Goal: Task Accomplishment & Management: Use online tool/utility

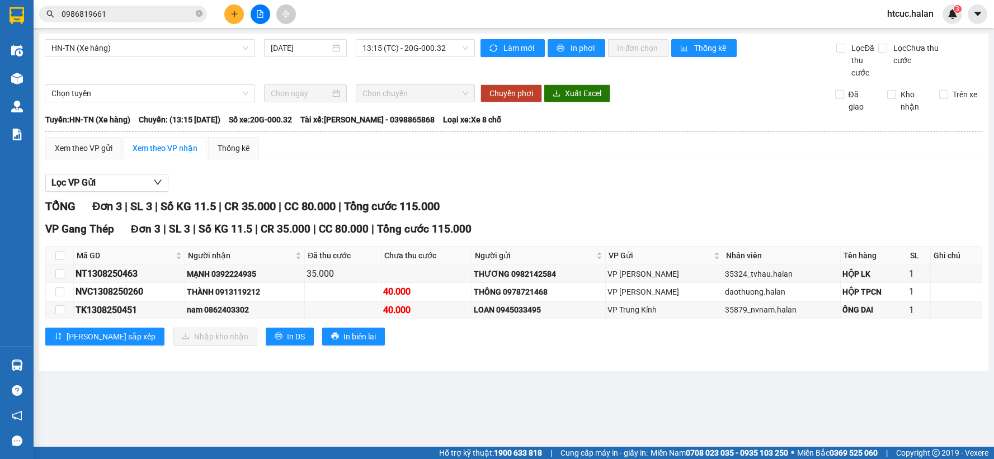
click at [231, 15] on icon "plus" at bounding box center [234, 14] width 8 height 8
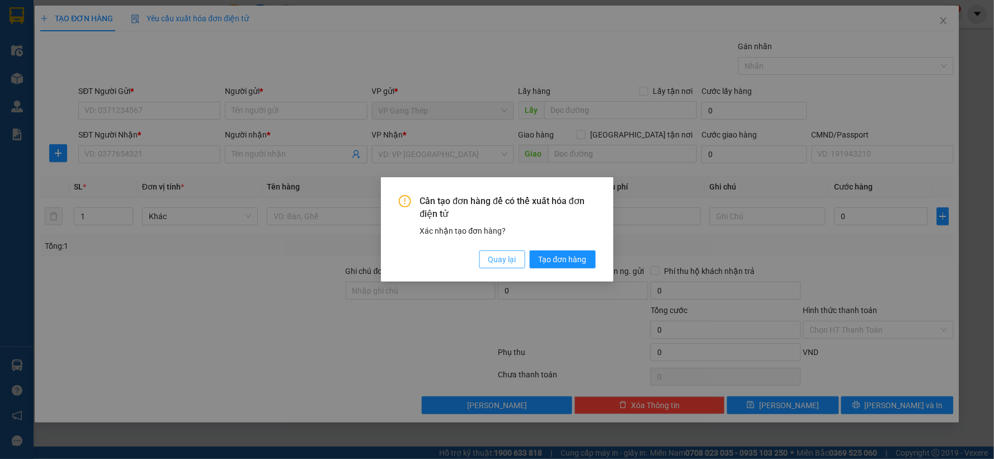
click at [514, 258] on span "Quay lại" at bounding box center [502, 259] width 28 height 12
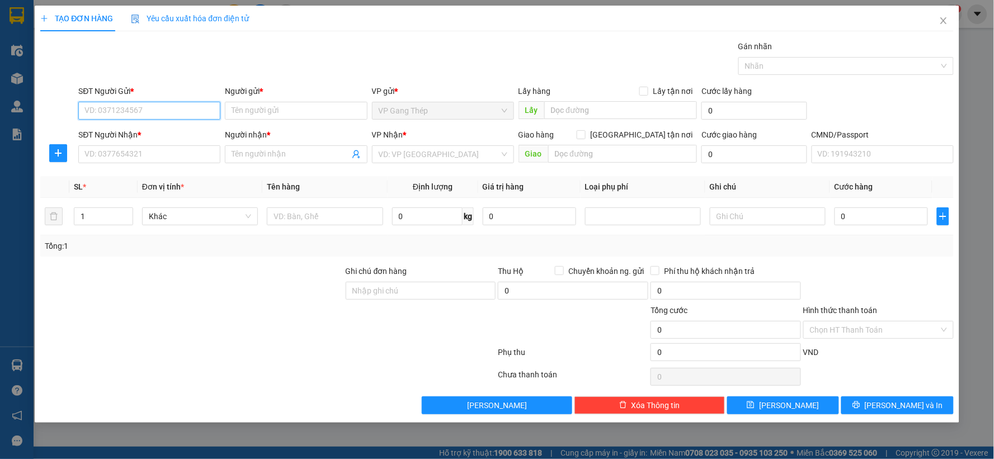
click at [141, 112] on input "SĐT Người Gửi *" at bounding box center [149, 111] width 142 height 18
type input "0977404585"
click at [148, 128] on div "0977404585 - THƯỢNG" at bounding box center [149, 133] width 129 height 12
type input "THƯỢNG"
type input "0977404585"
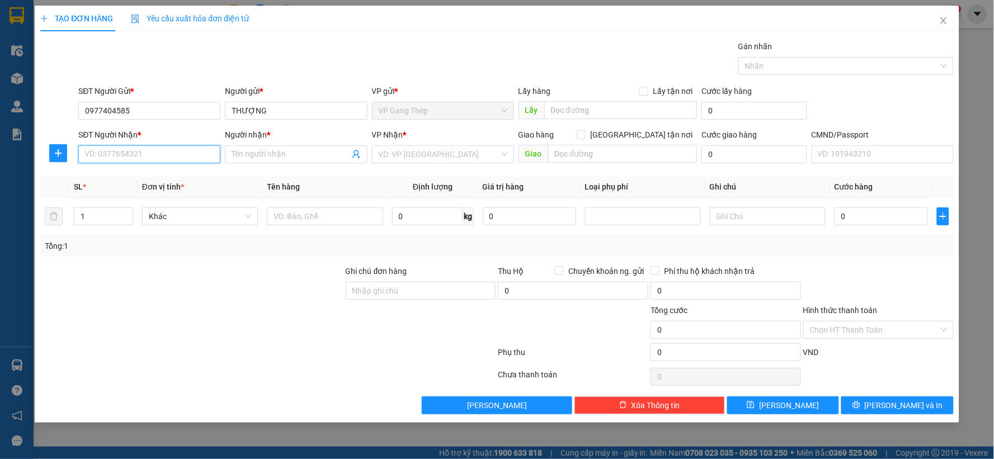
click at [162, 154] on input "SĐT Người Nhận *" at bounding box center [149, 154] width 142 height 18
click at [120, 175] on div "0943979989 - ĐẠT" at bounding box center [149, 177] width 129 height 12
type input "0943979989"
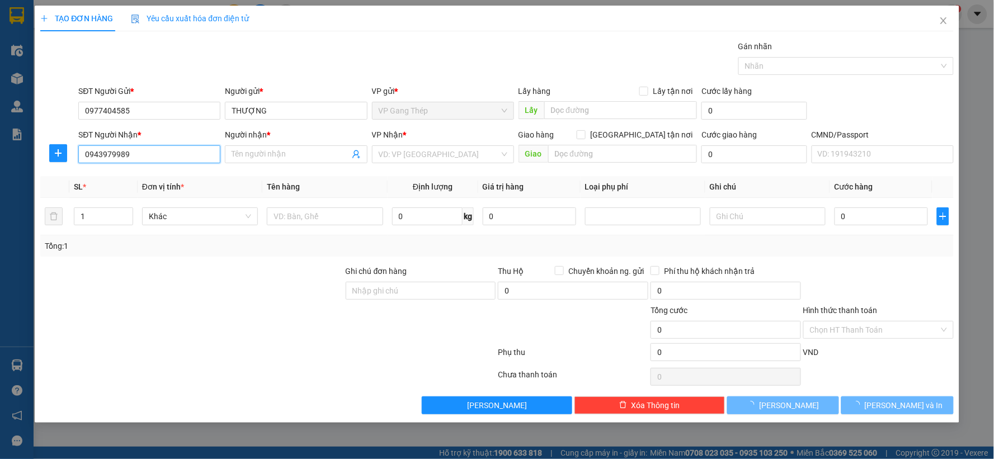
type input "ĐẠT"
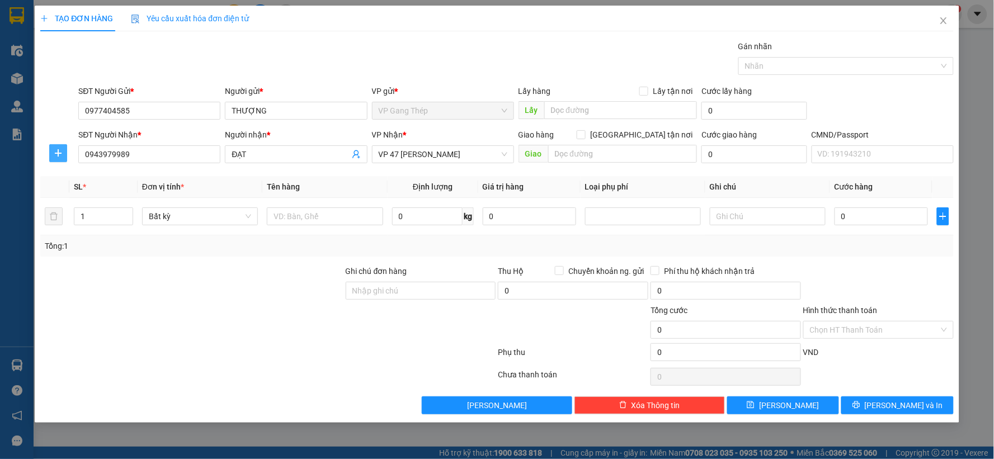
click at [62, 160] on button "button" at bounding box center [58, 153] width 18 height 18
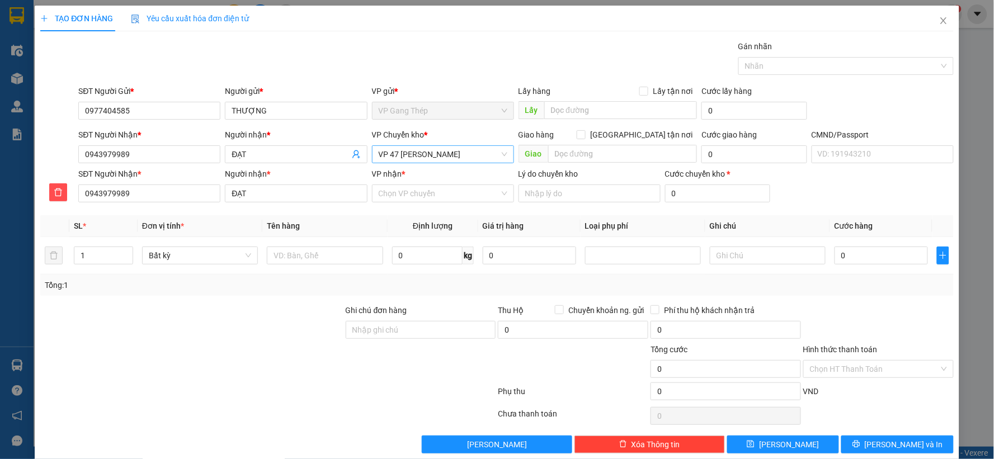
click at [451, 147] on span "VP 47 [PERSON_NAME]" at bounding box center [443, 154] width 129 height 17
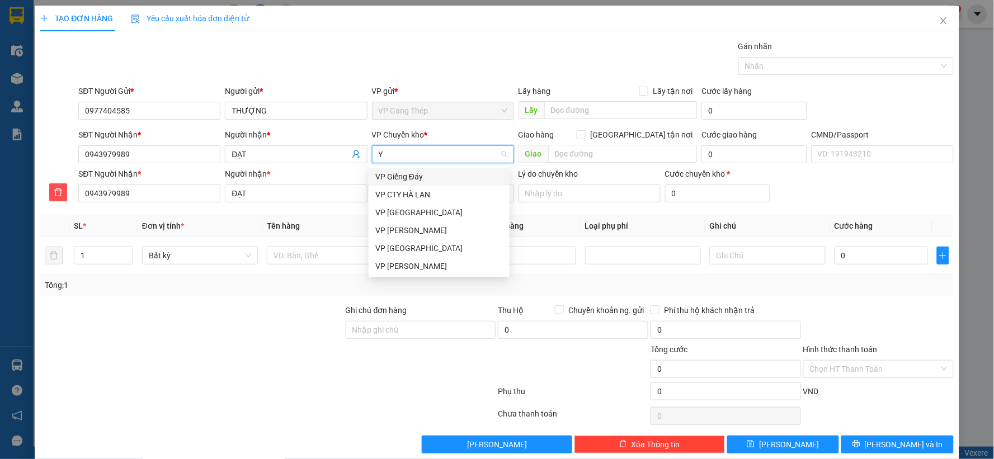
type input "YÊ"
click at [395, 178] on div "VP [GEOGRAPHIC_DATA]" at bounding box center [439, 177] width 128 height 12
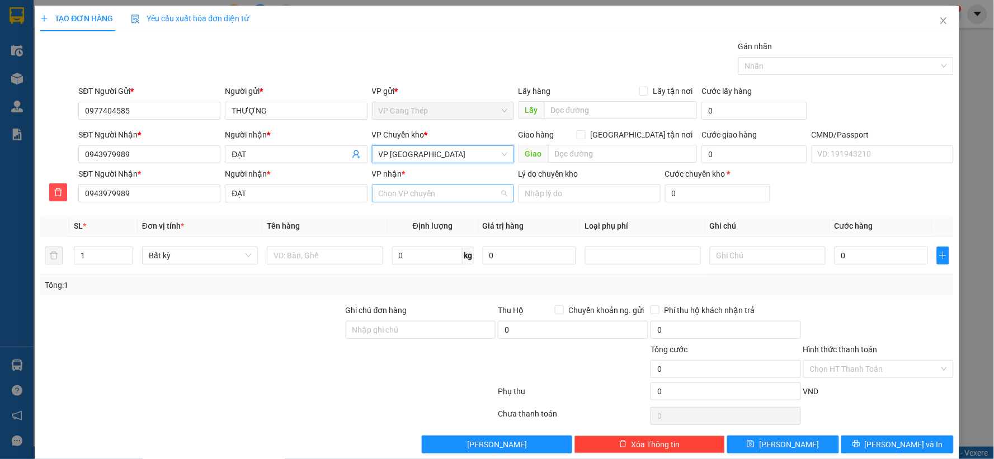
click at [398, 191] on input "VP nhận *" at bounding box center [439, 193] width 121 height 17
type input "47"
click at [396, 211] on div "VP 47 [PERSON_NAME]" at bounding box center [439, 216] width 128 height 12
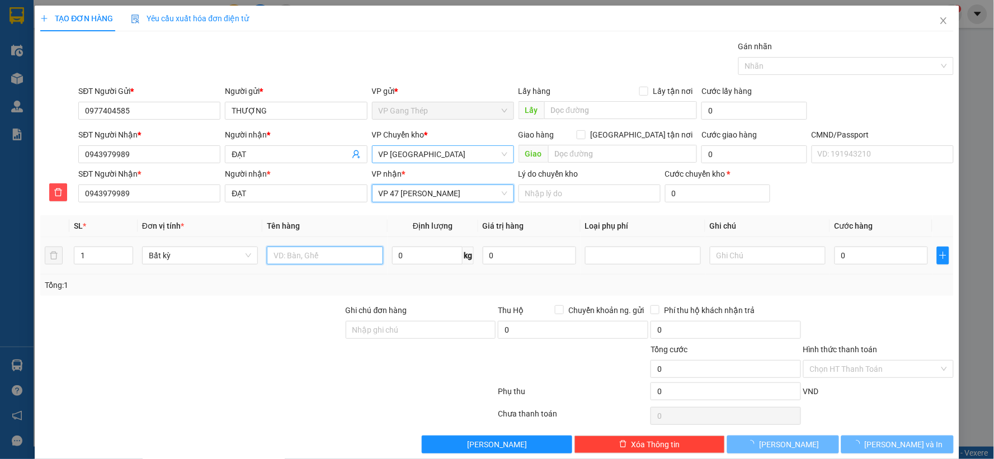
click at [299, 256] on input "text" at bounding box center [325, 256] width 116 height 18
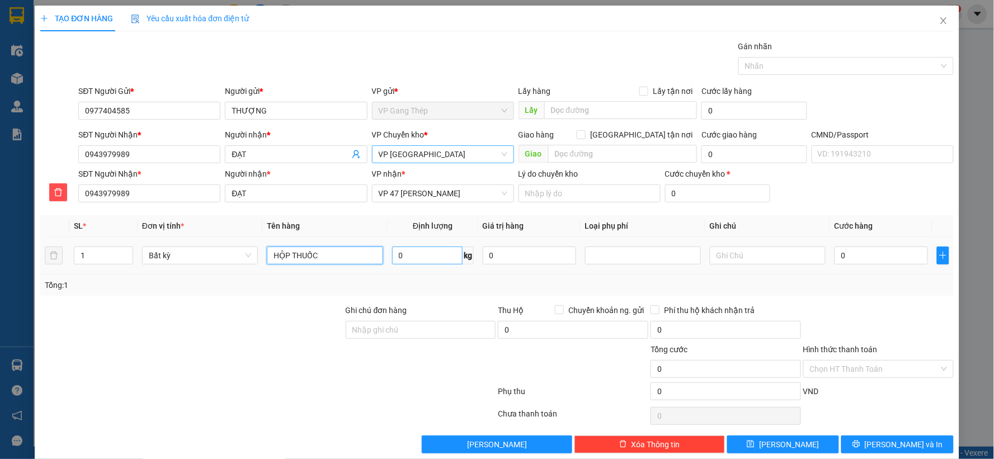
type input "HỘP THUỐC"
click at [424, 253] on input "0" at bounding box center [427, 256] width 70 height 18
type input "2.5"
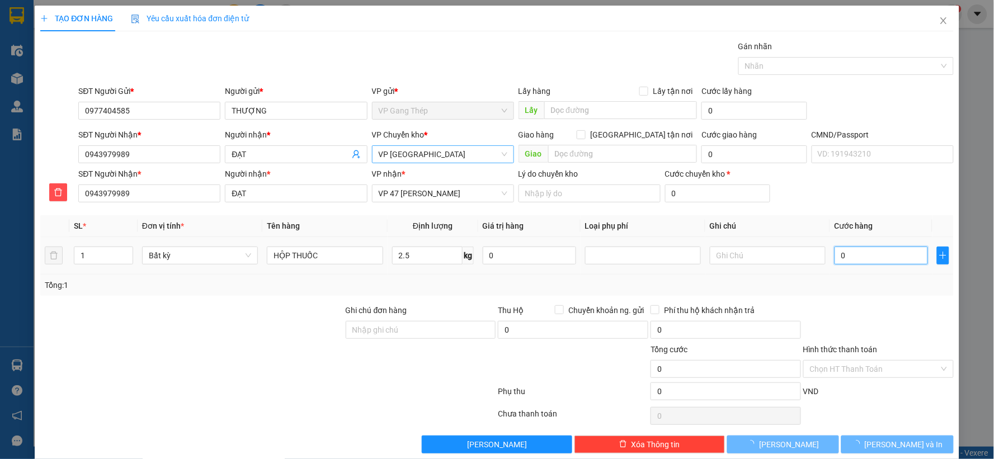
click at [860, 248] on input "0" at bounding box center [880, 256] width 93 height 18
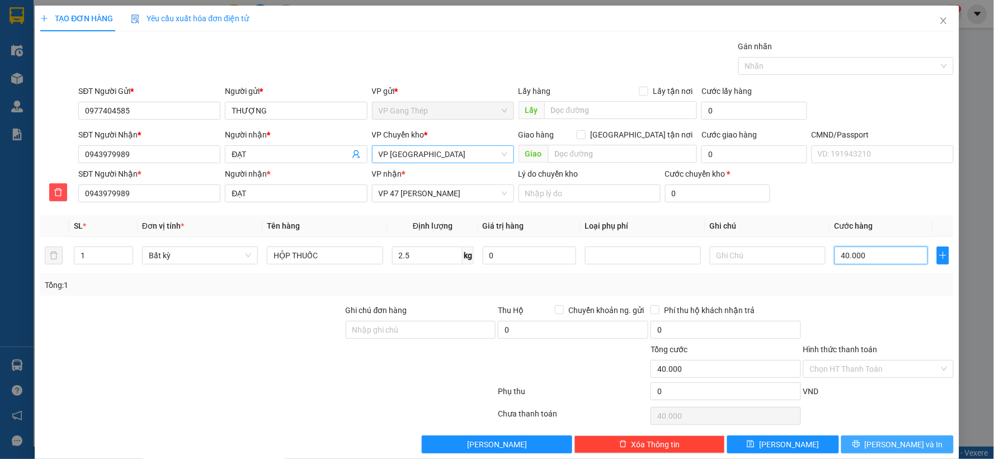
type input "40.000"
drag, startPoint x: 901, startPoint y: 437, endPoint x: 766, endPoint y: 384, distance: 145.4
click at [901, 438] on button "Lưu và In" at bounding box center [897, 445] width 112 height 18
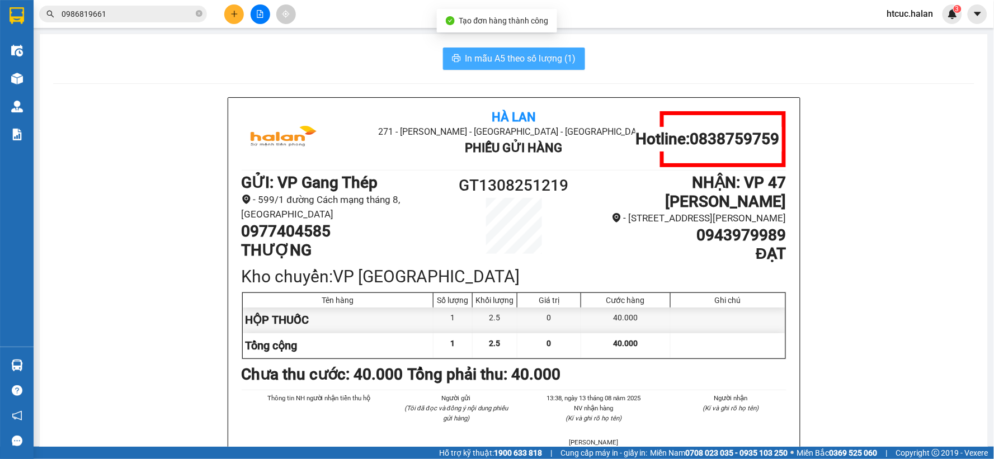
click at [457, 56] on button "In mẫu A5 theo số lượng (1)" at bounding box center [514, 59] width 142 height 22
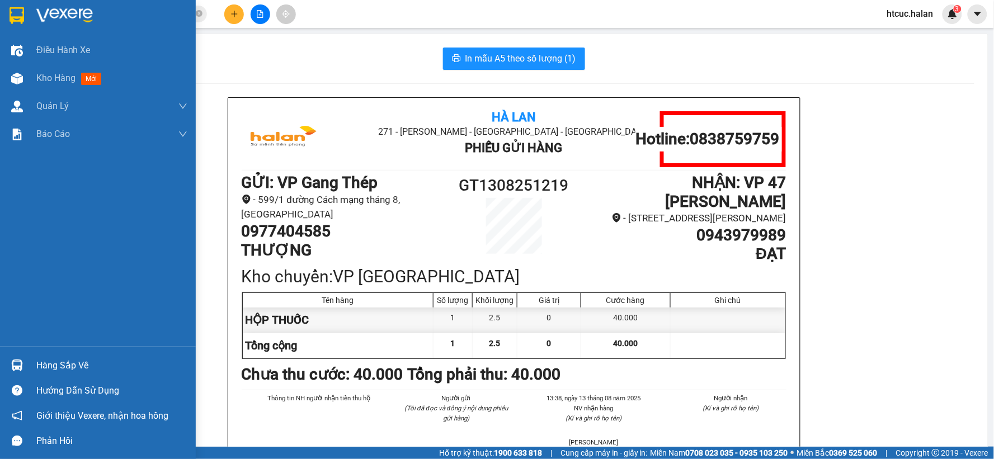
click at [78, 365] on div "Hàng sắp về" at bounding box center [111, 365] width 151 height 17
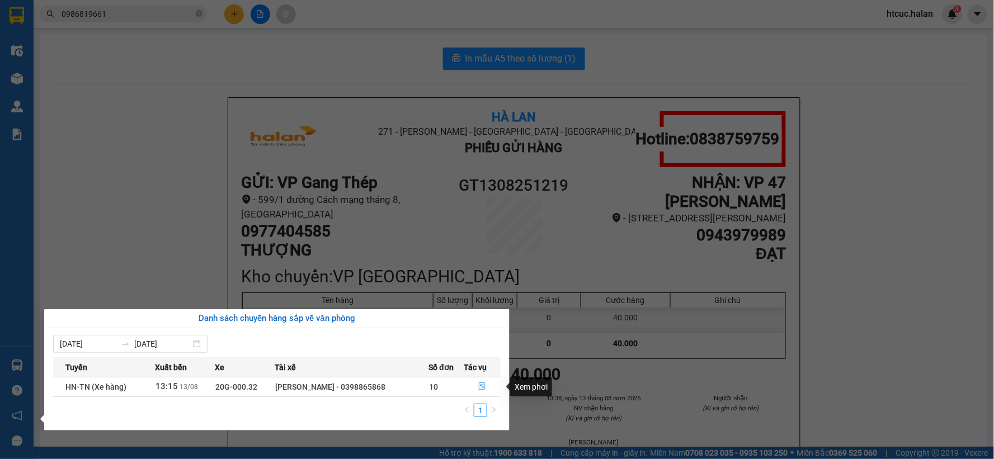
click at [483, 385] on icon "file-done" at bounding box center [482, 387] width 8 height 8
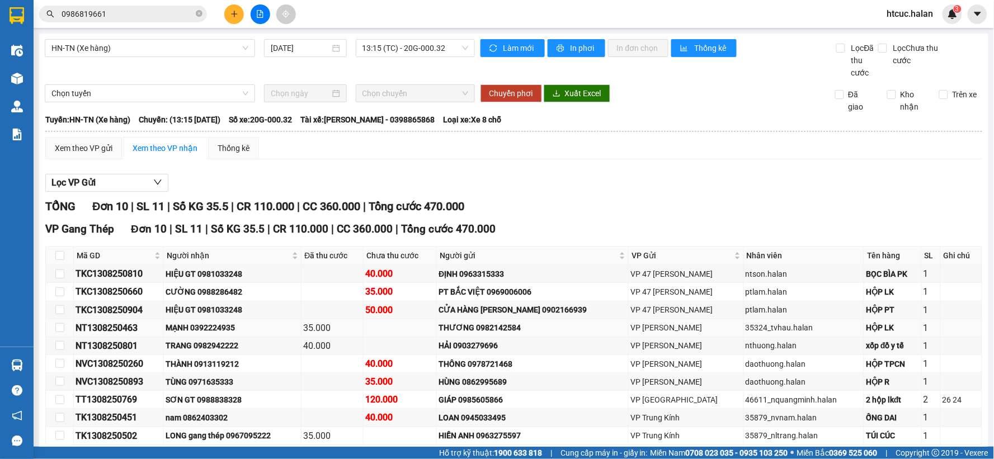
scroll to position [56, 0]
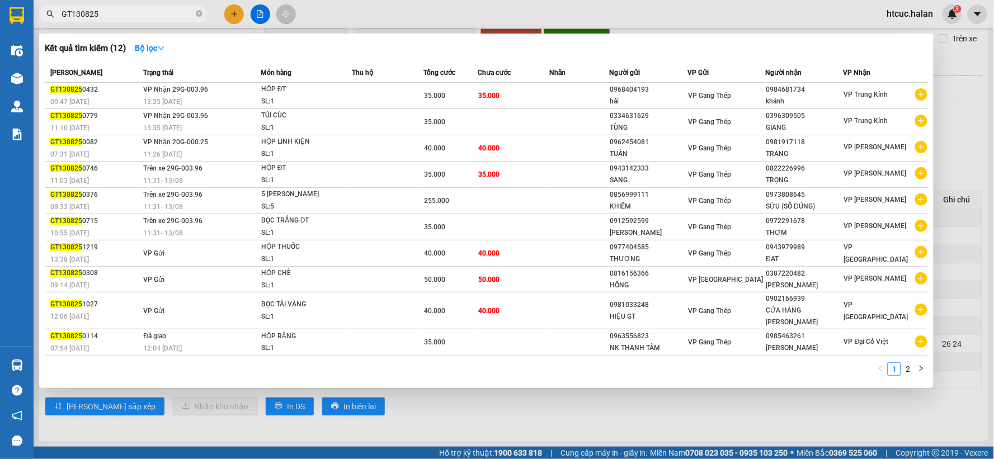
type input "GT130825"
click at [499, 422] on div at bounding box center [497, 229] width 994 height 459
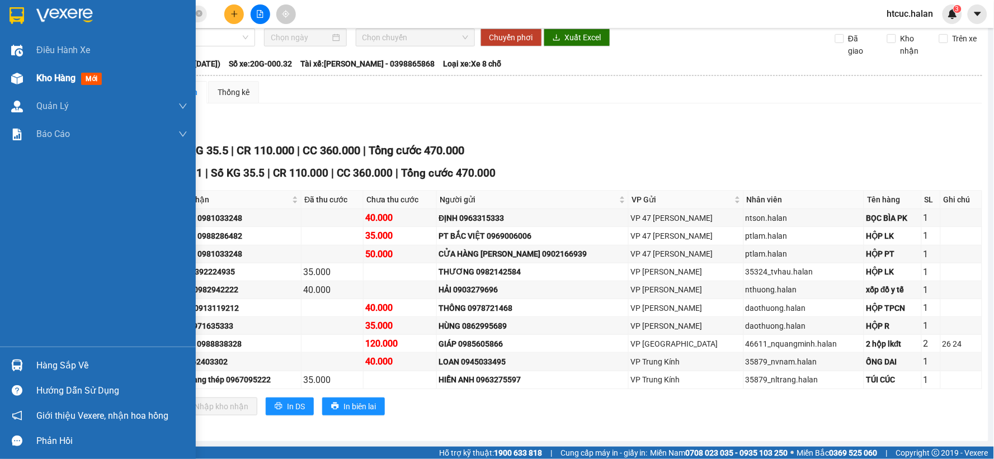
click at [17, 74] on img at bounding box center [17, 79] width 12 height 12
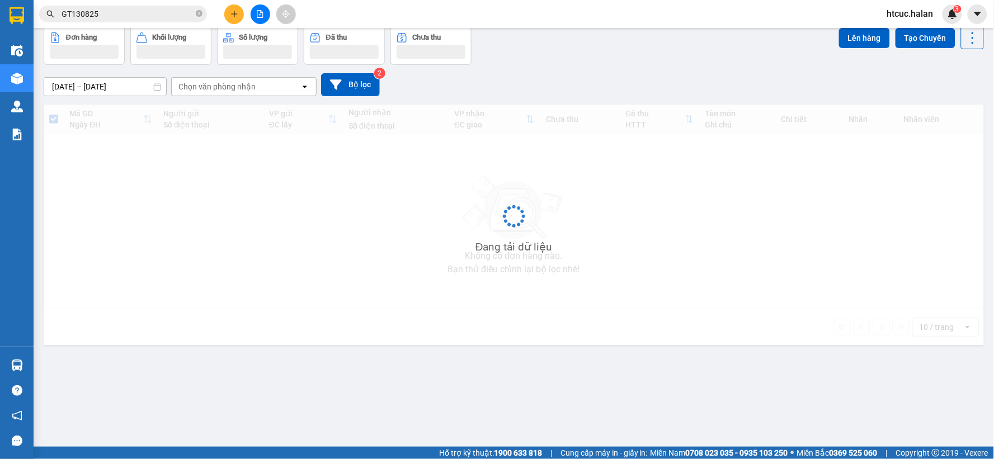
scroll to position [51, 0]
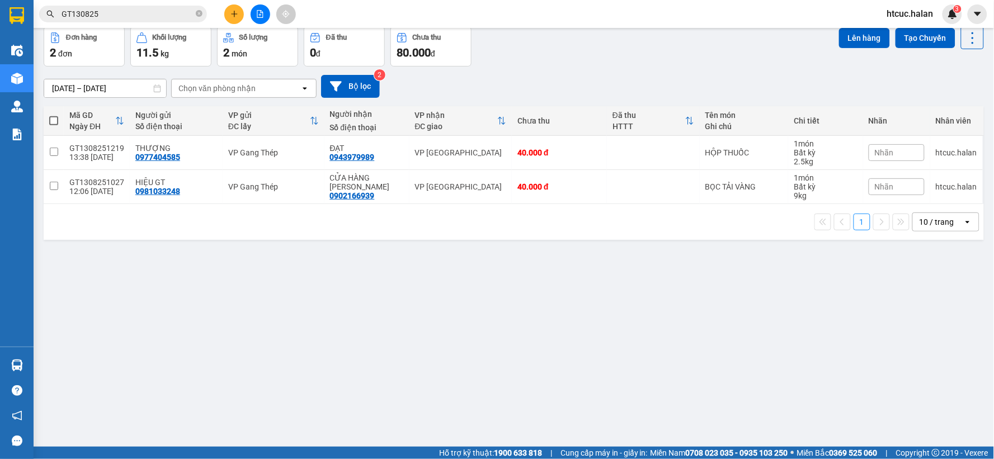
click at [143, 13] on input "GT130825" at bounding box center [128, 14] width 132 height 12
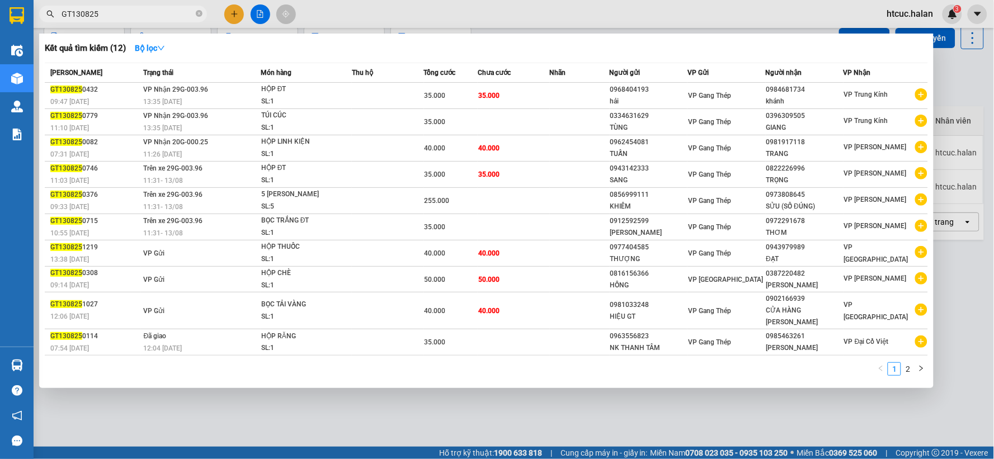
drag, startPoint x: 311, startPoint y: 442, endPoint x: 301, endPoint y: 406, distance: 37.9
click at [304, 414] on div at bounding box center [497, 229] width 994 height 459
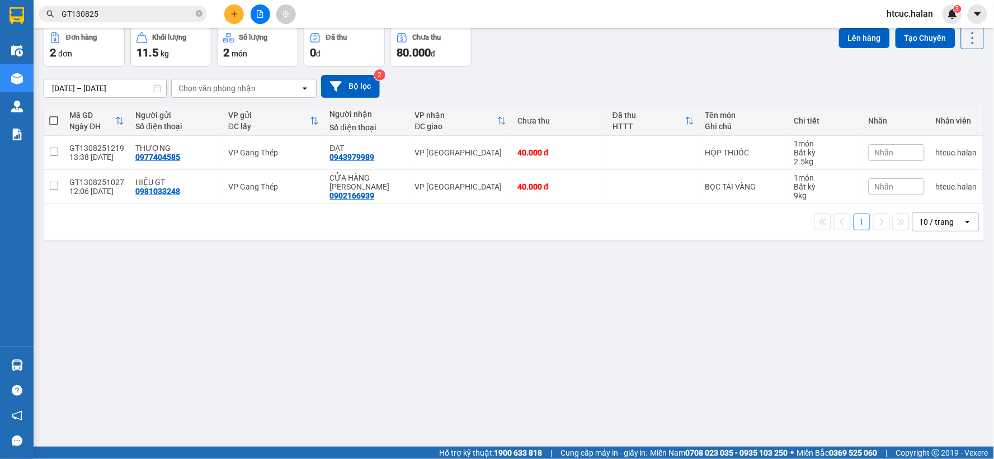
scroll to position [0, 0]
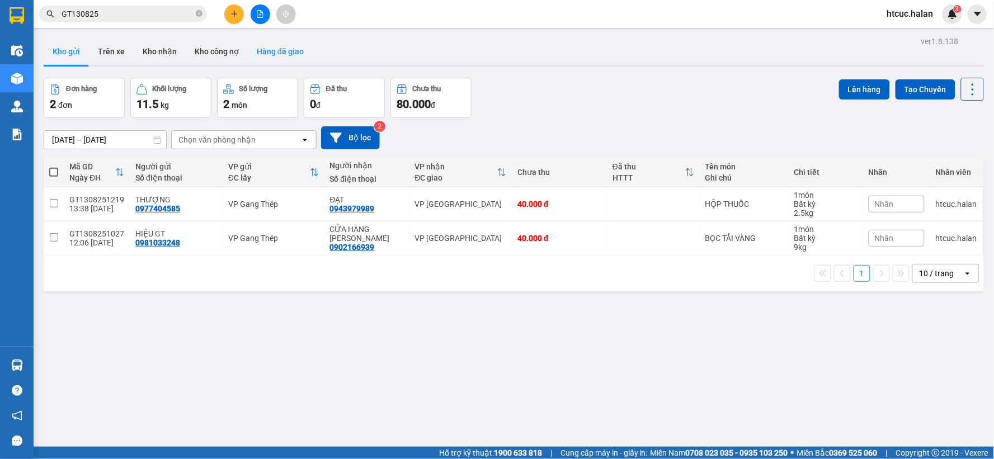
click at [272, 48] on button "Hàng đã giao" at bounding box center [280, 51] width 65 height 27
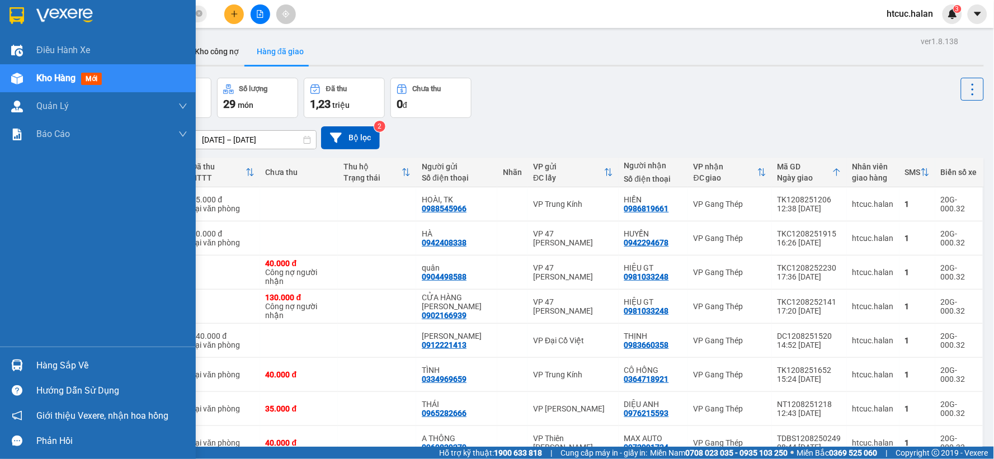
click at [21, 372] on div at bounding box center [17, 366] width 20 height 20
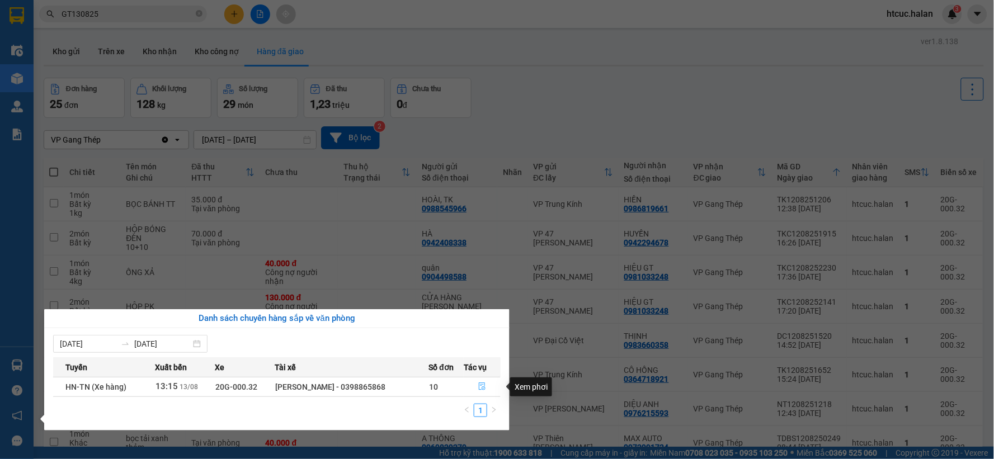
click at [483, 384] on icon "file-done" at bounding box center [482, 387] width 7 height 8
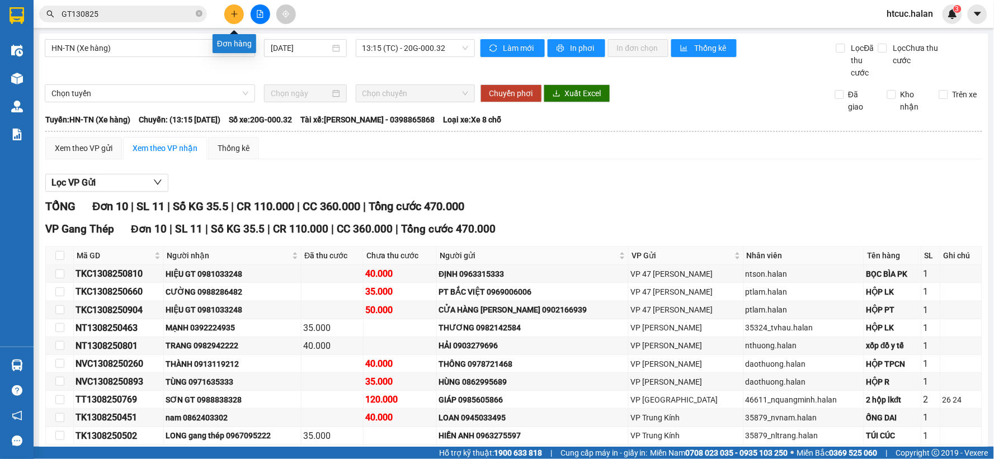
click at [228, 10] on button at bounding box center [234, 14] width 20 height 20
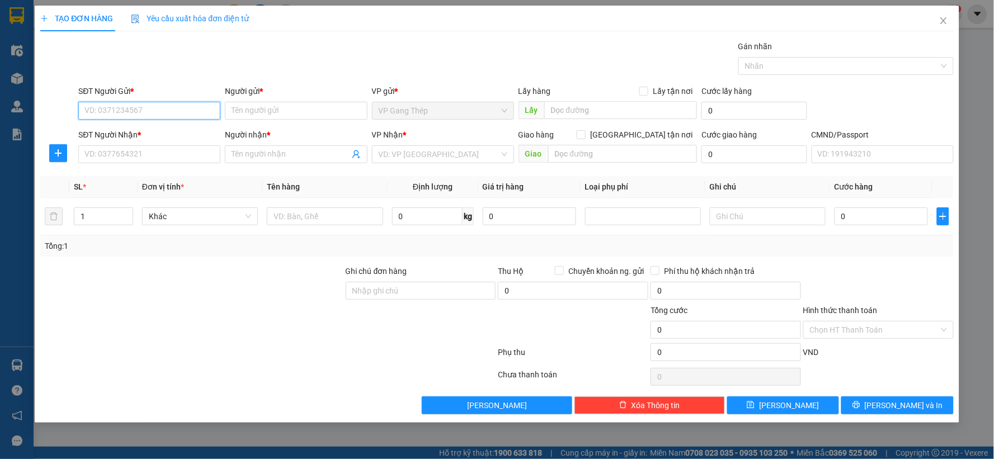
click at [147, 108] on input "SĐT Người Gửi *" at bounding box center [149, 111] width 142 height 18
type input "0984148827"
click at [135, 131] on div "0984148827 - ĐÔNG" at bounding box center [149, 133] width 129 height 12
type input "ĐÔNG"
type input "0984148827"
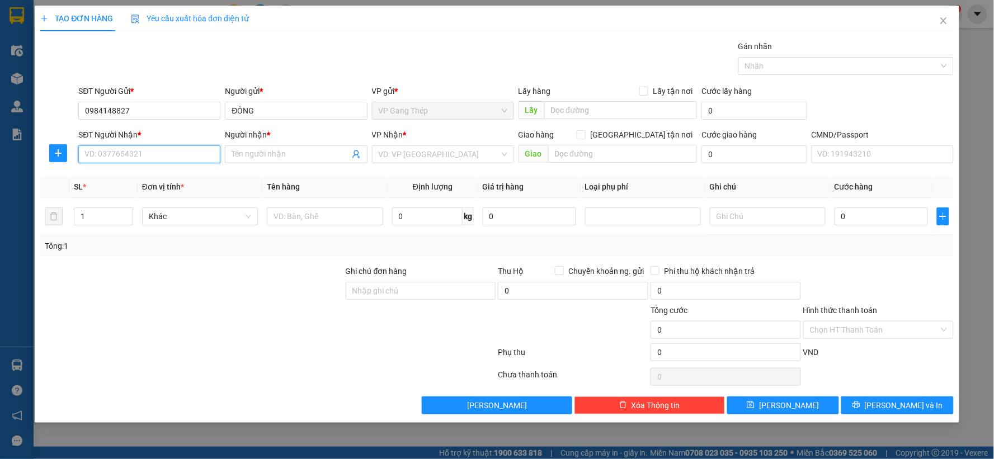
click at [125, 155] on input "SĐT Người Nhận *" at bounding box center [149, 154] width 142 height 18
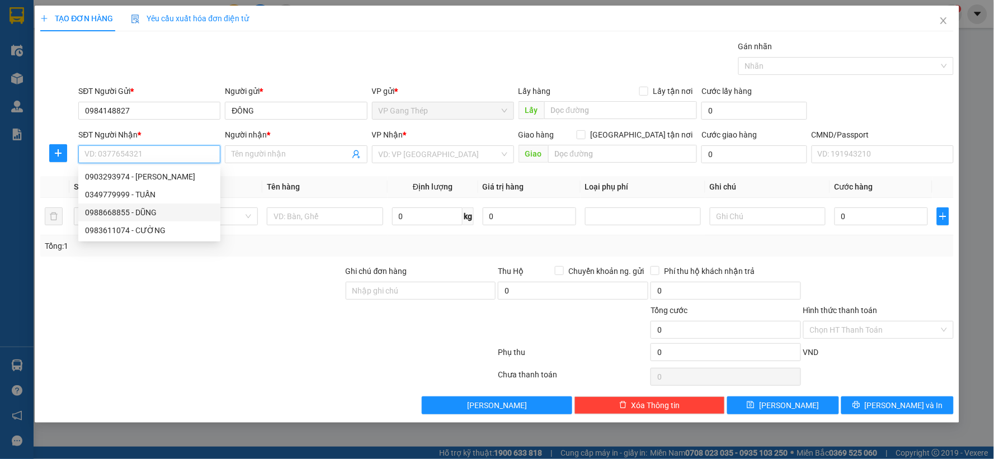
click at [152, 215] on div "0988668855 - DŨNG" at bounding box center [149, 212] width 129 height 12
type input "0988668855"
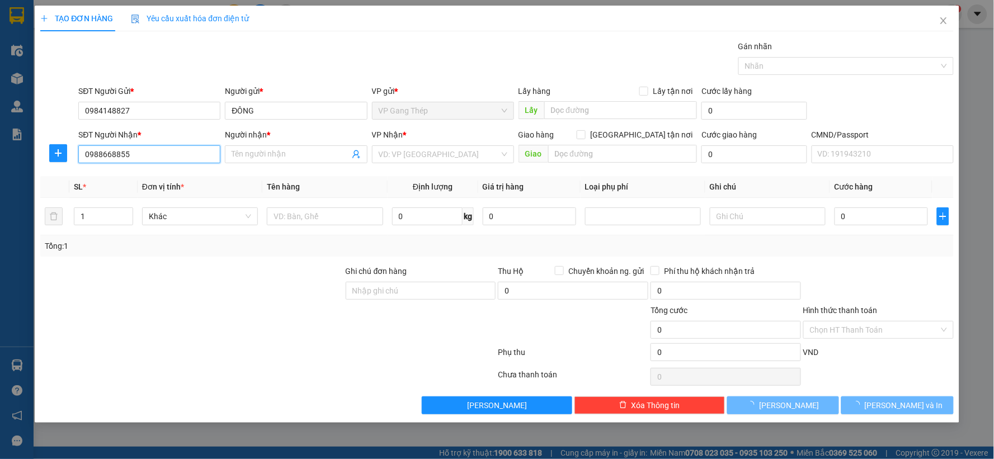
type input "DŨNG"
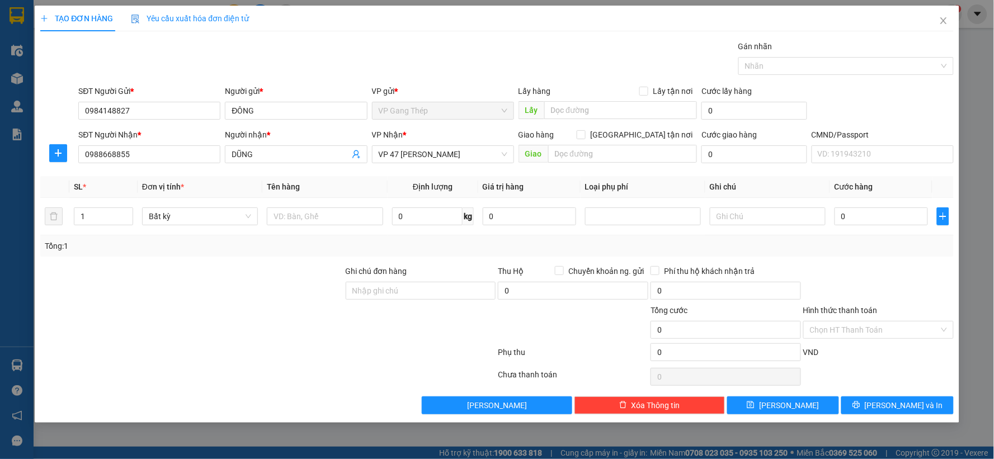
click at [68, 148] on div at bounding box center [58, 153] width 36 height 18
click at [55, 149] on icon "plus" at bounding box center [58, 153] width 9 height 9
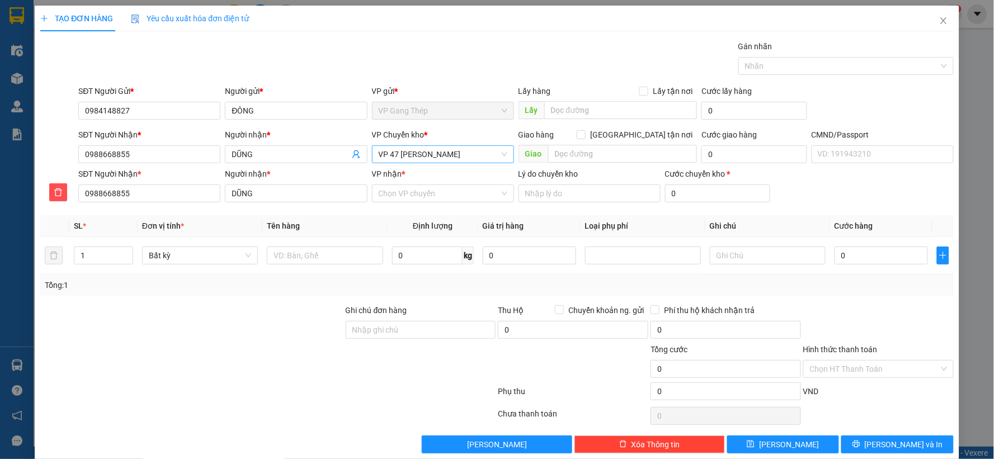
click at [459, 152] on span "VP 47 [PERSON_NAME]" at bounding box center [443, 154] width 129 height 17
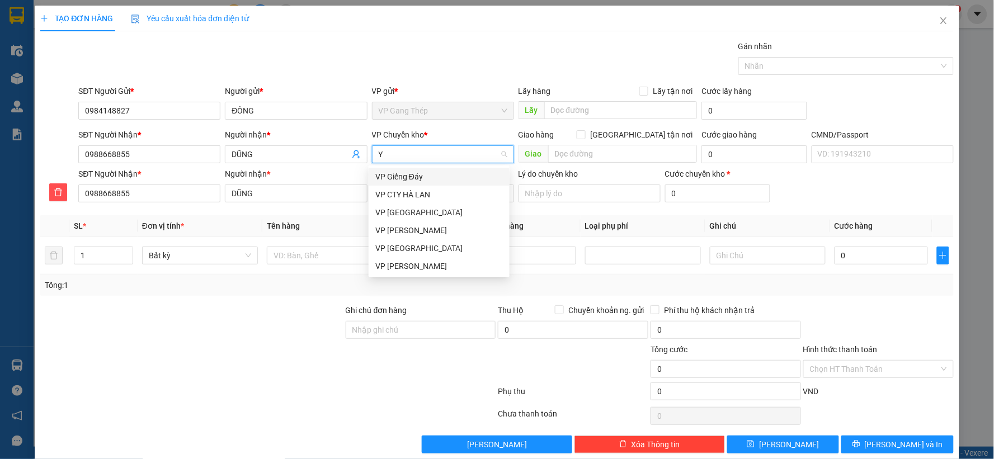
type input "YÊ"
drag, startPoint x: 397, startPoint y: 171, endPoint x: 423, endPoint y: 233, distance: 67.2
click at [398, 172] on div "VP [GEOGRAPHIC_DATA]" at bounding box center [439, 177] width 128 height 12
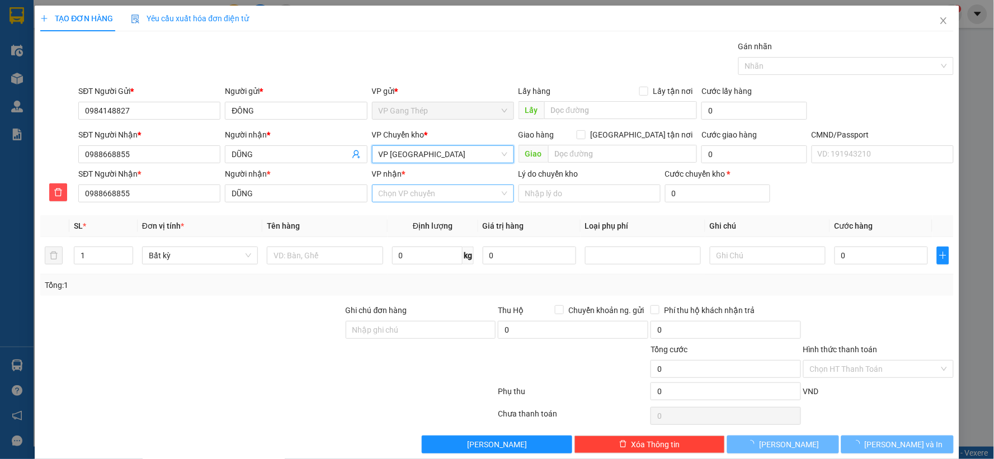
click at [416, 192] on input "VP nhận *" at bounding box center [439, 193] width 121 height 17
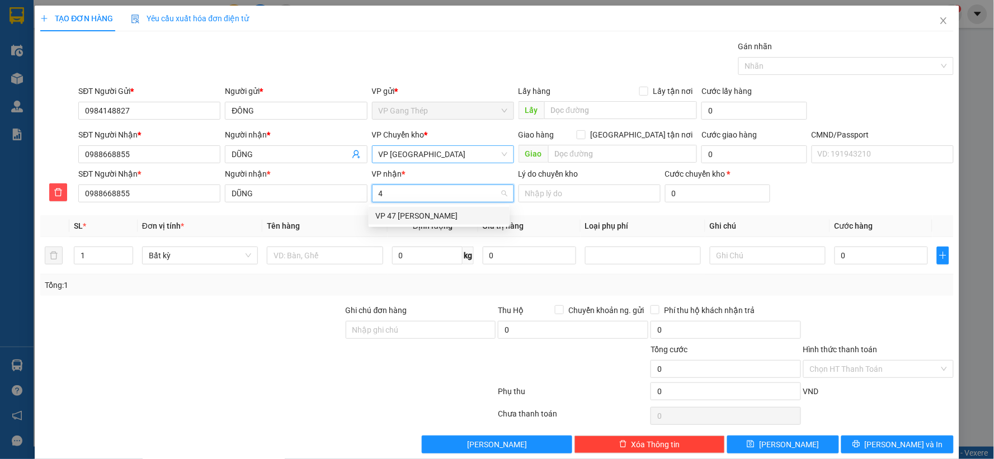
type input "47"
click at [399, 220] on div "VP 47 [PERSON_NAME]" at bounding box center [439, 216] width 128 height 12
click at [304, 261] on input "text" at bounding box center [325, 256] width 116 height 18
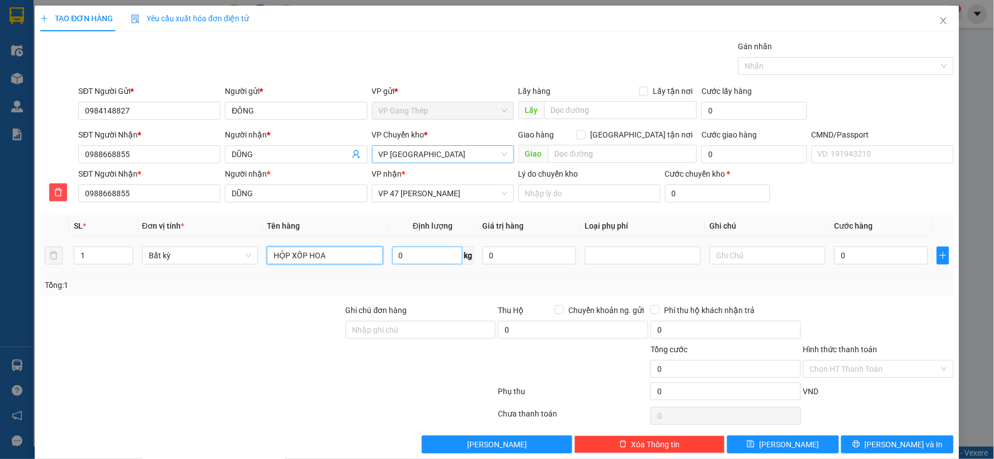
type input "HỘP XỐP HOA"
click at [414, 255] on input "0" at bounding box center [427, 256] width 70 height 18
type input "1"
click at [868, 254] on input "0" at bounding box center [880, 256] width 93 height 18
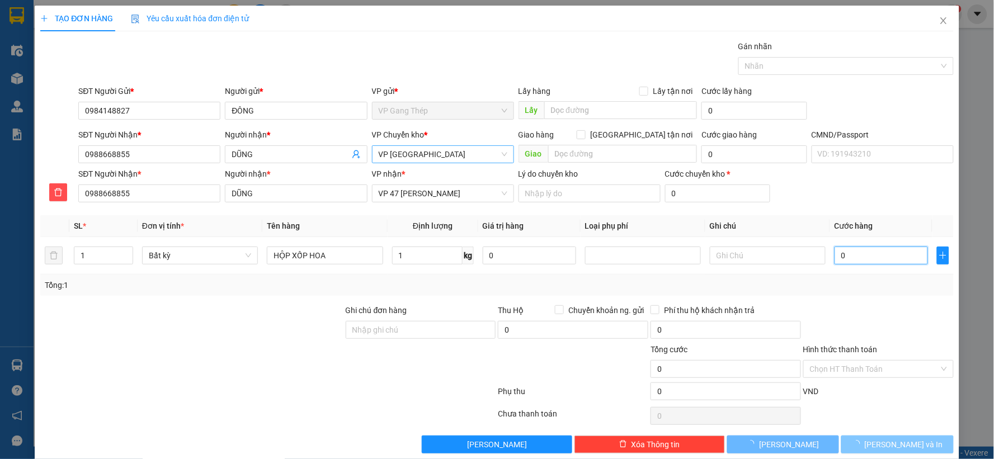
type input "35.000"
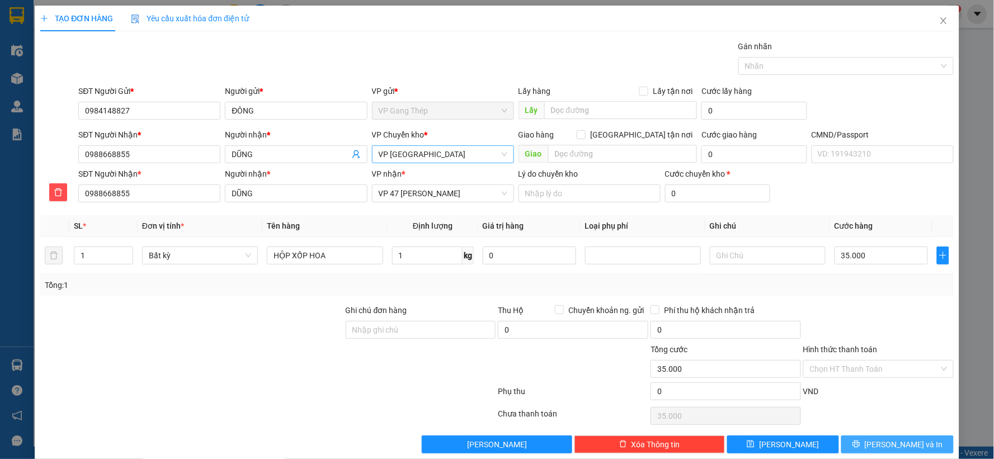
click at [860, 445] on icon "printer" at bounding box center [855, 444] width 7 height 7
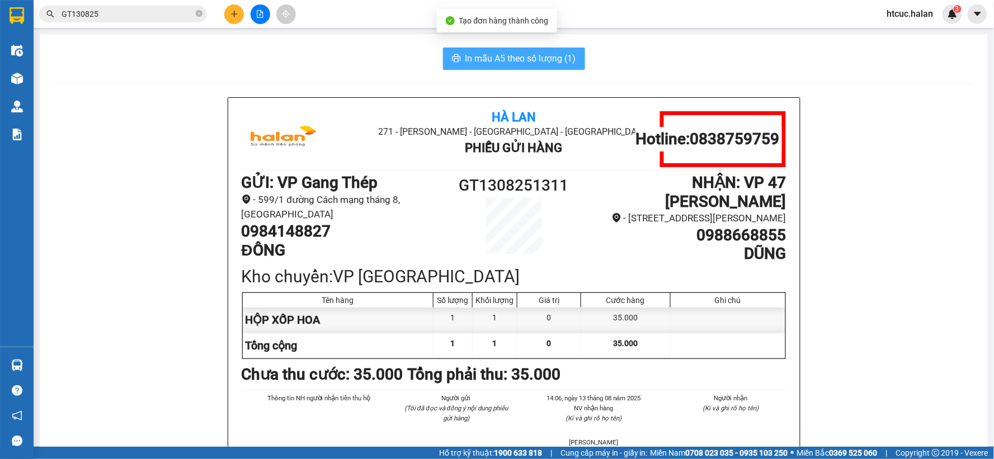
click at [454, 58] on icon "printer" at bounding box center [456, 58] width 8 height 8
click at [235, 226] on div "Hà Lan 271 - Dương Tự Minh - Phường Tân Long - Thái Nguyên Phiếu Gửi Hàng Hotli…" at bounding box center [514, 303] width 572 height 410
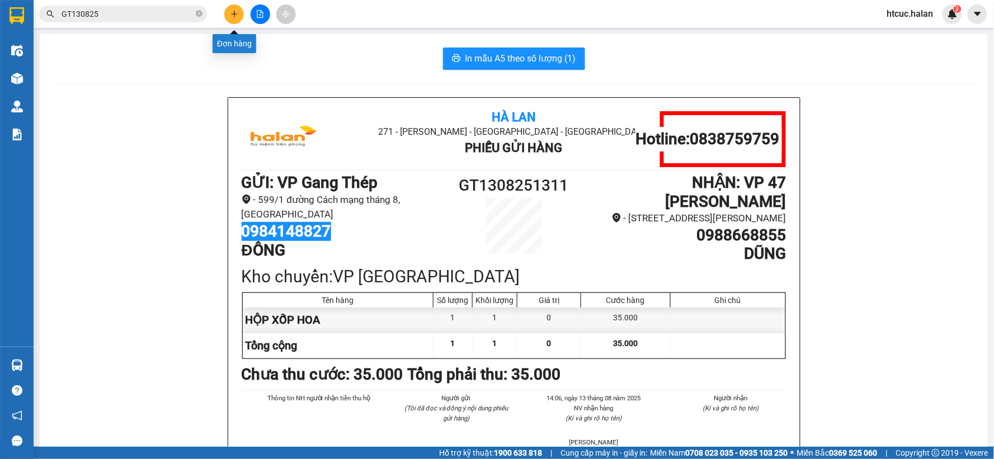
click at [229, 13] on button at bounding box center [234, 14] width 20 height 20
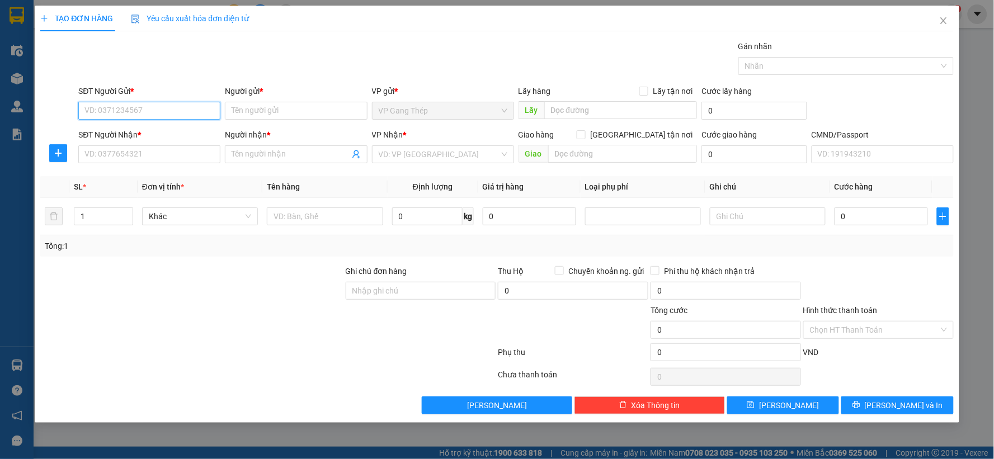
paste input "0984148827"
type input "0984148827"
click at [144, 138] on div "0984148827 - ĐÔNG" at bounding box center [149, 133] width 129 height 12
type input "ĐÔNG"
type input "0984148827"
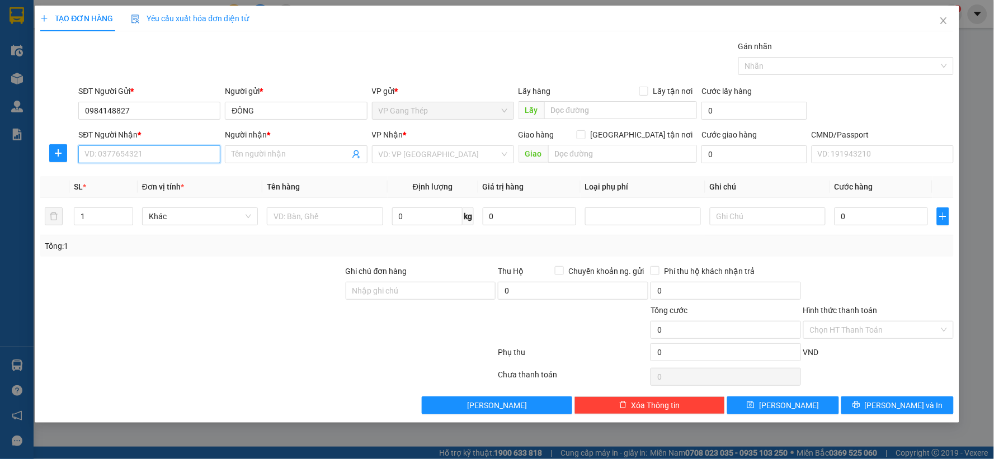
click at [153, 157] on input "SĐT Người Nhận *" at bounding box center [149, 154] width 142 height 18
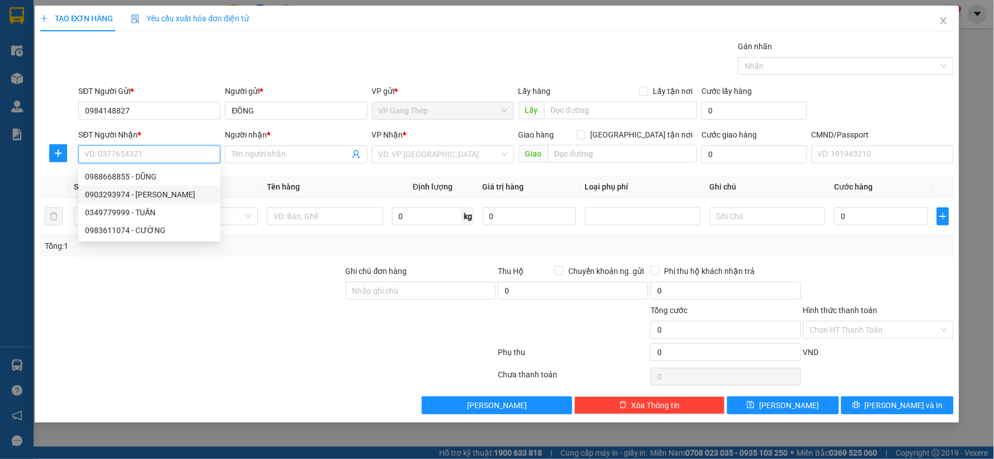
click at [154, 192] on div "0903293974 - HIẾU HOÀNG" at bounding box center [149, 194] width 129 height 12
type input "0903293974"
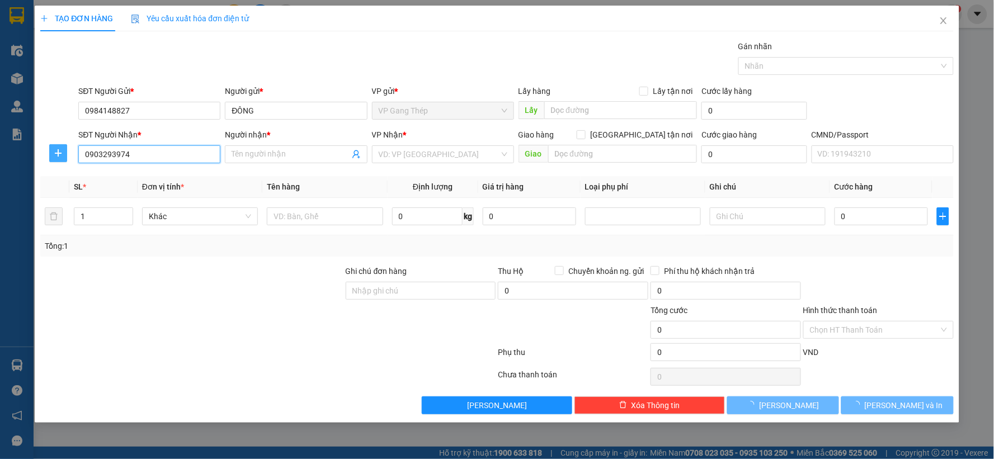
type input "HIẾU HOÀNG"
click at [54, 153] on icon "plus" at bounding box center [58, 153] width 9 height 9
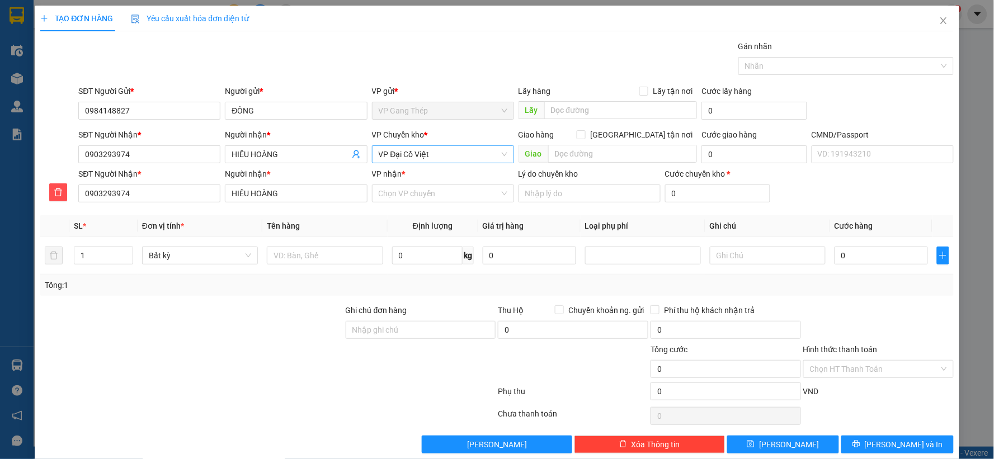
click at [415, 153] on span "VP Đại Cồ Việt" at bounding box center [443, 154] width 129 height 17
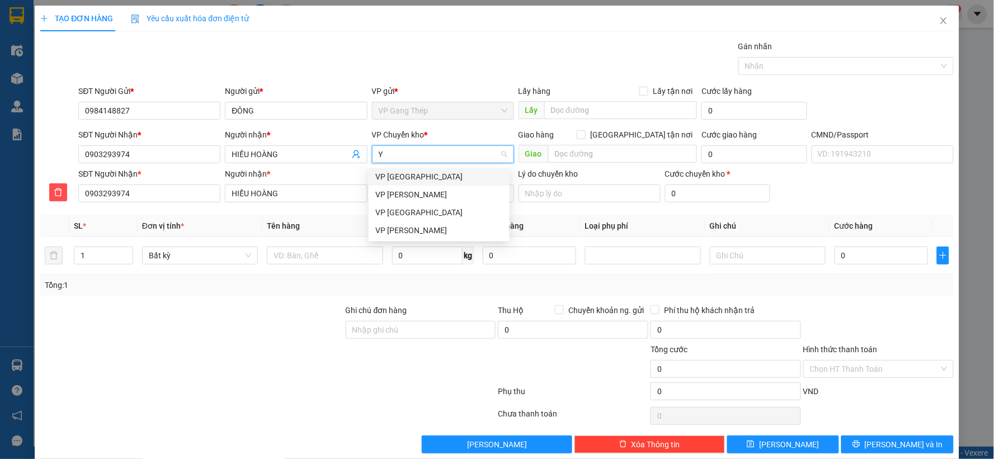
type input "YÊ"
click at [397, 169] on div "VP [GEOGRAPHIC_DATA]" at bounding box center [439, 177] width 141 height 18
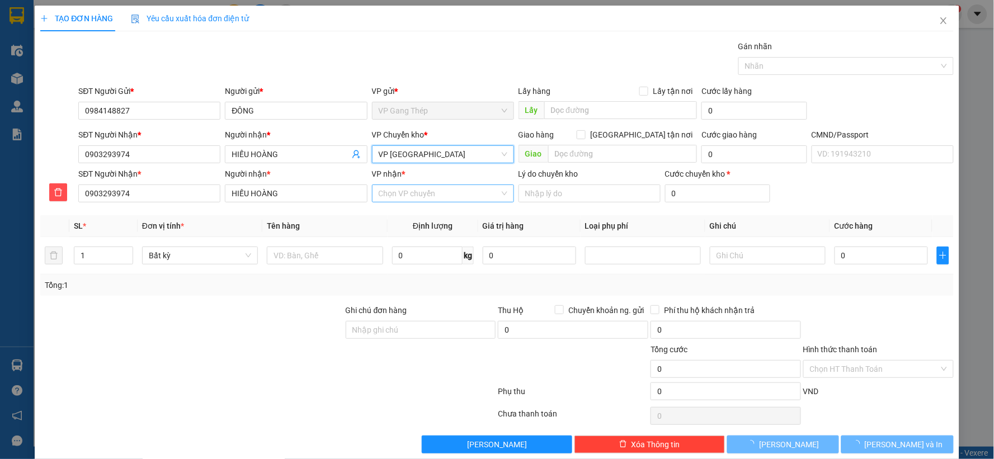
click at [403, 191] on input "VP nhận *" at bounding box center [439, 193] width 121 height 17
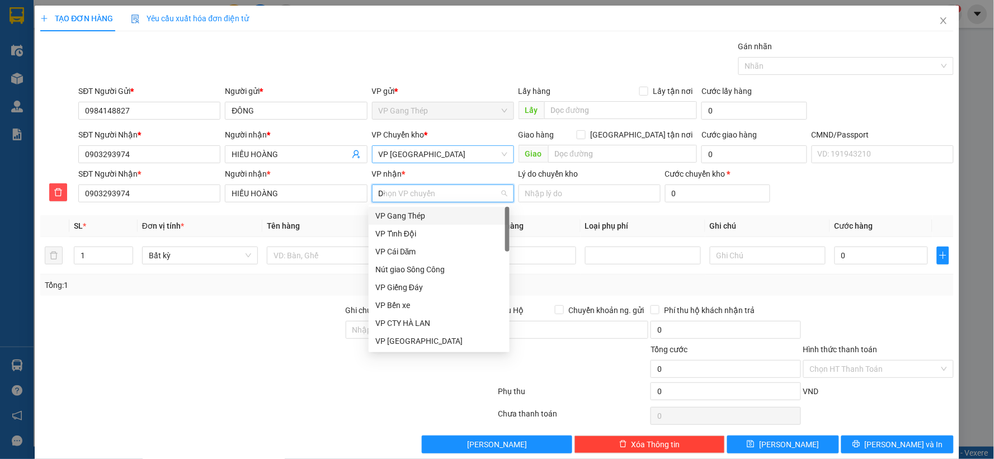
type input "D"
type input "ĐA"
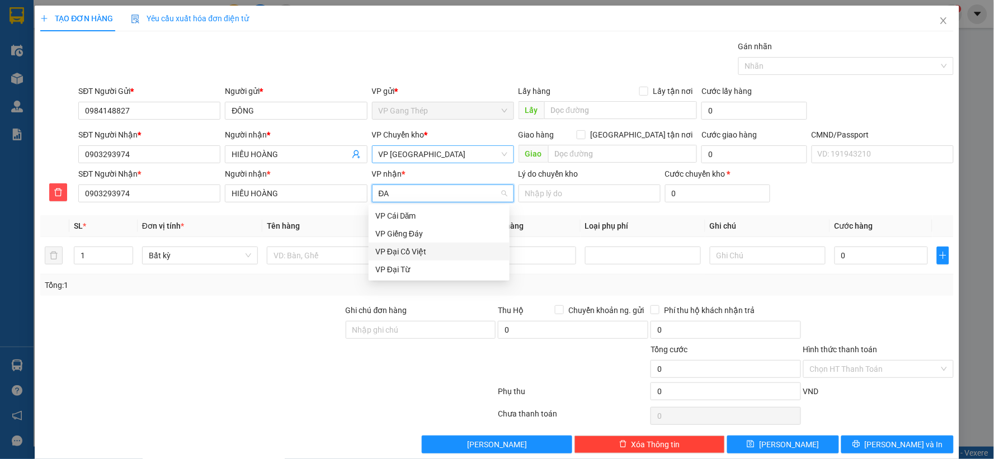
click at [388, 253] on div "VP Đại Cồ Việt" at bounding box center [439, 251] width 128 height 12
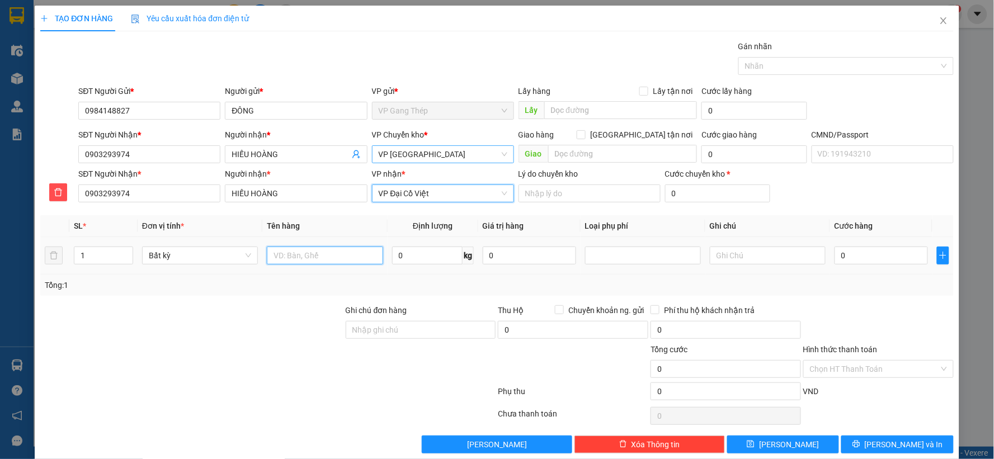
drag, startPoint x: 334, startPoint y: 260, endPoint x: 297, endPoint y: 273, distance: 39.1
click at [334, 259] on input "text" at bounding box center [325, 256] width 116 height 18
type input "HỘP XỐP HOA"
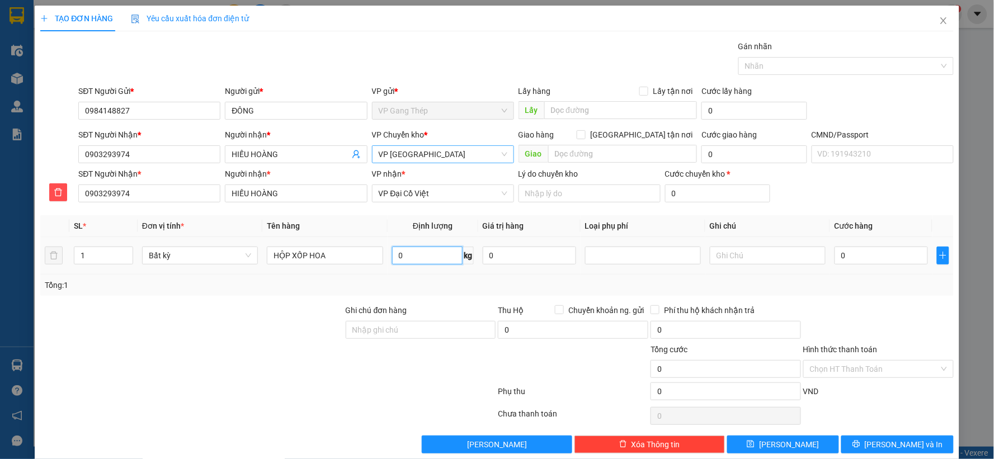
click at [407, 254] on input "0" at bounding box center [427, 256] width 70 height 18
type input "1"
click at [873, 254] on input "0" at bounding box center [880, 256] width 93 height 18
type input "35.000"
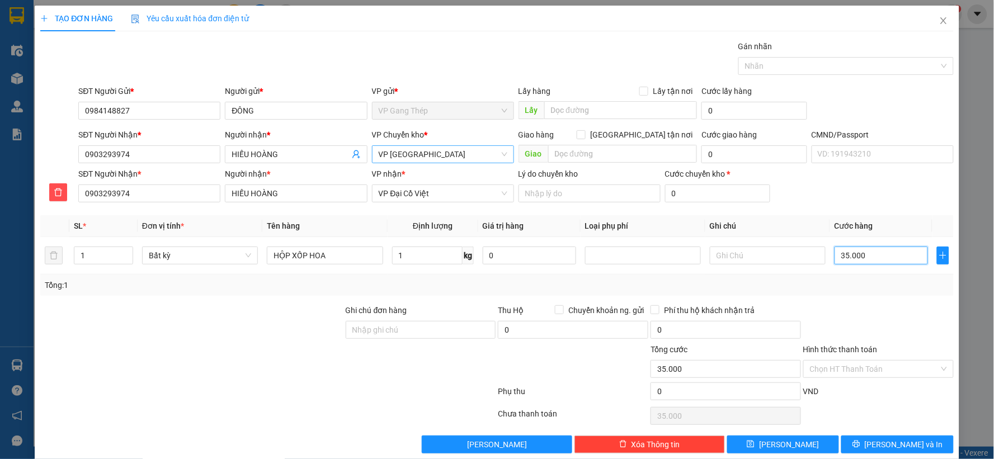
type input "35.000"
click at [886, 443] on span "Lưu và In" at bounding box center [904, 444] width 78 height 12
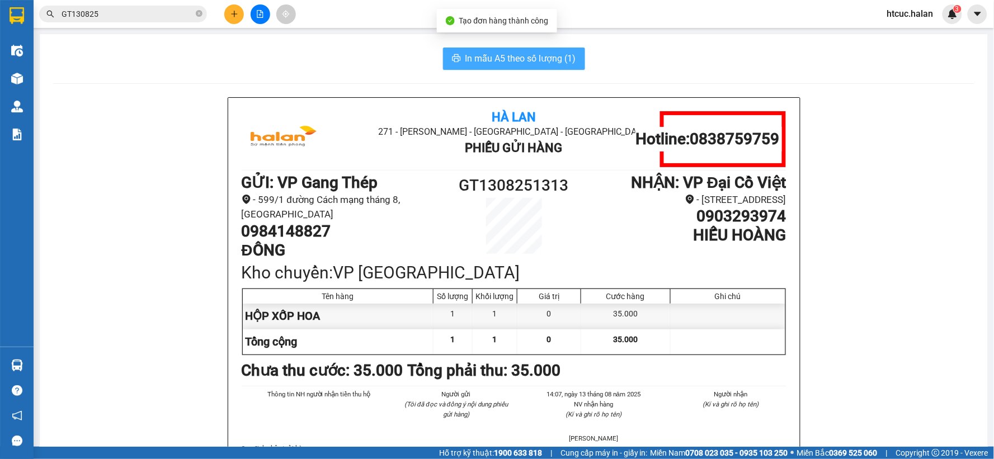
click at [496, 59] on span "In mẫu A5 theo số lượng (1)" at bounding box center [520, 58] width 111 height 14
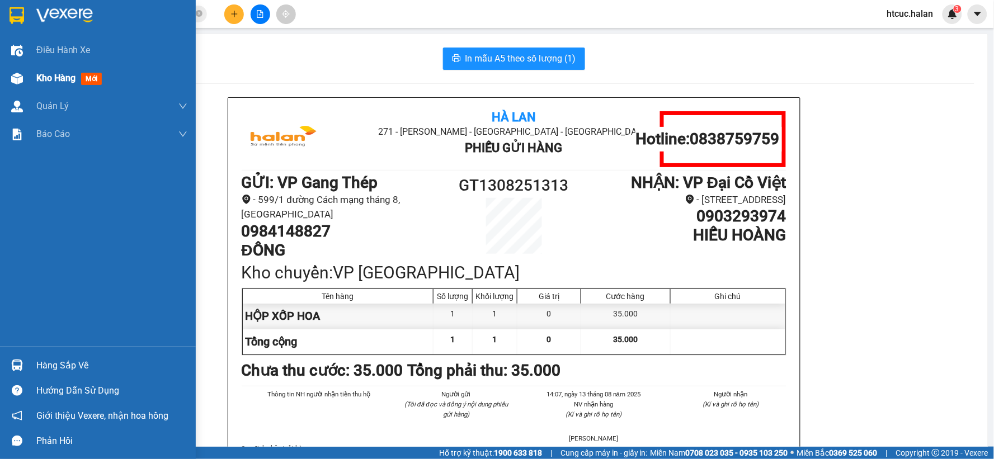
click at [25, 73] on div at bounding box center [17, 79] width 20 height 20
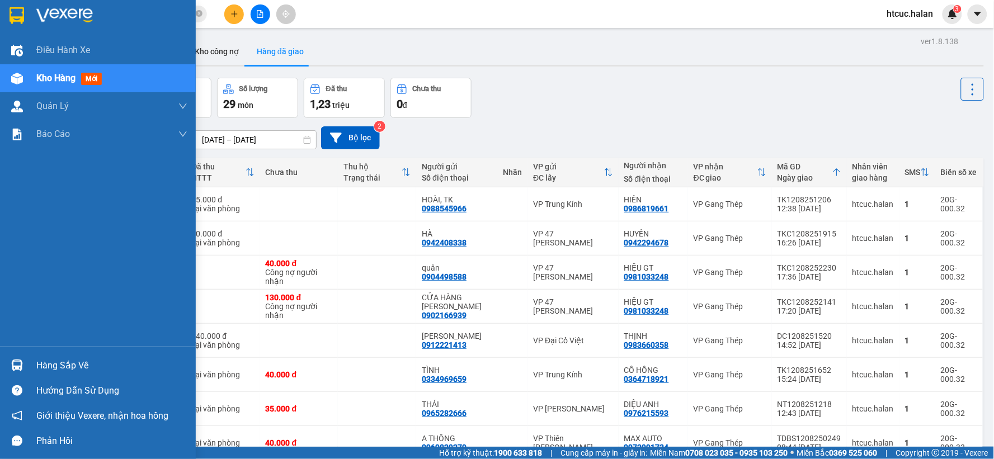
click at [74, 367] on div "Hàng sắp về" at bounding box center [111, 365] width 151 height 17
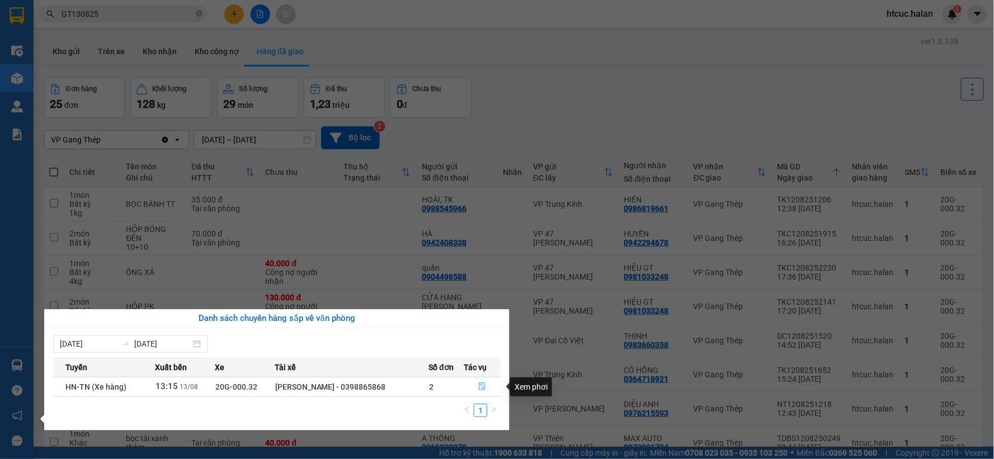
click at [480, 387] on icon "file-done" at bounding box center [482, 387] width 8 height 8
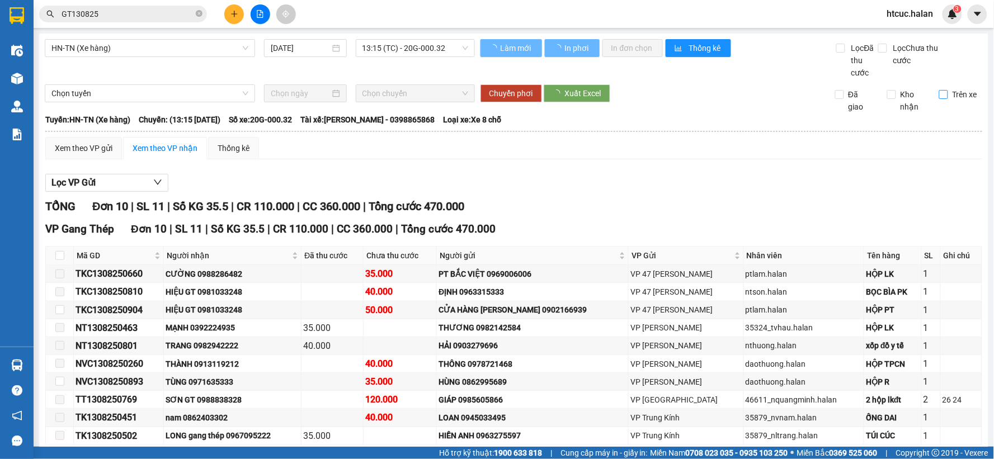
click at [939, 93] on input "Trên xe" at bounding box center [943, 94] width 9 height 9
checkbox input "true"
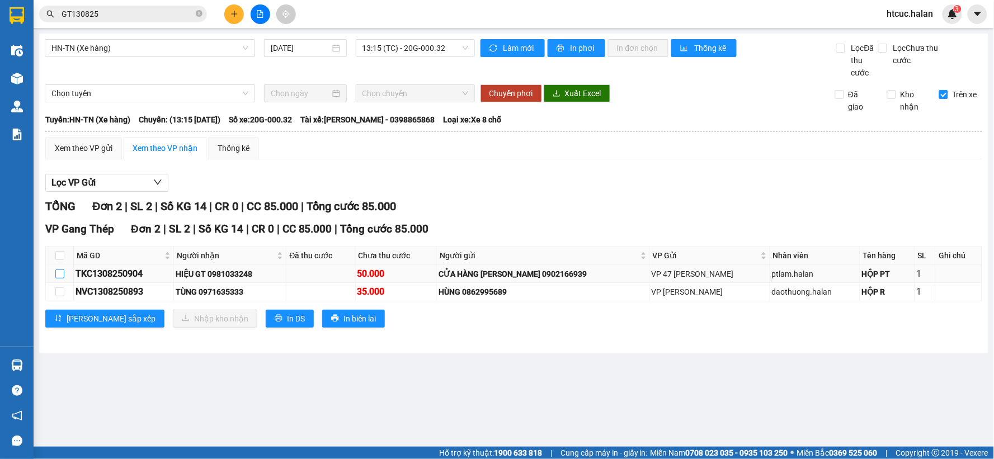
click at [56, 271] on input "checkbox" at bounding box center [59, 274] width 9 height 9
checkbox input "true"
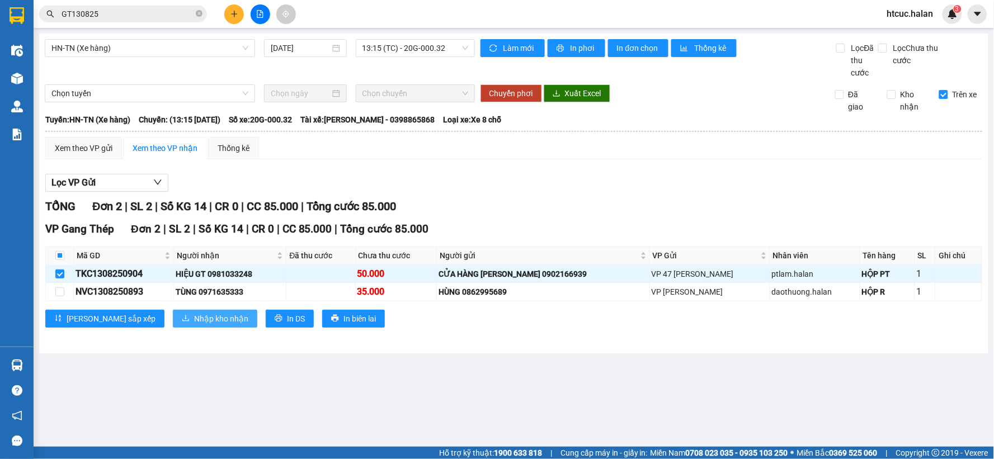
click at [174, 311] on button "Nhập kho nhận" at bounding box center [215, 319] width 84 height 18
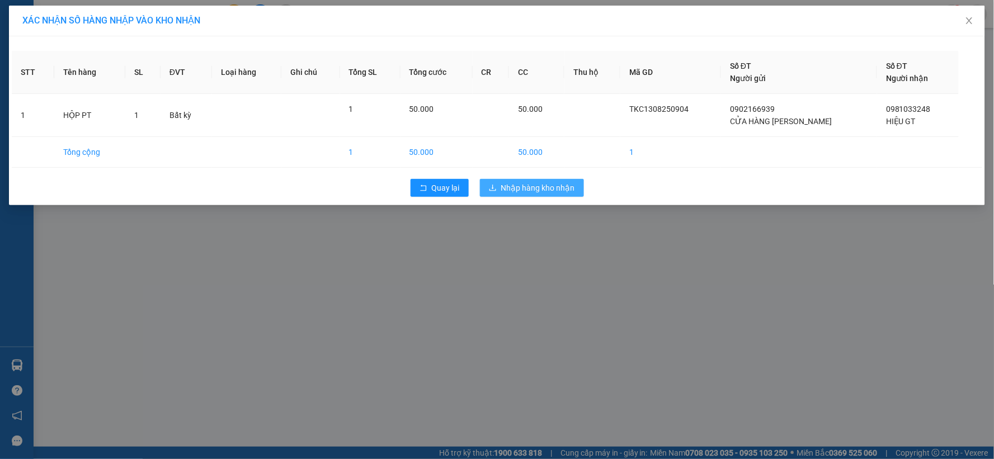
click at [535, 182] on span "Nhập hàng kho nhận" at bounding box center [538, 188] width 74 height 12
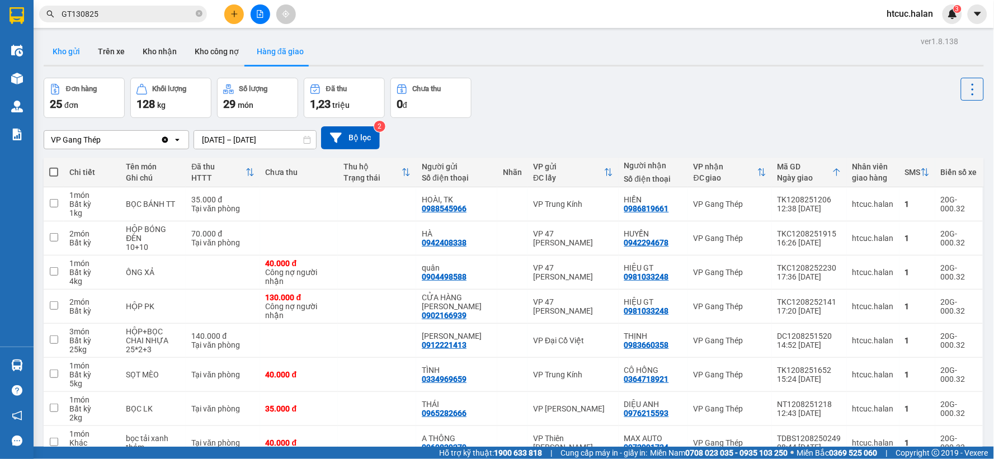
click at [64, 48] on button "Kho gửi" at bounding box center [66, 51] width 45 height 27
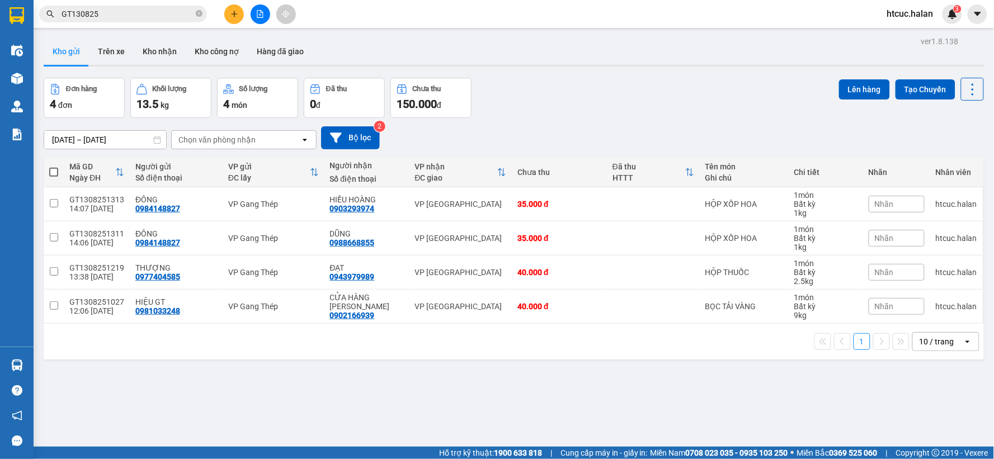
click at [54, 169] on span at bounding box center [53, 172] width 9 height 9
click at [54, 167] on input "checkbox" at bounding box center [54, 167] width 0 height 0
checkbox input "true"
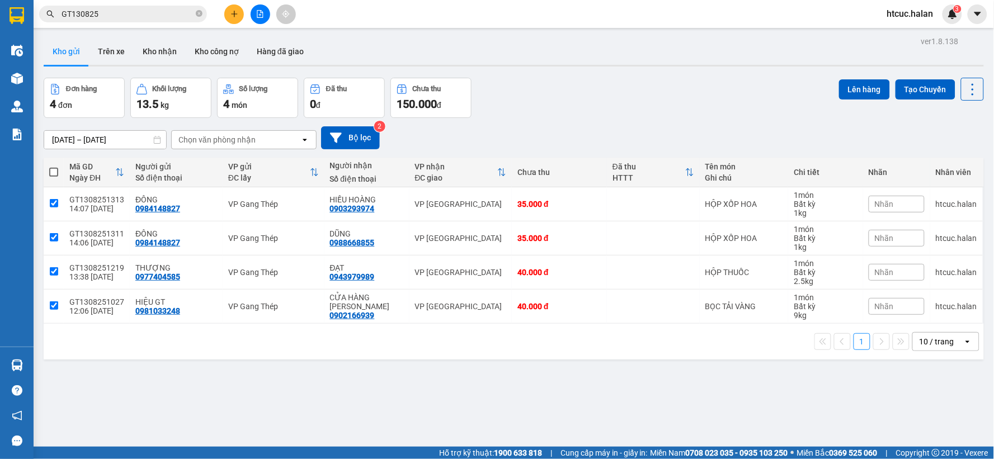
checkbox input "true"
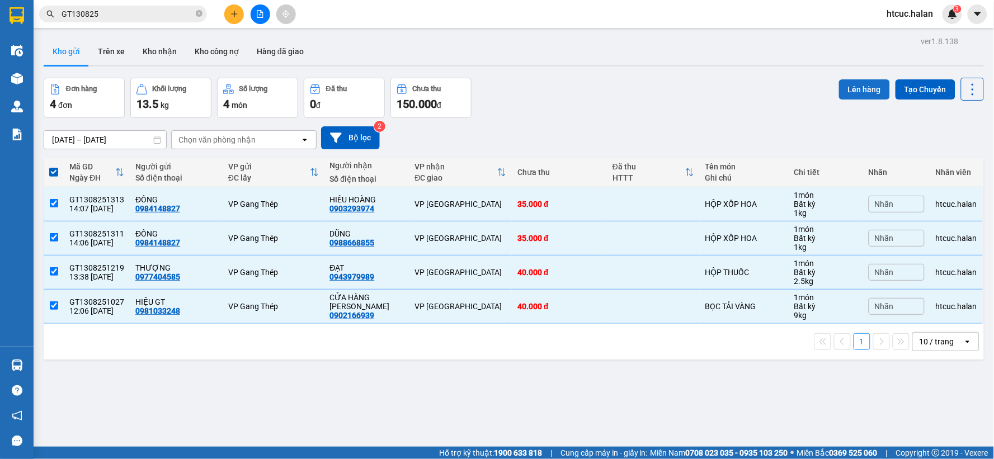
click at [854, 84] on button "Lên hàng" at bounding box center [864, 89] width 51 height 20
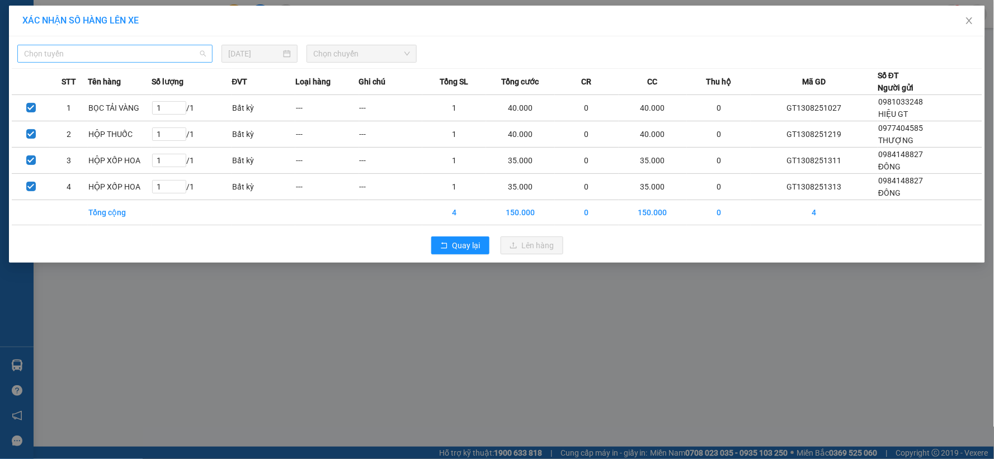
click at [186, 54] on span "Chọn tuyến" at bounding box center [115, 53] width 182 height 17
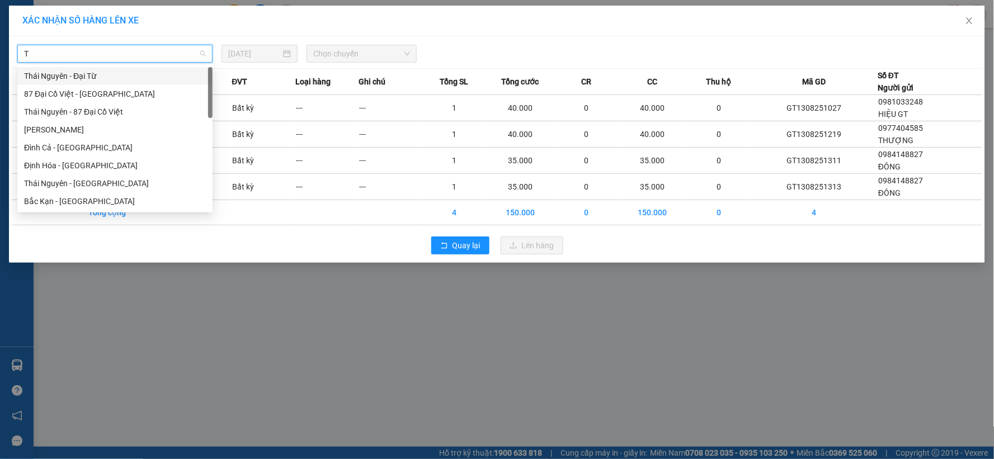
type input "TN"
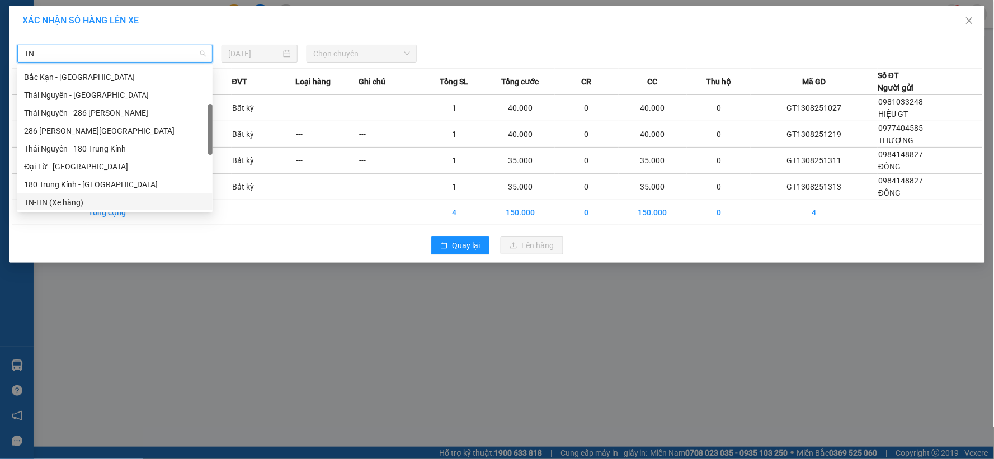
click at [43, 203] on div "TN-HN (Xe hàng)" at bounding box center [115, 202] width 182 height 12
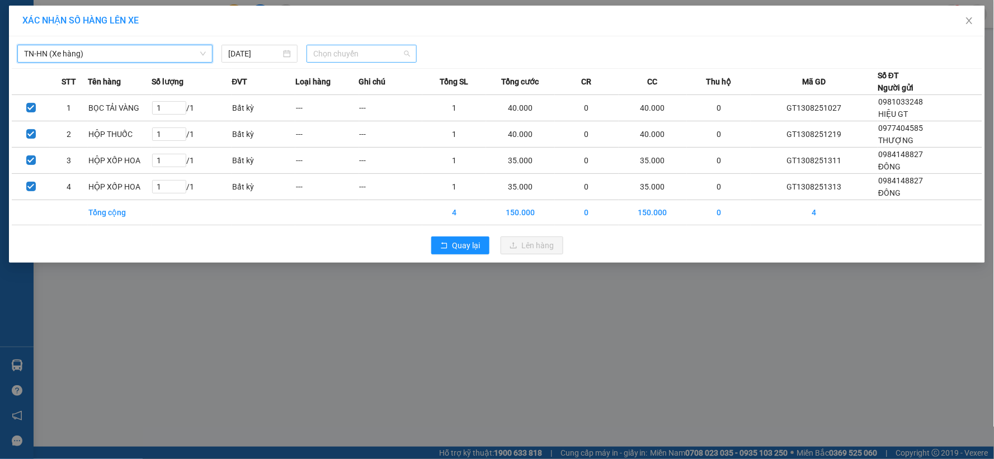
click at [410, 51] on div "Chọn chuyến" at bounding box center [361, 54] width 110 height 18
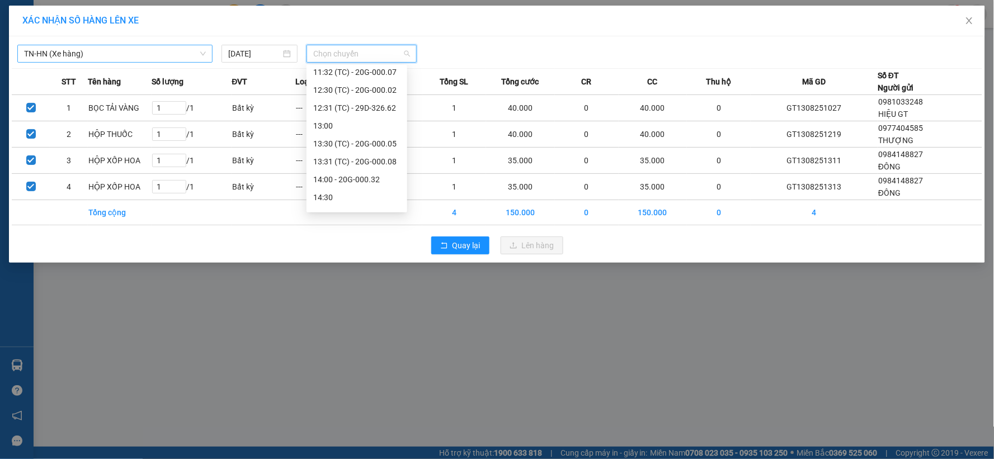
scroll to position [350, 0]
click at [365, 172] on div "14:00 - 20G-000.32" at bounding box center [356, 174] width 87 height 12
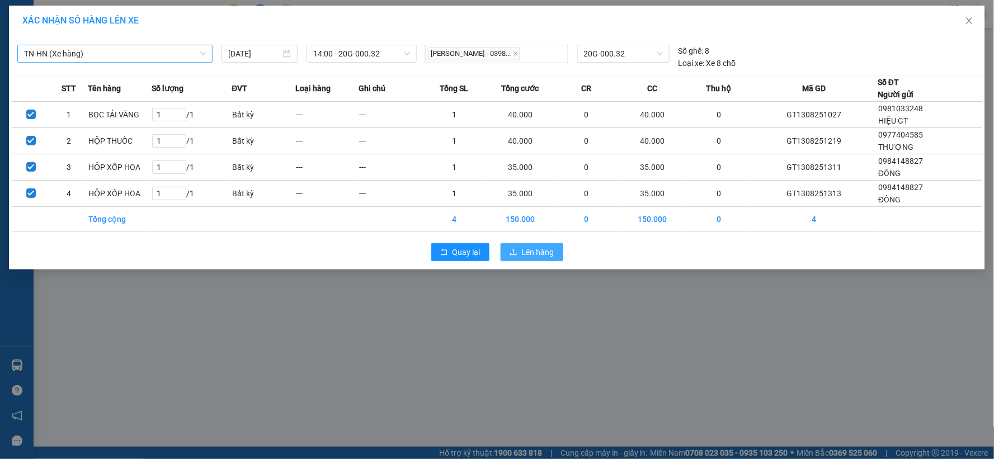
click at [540, 251] on span "Lên hàng" at bounding box center [538, 252] width 32 height 12
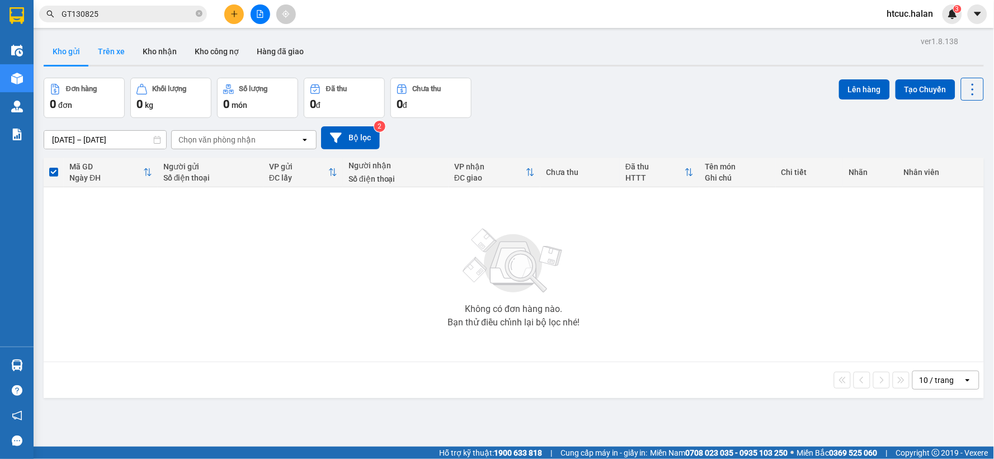
click at [103, 48] on button "Trên xe" at bounding box center [111, 51] width 45 height 27
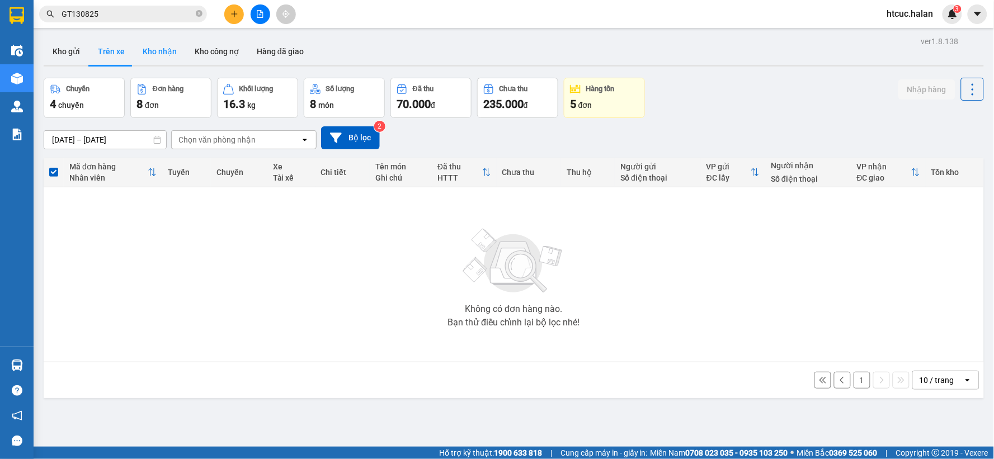
click at [152, 49] on button "Kho nhận" at bounding box center [160, 51] width 52 height 27
type input "[DATE] – [DATE]"
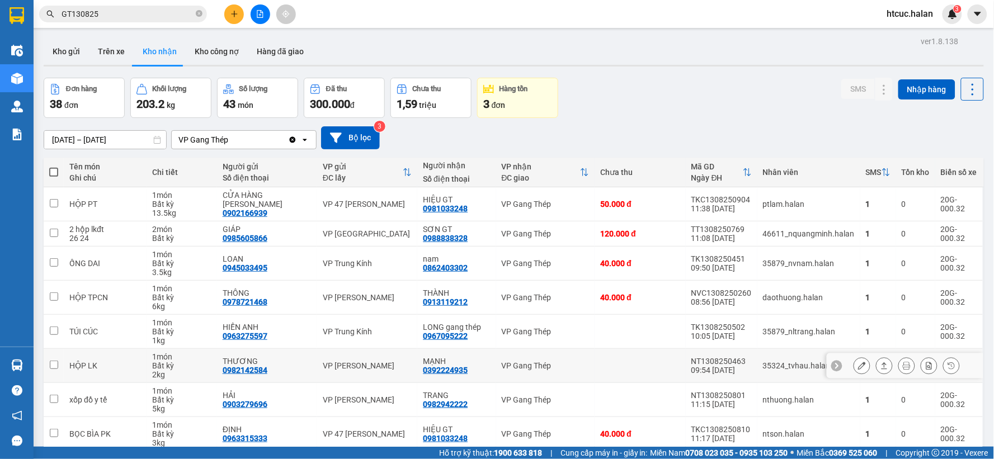
scroll to position [110, 0]
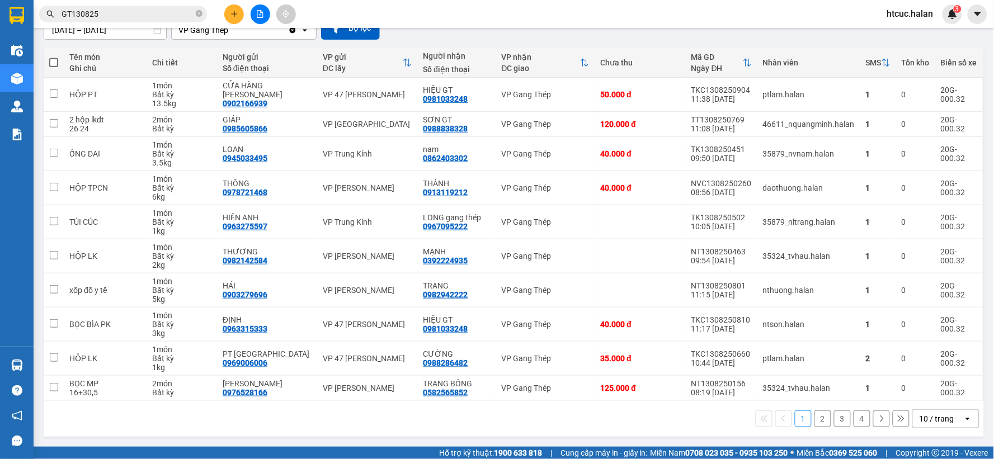
click at [815, 417] on button "2" at bounding box center [822, 418] width 17 height 17
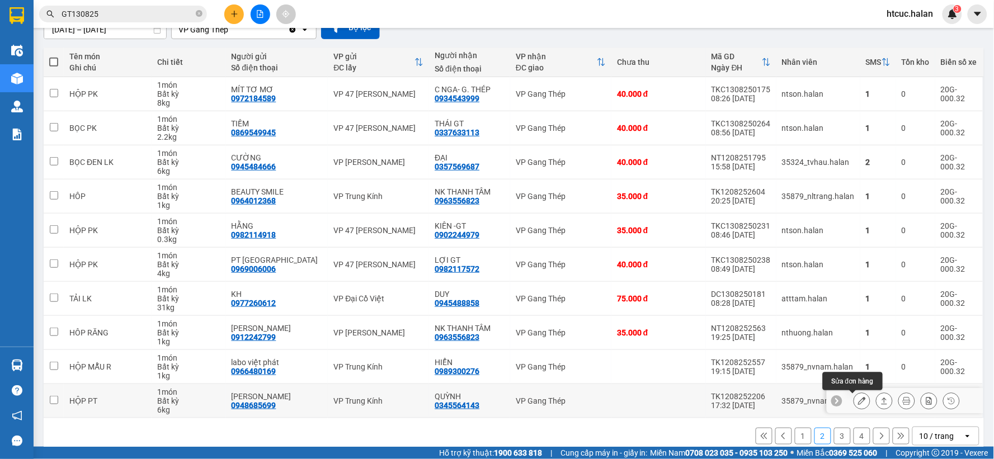
click at [858, 400] on icon at bounding box center [862, 401] width 8 height 8
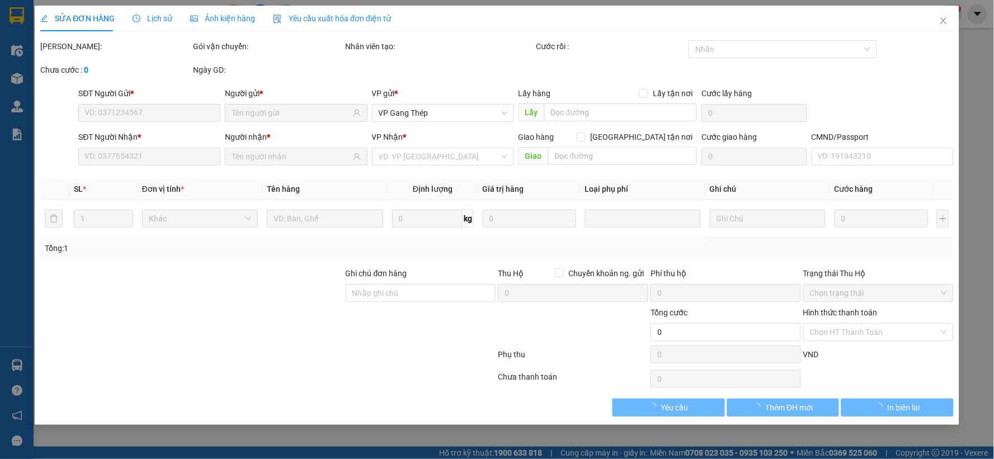
type input "0948685699"
type input "NGUYÊN HUY"
type input "0345564143"
type input "QUỲNH"
type input "40.000"
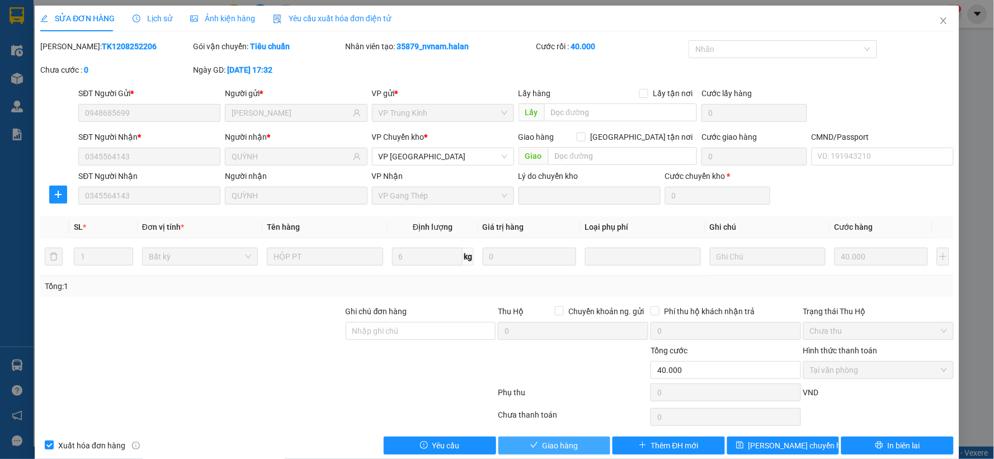
click at [549, 451] on span "Giao hàng" at bounding box center [560, 446] width 36 height 12
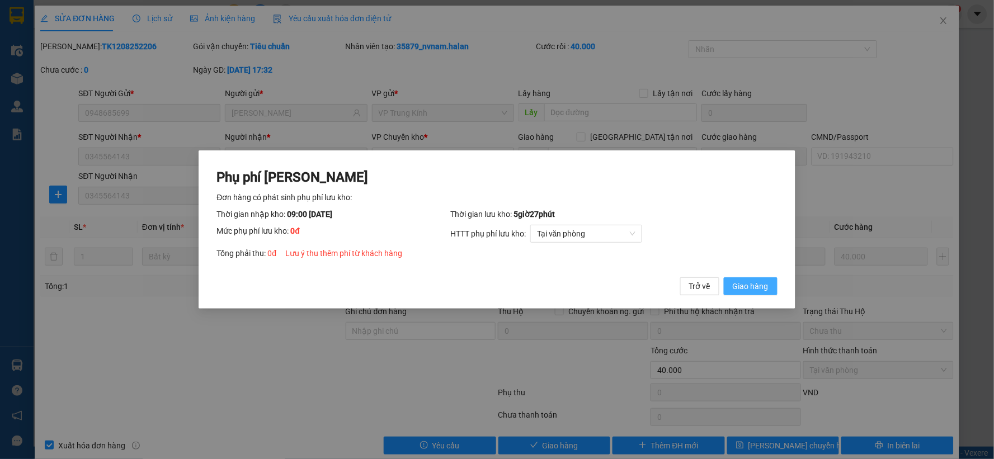
click at [759, 290] on span "Giao hàng" at bounding box center [751, 286] width 36 height 12
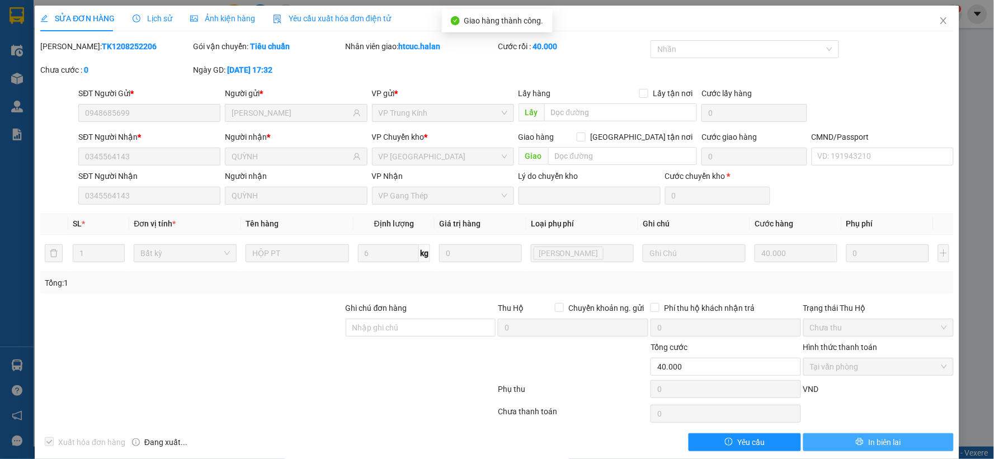
click at [881, 446] on span "In biên lai" at bounding box center [884, 442] width 32 height 12
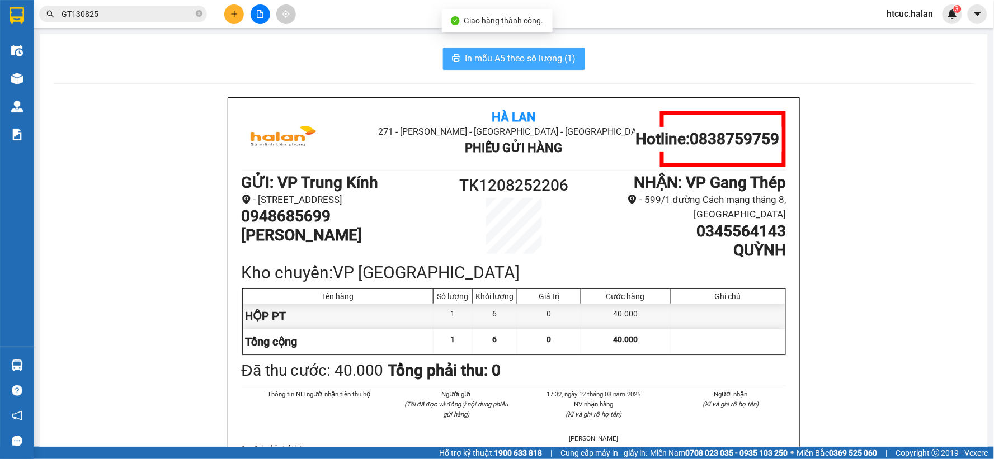
click at [502, 59] on span "In mẫu A5 theo số lượng (1)" at bounding box center [520, 58] width 111 height 14
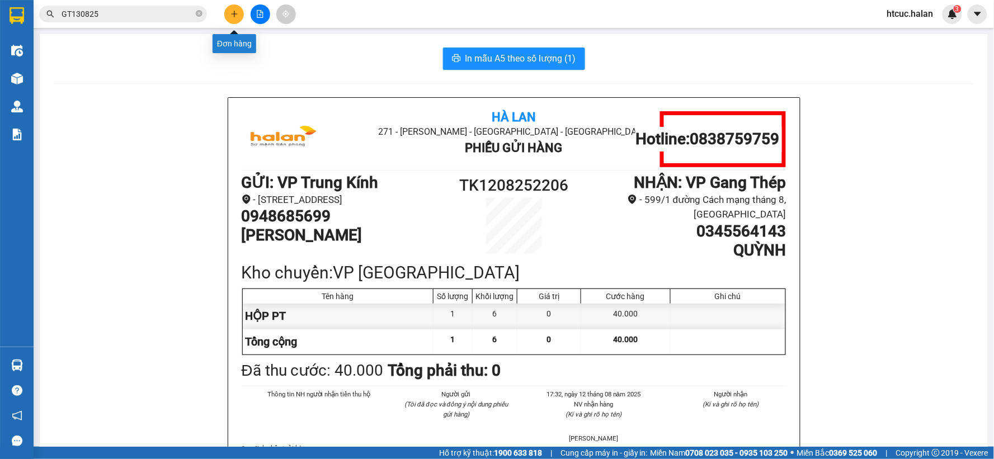
click at [230, 17] on icon "plus" at bounding box center [234, 14] width 8 height 8
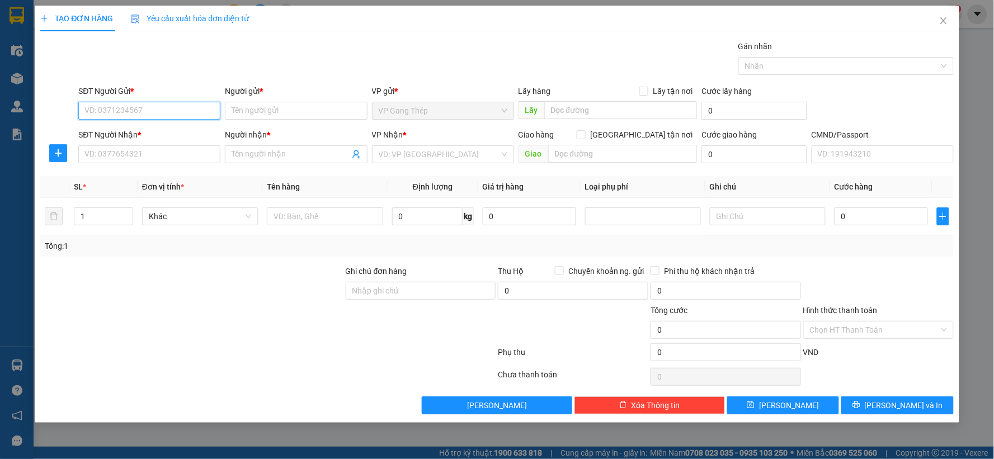
click at [200, 110] on input "SĐT Người Gửi *" at bounding box center [149, 111] width 142 height 18
type input "0868125393"
click at [286, 115] on input "Người gửi *" at bounding box center [296, 111] width 142 height 18
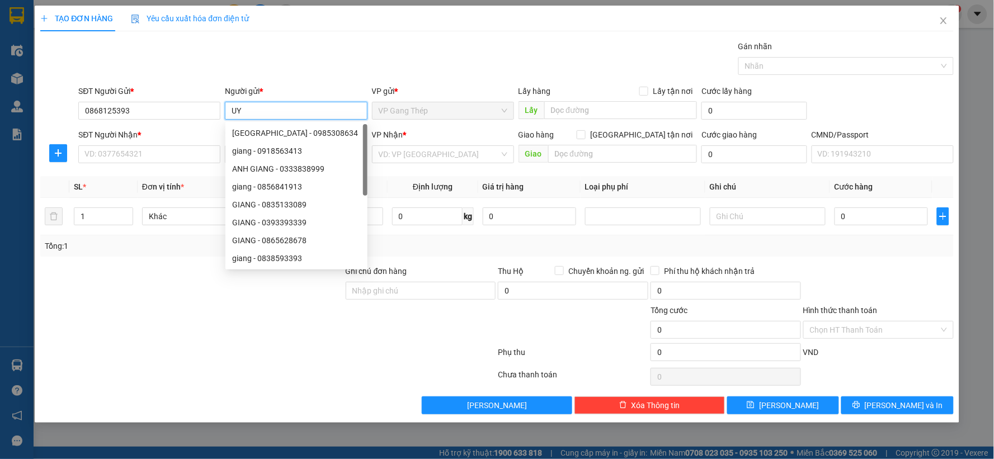
type input "U"
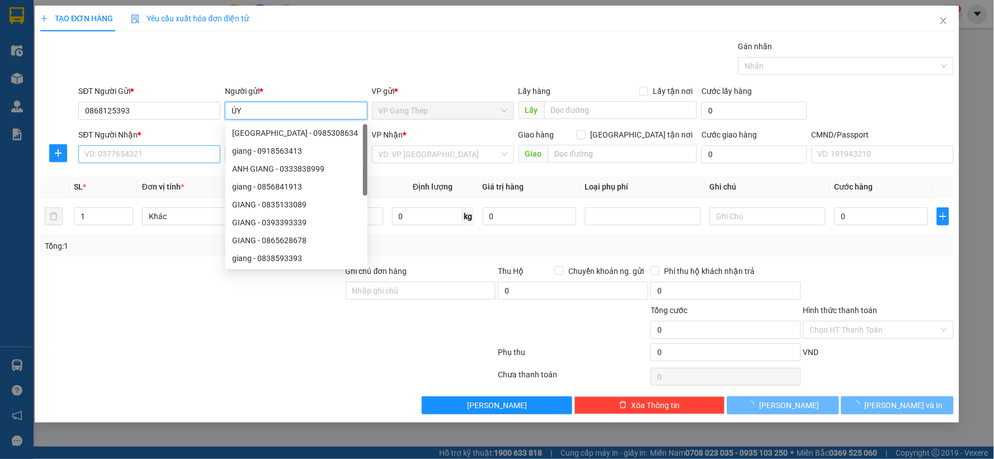
type input "ÚY"
click at [164, 157] on input "SĐT Người Nhận *" at bounding box center [149, 154] width 142 height 18
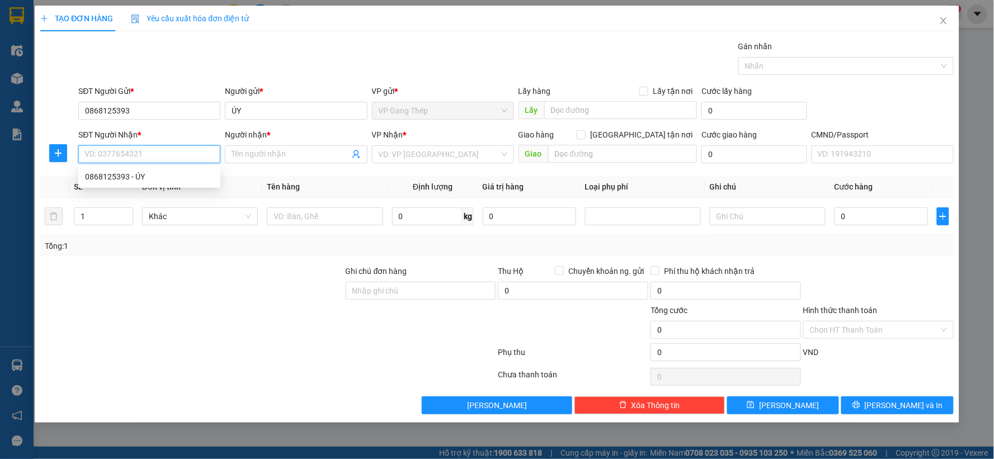
click at [164, 157] on input "SĐT Người Nhận *" at bounding box center [149, 154] width 142 height 18
click at [150, 105] on input "0868125393" at bounding box center [149, 111] width 142 height 18
click at [154, 153] on input "SĐT Người Nhận *" at bounding box center [149, 154] width 142 height 18
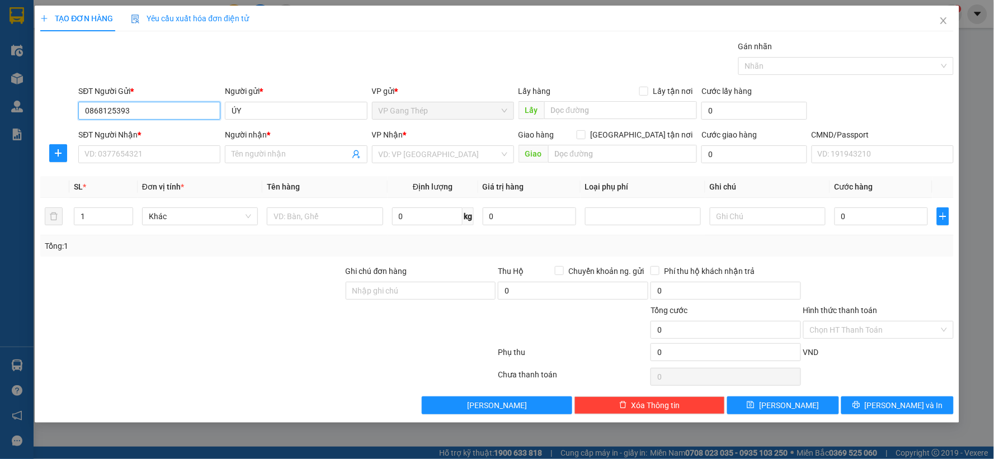
drag, startPoint x: 154, startPoint y: 108, endPoint x: 75, endPoint y: 124, distance: 80.5
click at [75, 124] on div "SĐT Người Gửi * 0868125393 0868125393 Người gửi * ÚY VP gửi * VP Gang Thép Lấy …" at bounding box center [496, 104] width 915 height 39
click at [139, 154] on input "SĐT Người Nhận *" at bounding box center [149, 154] width 142 height 18
type input "0968922449"
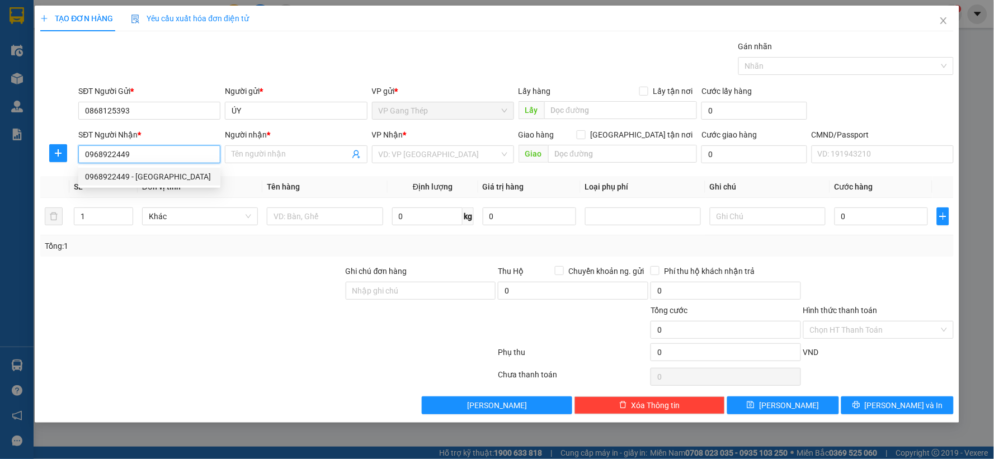
click at [147, 178] on div "0968922449 - Quyến" at bounding box center [149, 177] width 129 height 12
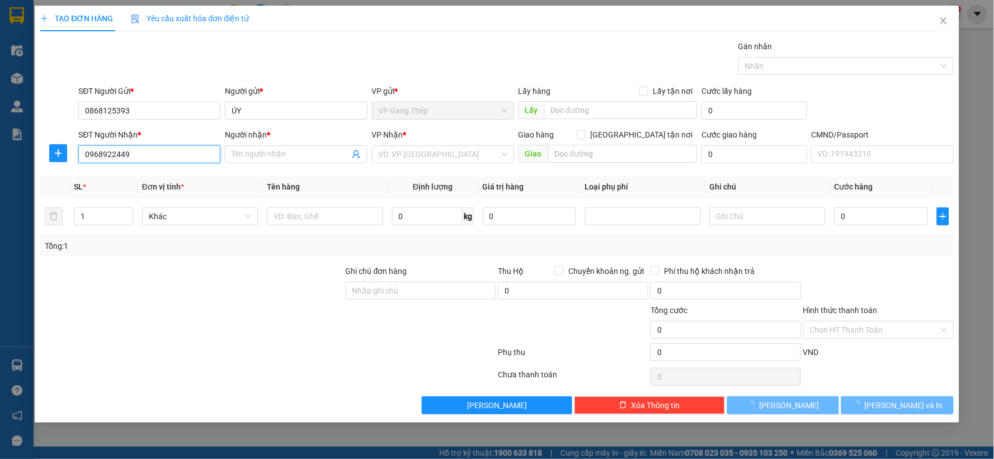
type input "Quyến"
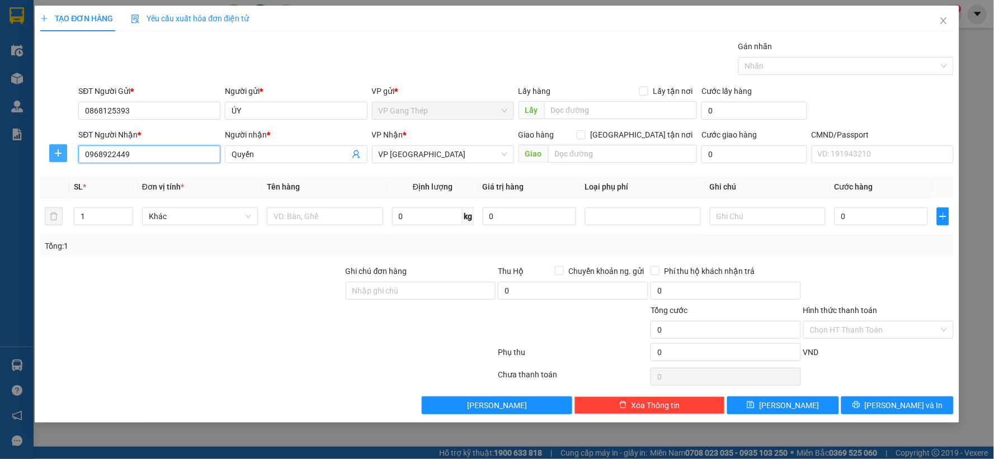
type input "0968922449"
click at [50, 146] on button "button" at bounding box center [58, 153] width 18 height 18
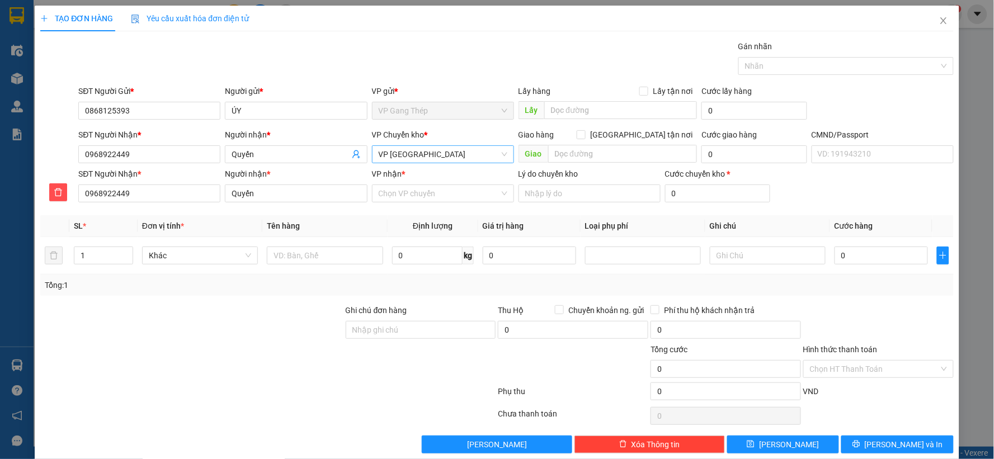
click at [417, 153] on span "VP [GEOGRAPHIC_DATA]" at bounding box center [443, 154] width 129 height 17
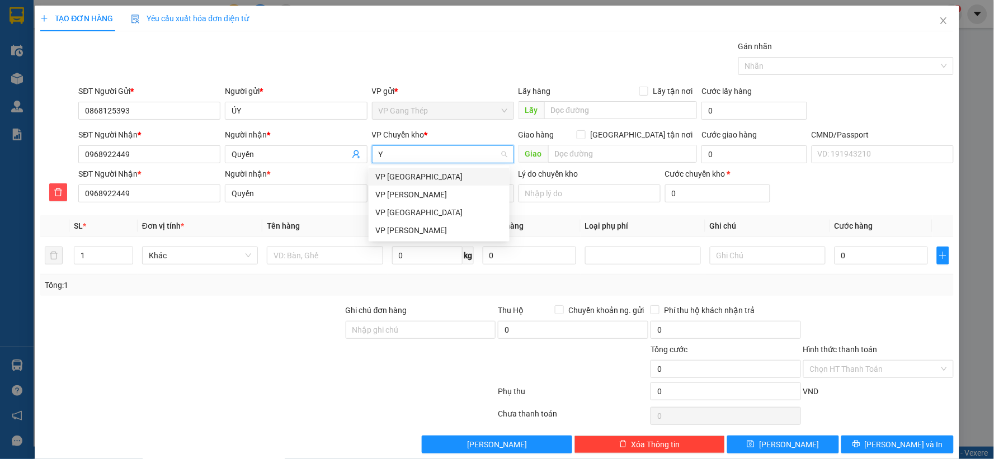
type input "YÊ"
click at [401, 178] on div "VP [GEOGRAPHIC_DATA]" at bounding box center [439, 177] width 128 height 12
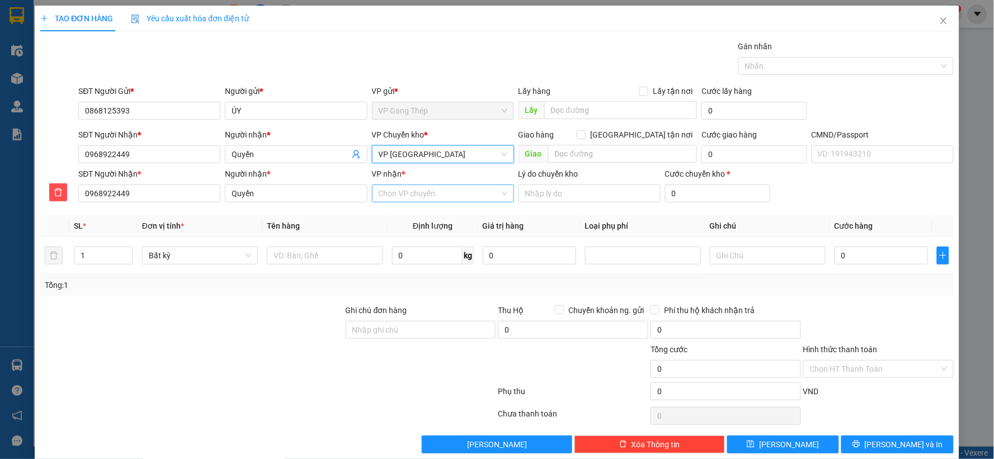
click at [402, 192] on input "VP nhận *" at bounding box center [439, 193] width 121 height 17
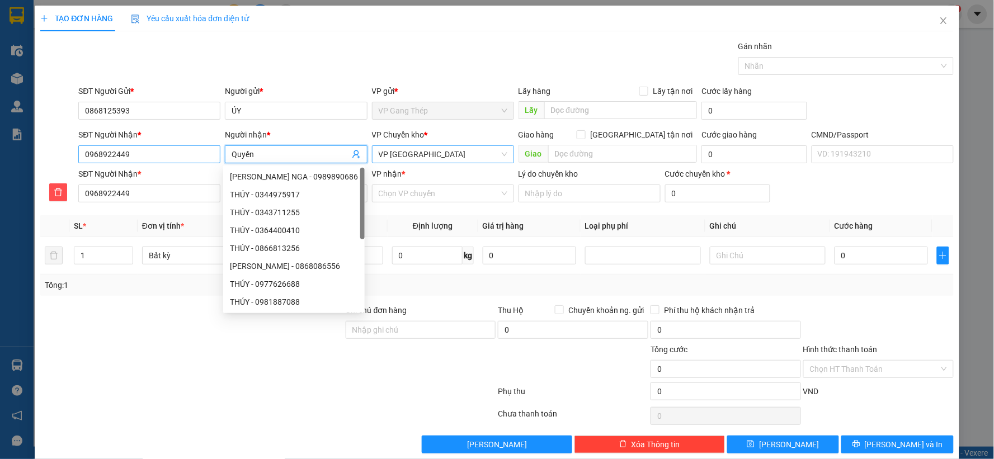
drag, startPoint x: 263, startPoint y: 155, endPoint x: 218, endPoint y: 154, distance: 45.3
click at [218, 154] on div "SĐT Người Nhận * 0968922449 Người nhận * Quyến VP Chuyển kho * VP Yên Bình Giao…" at bounding box center [515, 148] width 879 height 39
type input "Q"
type input "QU"
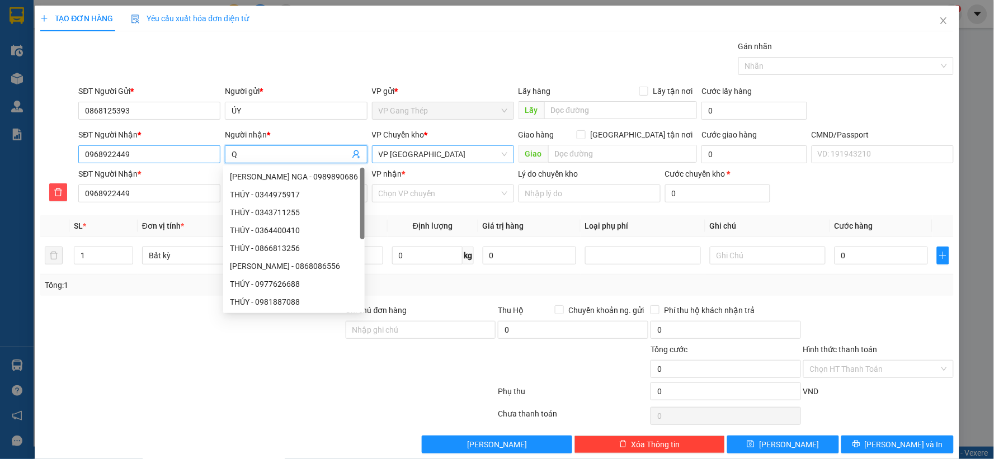
type input "QU"
type input "QUY"
type input "QUYE"
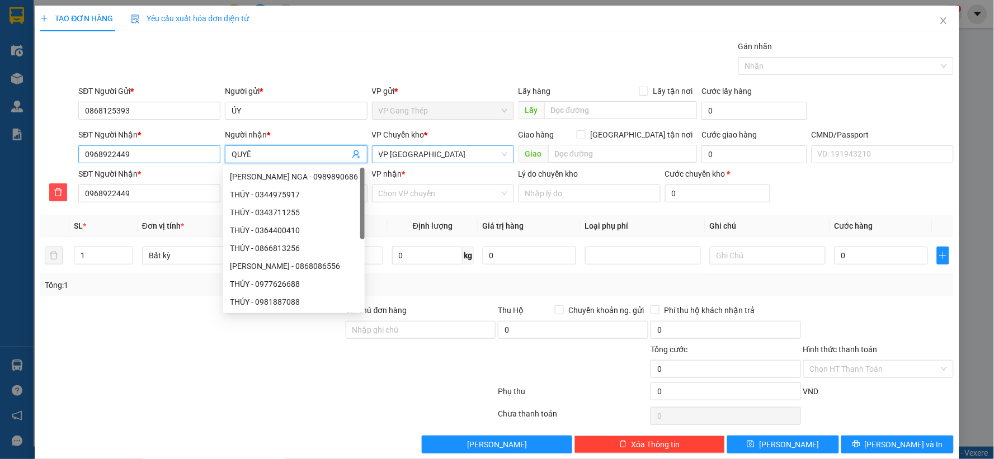
type input "QUYÊT"
type input "QUYẾT"
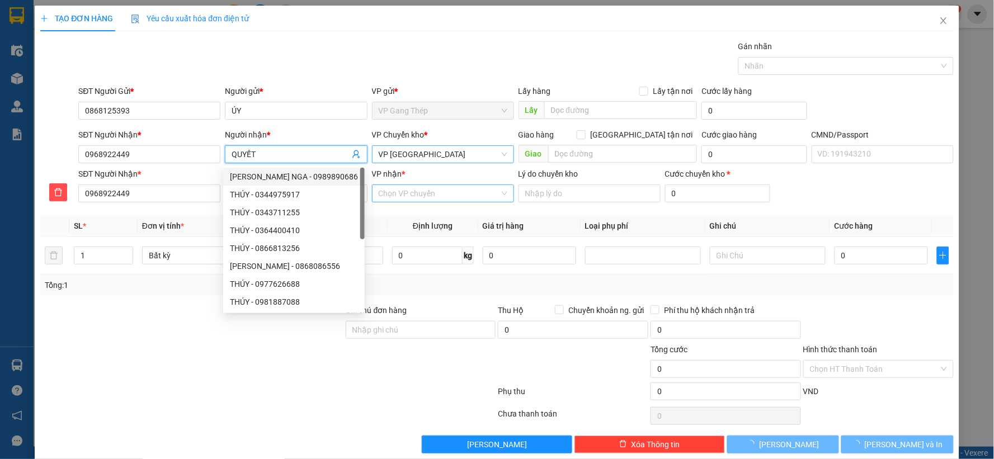
type input "QUYẾT"
click at [421, 200] on input "VP nhận *" at bounding box center [439, 193] width 121 height 17
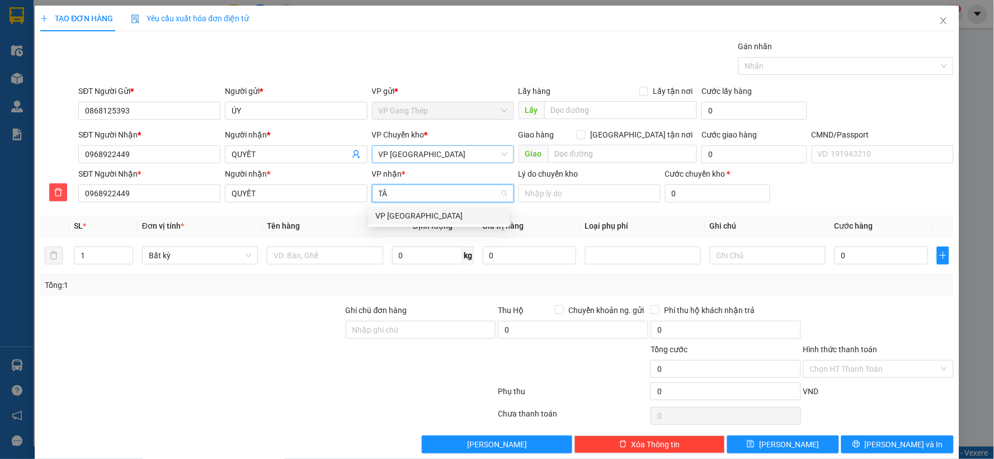
type input "TÂN"
drag, startPoint x: 410, startPoint y: 217, endPoint x: 360, endPoint y: 239, distance: 55.4
click at [410, 218] on div "VP [GEOGRAPHIC_DATA]" at bounding box center [439, 216] width 128 height 12
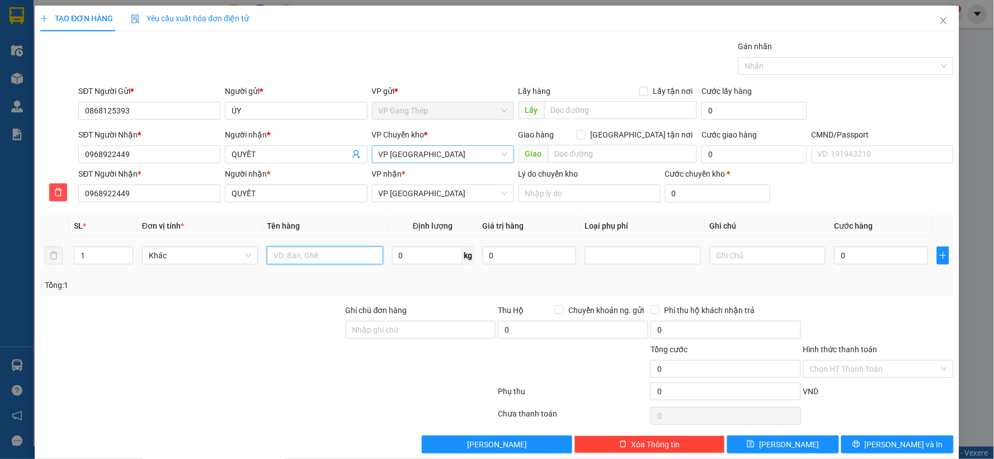
click at [303, 260] on input "text" at bounding box center [325, 256] width 116 height 18
type input "HỘP ĐẦU HÁT"
click at [431, 255] on input "0" at bounding box center [427, 256] width 70 height 18
type input "5"
click at [851, 254] on input "0" at bounding box center [880, 256] width 93 height 18
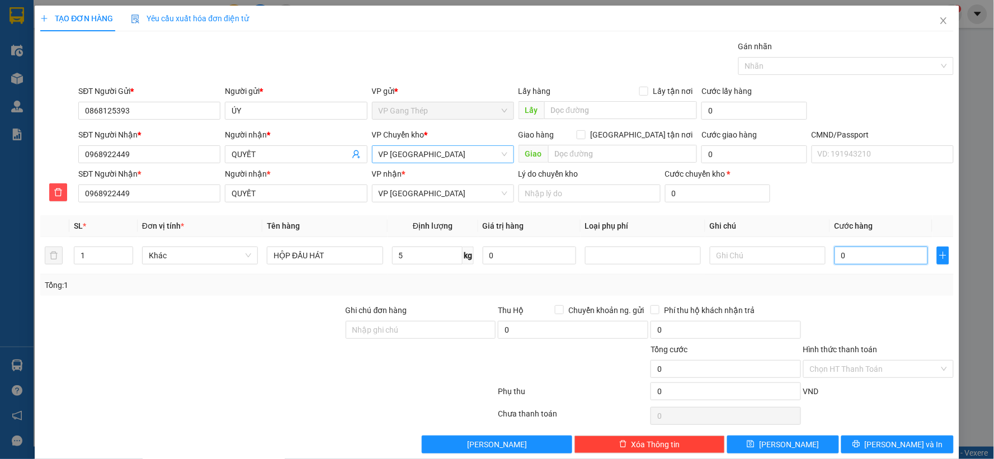
type input "4"
type input "40"
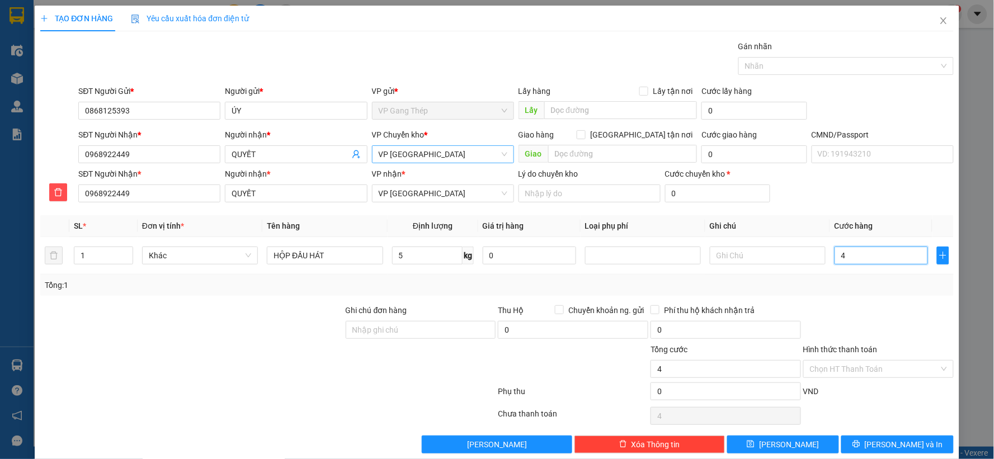
type input "40"
type input "400"
type input "4.000"
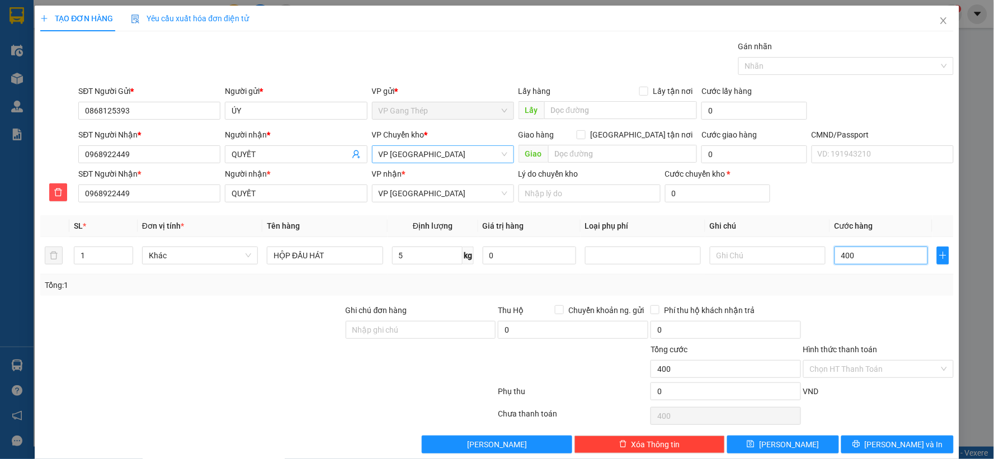
type input "4.000"
type input "40.000"
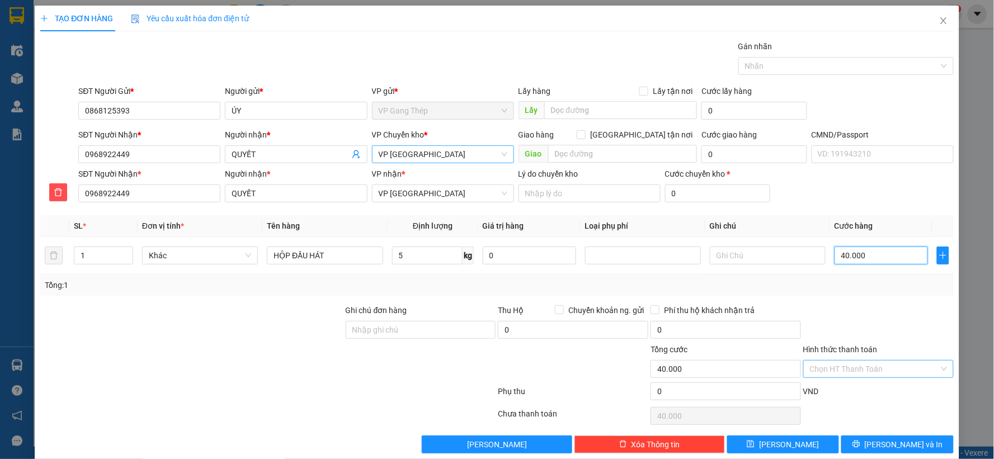
type input "40.000"
click at [862, 369] on input "Hình thức thanh toán" at bounding box center [874, 369] width 129 height 17
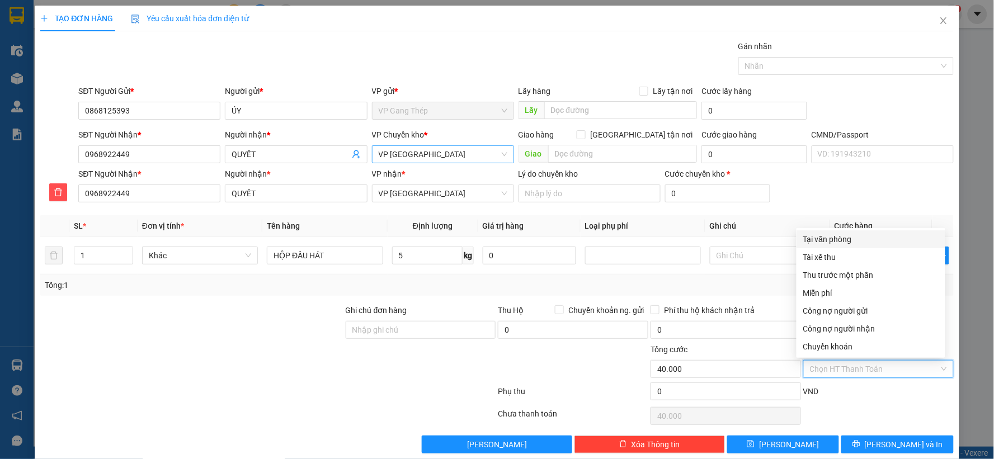
click at [830, 235] on div "Tại văn phòng" at bounding box center [870, 239] width 135 height 12
type input "0"
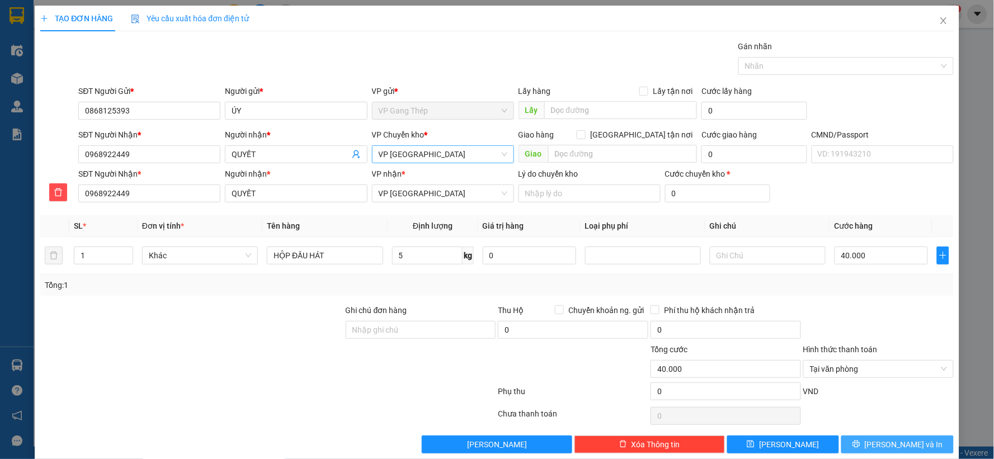
click at [882, 448] on span "Lưu và In" at bounding box center [904, 444] width 78 height 12
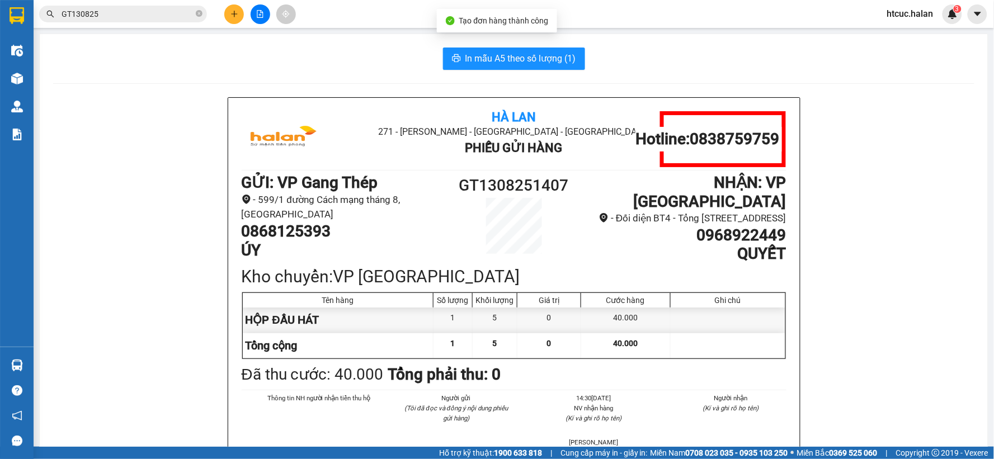
click at [489, 63] on span "In mẫu A5 theo số lượng (1)" at bounding box center [520, 58] width 111 height 14
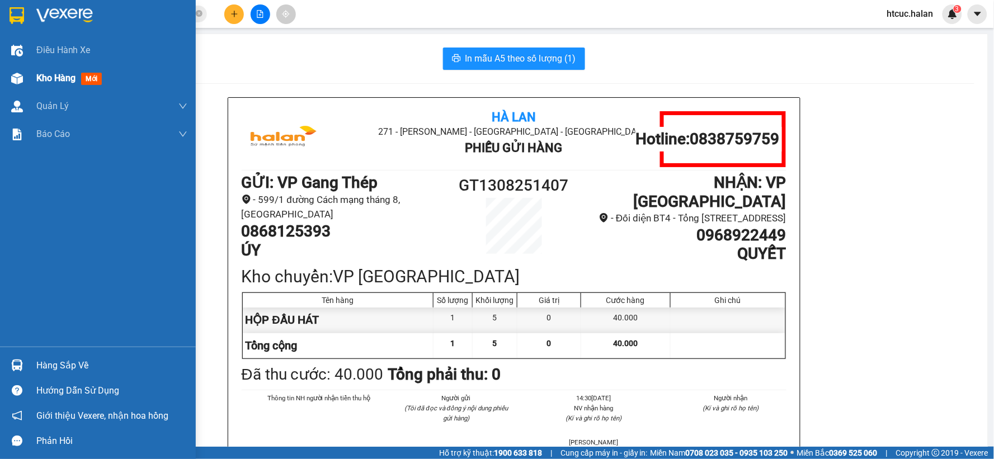
click at [63, 81] on span "Kho hàng" at bounding box center [55, 78] width 39 height 11
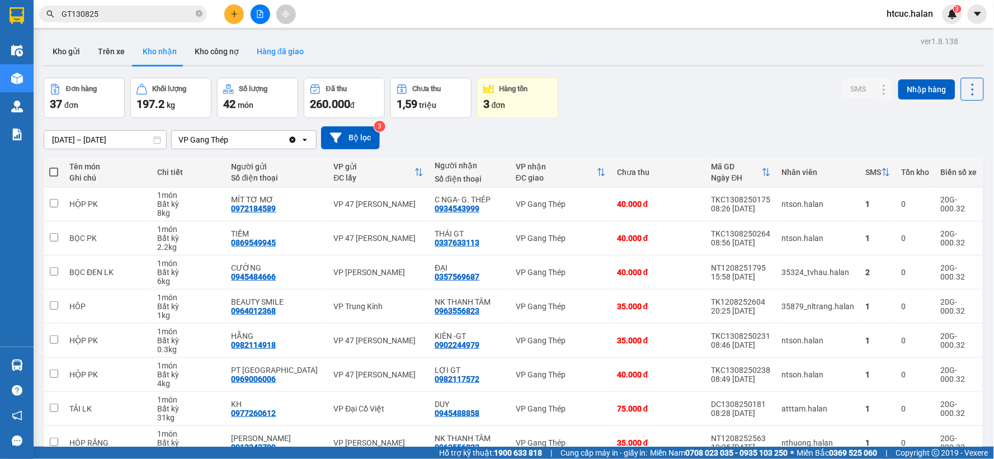
click at [289, 48] on button "Hàng đã giao" at bounding box center [280, 51] width 65 height 27
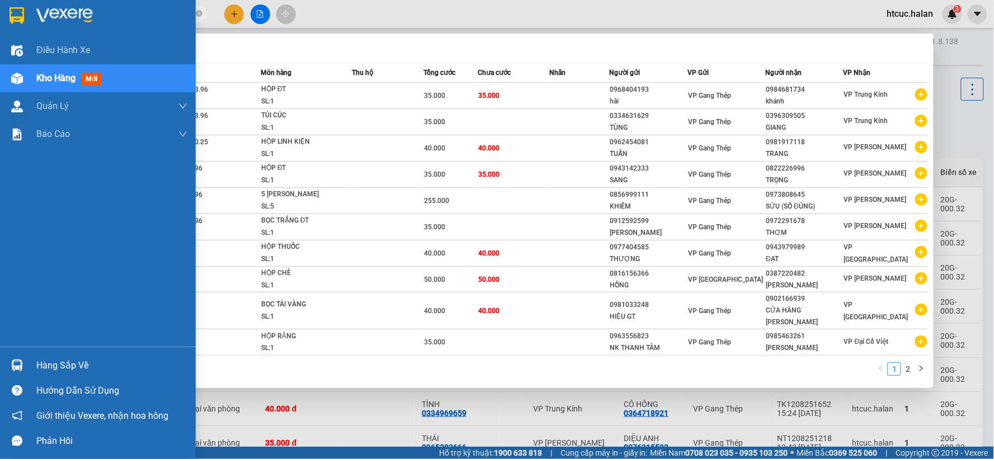
drag, startPoint x: 108, startPoint y: 16, endPoint x: 120, endPoint y: 6, distance: 15.1
click at [20, 42] on section "Kết quả tìm kiếm ( 12 ) Bộ lọc Mã ĐH Trạng thái Món hàng Thu hộ Tổng cước Chưa …" at bounding box center [497, 229] width 994 height 459
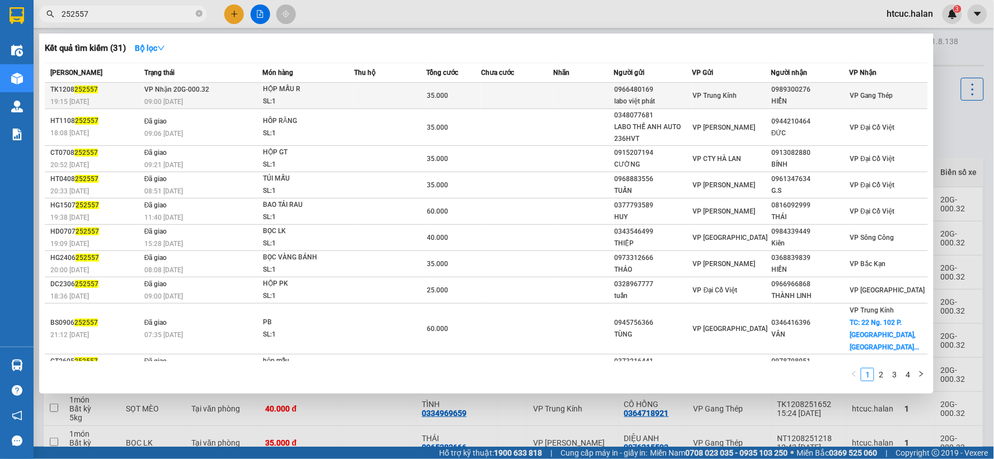
type input "252557"
click at [511, 92] on td at bounding box center [517, 96] width 73 height 26
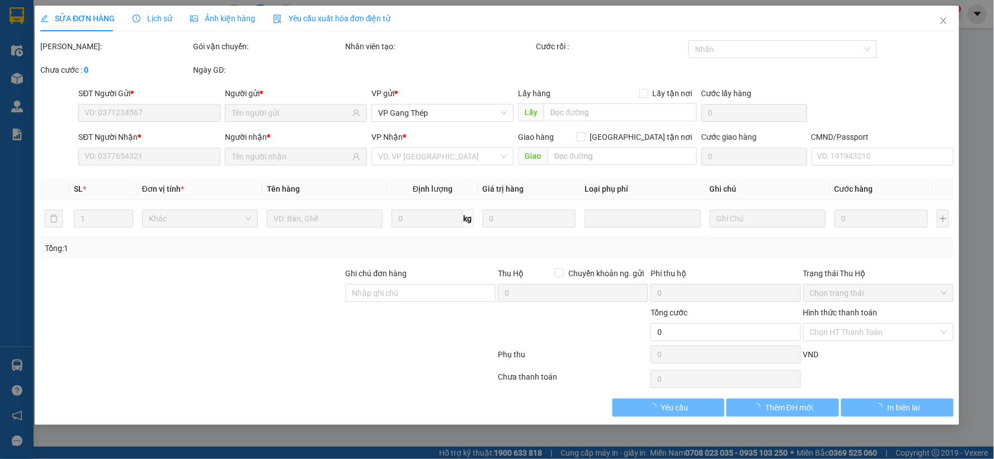
type input "0966480169"
type input "labo việt phát"
type input "0989300276"
type input "HIỂN"
type input "35.000"
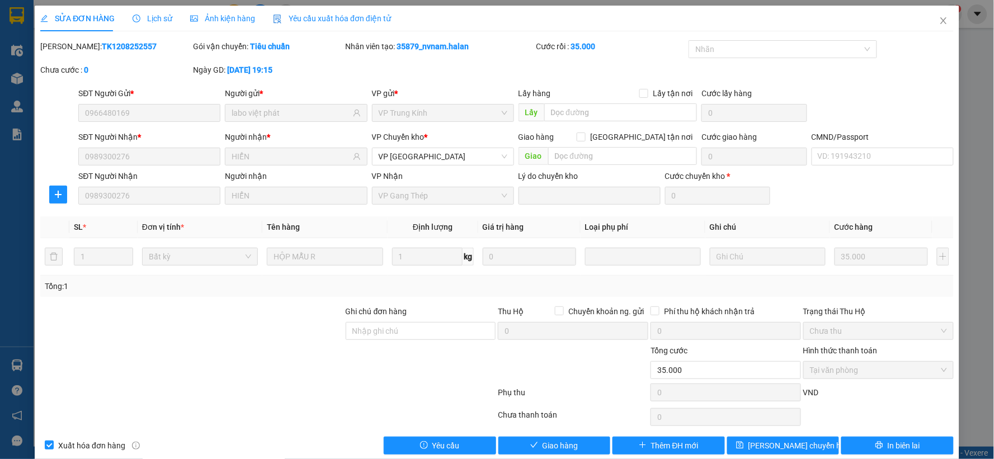
click at [572, 456] on div "SỬA ĐƠN HÀNG Lịch sử Ảnh kiện hàng Yêu cầu xuất hóa đơn điện tử Total Paid Fee …" at bounding box center [497, 234] width 924 height 457
click at [582, 446] on button "Giao hàng" at bounding box center [554, 446] width 112 height 18
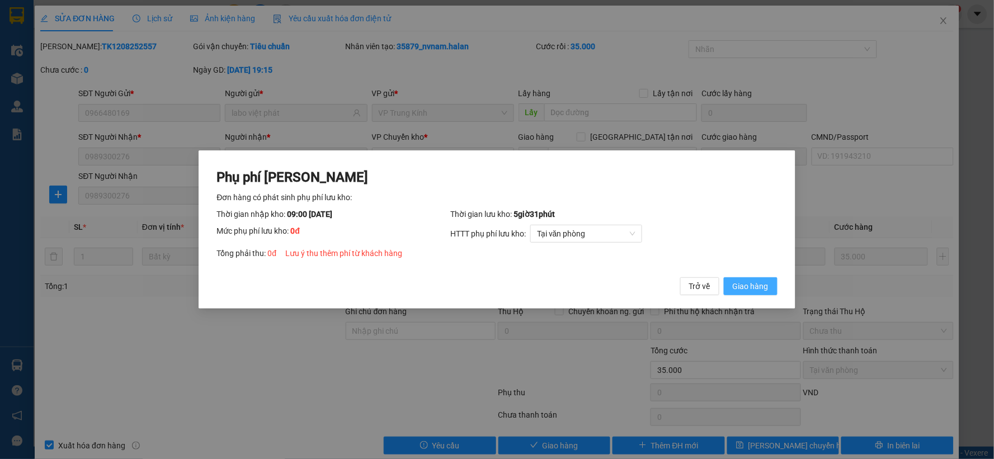
click at [756, 282] on span "Giao hàng" at bounding box center [751, 286] width 36 height 12
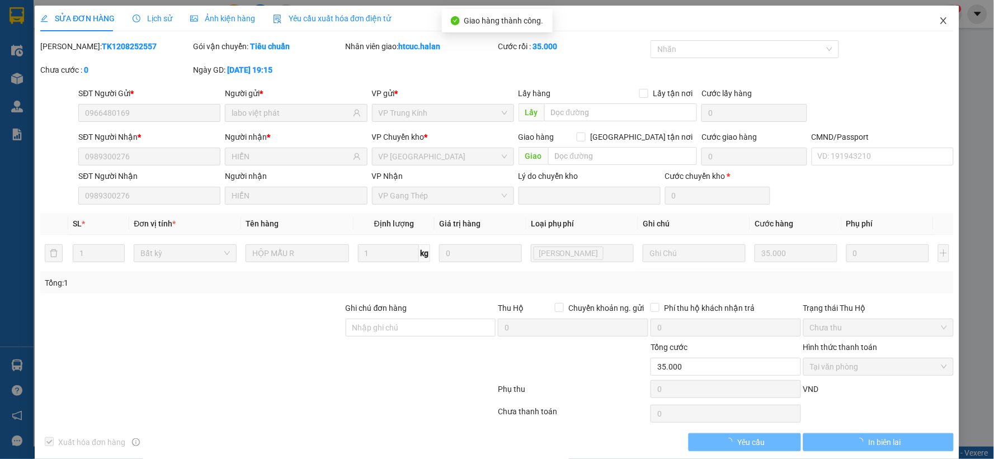
click at [939, 21] on icon "close" at bounding box center [943, 20] width 9 height 9
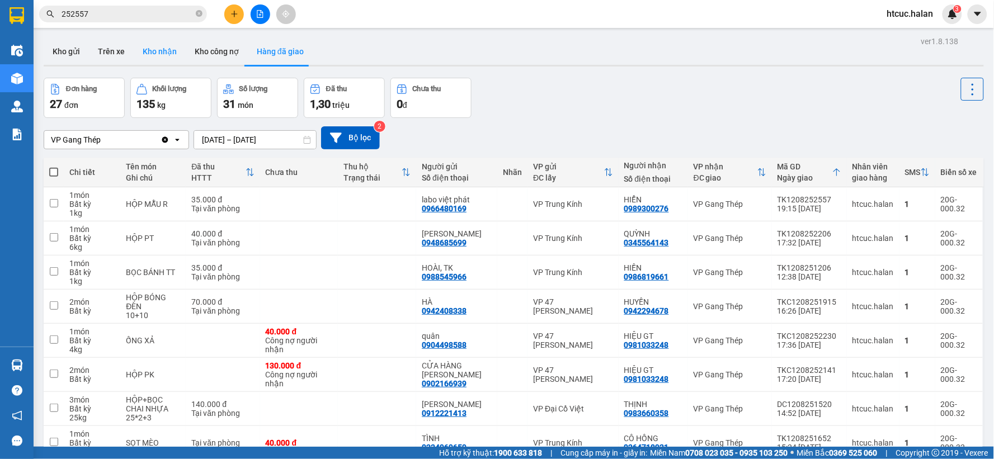
click at [159, 48] on button "Kho nhận" at bounding box center [160, 51] width 52 height 27
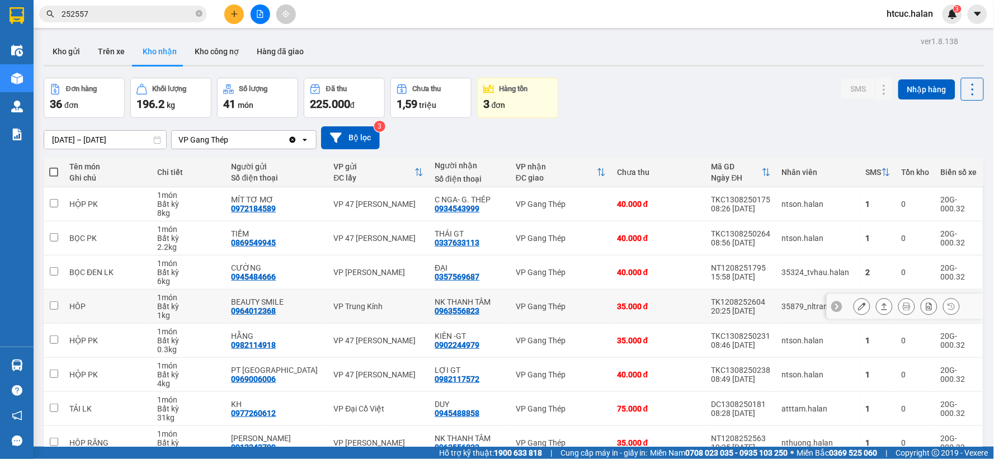
scroll to position [120, 0]
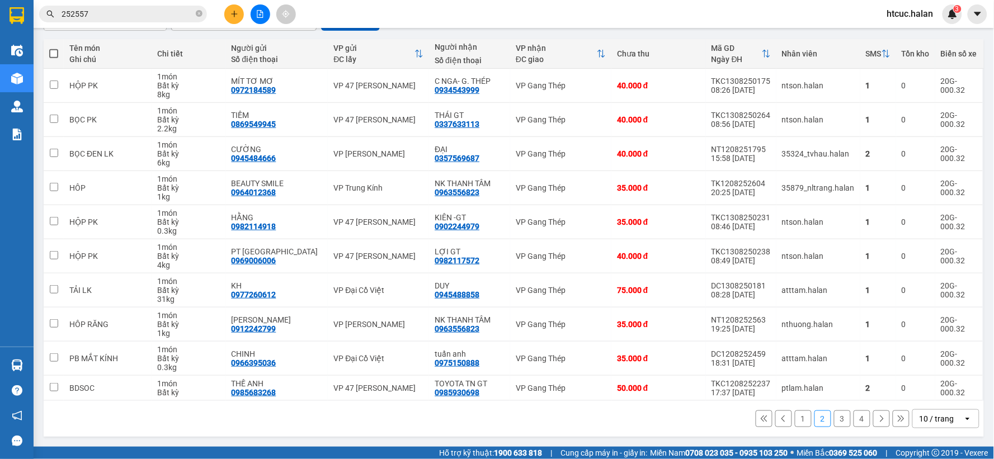
click at [837, 421] on button "3" at bounding box center [842, 418] width 17 height 17
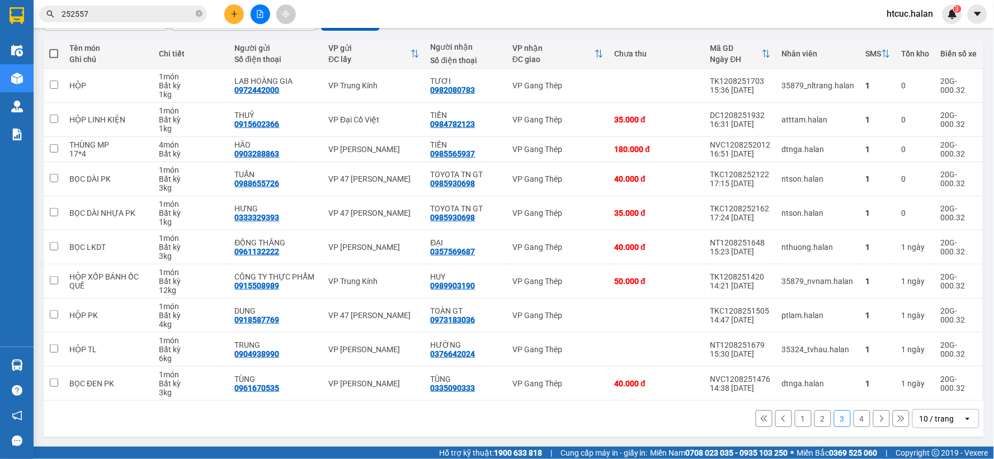
click at [856, 414] on button "4" at bounding box center [861, 418] width 17 height 17
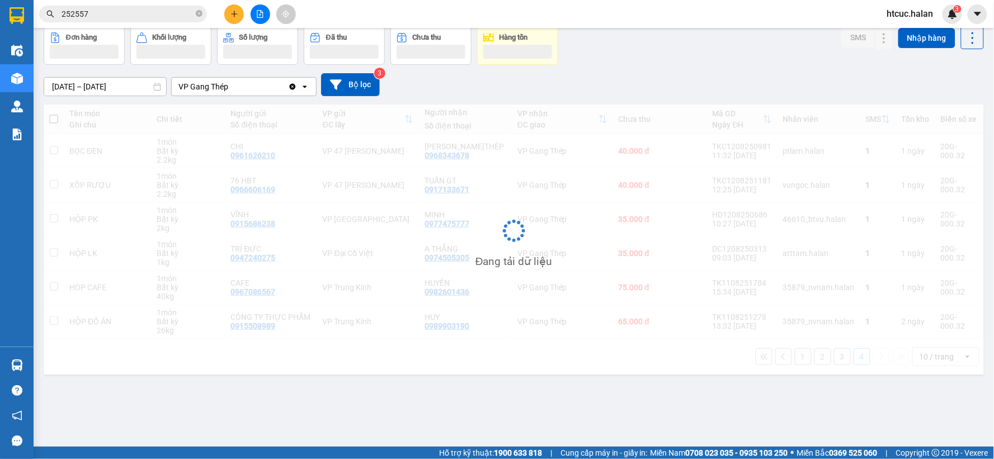
scroll to position [51, 0]
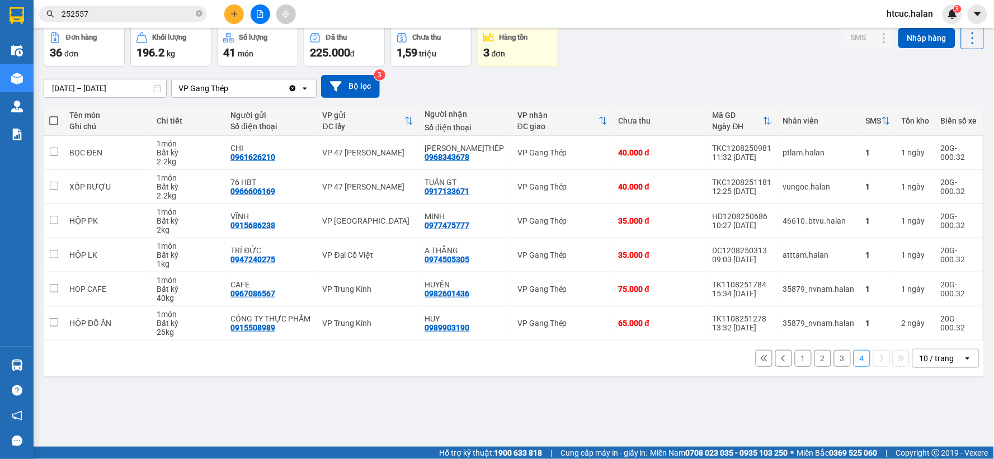
click at [796, 356] on button "1" at bounding box center [803, 358] width 17 height 17
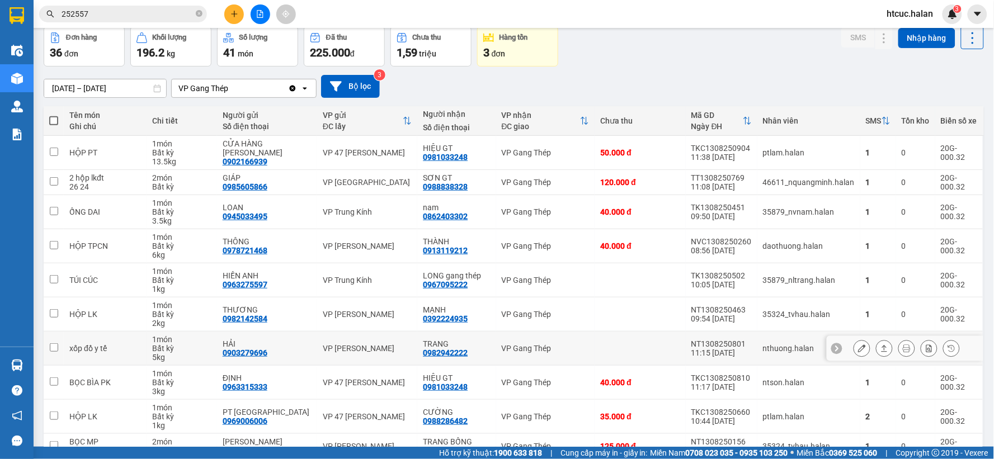
scroll to position [110, 0]
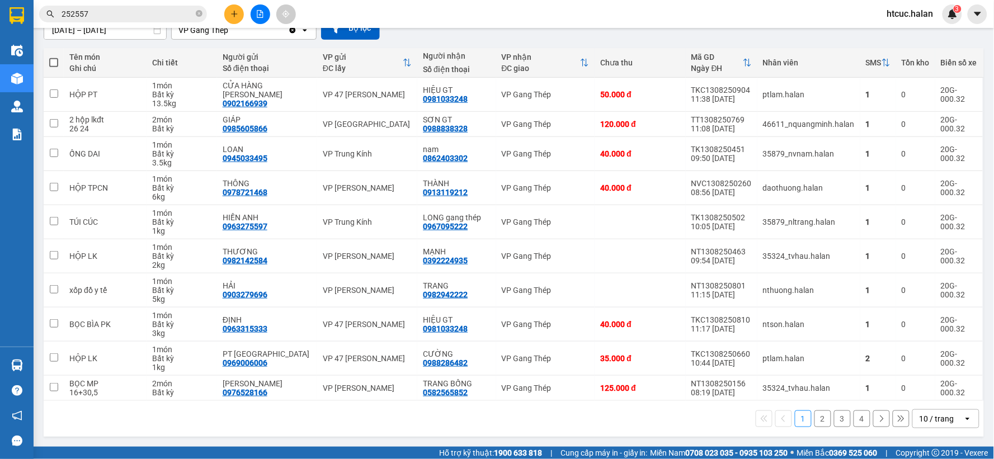
click at [817, 418] on button "2" at bounding box center [822, 418] width 17 height 17
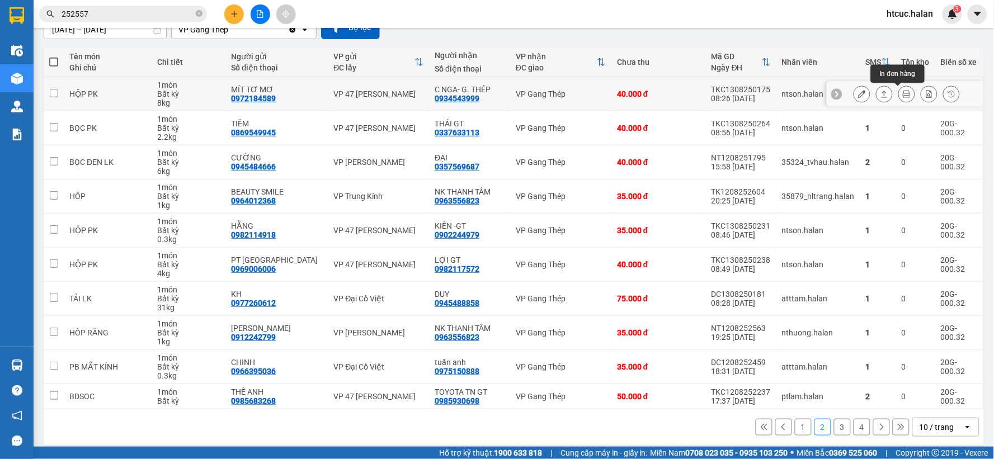
click at [899, 88] on button at bounding box center [907, 94] width 16 height 20
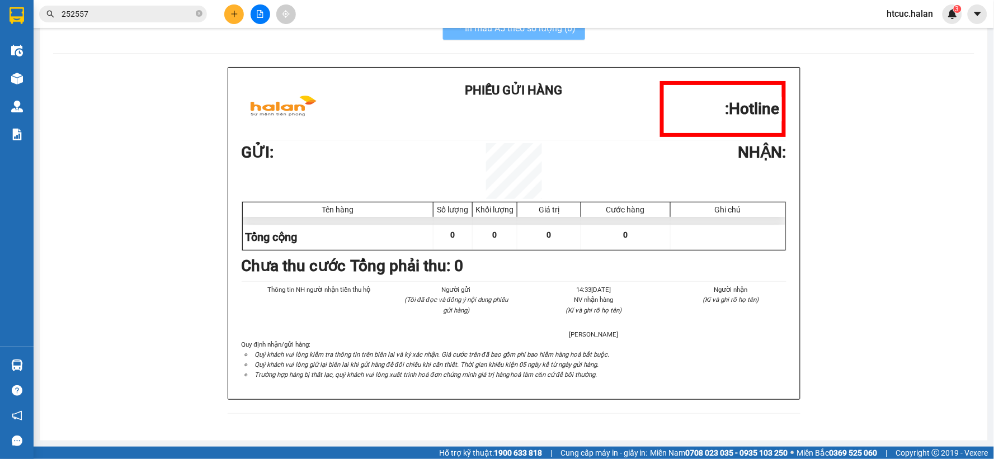
scroll to position [32, 0]
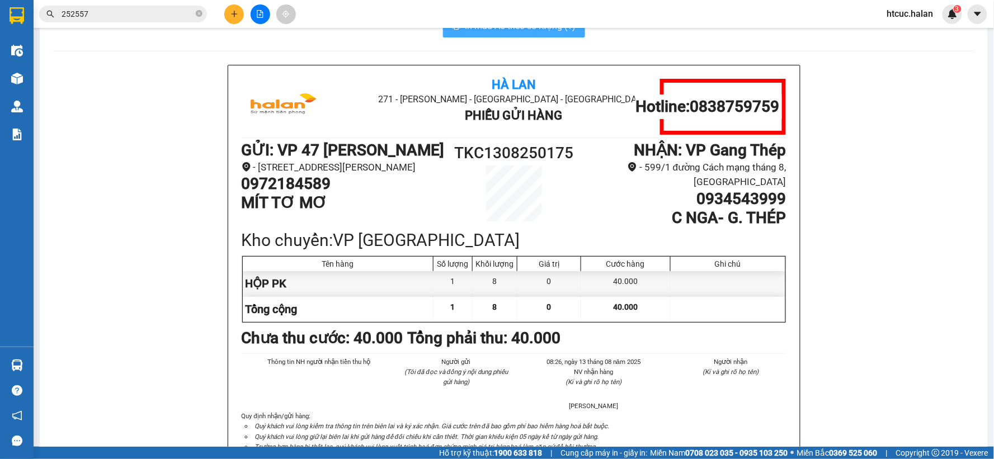
click at [541, 32] on button "In mẫu A5 theo số lượng (1)" at bounding box center [514, 26] width 142 height 22
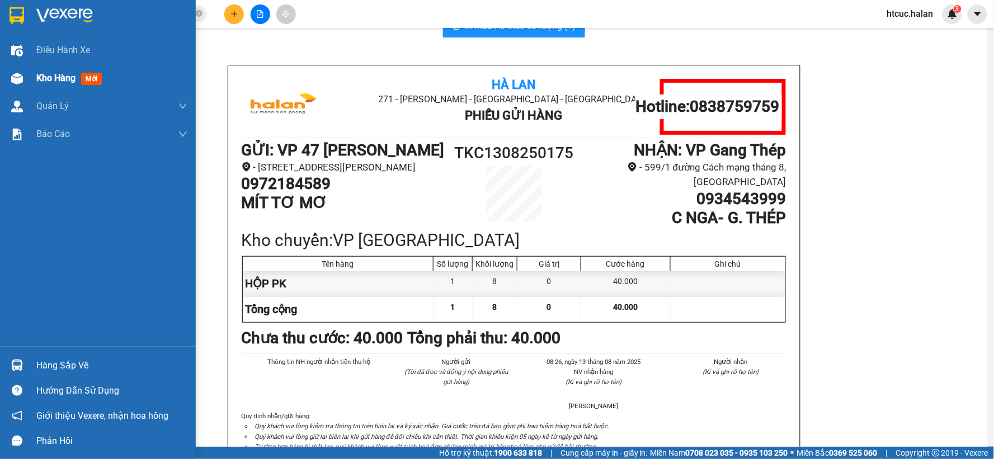
click at [25, 73] on div at bounding box center [17, 79] width 20 height 20
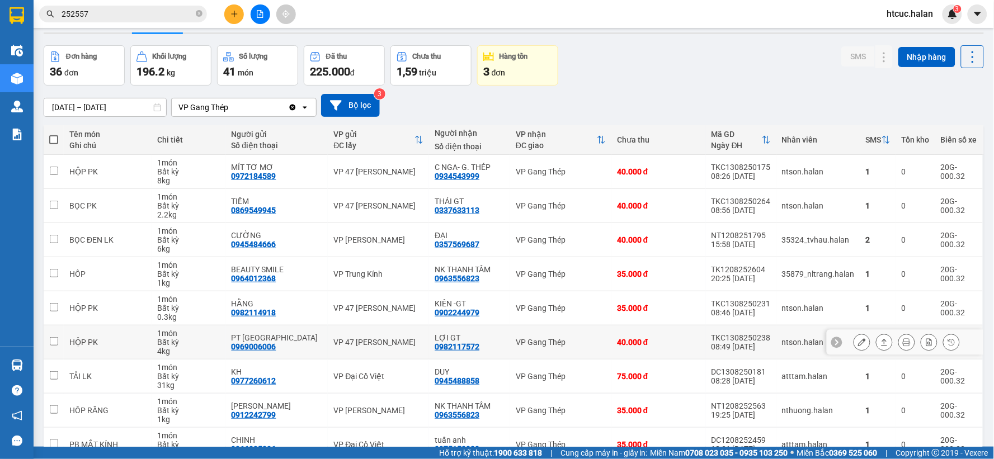
scroll to position [120, 0]
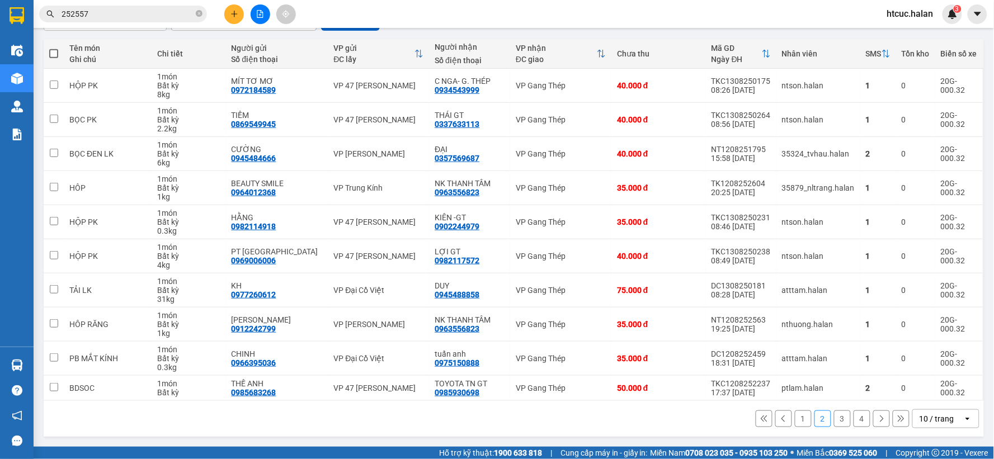
click at [795, 416] on button "1" at bounding box center [803, 418] width 17 height 17
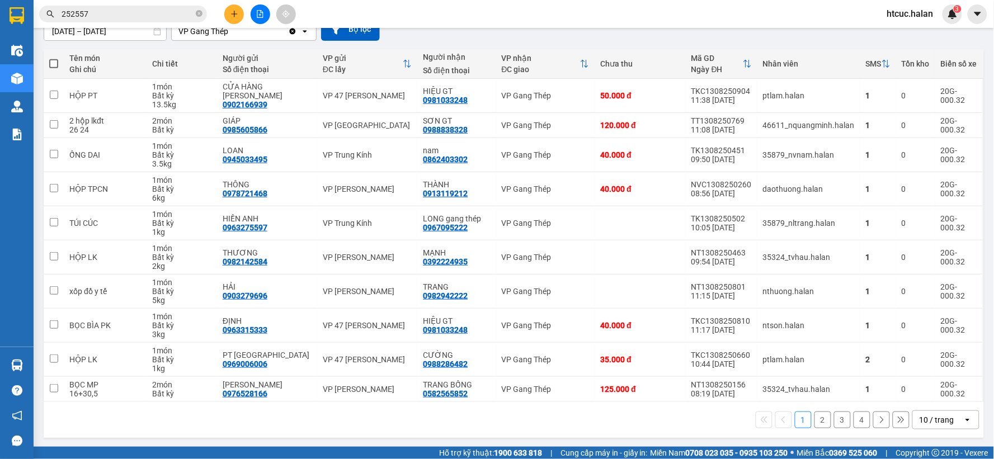
scroll to position [110, 0]
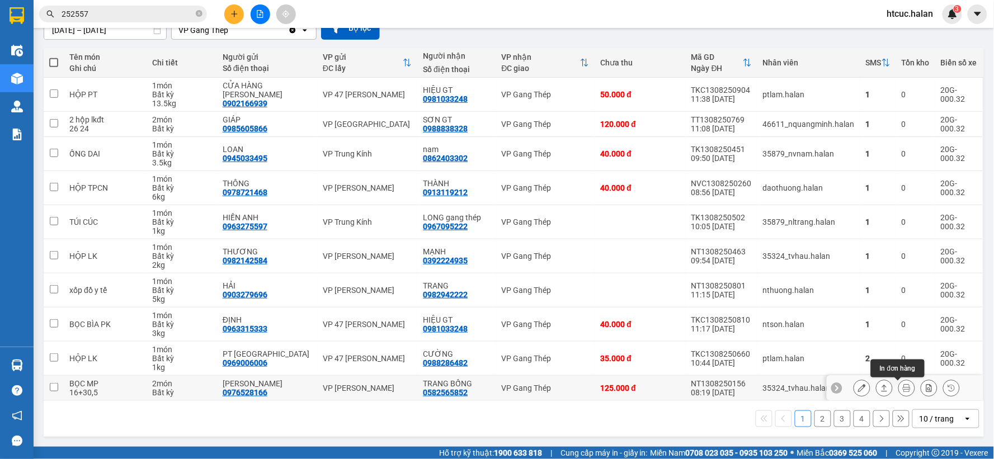
click at [903, 389] on button at bounding box center [907, 389] width 16 height 20
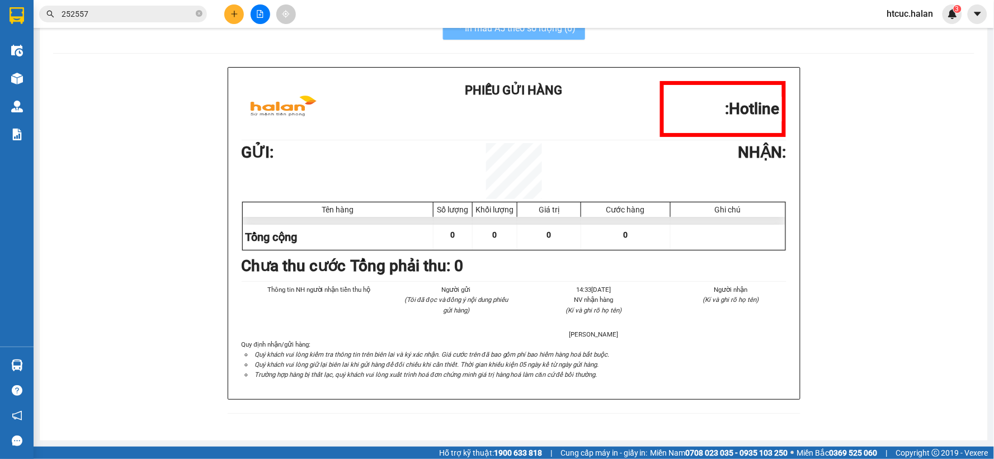
scroll to position [32, 0]
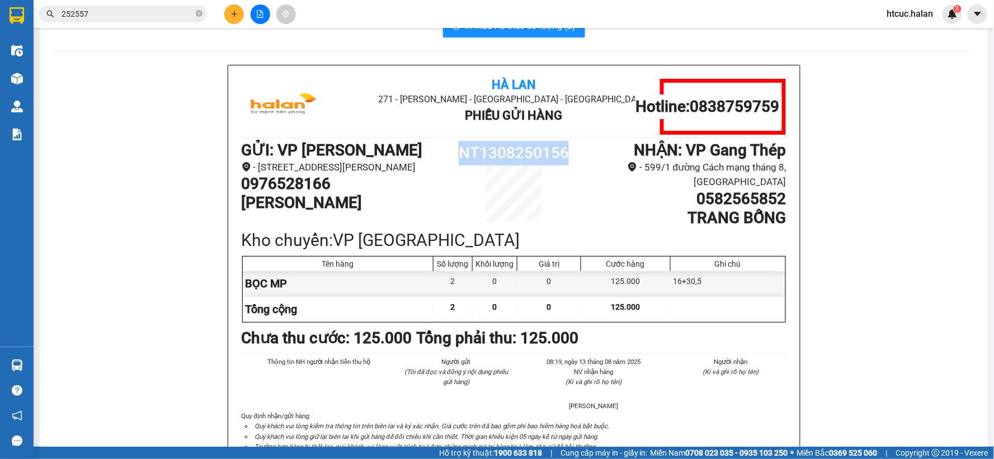
drag, startPoint x: 570, startPoint y: 150, endPoint x: 460, endPoint y: 155, distance: 110.8
click at [440, 158] on div "GỬI : VP Nguyễn Trãi - 286 đường Nguyễn Trãi, phường Thanh Xuân Trung, Thanh Xu…" at bounding box center [514, 184] width 545 height 86
click at [541, 180] on div "NT1308250156" at bounding box center [514, 181] width 136 height 81
drag, startPoint x: 567, startPoint y: 147, endPoint x: 457, endPoint y: 152, distance: 109.7
click at [457, 152] on h1 "NT1308250156" at bounding box center [514, 153] width 136 height 25
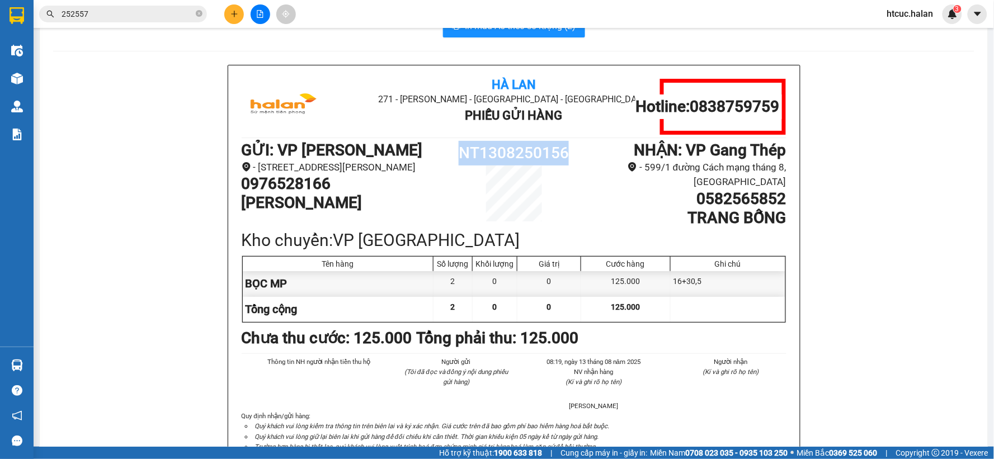
copy h1 "NT1308250156"
drag, startPoint x: 82, startPoint y: 140, endPoint x: 68, endPoint y: 135, distance: 14.5
click at [79, 142] on div "Hà Lan 271 - Dương Tự Minh - Phường Tân Long - Thái Nguyên Phiếu Gửi Hàng Hotli…" at bounding box center [513, 282] width 921 height 435
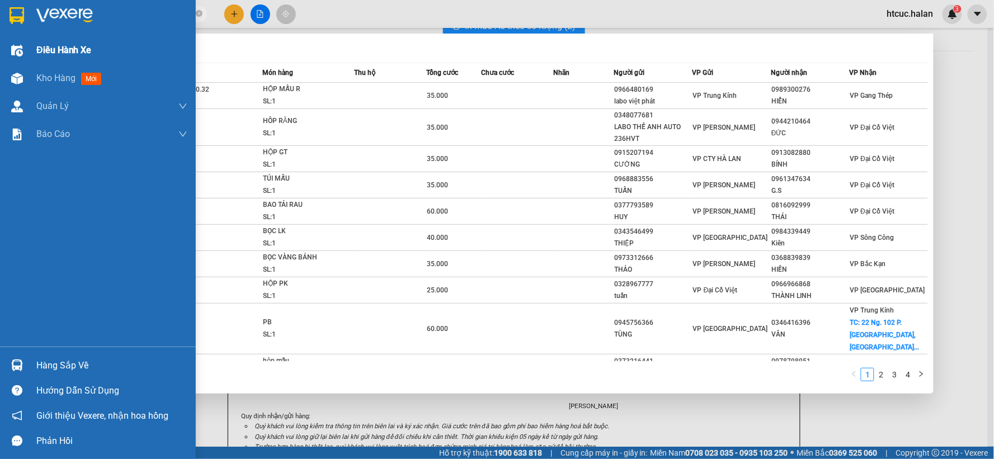
drag, startPoint x: 102, startPoint y: 18, endPoint x: 0, endPoint y: 36, distance: 104.0
click at [0, 36] on section "Kết quả tìm kiếm ( 31 ) Bộ lọc Mã ĐH Trạng thái Món hàng Thu hộ Tổng cước Chưa …" at bounding box center [497, 229] width 994 height 459
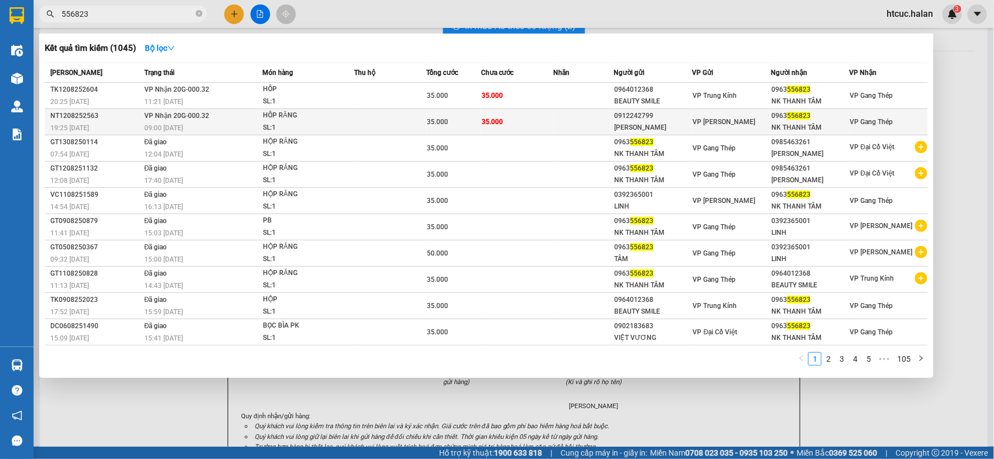
type input "556823"
click at [525, 122] on td "35.000" at bounding box center [517, 122] width 73 height 26
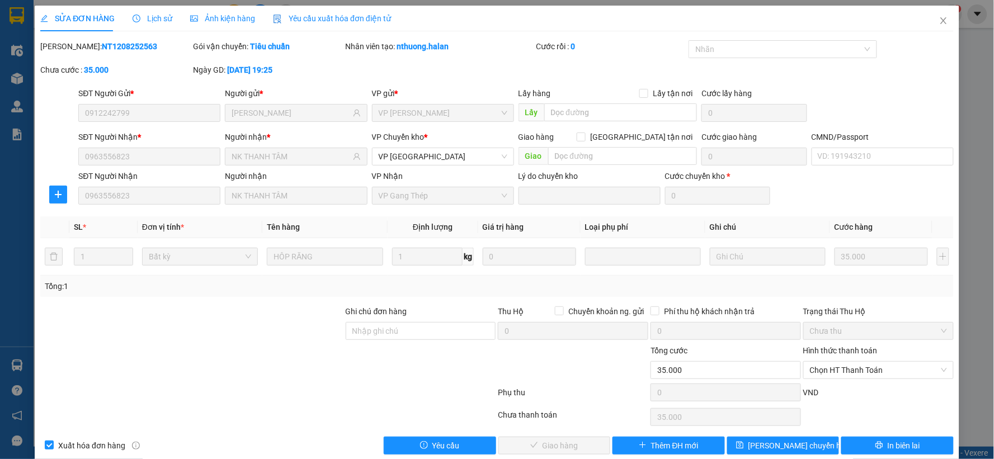
type input "0912242799"
type input "[PERSON_NAME]"
type input "0963556823"
type input "NK THANH TÂM"
type input "35.000"
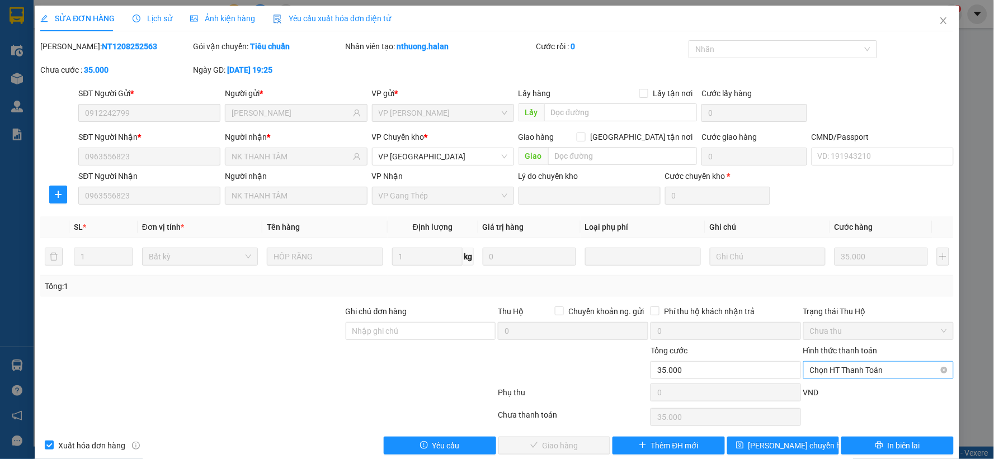
click at [863, 363] on span "Chọn HT Thanh Toán" at bounding box center [878, 370] width 137 height 17
click at [867, 328] on div "Công nợ người nhận" at bounding box center [870, 330] width 135 height 12
type input "0"
click at [566, 445] on span "Giao hàng" at bounding box center [560, 446] width 36 height 12
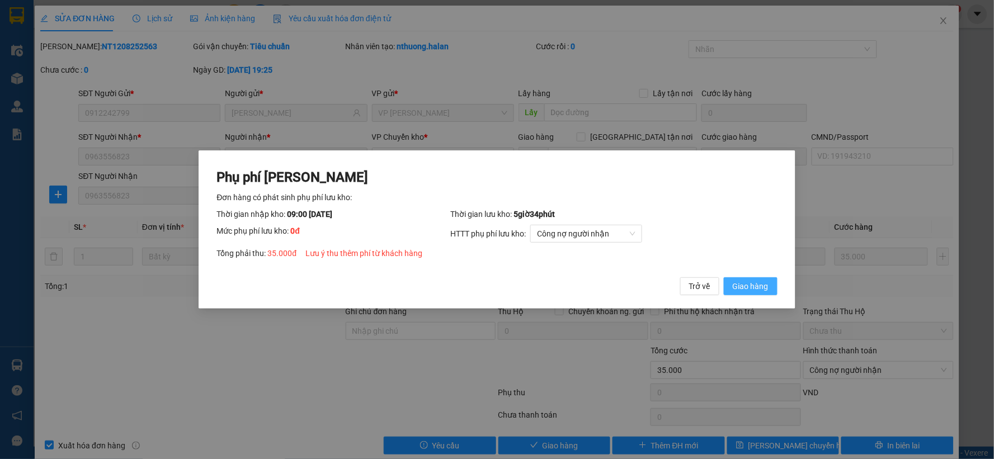
click at [763, 287] on span "Giao hàng" at bounding box center [751, 286] width 36 height 12
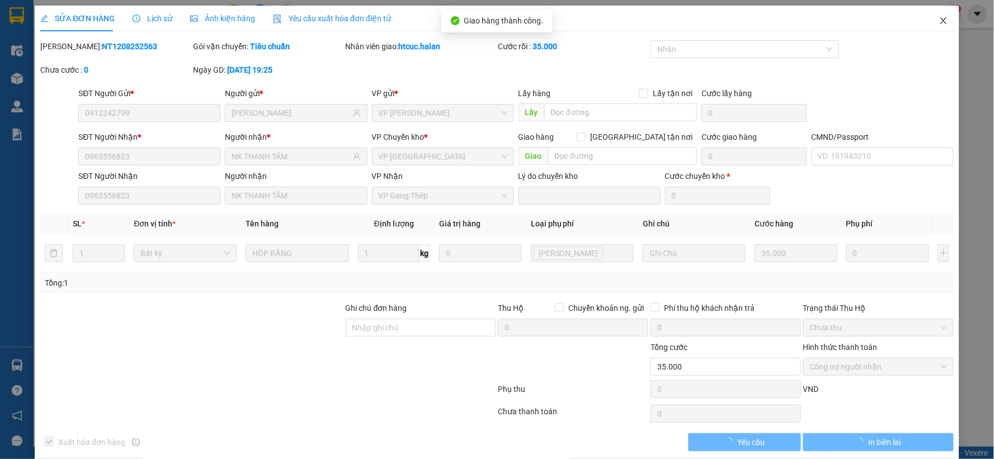
click at [939, 20] on icon "close" at bounding box center [943, 20] width 9 height 9
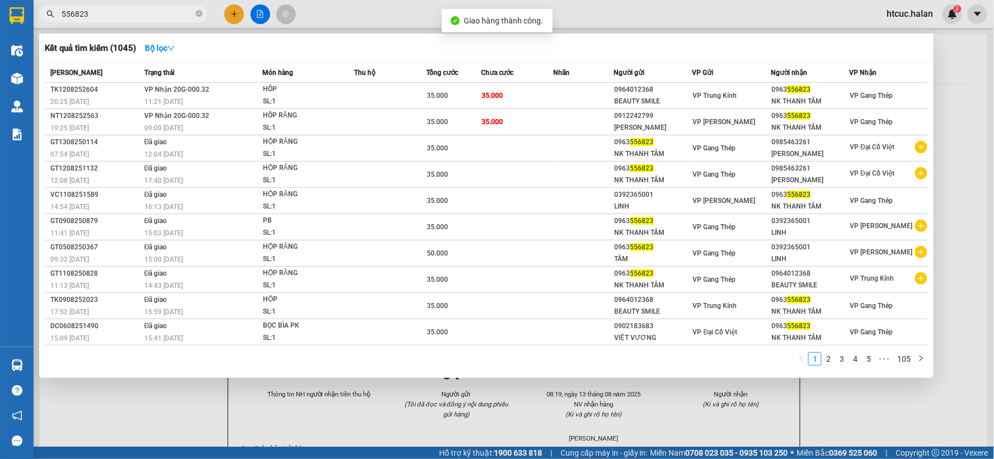
click at [155, 13] on input "556823" at bounding box center [128, 14] width 132 height 12
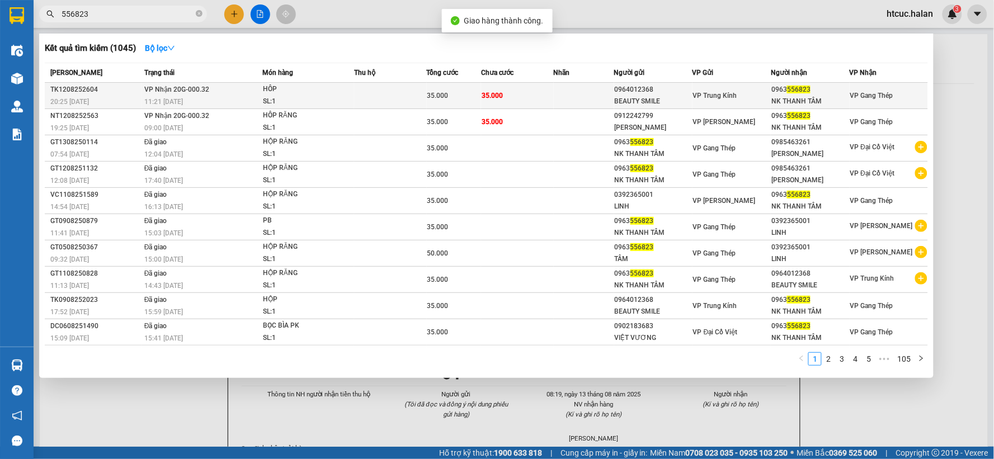
click at [554, 88] on td at bounding box center [584, 96] width 60 height 26
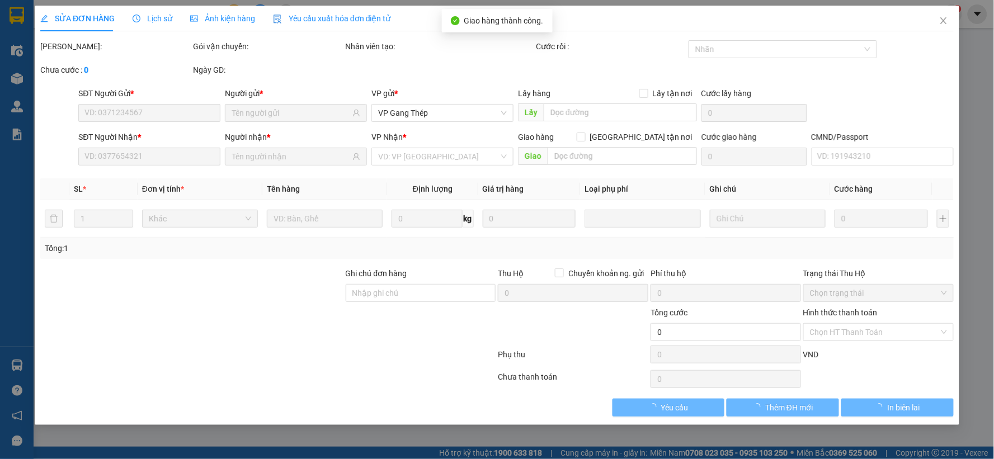
type input "0964012368"
type input "BEAUTY SMILE"
type input "0963556823"
type input "NK THANH TÂM"
type input "35.000"
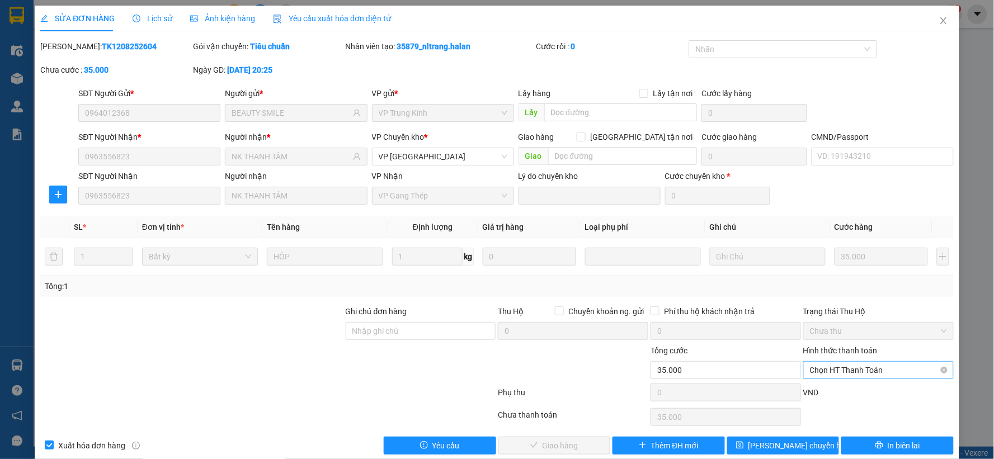
click at [868, 370] on span "Chọn HT Thanh Toán" at bounding box center [878, 370] width 137 height 17
drag, startPoint x: 870, startPoint y: 329, endPoint x: 847, endPoint y: 339, distance: 25.3
click at [869, 330] on div "Công nợ người nhận" at bounding box center [870, 330] width 135 height 12
type input "0"
click at [567, 448] on span "Giao hàng" at bounding box center [560, 446] width 36 height 12
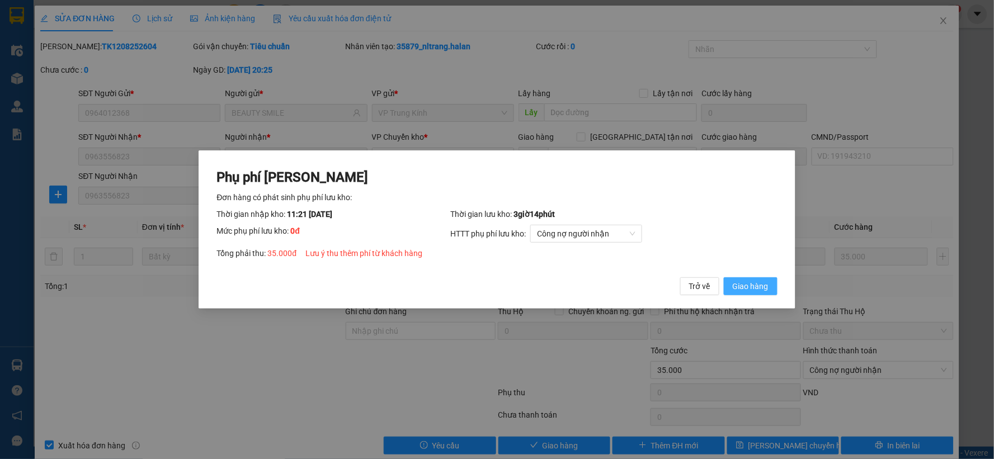
click at [750, 283] on span "Giao hàng" at bounding box center [751, 286] width 36 height 12
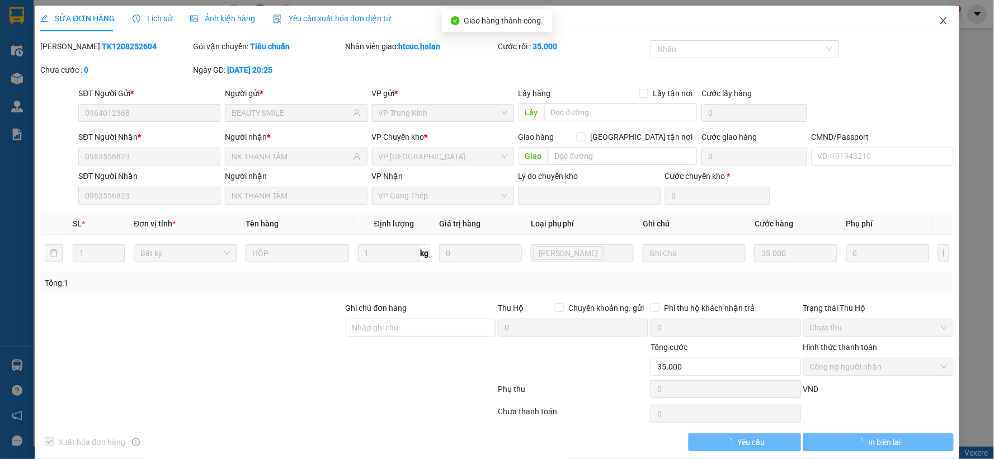
click at [934, 16] on span "Close" at bounding box center [943, 21] width 31 height 31
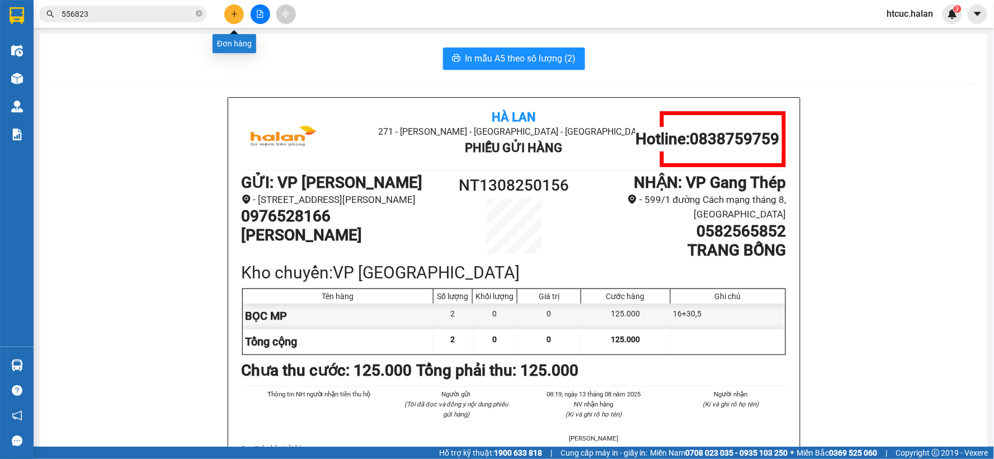
click at [232, 13] on icon "plus" at bounding box center [234, 14] width 8 height 8
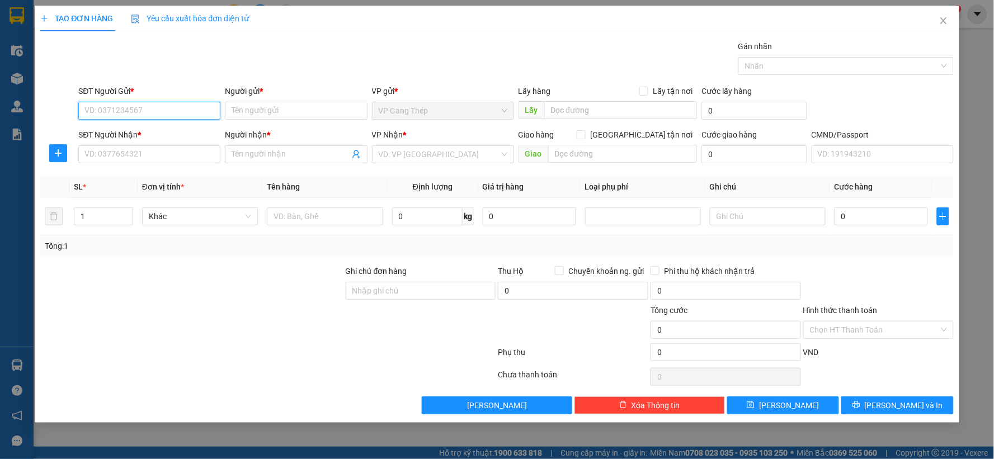
click at [177, 109] on input "SĐT Người Gửi *" at bounding box center [149, 111] width 142 height 18
type input "0986060307"
click at [153, 140] on div "0986060307 - TRANG BỐNG" at bounding box center [149, 133] width 142 height 18
type input "TRANG BỐNG"
type input "0986060307"
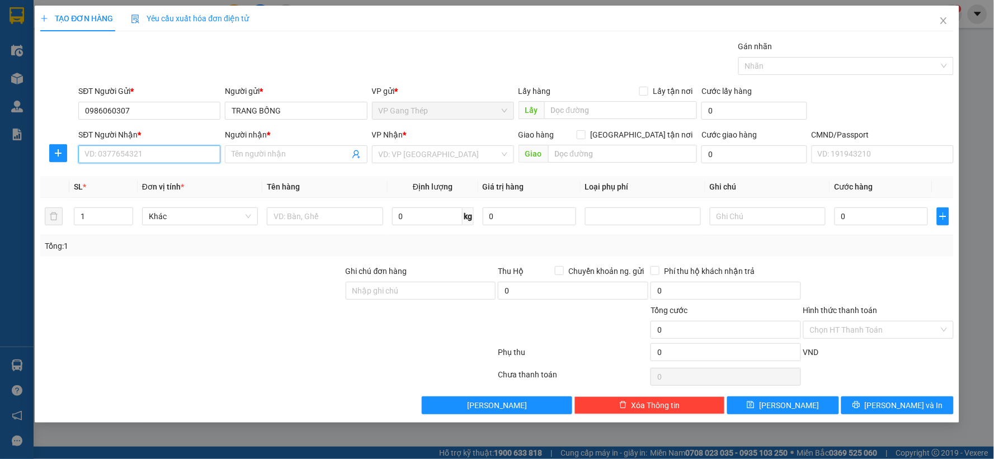
click at [155, 153] on input "SĐT Người Nhận *" at bounding box center [149, 154] width 142 height 18
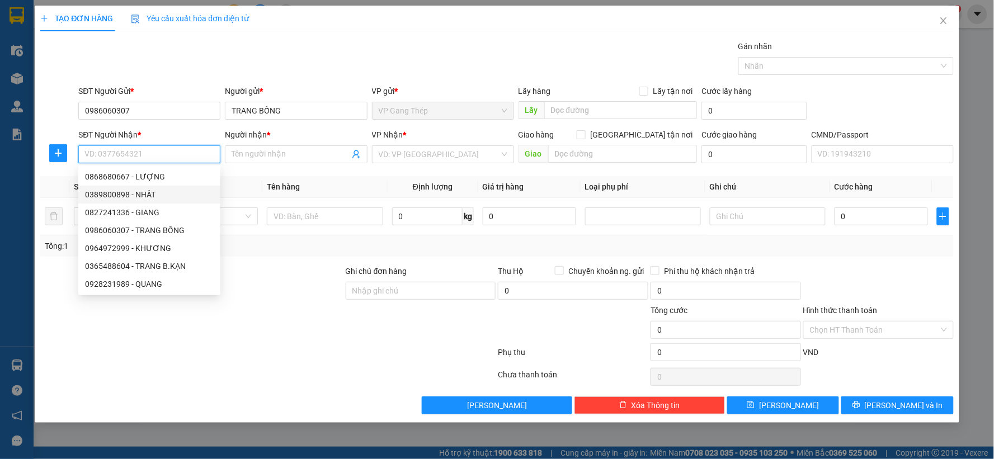
click at [141, 193] on div "0389800898 - NHẤT" at bounding box center [149, 194] width 129 height 12
type input "0389800898"
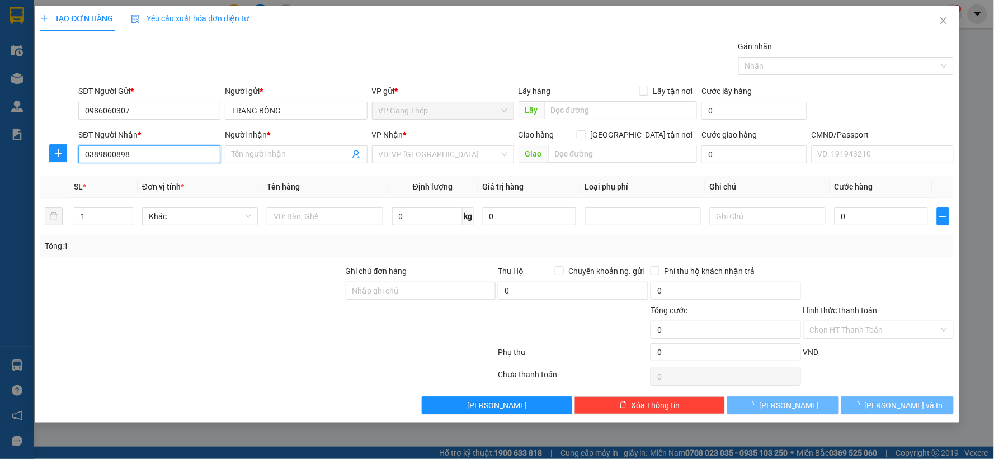
type input "NHẤT"
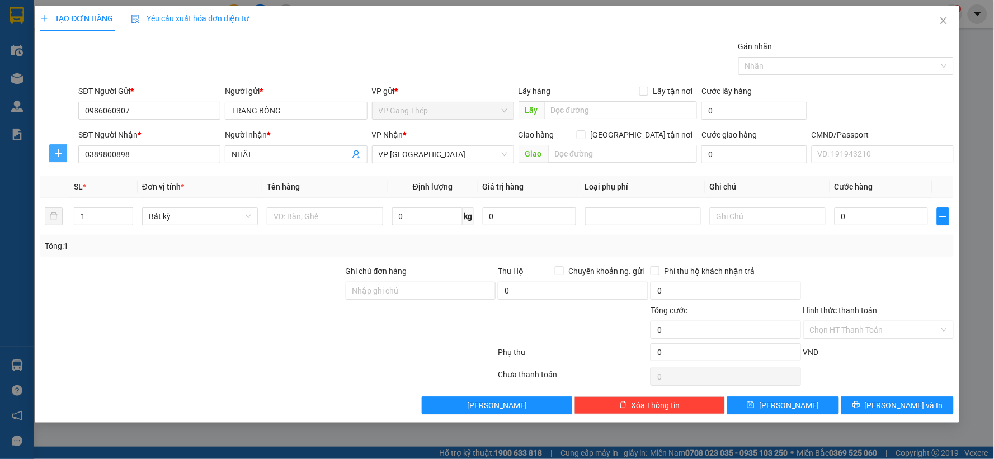
click at [58, 152] on icon "plus" at bounding box center [58, 153] width 9 height 9
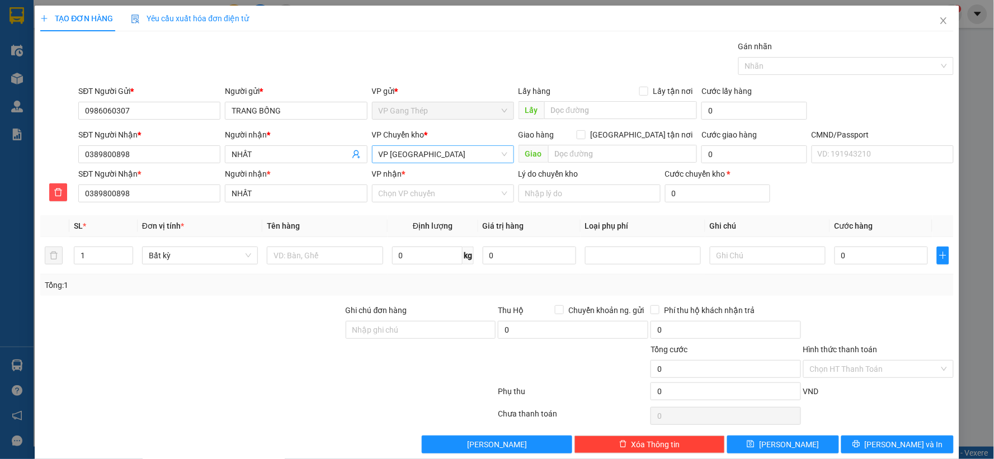
click at [429, 155] on span "VP [GEOGRAPHIC_DATA]" at bounding box center [443, 154] width 129 height 17
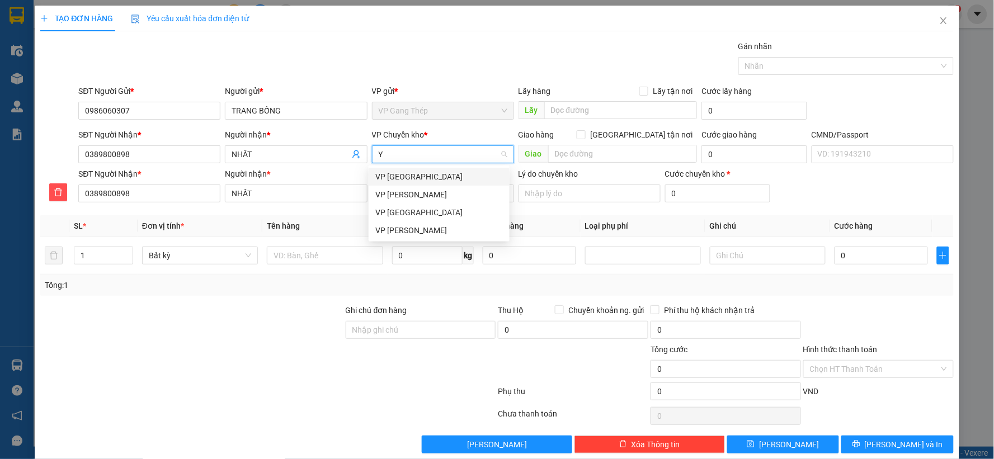
type input "YÊ"
click at [383, 177] on div "VP [GEOGRAPHIC_DATA]" at bounding box center [439, 177] width 128 height 12
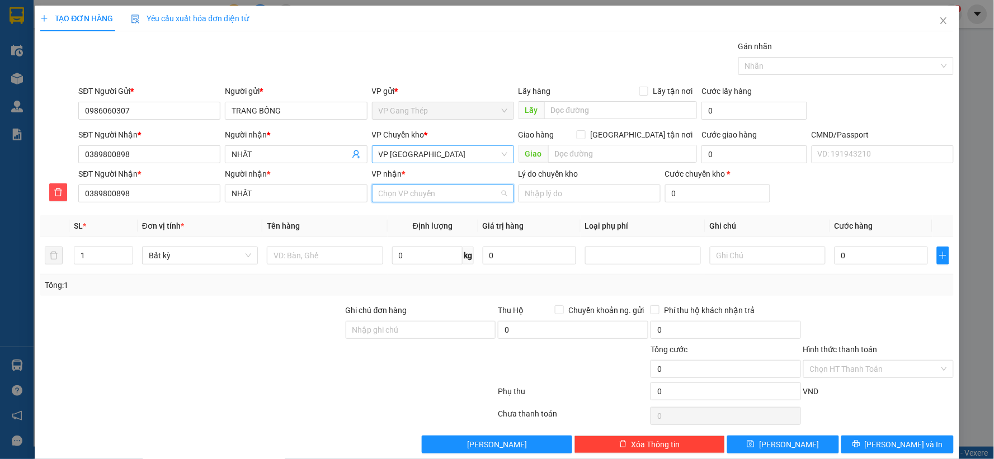
click at [411, 197] on input "VP nhận *" at bounding box center [439, 193] width 121 height 17
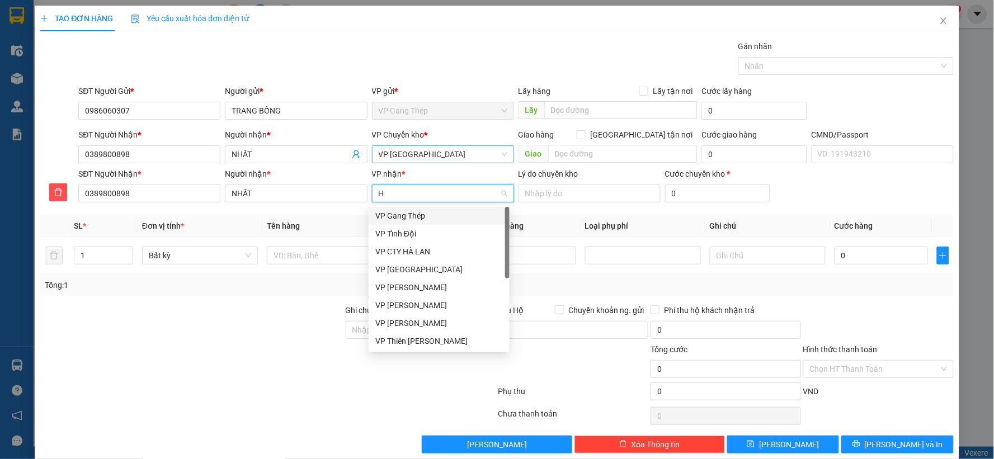
type input "HO"
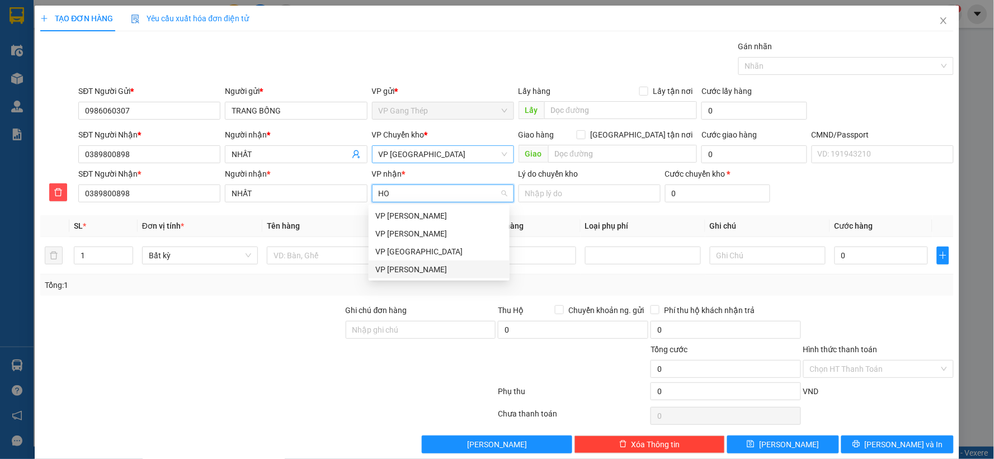
click at [397, 272] on div "VP [PERSON_NAME]" at bounding box center [439, 269] width 128 height 12
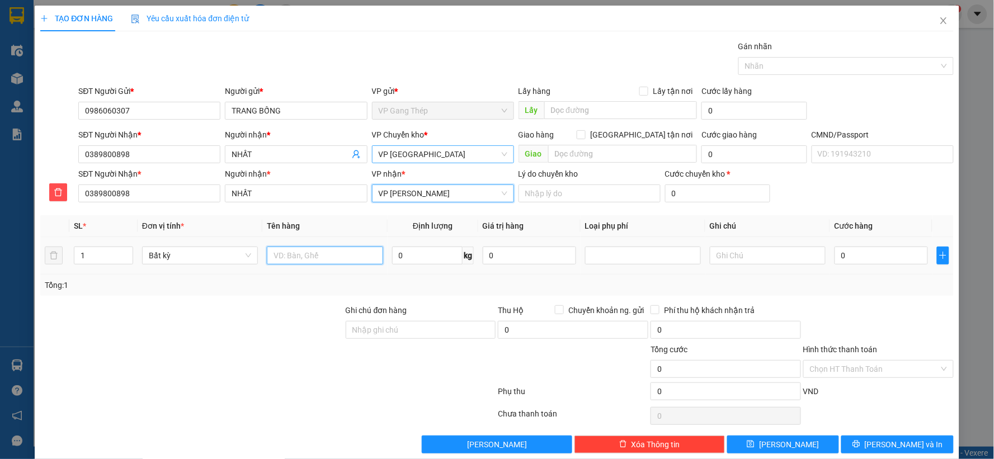
click at [338, 262] on input "text" at bounding box center [325, 256] width 116 height 18
type input "HỘP ĐT"
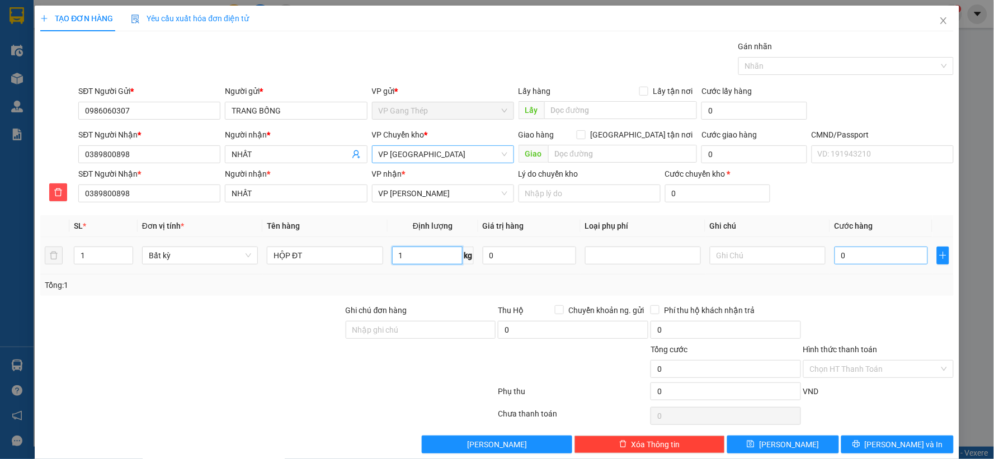
type input "1"
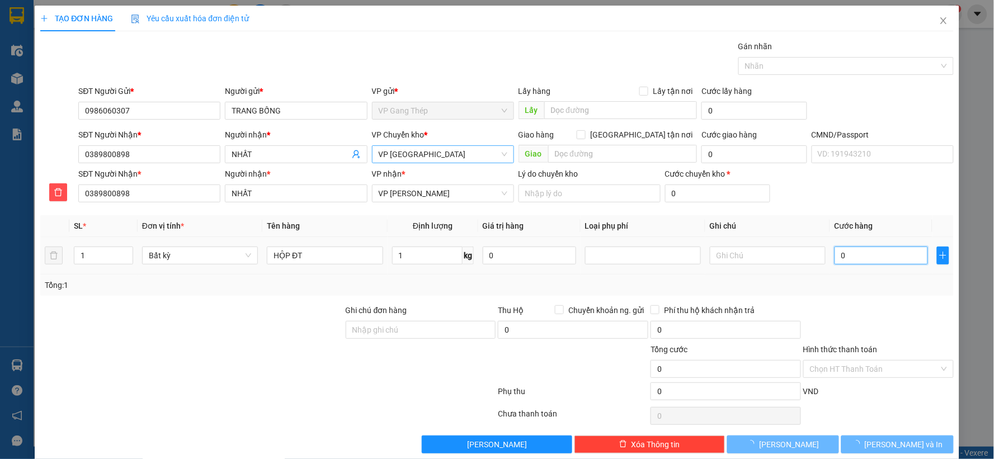
click at [881, 256] on input "0" at bounding box center [880, 256] width 93 height 18
type input "35.000"
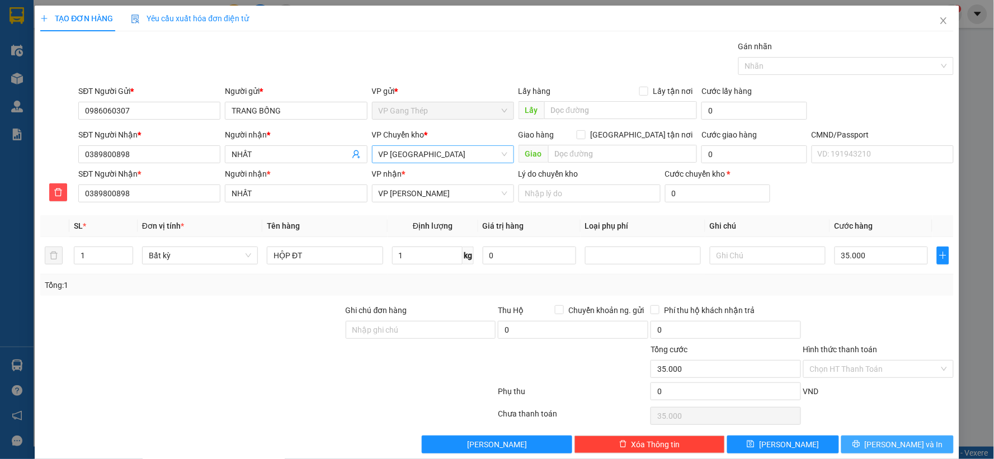
click at [885, 438] on span "Lưu và In" at bounding box center [904, 444] width 78 height 12
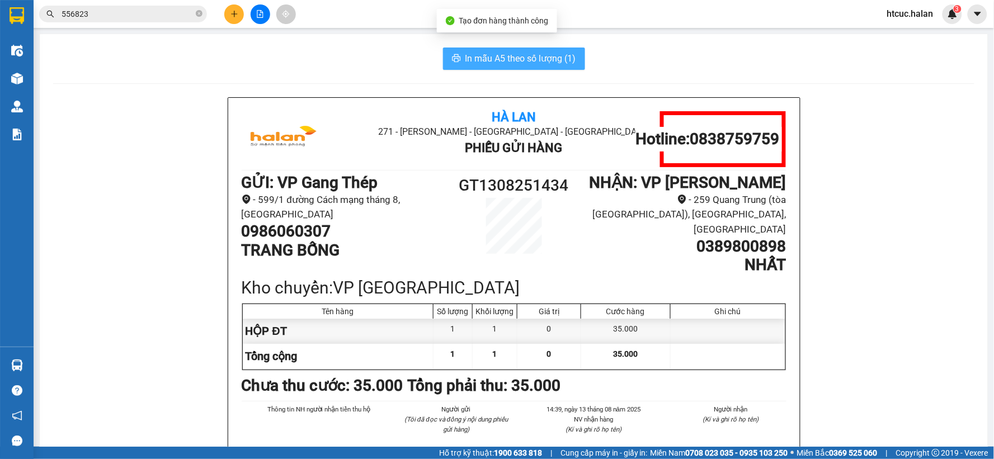
click at [519, 56] on span "In mẫu A5 theo số lượng (1)" at bounding box center [520, 58] width 111 height 14
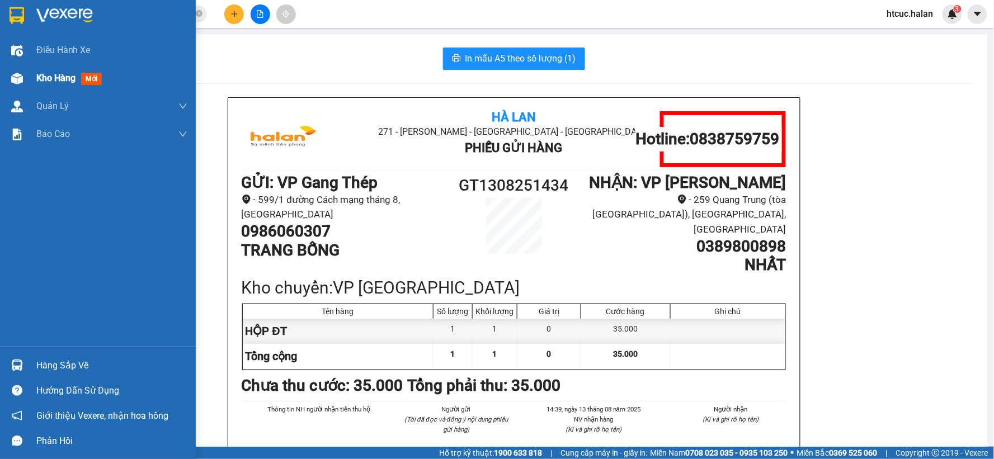
click at [26, 75] on div at bounding box center [17, 79] width 20 height 20
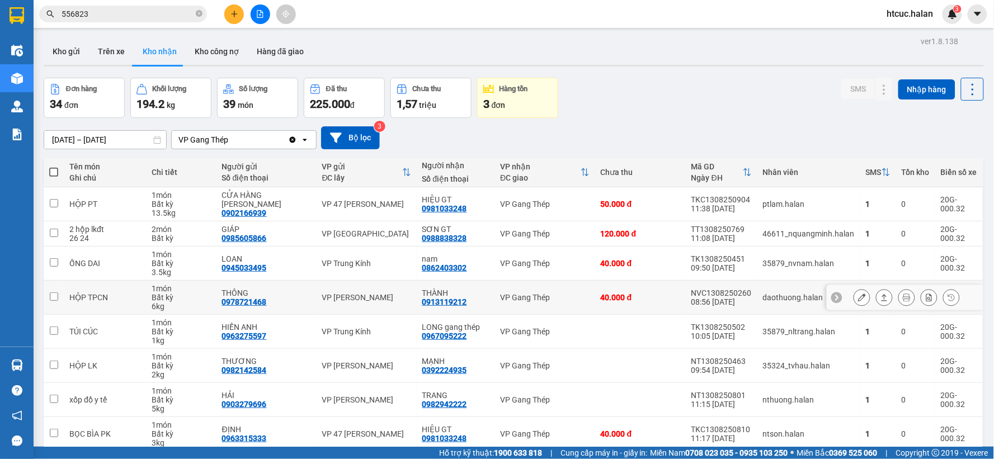
scroll to position [110, 0]
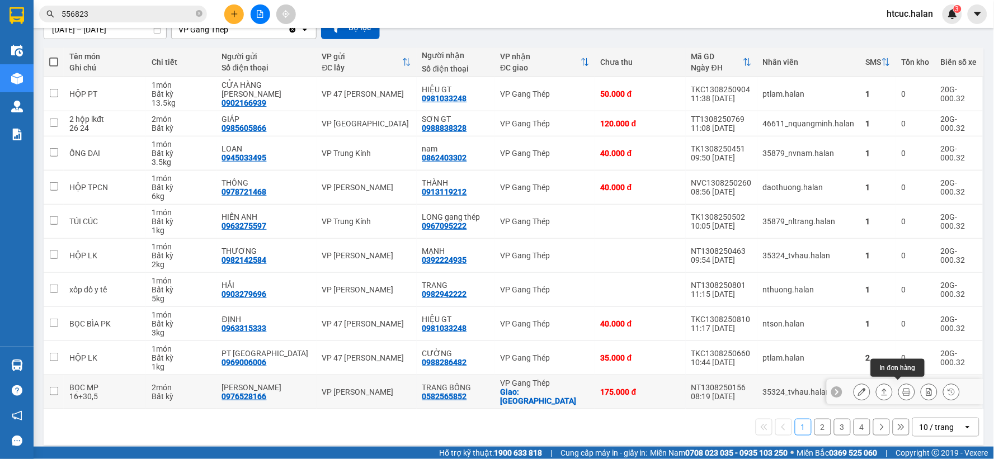
click at [903, 390] on icon at bounding box center [907, 392] width 8 height 8
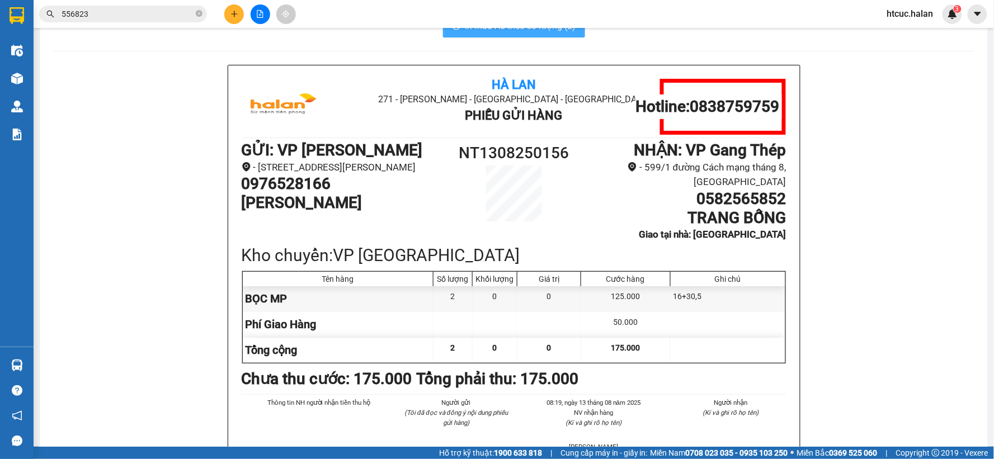
click at [507, 31] on span "In mẫu A5 theo số lượng (2)" at bounding box center [520, 26] width 111 height 14
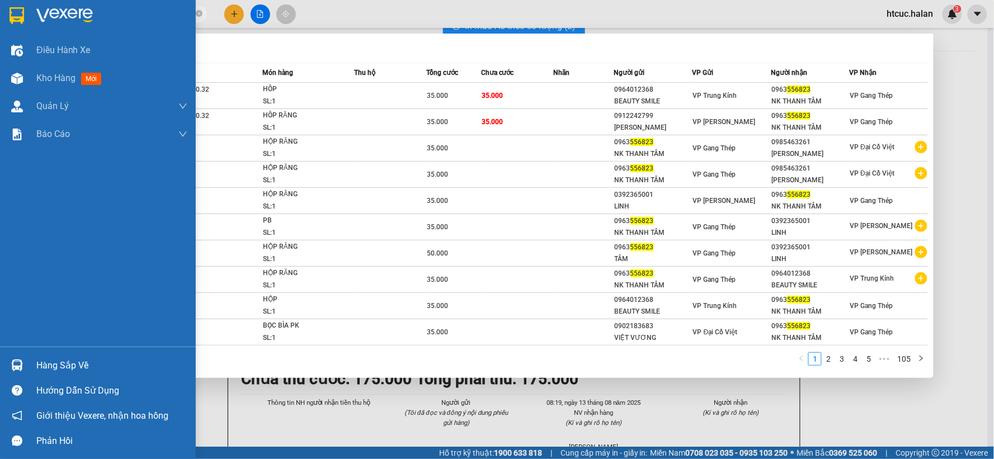
drag, startPoint x: 102, startPoint y: 10, endPoint x: 24, endPoint y: 28, distance: 80.3
click at [24, 28] on section "Kết quả tìm kiếm ( 1045 ) Bộ lọc Mã ĐH Trạng thái Món hàng Thu hộ Tổng cước Chư…" at bounding box center [497, 229] width 994 height 459
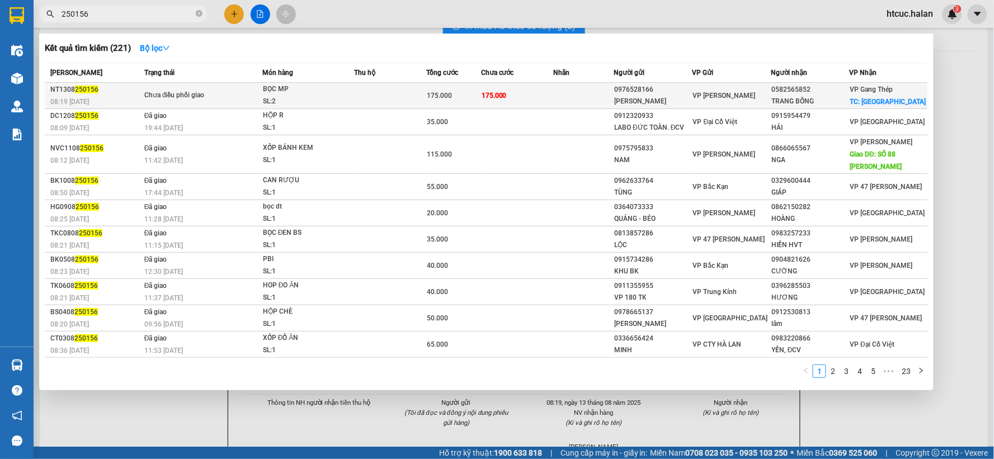
type input "250156"
click at [550, 92] on td "175.000" at bounding box center [517, 96] width 73 height 26
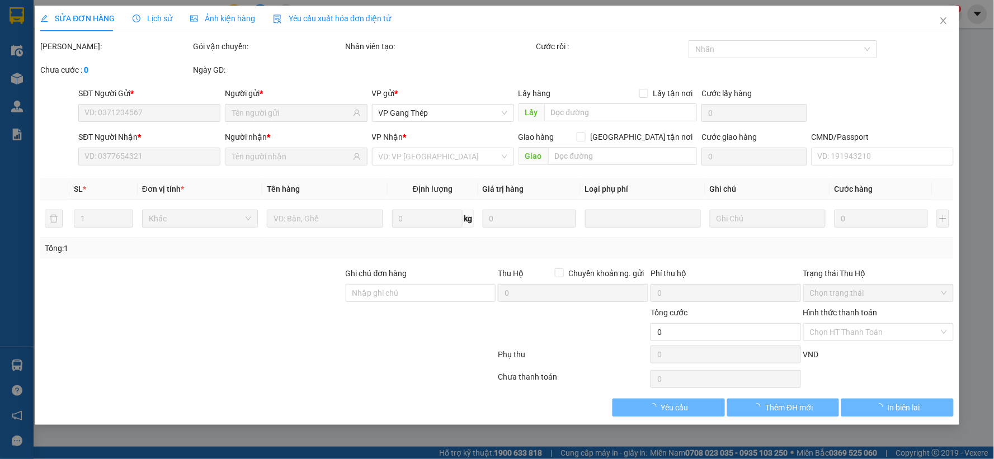
type input "0976528166"
type input "ĐỖ TRÀ"
type input "0582565852"
type input "TRANG BỐNG"
checkbox input "true"
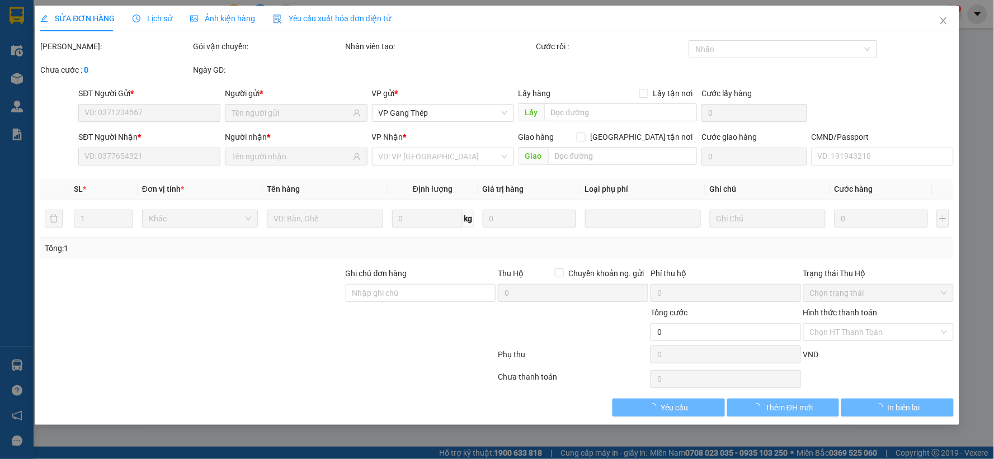
type input "chợ dốc hanh"
type input "50.000"
type input "175.000"
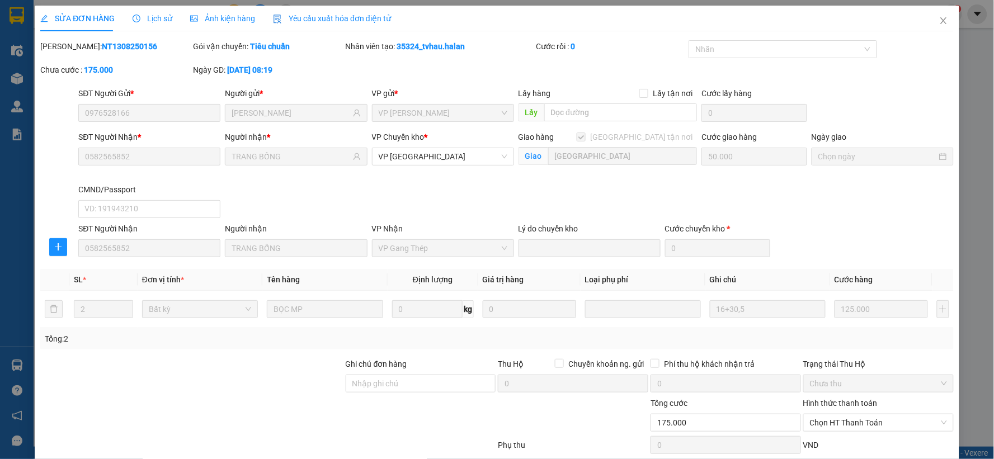
scroll to position [70, 0]
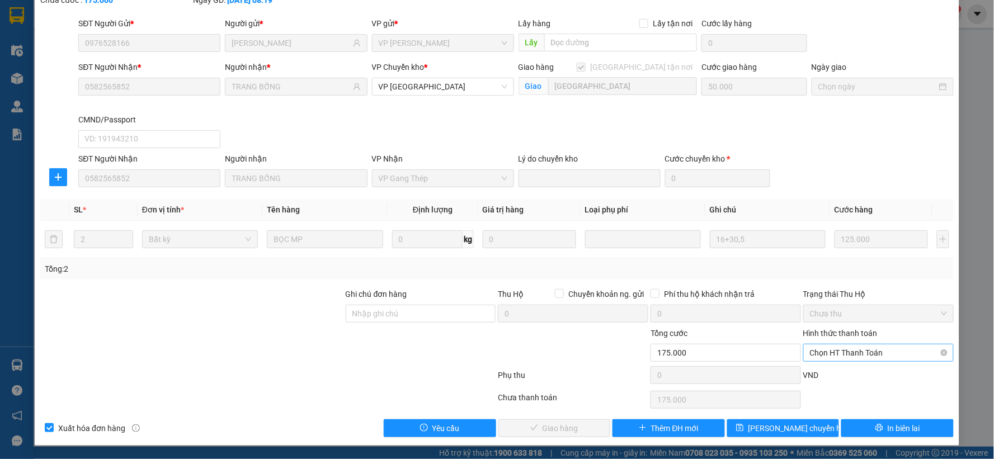
click at [858, 348] on span "Chọn HT Thanh Toán" at bounding box center [878, 352] width 137 height 17
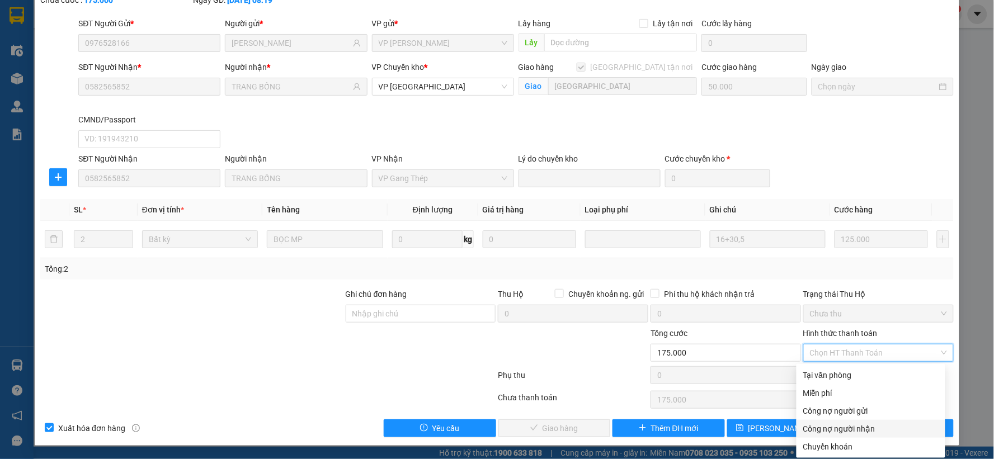
click at [846, 428] on div "Công nợ người nhận" at bounding box center [870, 429] width 135 height 12
type input "0"
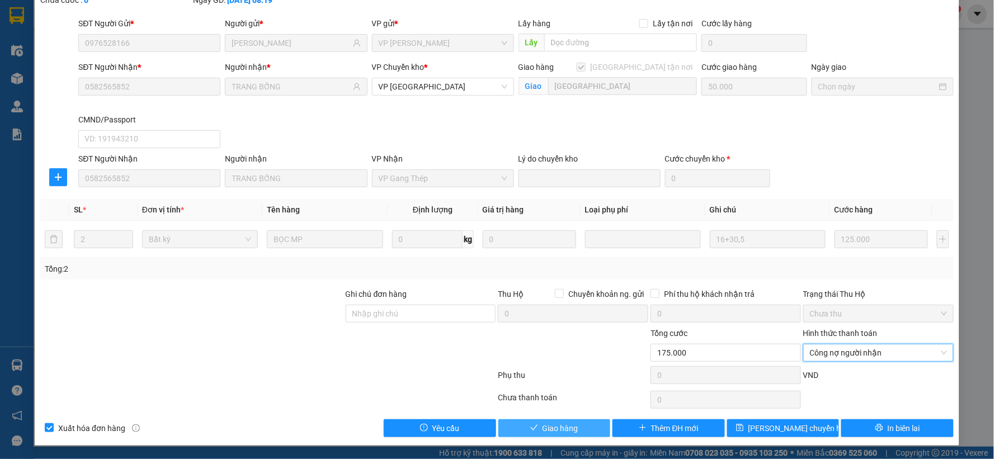
click at [558, 423] on span "Giao hàng" at bounding box center [560, 428] width 36 height 12
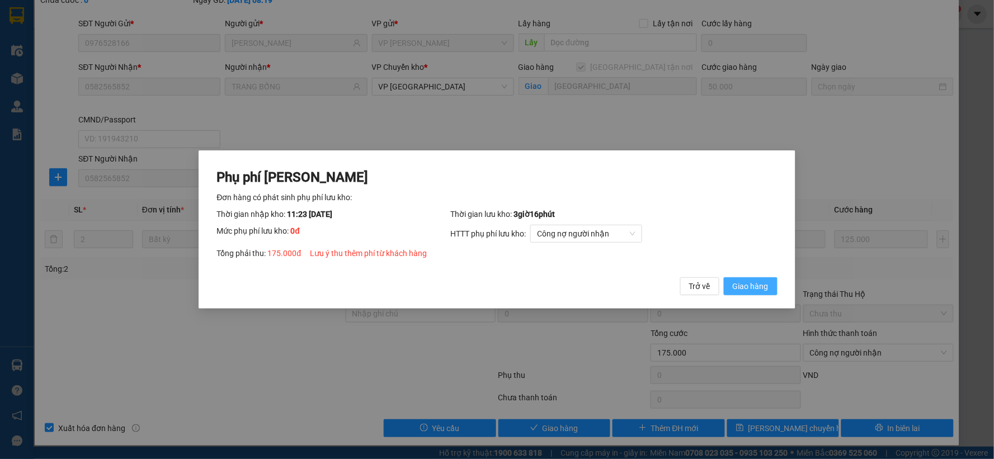
click at [750, 286] on span "Giao hàng" at bounding box center [751, 286] width 36 height 12
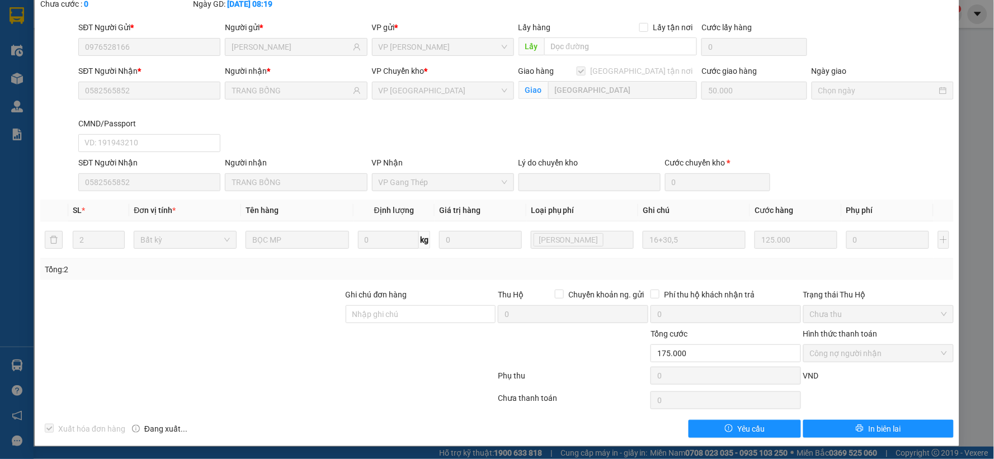
scroll to position [0, 0]
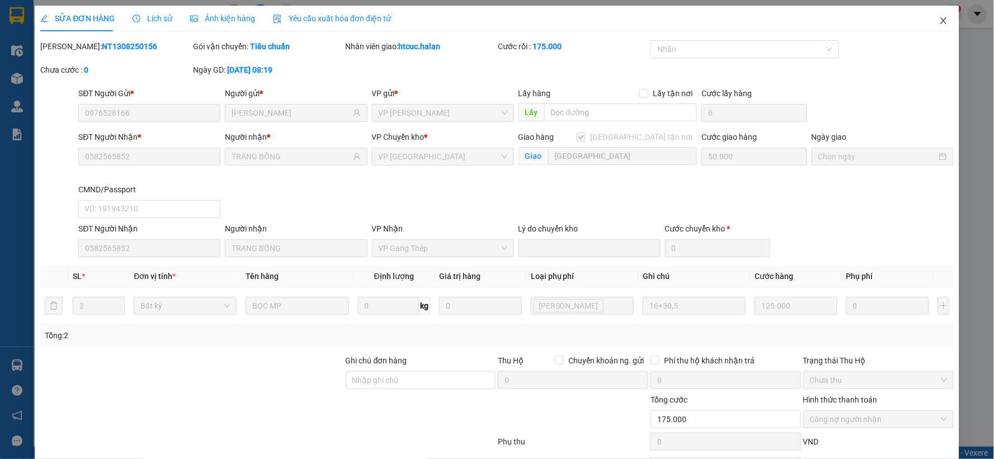
click at [939, 23] on icon "close" at bounding box center [943, 20] width 9 height 9
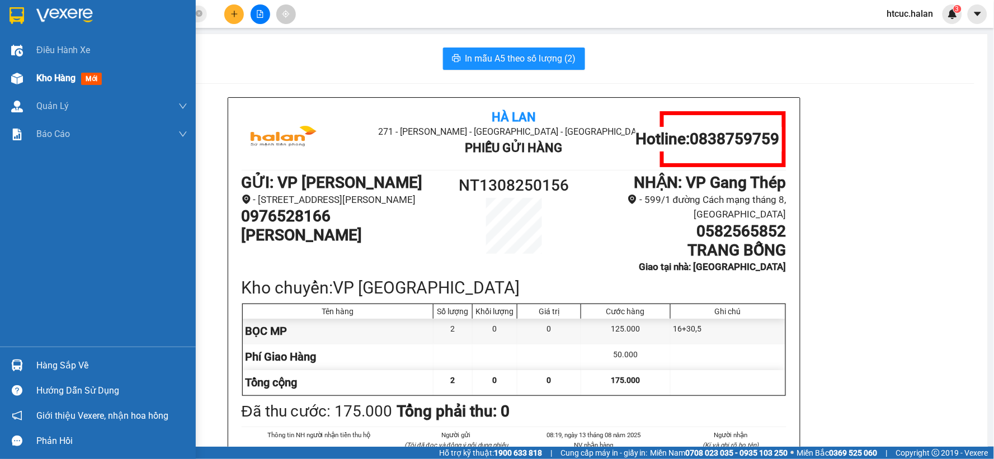
click at [16, 77] on img at bounding box center [17, 79] width 12 height 12
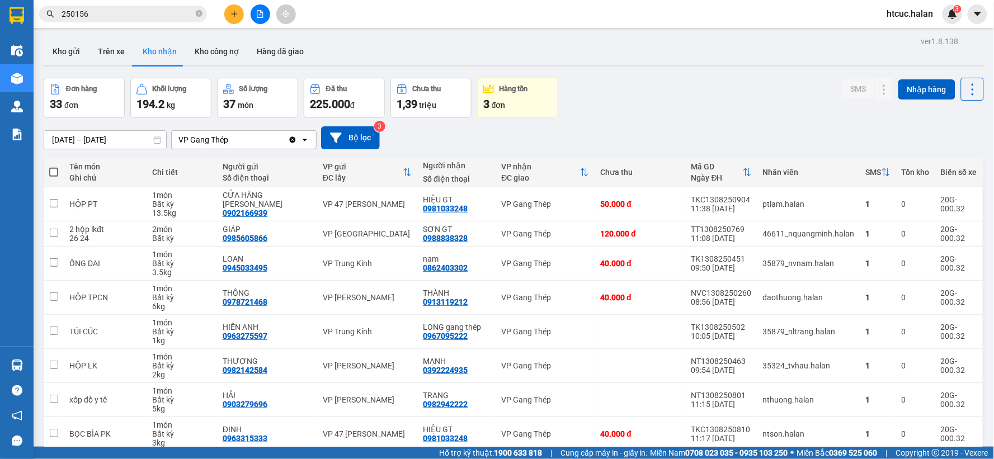
scroll to position [120, 0]
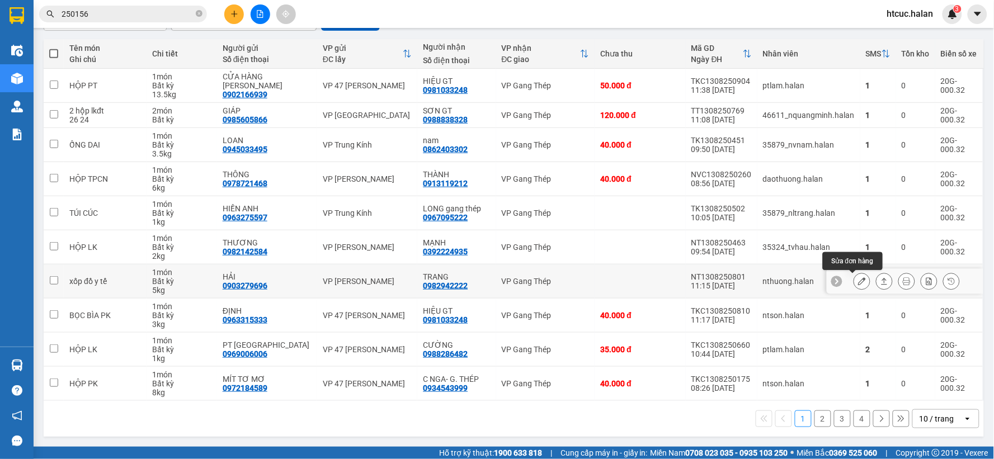
click at [858, 277] on icon at bounding box center [862, 281] width 8 height 8
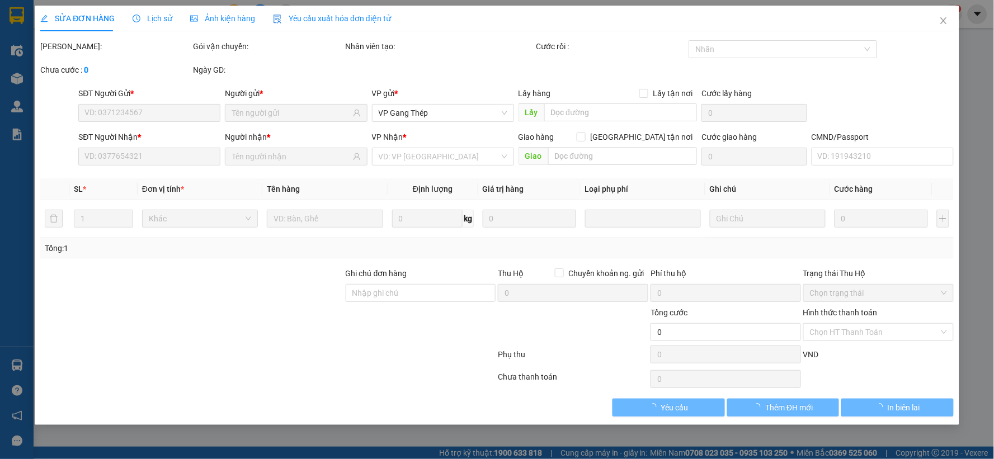
type input "0903279696"
type input "HẢI"
type input "0982942222"
type input "TRANG"
type input "40.000"
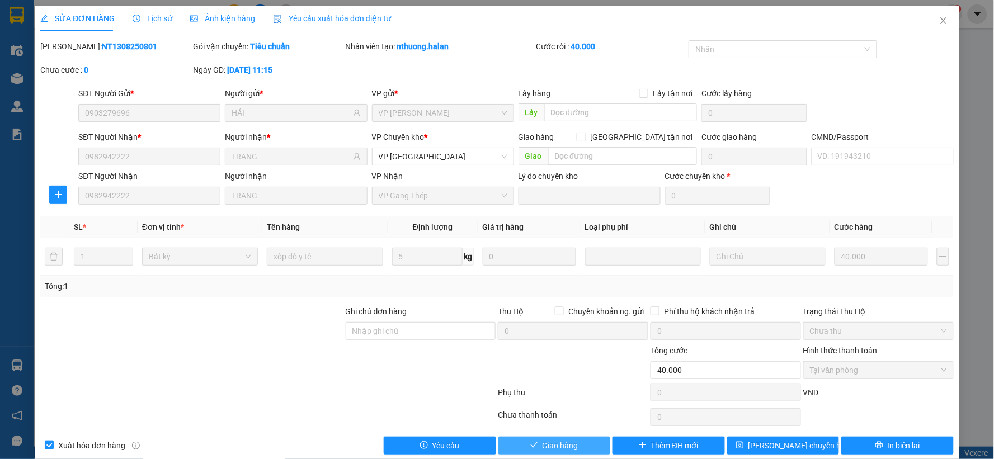
click at [548, 448] on span "Giao hàng" at bounding box center [560, 446] width 36 height 12
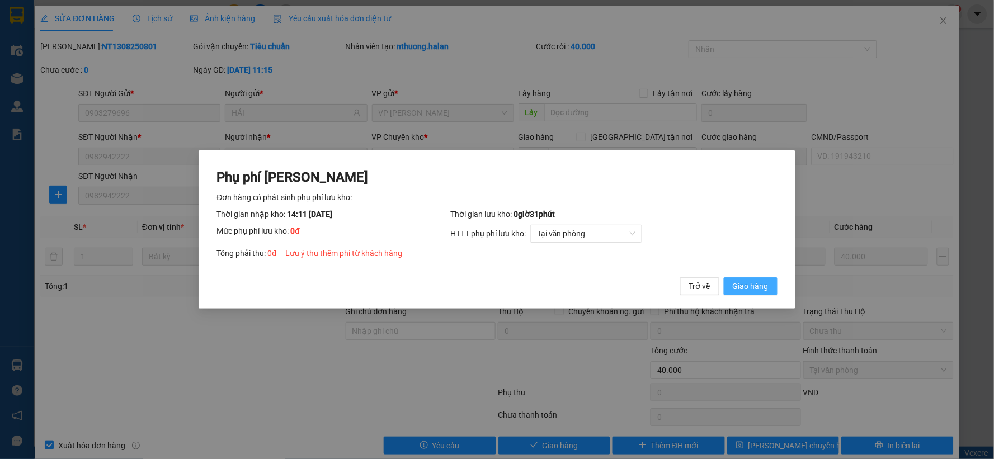
click at [767, 287] on span "Giao hàng" at bounding box center [751, 286] width 36 height 12
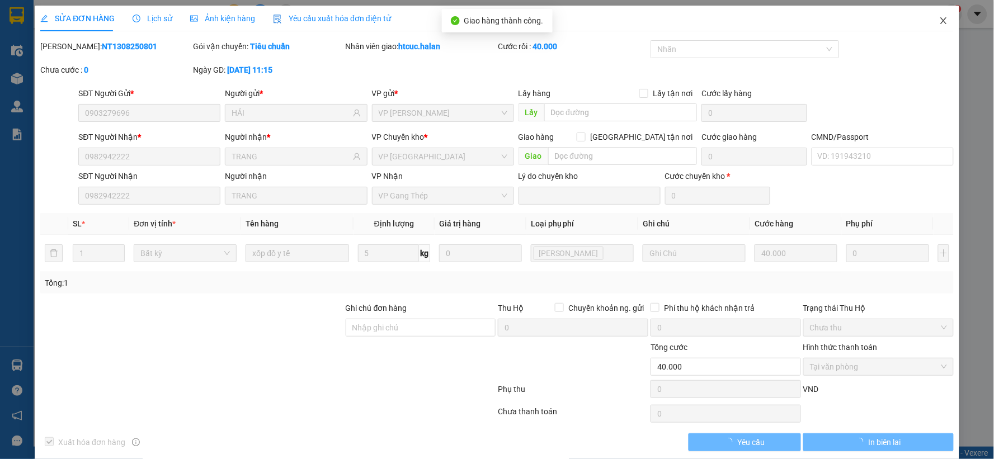
click at [939, 21] on span "Close" at bounding box center [943, 21] width 31 height 31
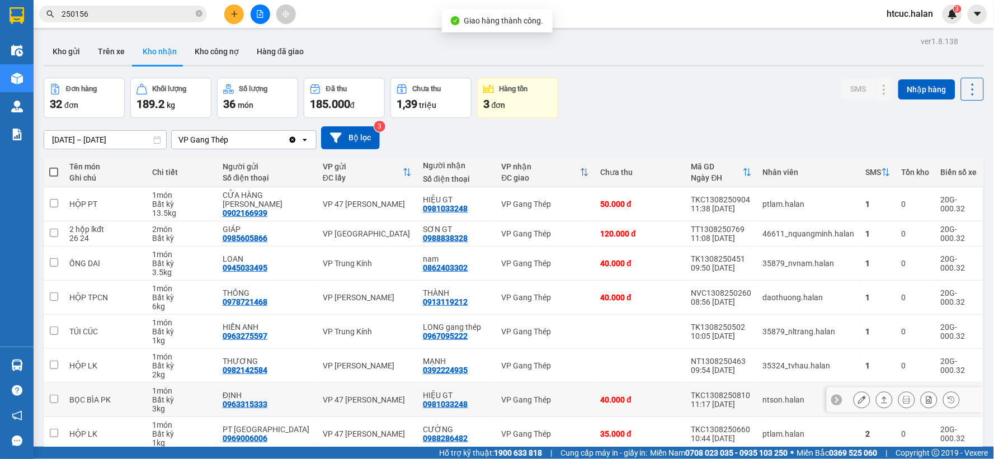
scroll to position [120, 0]
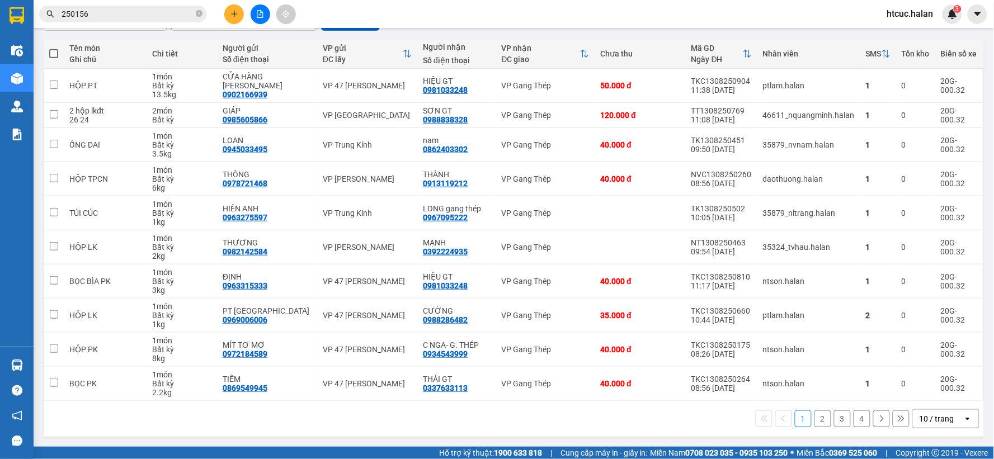
click at [814, 419] on button "2" at bounding box center [822, 418] width 17 height 17
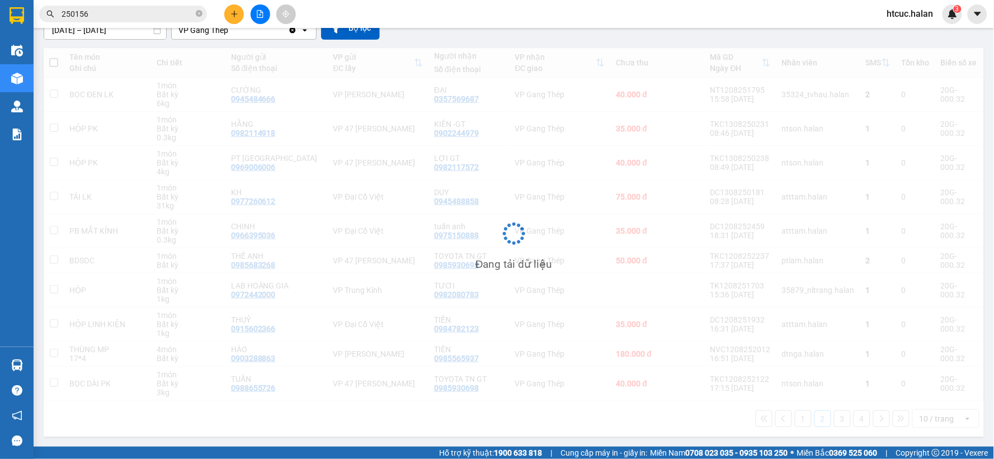
scroll to position [110, 0]
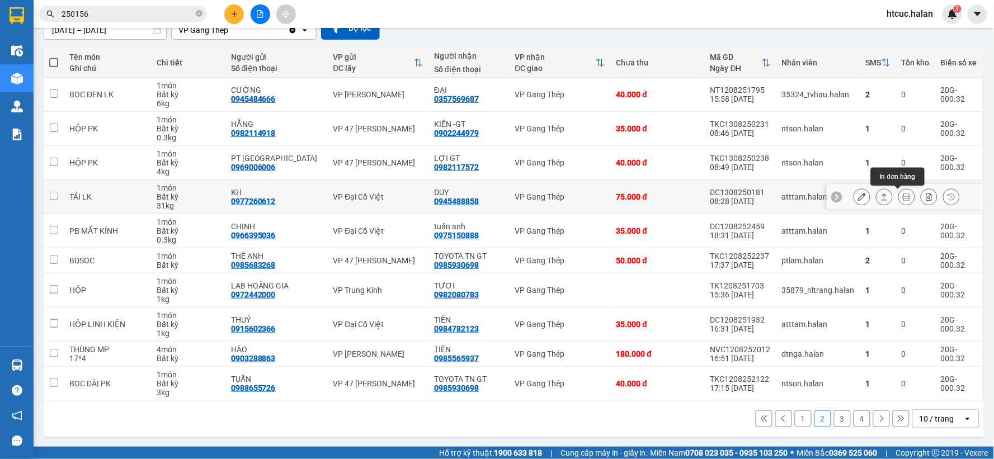
click at [903, 193] on icon at bounding box center [907, 197] width 8 height 8
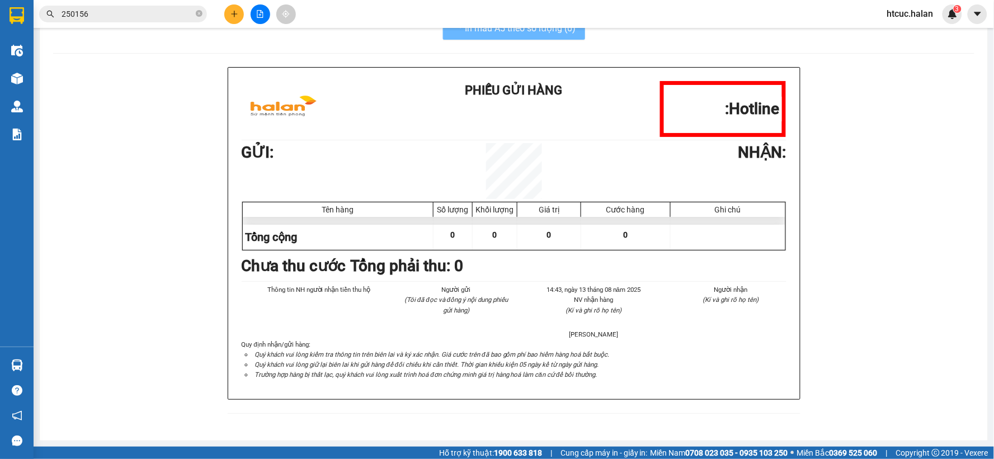
scroll to position [32, 0]
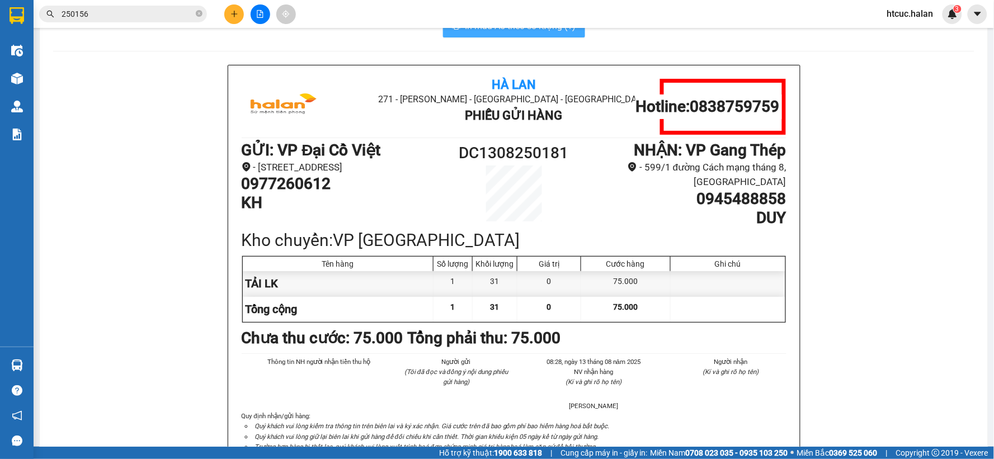
click at [541, 34] on button "In mẫu A5 theo số lượng (1)" at bounding box center [514, 26] width 142 height 22
click at [234, 14] on icon "plus" at bounding box center [234, 13] width 6 height 1
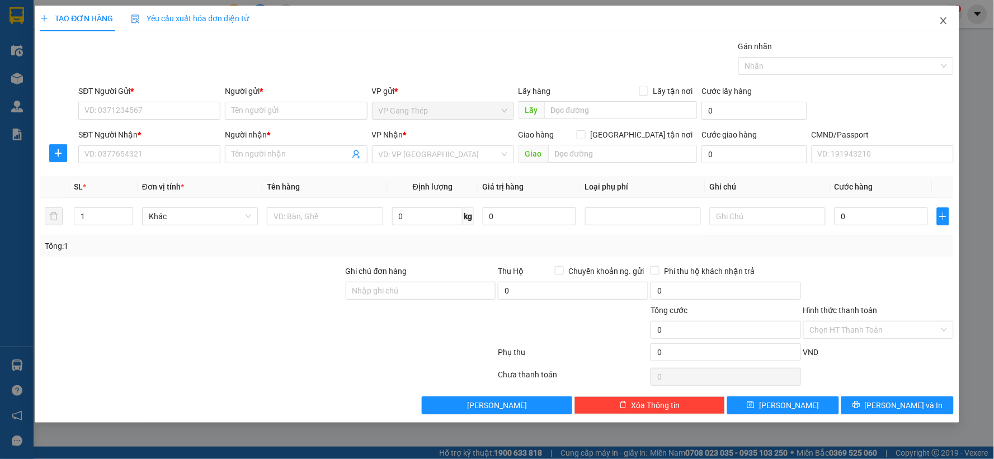
click at [947, 13] on span "Close" at bounding box center [943, 21] width 31 height 31
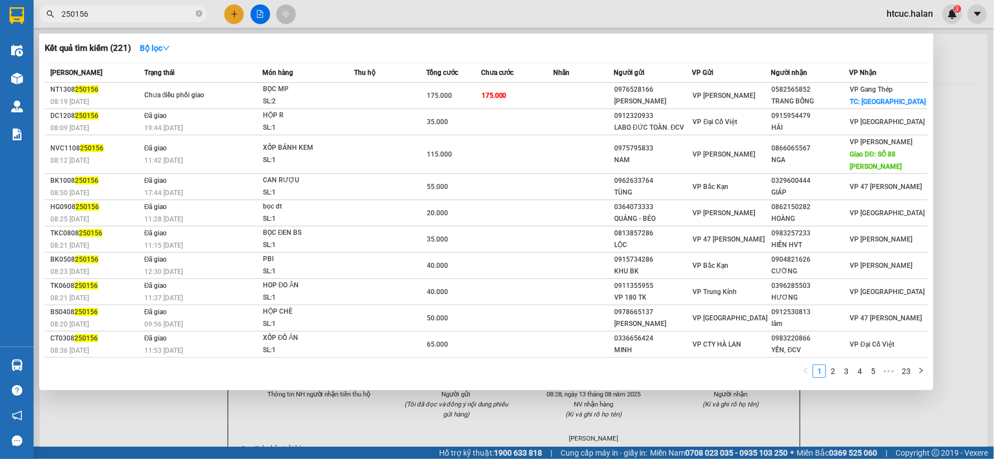
drag, startPoint x: 75, startPoint y: 24, endPoint x: 49, endPoint y: 36, distance: 28.5
click at [49, 24] on div "Kết quả tìm kiếm ( 221 ) Bộ lọc Mã ĐH Trạng thái Món hàng Thu hộ Tổng cước Chưa…" at bounding box center [109, 14] width 218 height 20
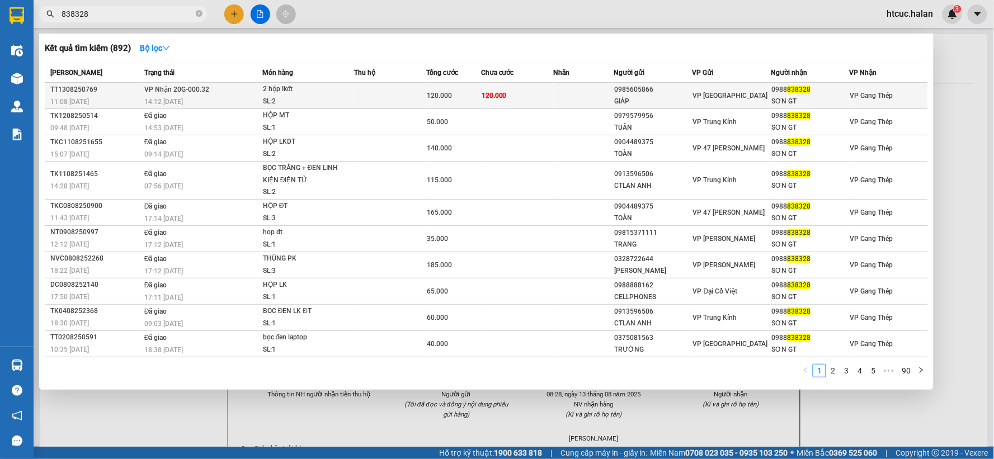
type input "838328"
click at [506, 92] on td "120.000" at bounding box center [517, 96] width 73 height 26
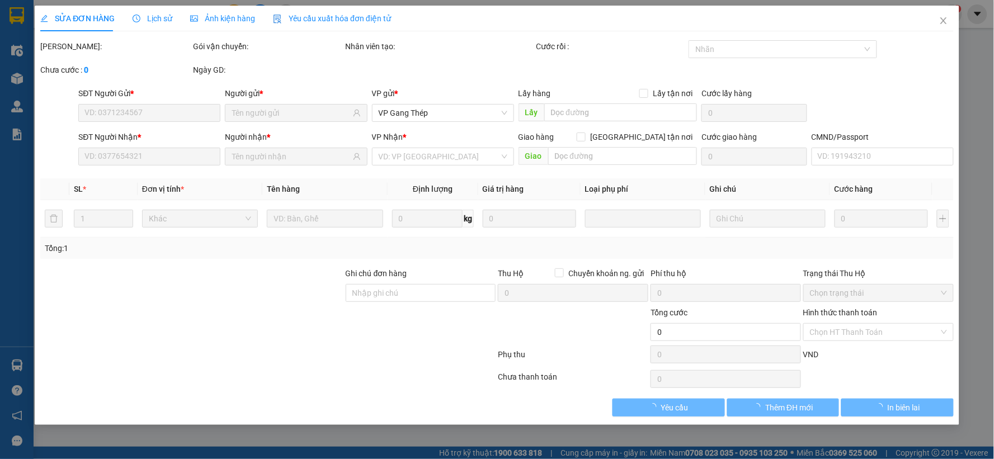
type input "0985605866"
type input "GIÁP"
type input "0988838328"
type input "SƠN GT"
type input "120.000"
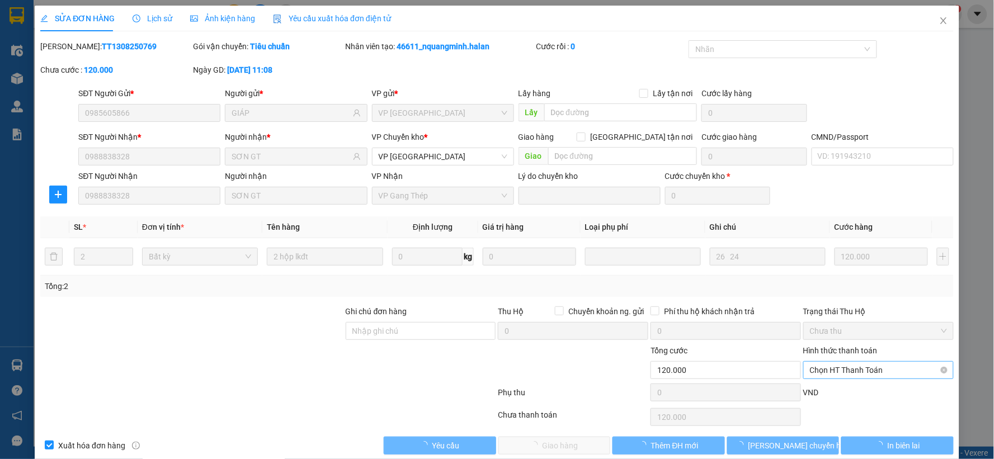
click at [846, 370] on span "Chọn HT Thanh Toán" at bounding box center [878, 370] width 137 height 17
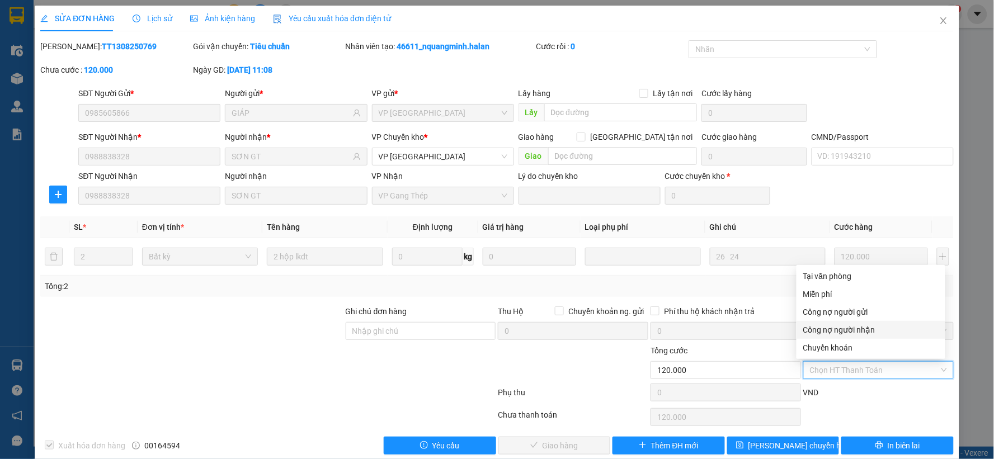
click at [851, 328] on div "Công nợ người nhận" at bounding box center [870, 330] width 135 height 12
type input "0"
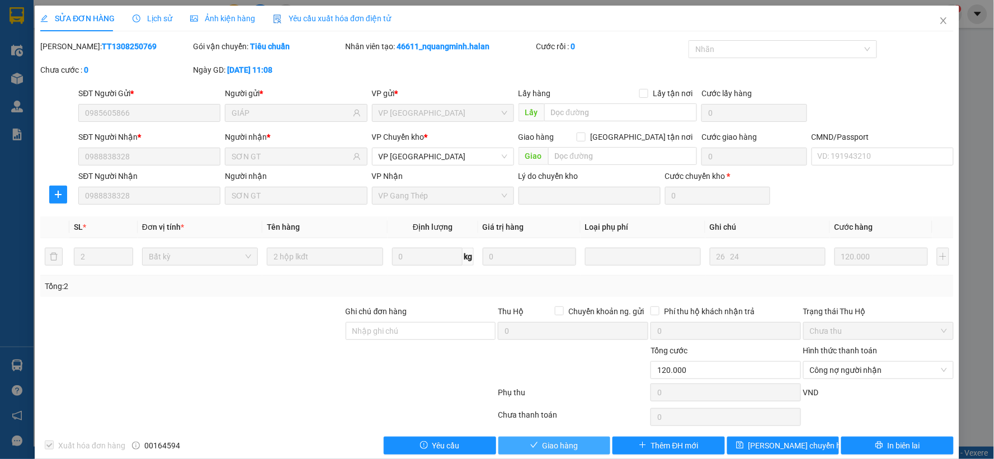
click at [569, 444] on span "Giao hàng" at bounding box center [560, 446] width 36 height 12
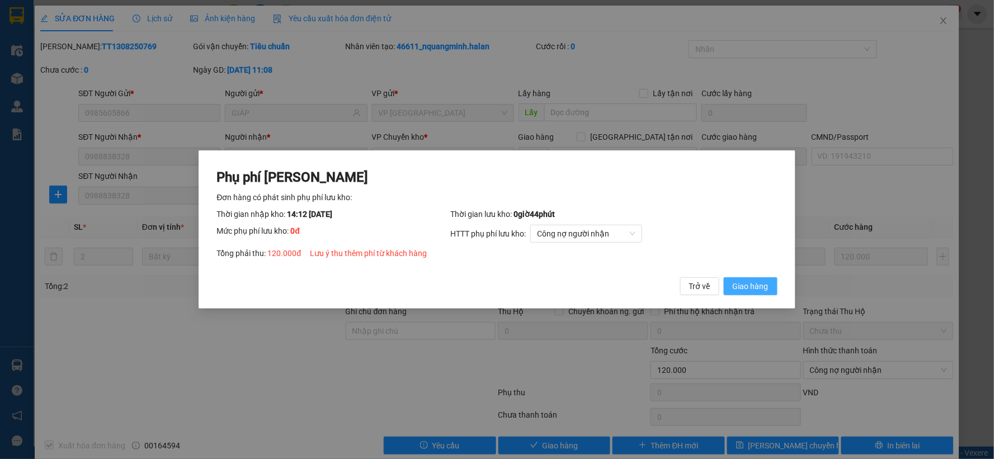
click at [748, 289] on span "Giao hàng" at bounding box center [751, 286] width 36 height 12
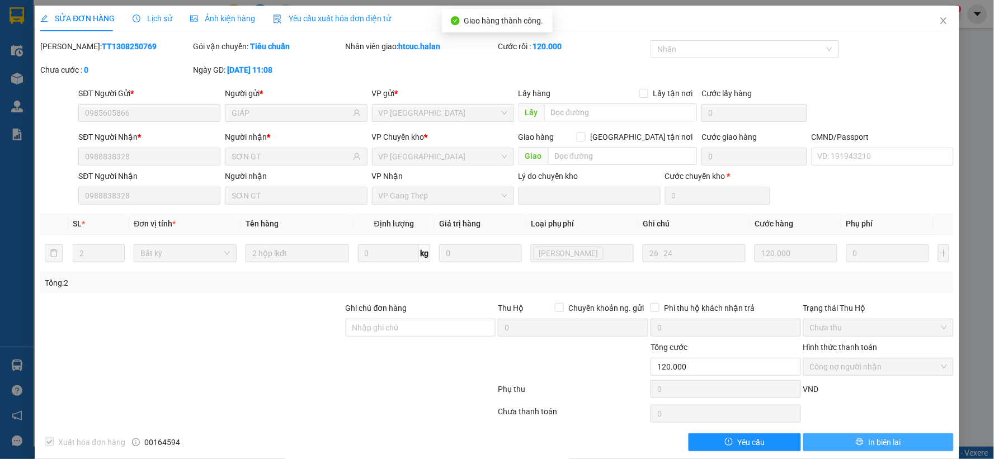
click at [890, 442] on span "In biên lai" at bounding box center [884, 442] width 32 height 12
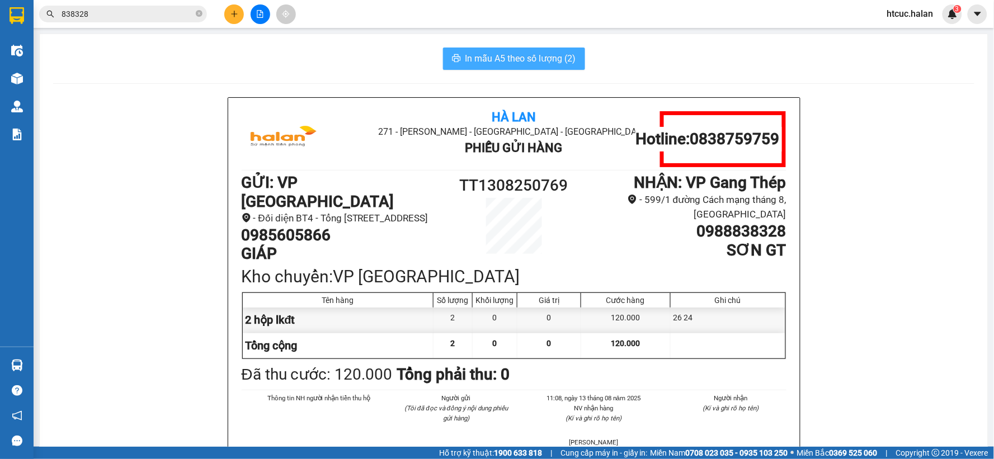
click at [476, 51] on span "In mẫu A5 theo số lượng (2)" at bounding box center [520, 58] width 111 height 14
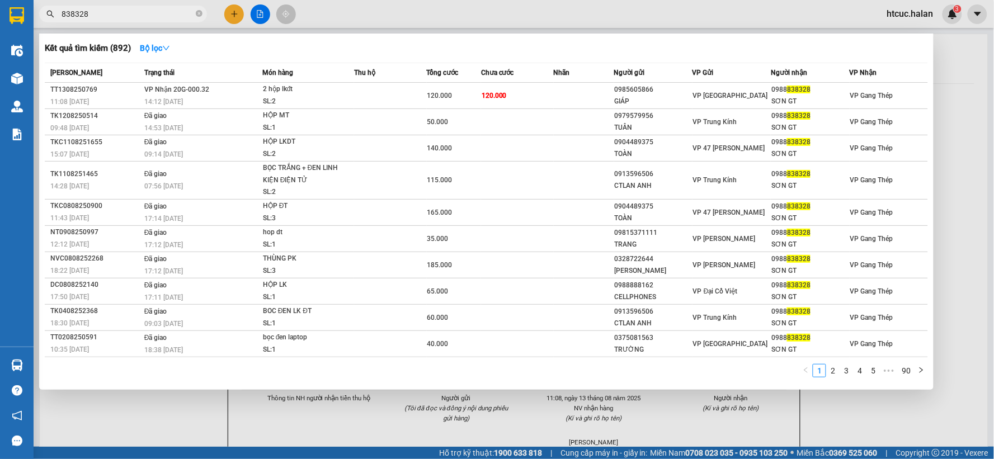
drag, startPoint x: 108, startPoint y: 17, endPoint x: 26, endPoint y: 34, distance: 84.4
click at [26, 34] on section "Kết quả tìm kiếm ( 892 ) Bộ lọc Mã ĐH Trạng thái Món hàng Thu hộ Tổng cước Chưa…" at bounding box center [497, 229] width 994 height 459
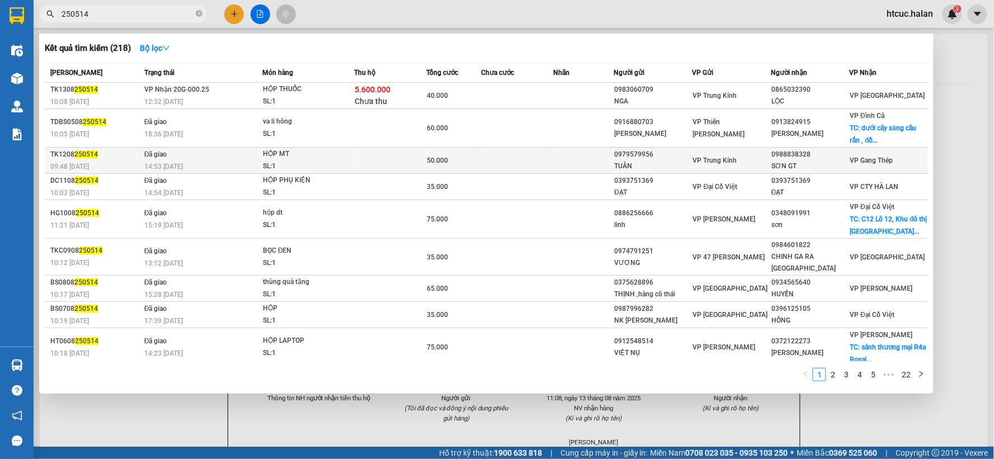
type input "250514"
click at [489, 166] on td at bounding box center [517, 161] width 73 height 26
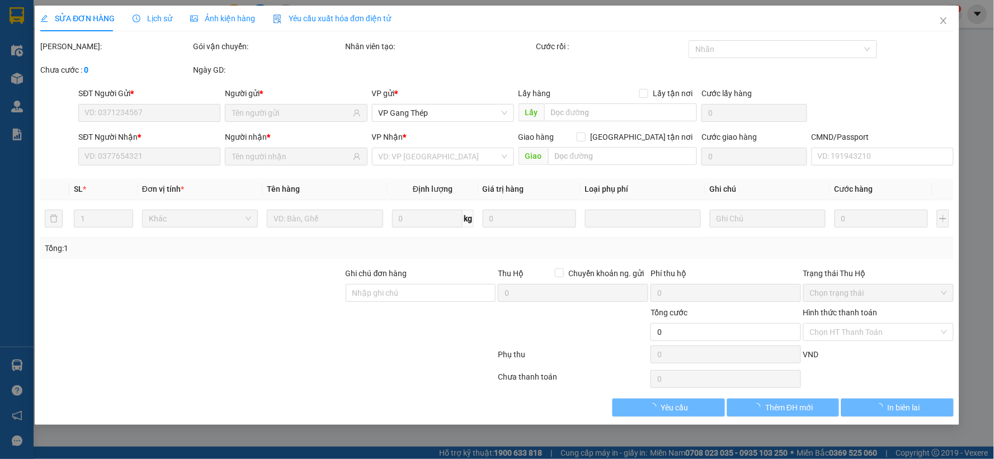
type input "0979579956"
type input "TUÂN"
type input "0988838328"
type input "SƠN GT"
type input "50.000"
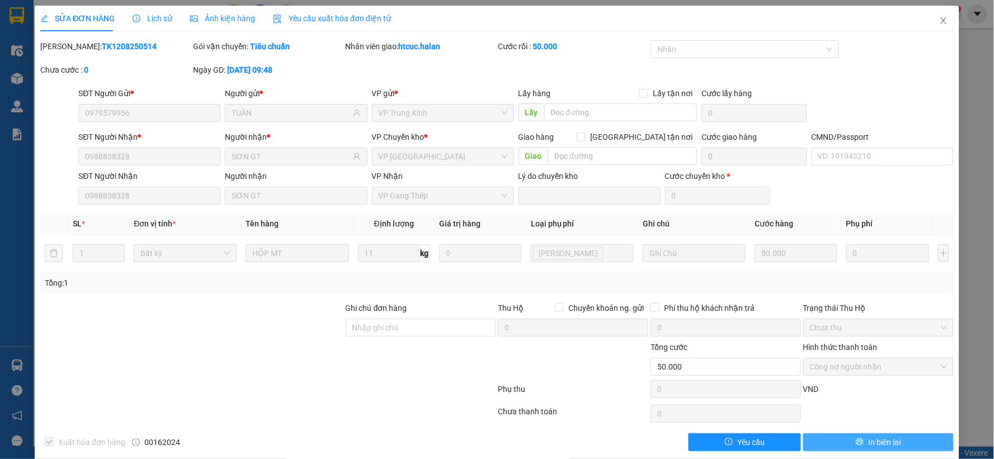
click at [870, 440] on span "In biên lai" at bounding box center [884, 442] width 32 height 12
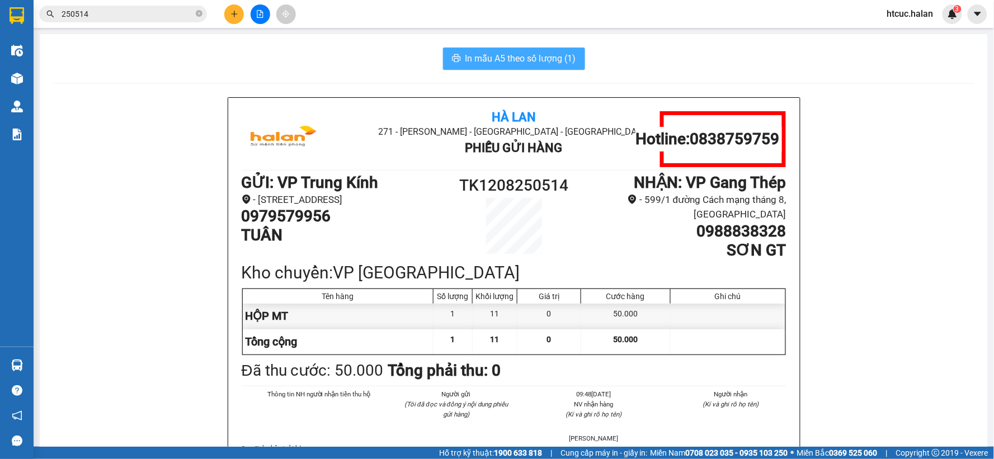
click at [511, 53] on span "In mẫu A5 theo số lượng (1)" at bounding box center [520, 58] width 111 height 14
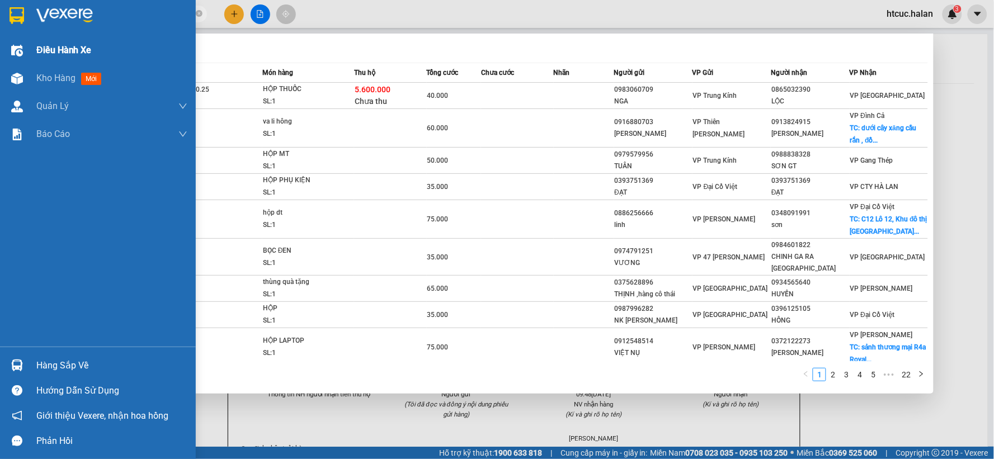
drag, startPoint x: 110, startPoint y: 18, endPoint x: 0, endPoint y: 36, distance: 111.7
click at [0, 36] on section "Kết quả tìm kiếm ( 218 ) Bộ lọc Mã ĐH Trạng thái Món hàng Thu hộ Tổng cước Chưa…" at bounding box center [497, 229] width 994 height 459
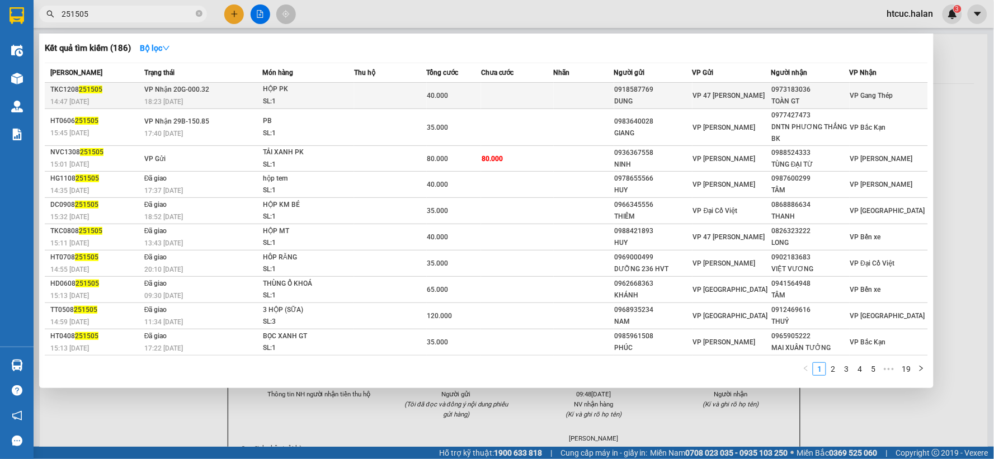
type input "251505"
click at [505, 95] on td at bounding box center [517, 96] width 73 height 26
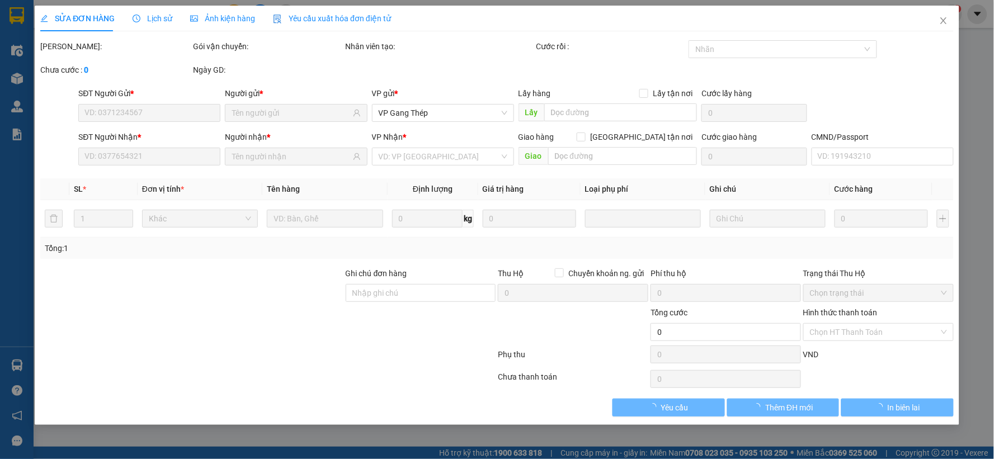
type input "0918587769"
type input "DUNG"
type input "0973183036"
type input "TOÀN GT"
type input "40.000"
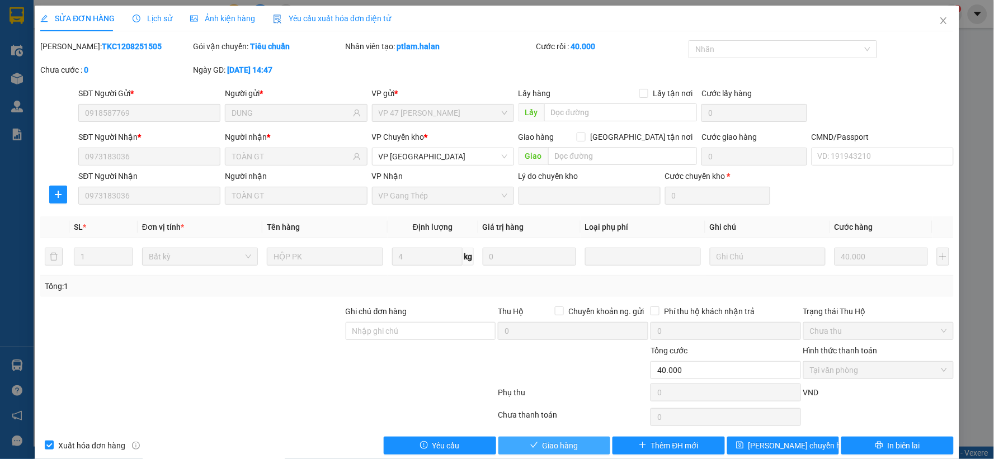
click at [551, 448] on span "Giao hàng" at bounding box center [560, 446] width 36 height 12
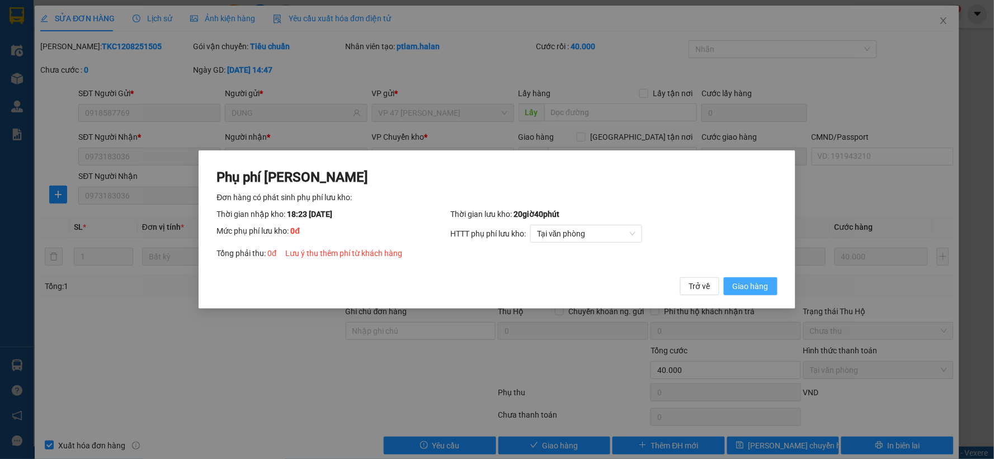
click at [753, 277] on button "Giao hàng" at bounding box center [751, 286] width 54 height 18
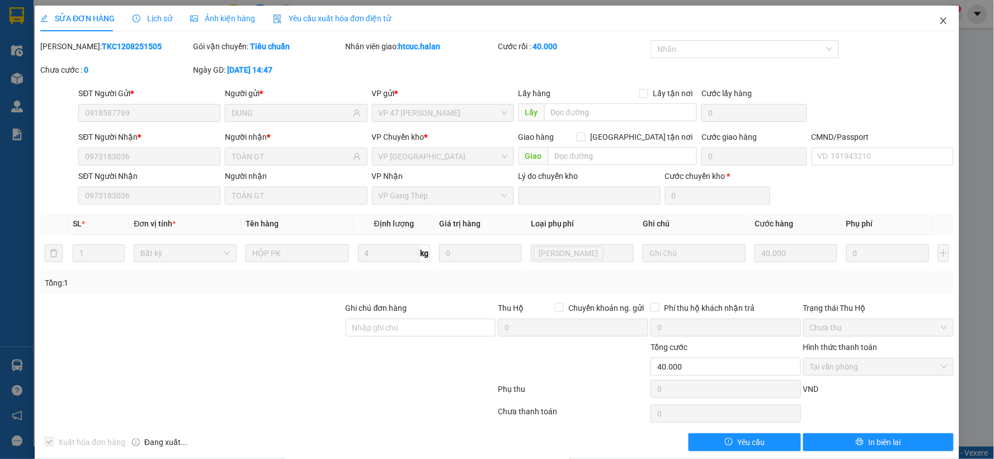
click at [941, 20] on span "Close" at bounding box center [943, 21] width 31 height 31
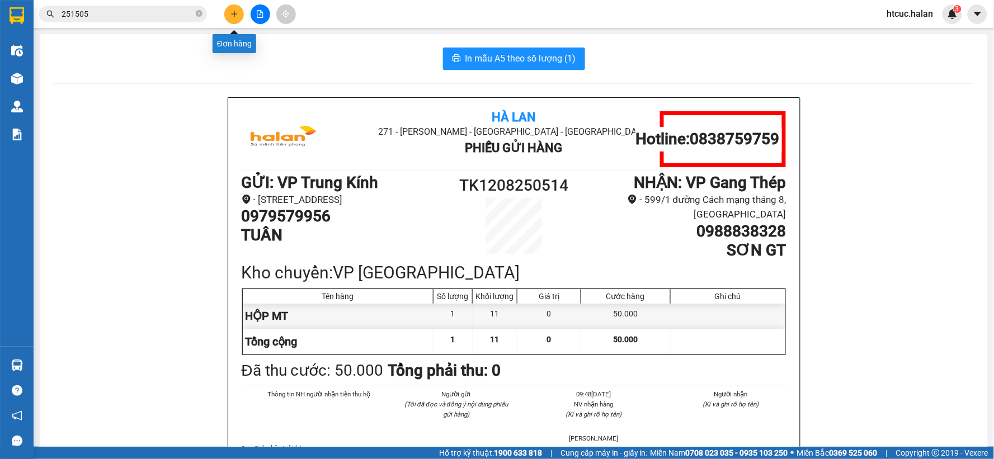
click at [233, 15] on icon "plus" at bounding box center [234, 14] width 8 height 8
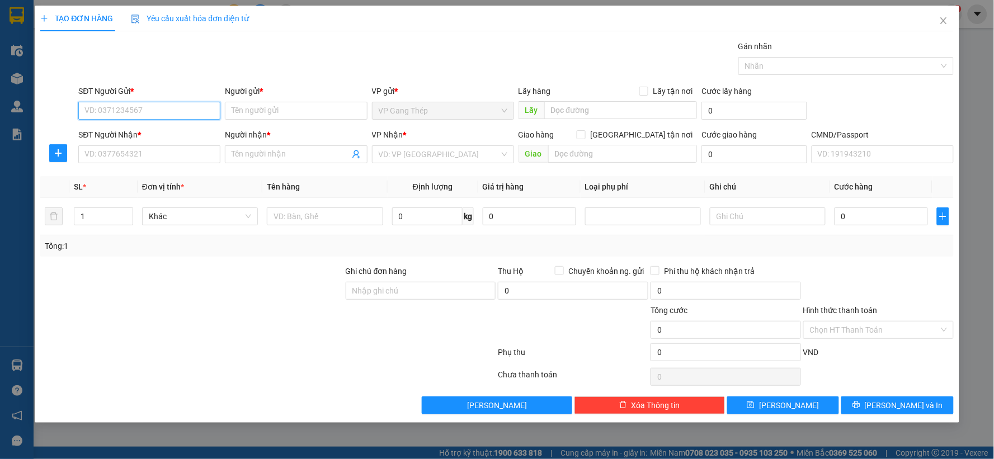
click at [185, 109] on input "SĐT Người Gửi *" at bounding box center [149, 111] width 142 height 18
click at [163, 118] on input "SĐT Người Gửi *" at bounding box center [149, 111] width 142 height 18
type input "0974199485"
click at [278, 108] on input "Người gửi *" at bounding box center [296, 111] width 142 height 18
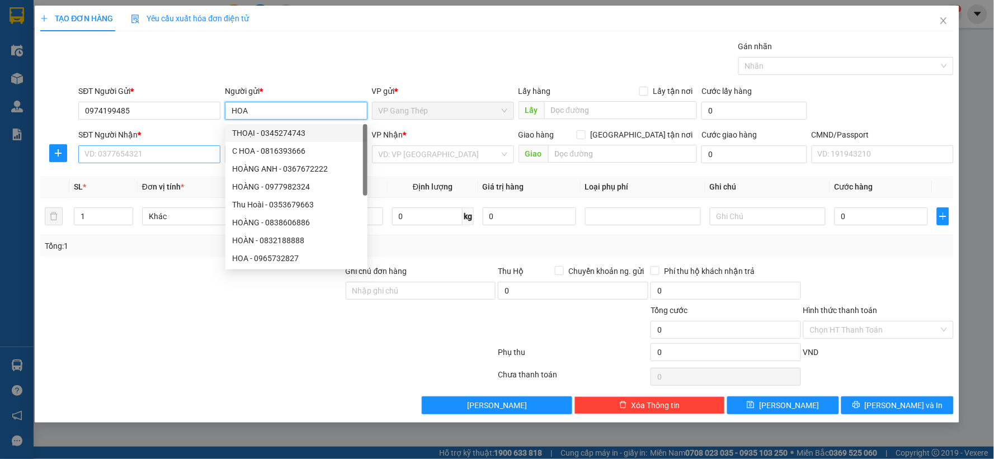
type input "HOA"
click at [138, 158] on input "SĐT Người Nhận *" at bounding box center [149, 154] width 142 height 18
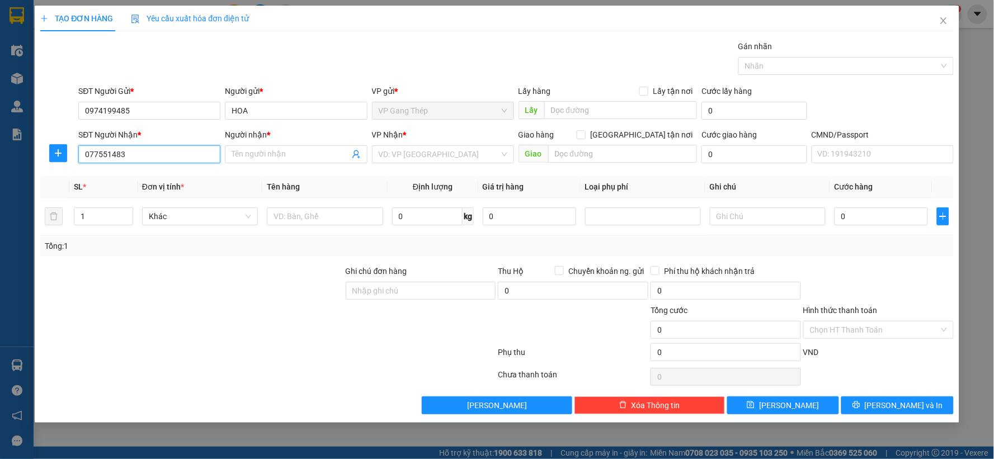
type input "0775514831"
click at [147, 177] on div "0775514831 - TRIỀU" at bounding box center [149, 177] width 129 height 12
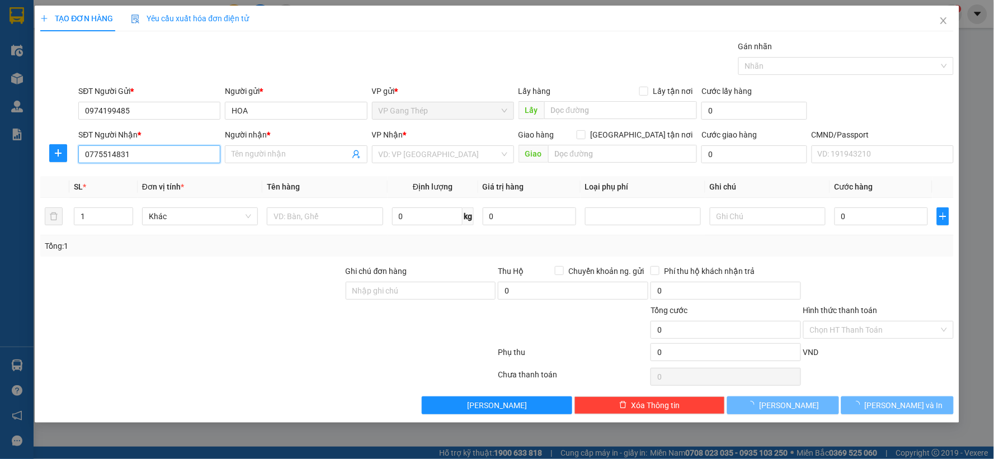
type input "TRIỀU"
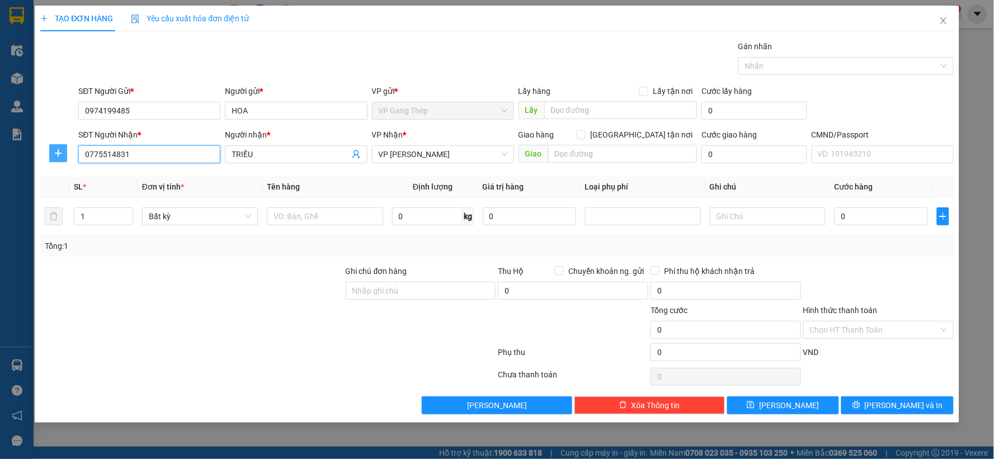
type input "0775514831"
drag, startPoint x: 53, startPoint y: 149, endPoint x: 173, endPoint y: 150, distance: 120.8
click at [53, 149] on span "plus" at bounding box center [58, 153] width 17 height 9
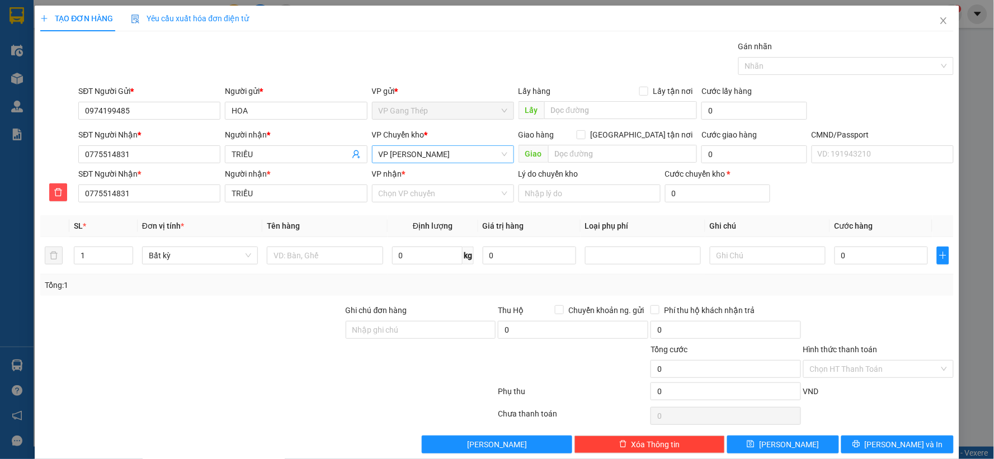
click at [418, 157] on span "VP [PERSON_NAME]" at bounding box center [443, 154] width 129 height 17
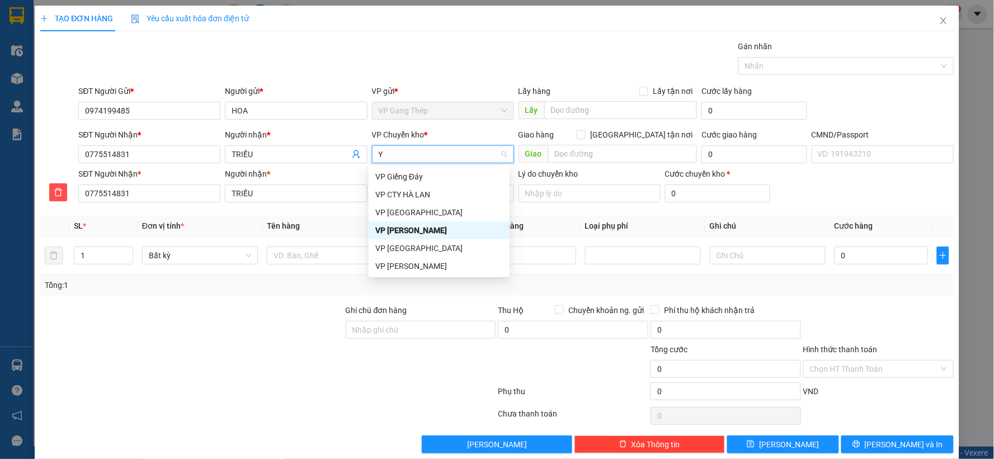
type input "YÊ"
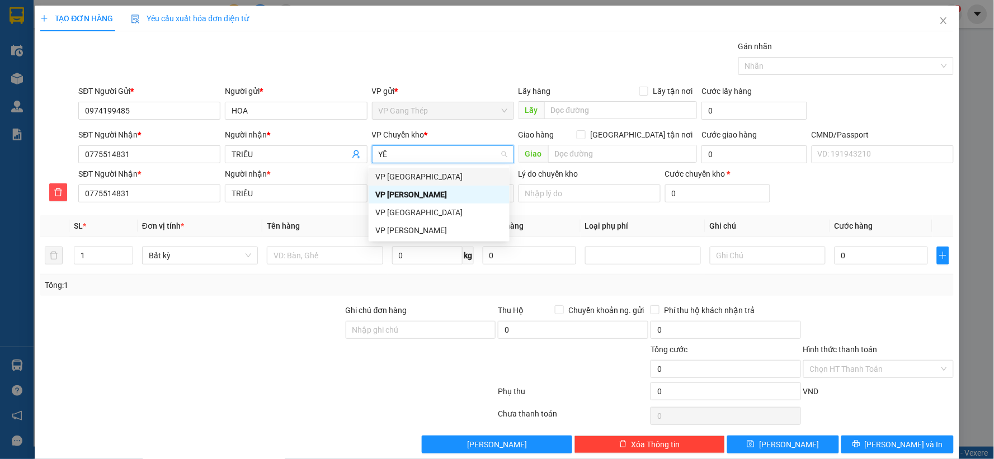
click at [404, 180] on div "VP [GEOGRAPHIC_DATA]" at bounding box center [439, 177] width 128 height 12
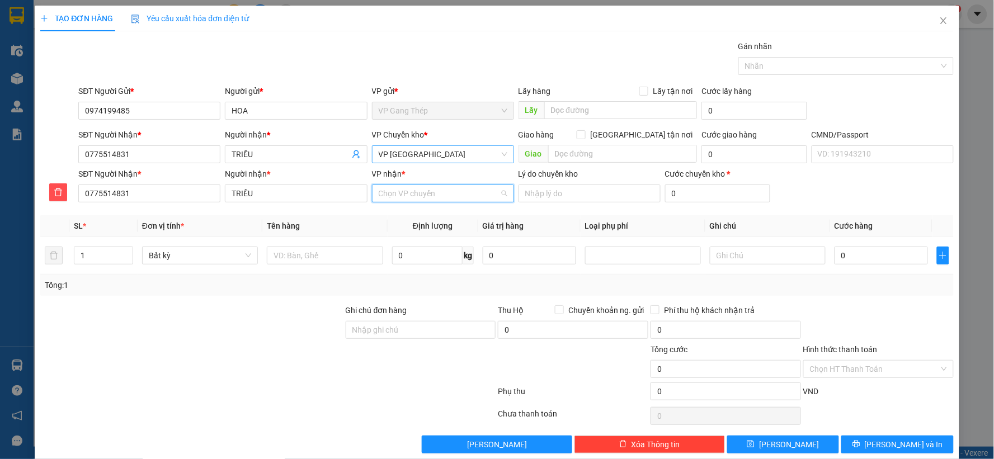
click at [410, 191] on input "VP nhận *" at bounding box center [439, 193] width 121 height 17
type input "TÂ"
click at [407, 214] on div "VP [GEOGRAPHIC_DATA]" at bounding box center [439, 216] width 128 height 12
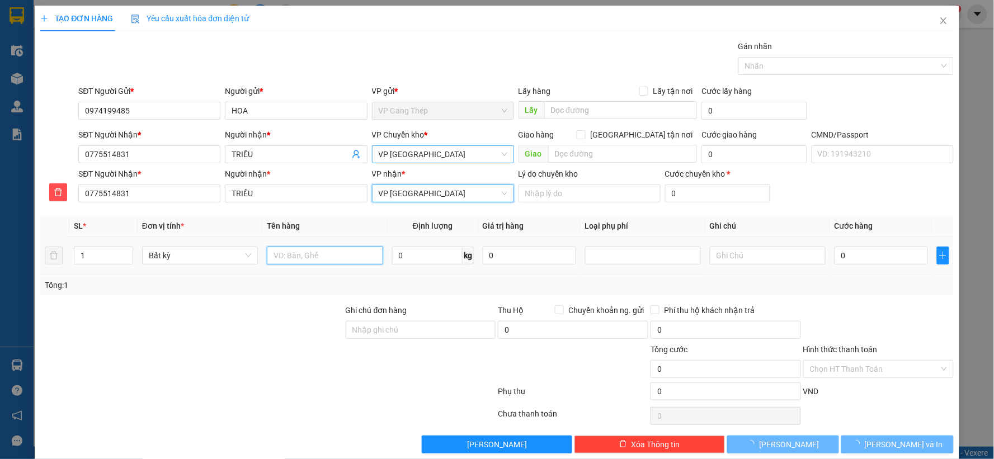
click at [348, 261] on input "text" at bounding box center [325, 256] width 116 height 18
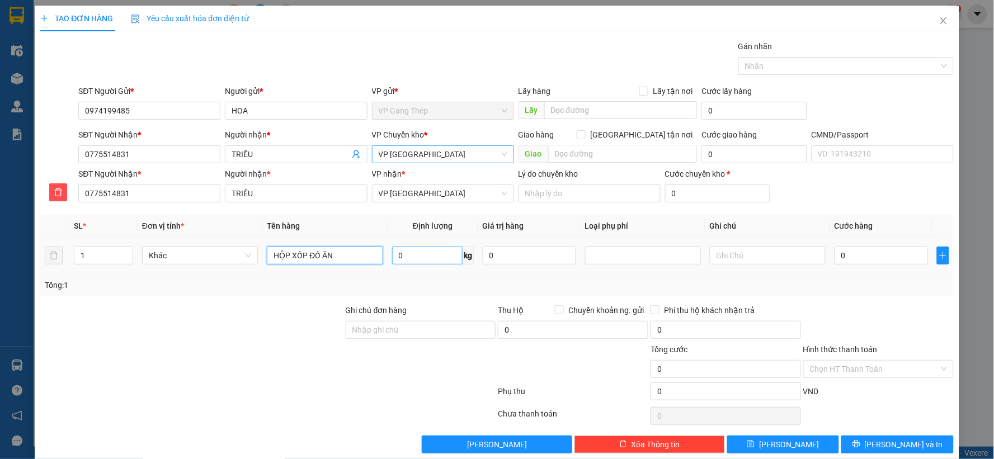
type input "HỘP XỐP ĐỒ ĂN"
click at [424, 259] on input "0" at bounding box center [427, 256] width 70 height 18
type input "15"
click at [893, 257] on input "0" at bounding box center [880, 256] width 93 height 18
type input "5"
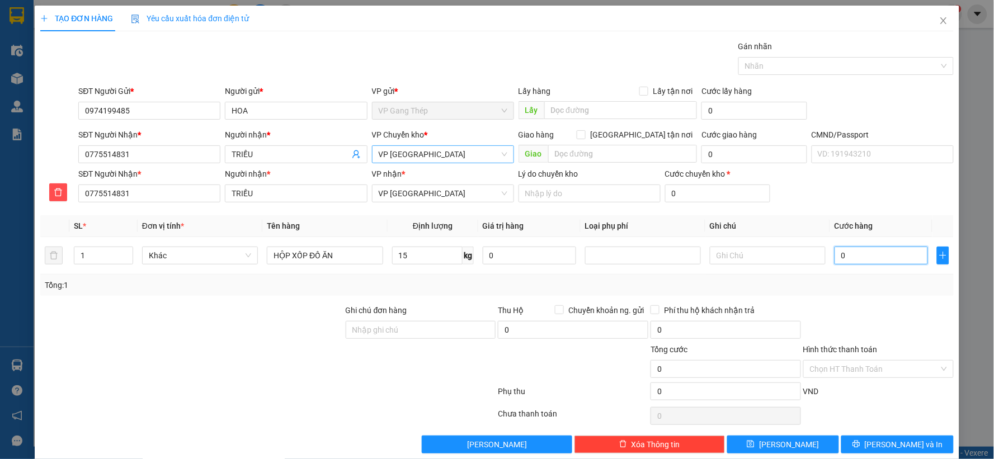
type input "5"
type input "50"
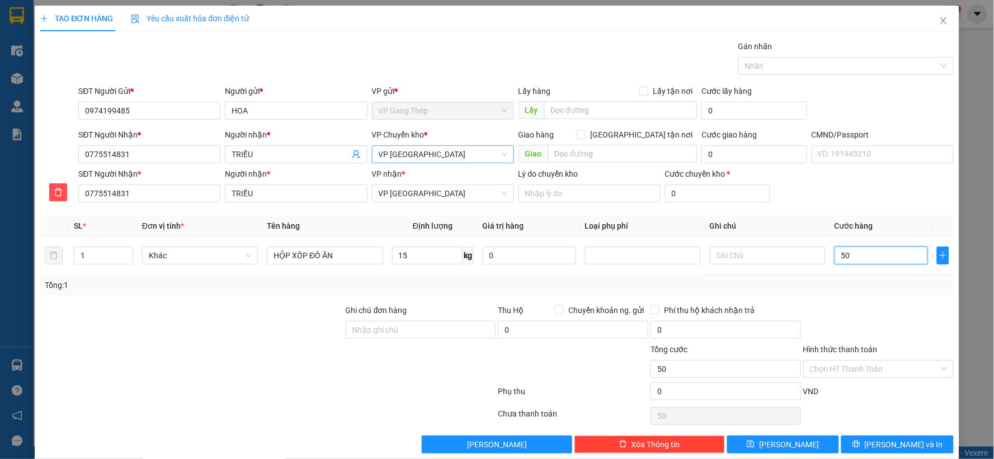
type input "500"
type input "5.000"
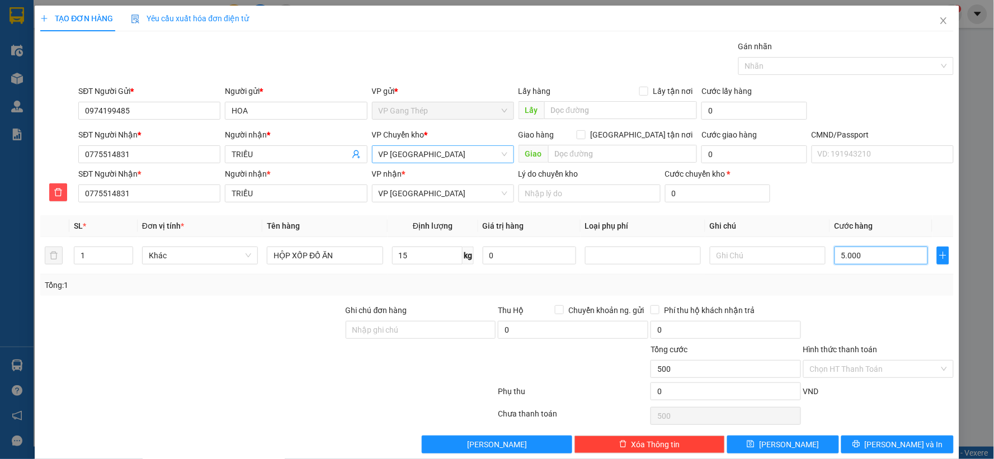
type input "5.000"
type input "50.000"
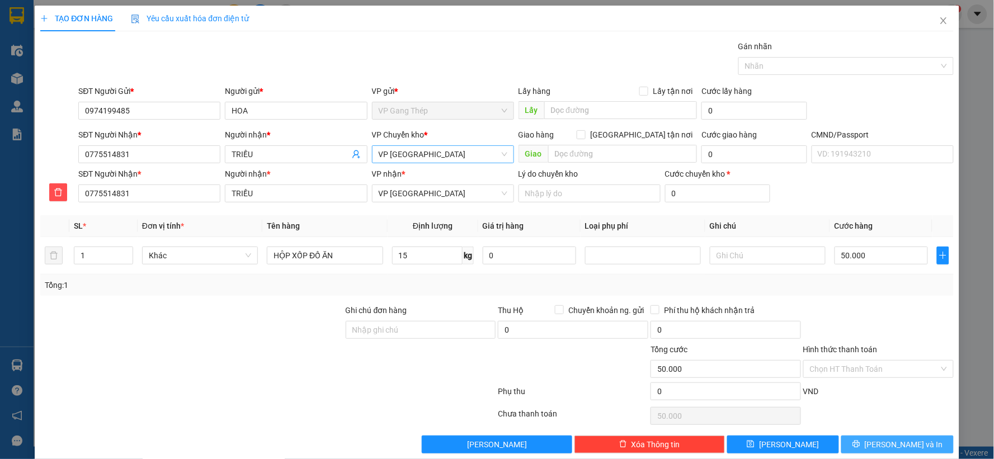
click at [860, 443] on icon "printer" at bounding box center [856, 444] width 8 height 8
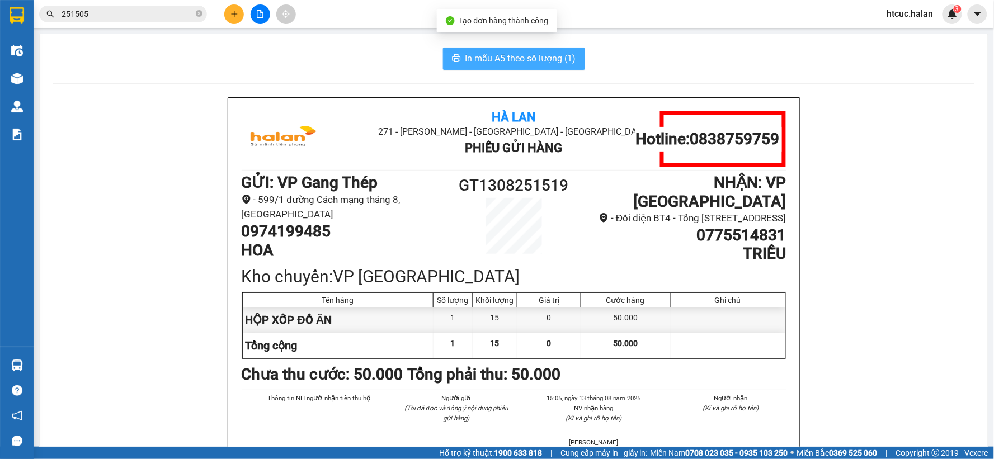
click at [476, 56] on span "In mẫu A5 theo số lượng (1)" at bounding box center [520, 58] width 111 height 14
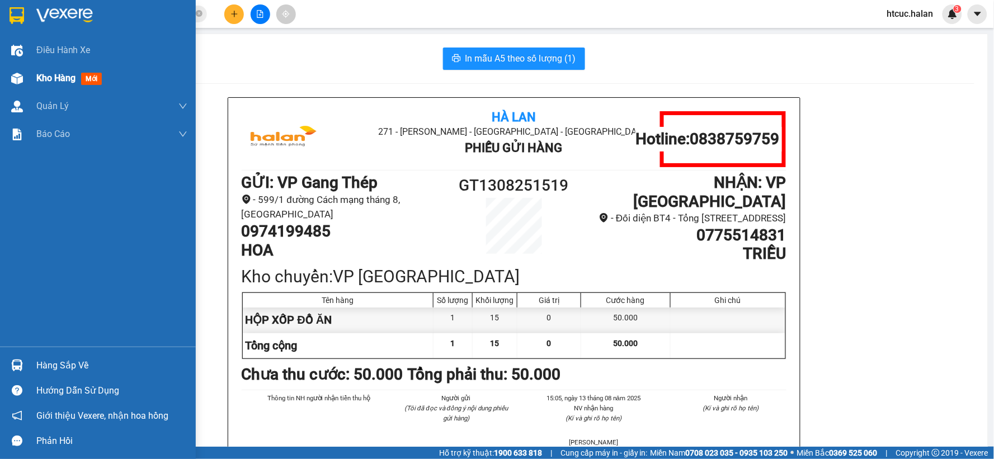
click at [34, 74] on div "Kho hàng mới" at bounding box center [98, 78] width 196 height 28
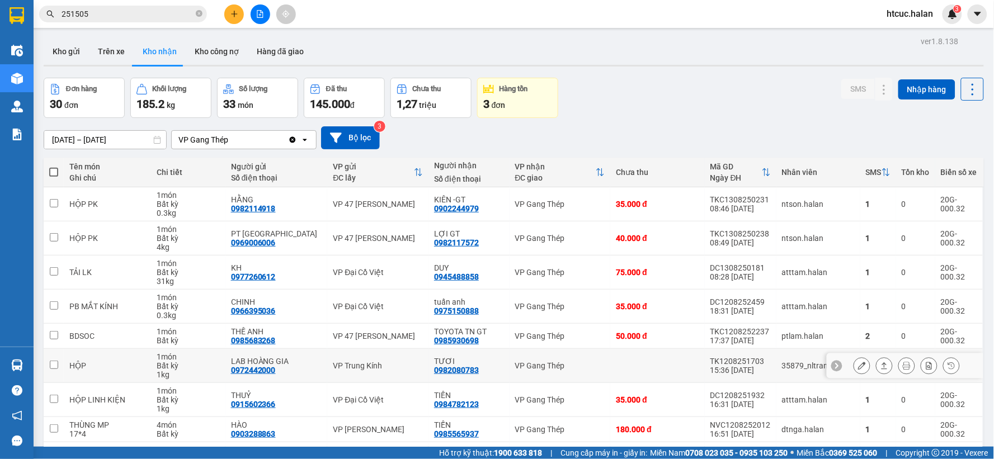
scroll to position [110, 0]
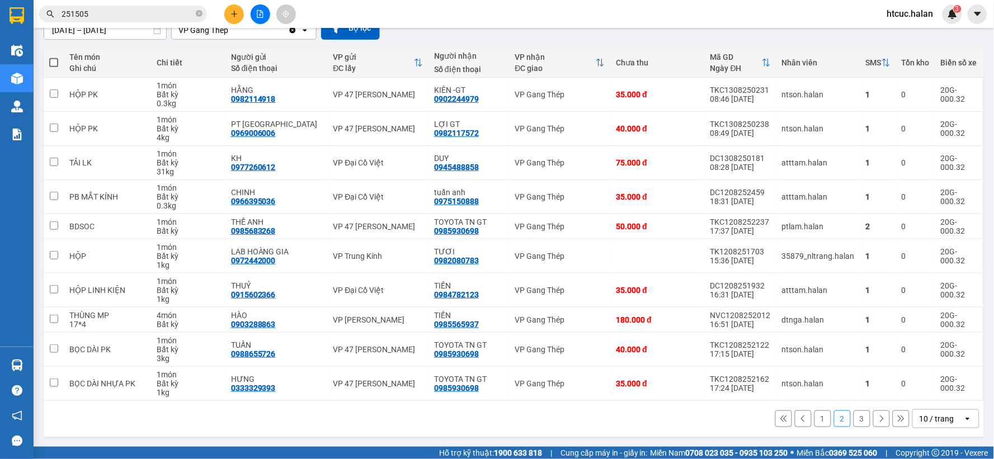
drag, startPoint x: 814, startPoint y: 417, endPoint x: 203, endPoint y: 232, distance: 637.9
click at [814, 417] on button "1" at bounding box center [822, 418] width 17 height 17
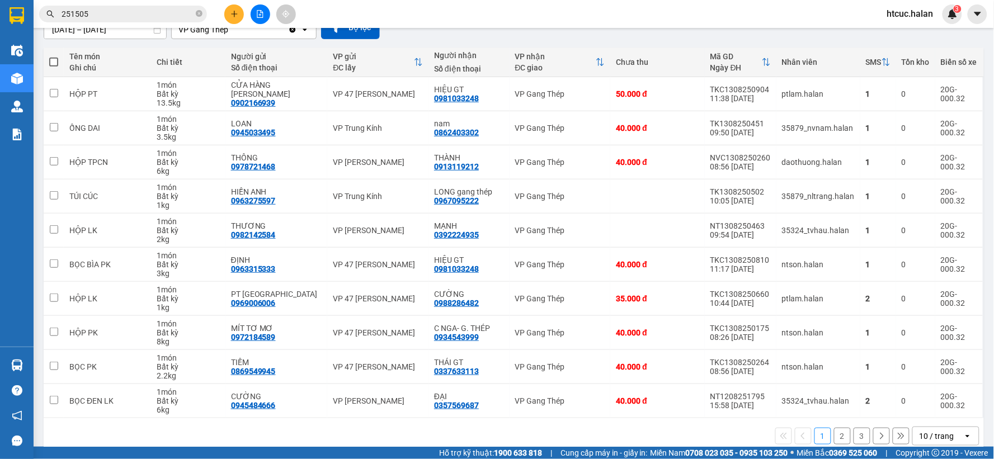
click at [834, 440] on button "2" at bounding box center [842, 436] width 17 height 17
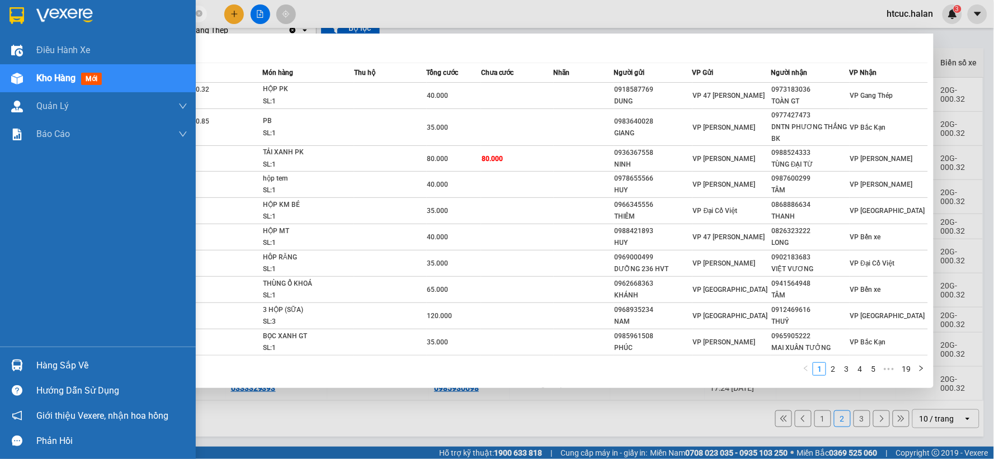
drag, startPoint x: 96, startPoint y: 12, endPoint x: 12, endPoint y: 18, distance: 84.7
click at [12, 18] on section "Kết quả tìm kiếm ( 186 ) Bộ lọc Mã ĐH Trạng thái Món hàng Thu hộ Tổng cước Chưa…" at bounding box center [497, 229] width 994 height 459
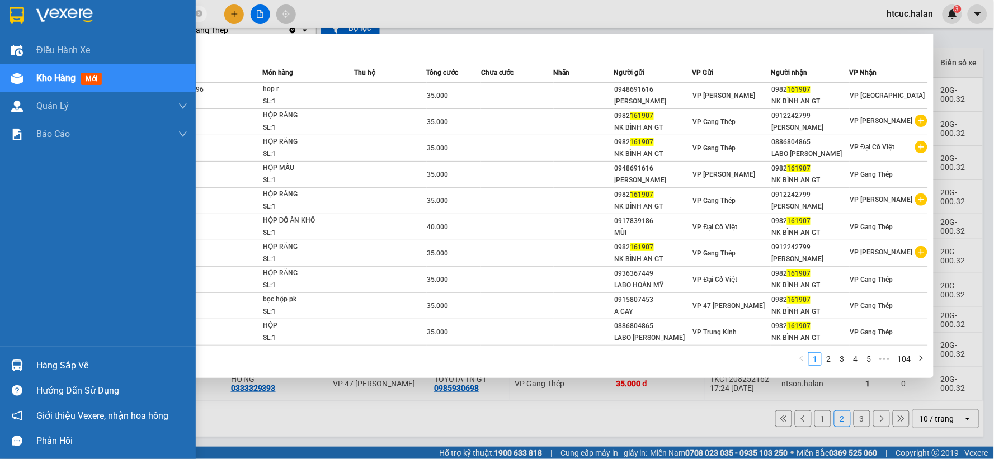
click at [16, 360] on img at bounding box center [17, 366] width 12 height 12
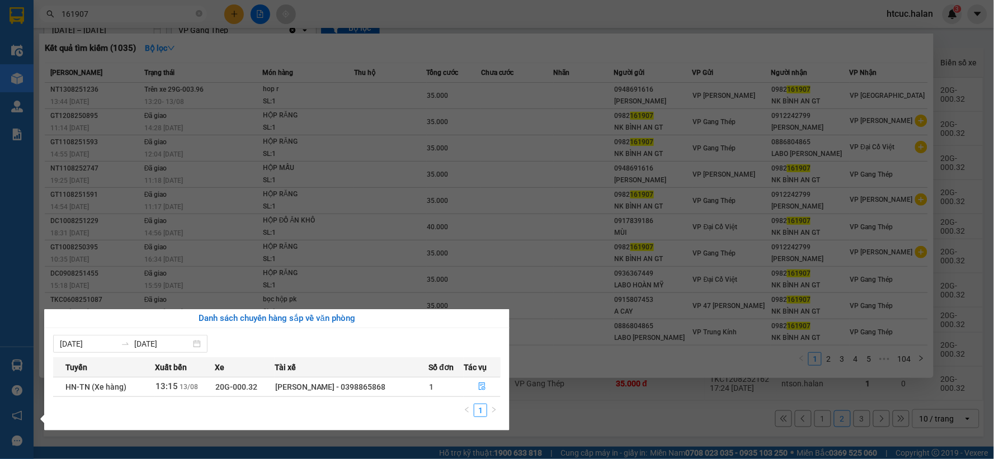
click at [545, 414] on section "Kết quả tìm kiếm ( 1035 ) Bộ lọc Mã ĐH Trạng thái Món hàng Thu hộ Tổng cước Chư…" at bounding box center [497, 229] width 994 height 459
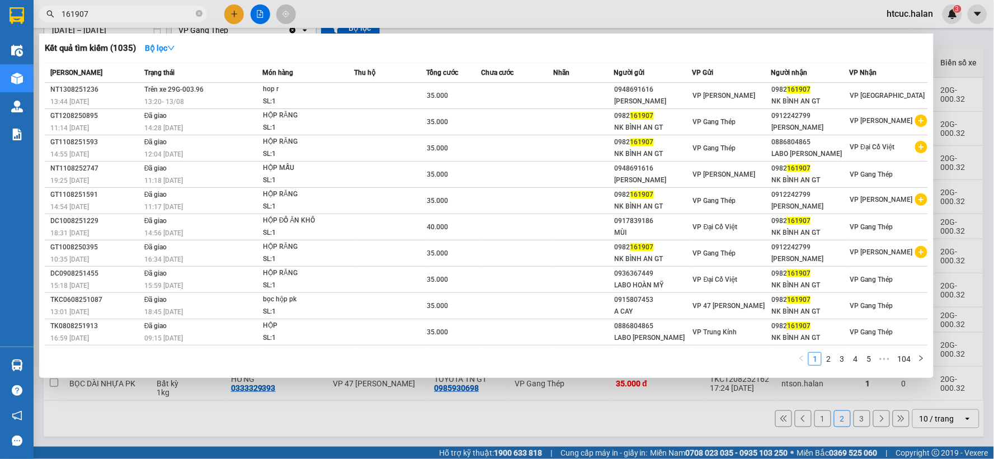
click at [542, 416] on div at bounding box center [497, 229] width 994 height 459
drag, startPoint x: 119, startPoint y: 13, endPoint x: 68, endPoint y: 28, distance: 53.1
click at [68, 24] on div "Kết quả tìm kiếm ( 1035 ) Bộ lọc Mã ĐH Trạng thái Món hàng Thu hộ Tổng cước Chư…" at bounding box center [109, 14] width 218 height 20
click at [68, 28] on div at bounding box center [497, 229] width 994 height 459
type input "1"
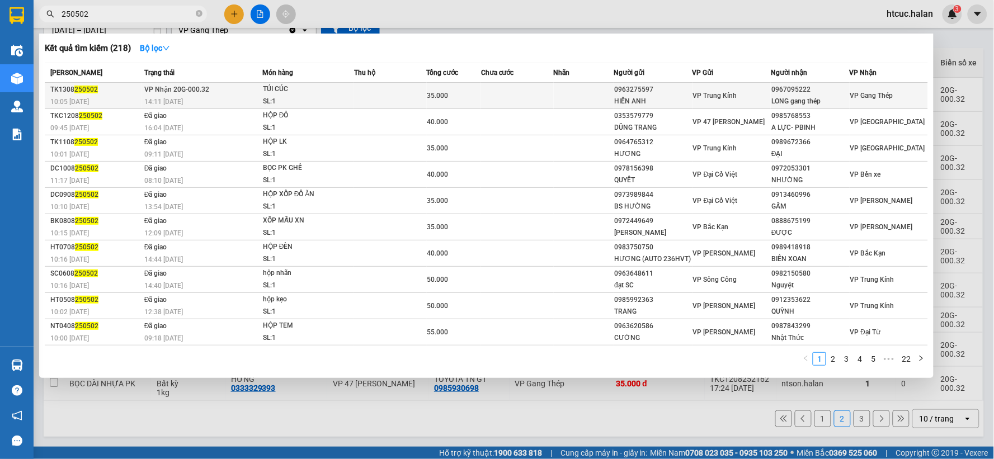
type input "250502"
click at [508, 93] on td at bounding box center [517, 96] width 73 height 26
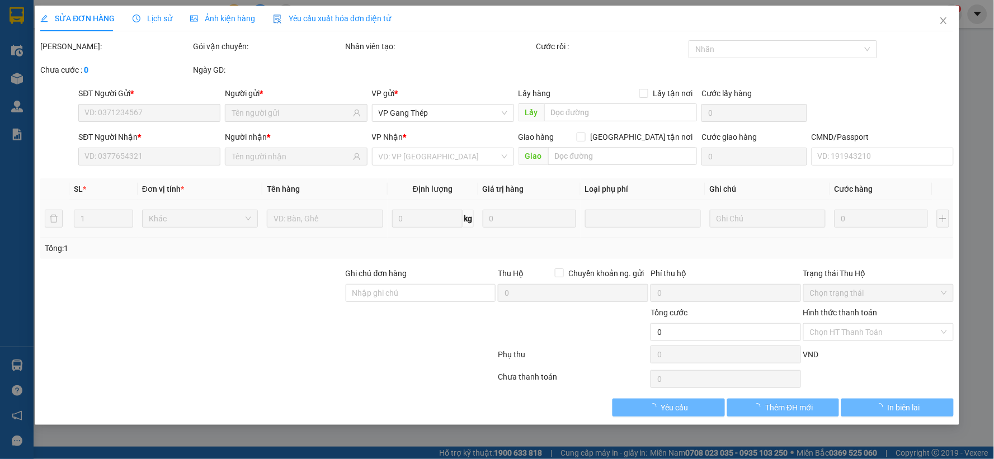
type input "0963275597"
type input "HIỀN ANH"
type input "0967095222"
type input "LONG gang thép"
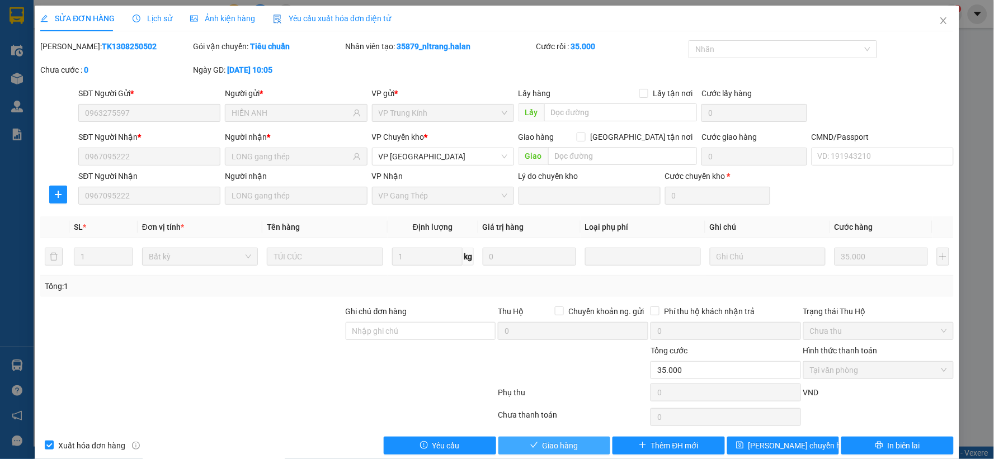
click at [574, 446] on button "Giao hàng" at bounding box center [554, 446] width 112 height 18
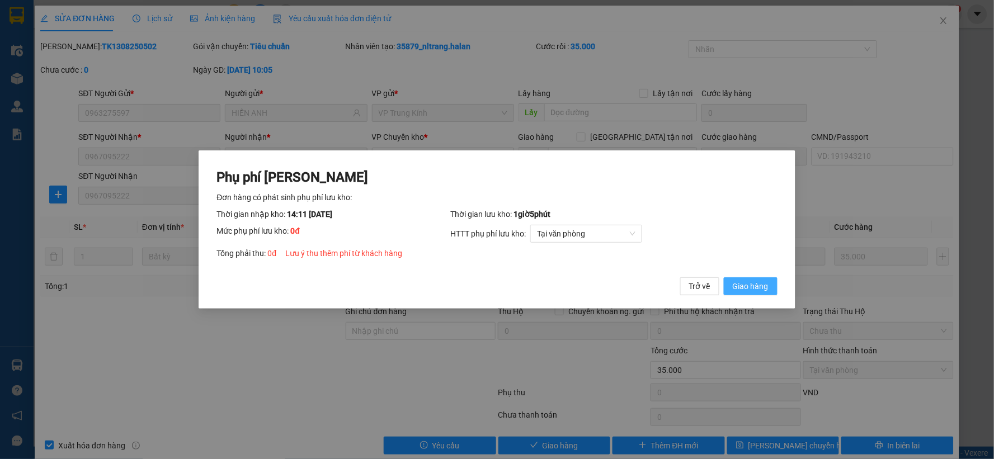
click at [751, 287] on span "Giao hàng" at bounding box center [751, 286] width 36 height 12
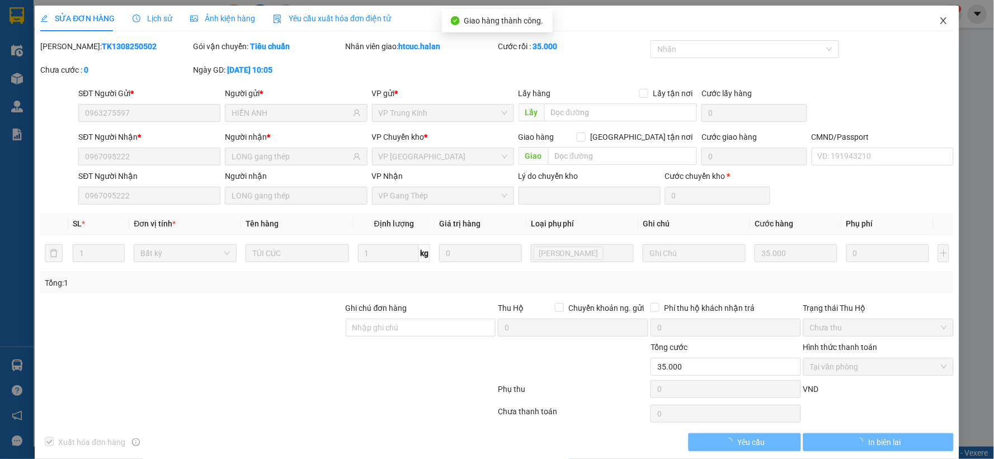
drag, startPoint x: 936, startPoint y: 21, endPoint x: 898, endPoint y: 26, distance: 37.8
click at [939, 21] on icon "close" at bounding box center [943, 20] width 9 height 9
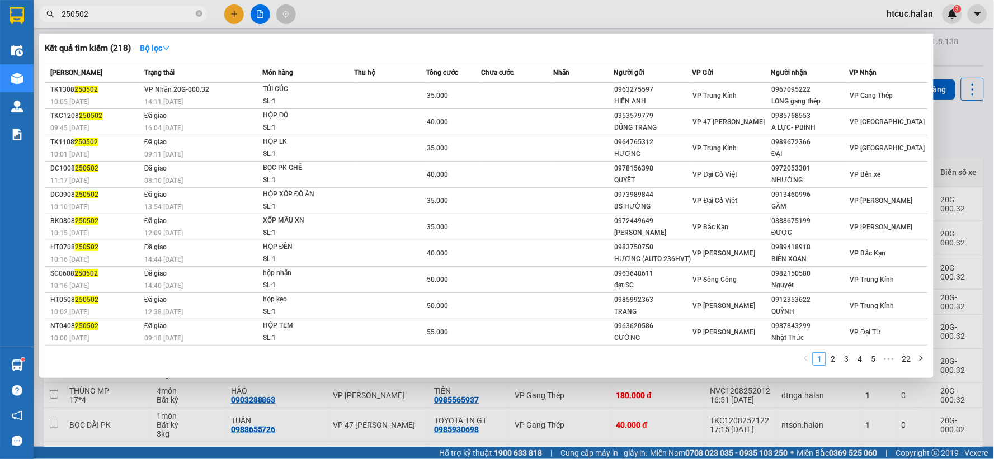
drag, startPoint x: 92, startPoint y: 9, endPoint x: 55, endPoint y: 19, distance: 38.8
click at [55, 19] on span "250502" at bounding box center [123, 14] width 168 height 17
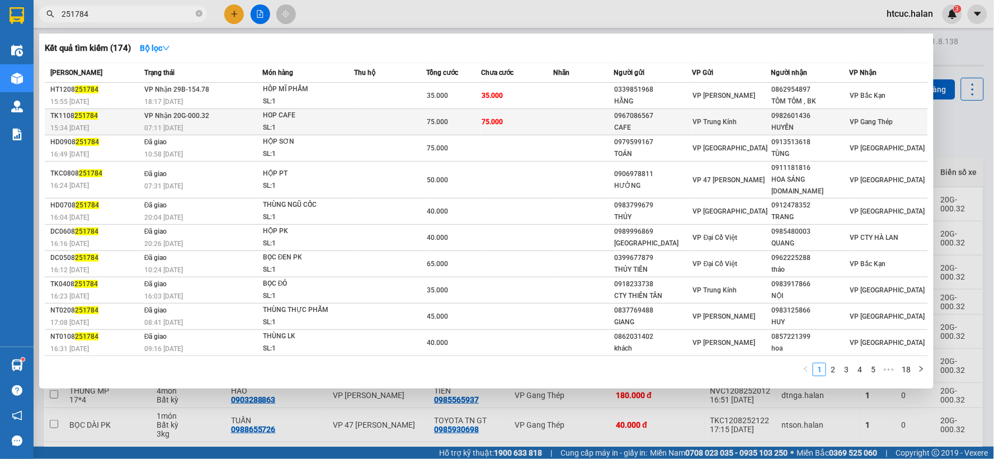
click at [498, 120] on span "75.000" at bounding box center [491, 122] width 21 height 8
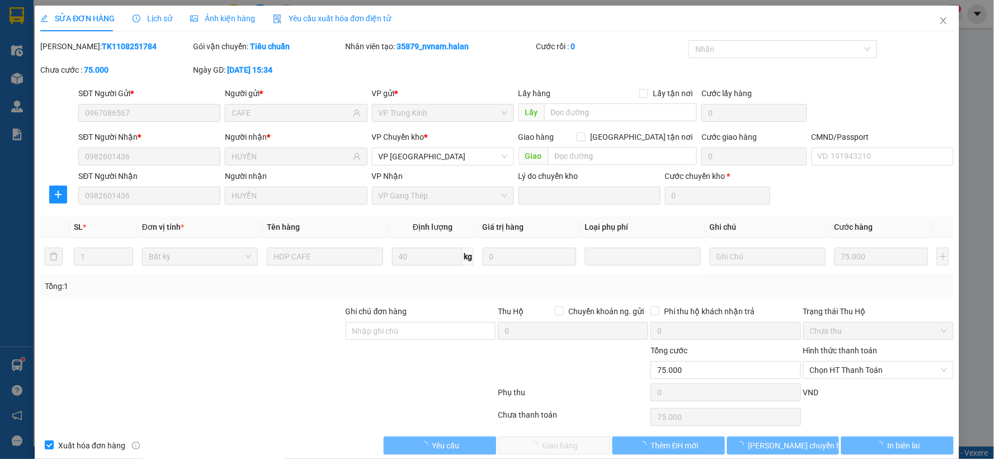
click at [868, 366] on span "Chọn HT Thanh Toán" at bounding box center [878, 370] width 137 height 17
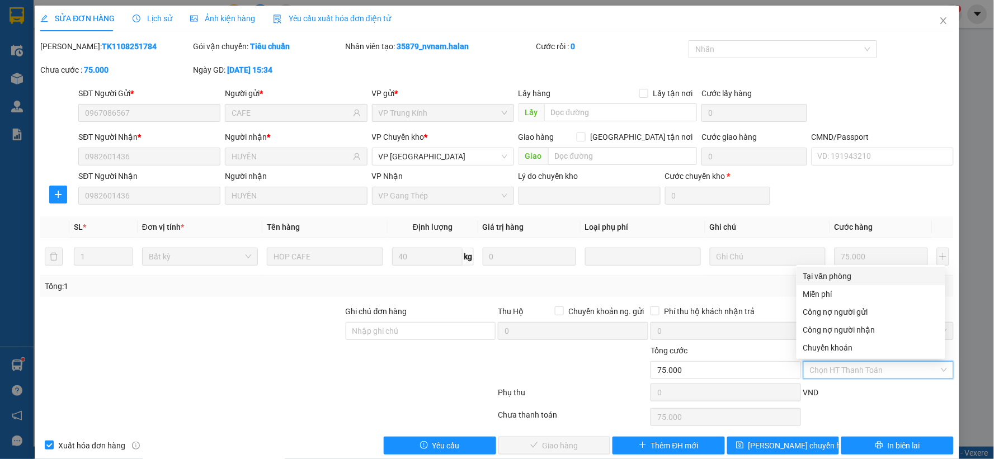
click at [831, 274] on div "Tại văn phòng" at bounding box center [870, 276] width 135 height 12
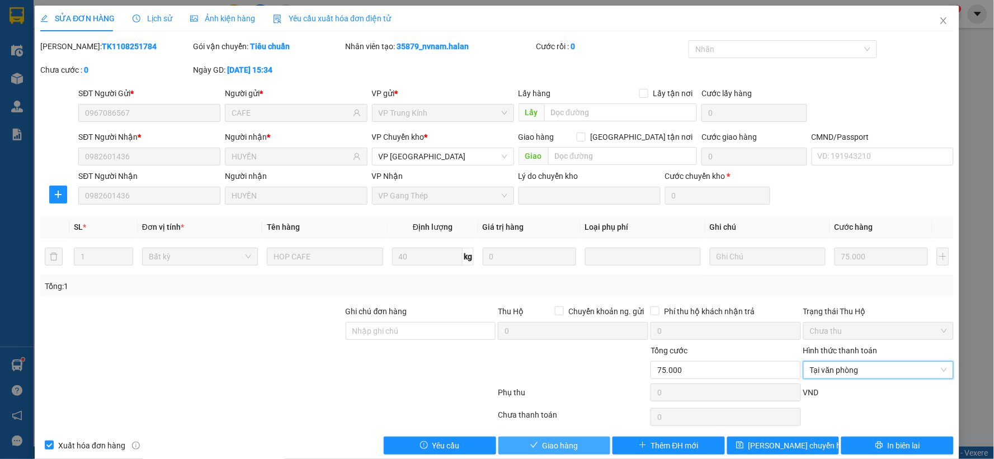
click at [550, 450] on span "Giao hàng" at bounding box center [560, 446] width 36 height 12
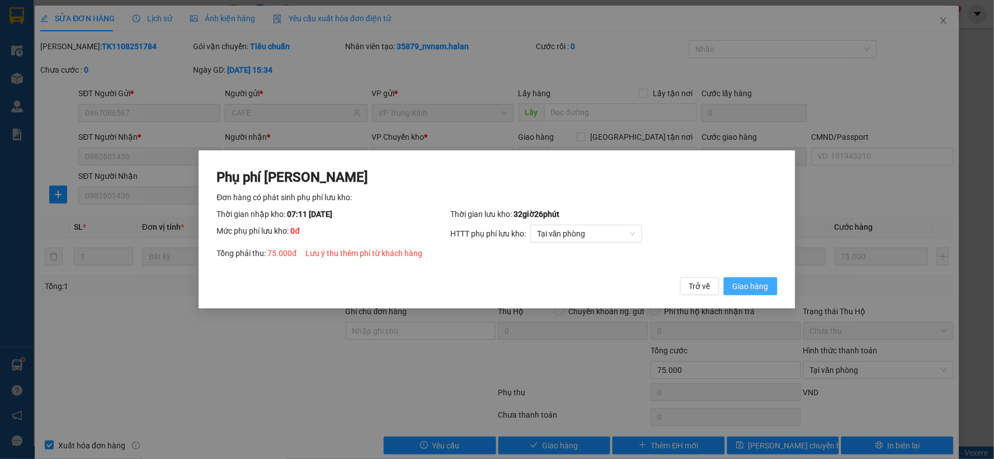
click at [756, 286] on span "Giao hàng" at bounding box center [751, 286] width 36 height 12
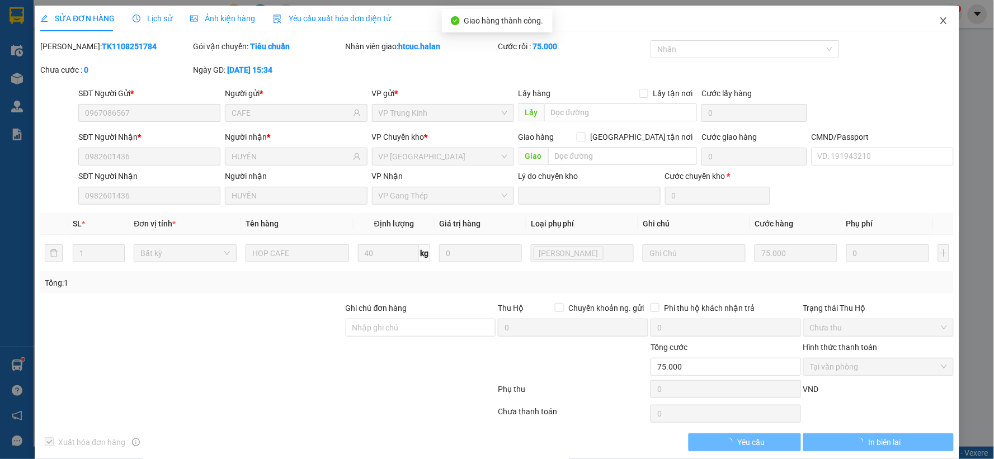
drag, startPoint x: 932, startPoint y: 15, endPoint x: 171, endPoint y: 31, distance: 761.3
click at [929, 17] on span "Close" at bounding box center [943, 21] width 31 height 31
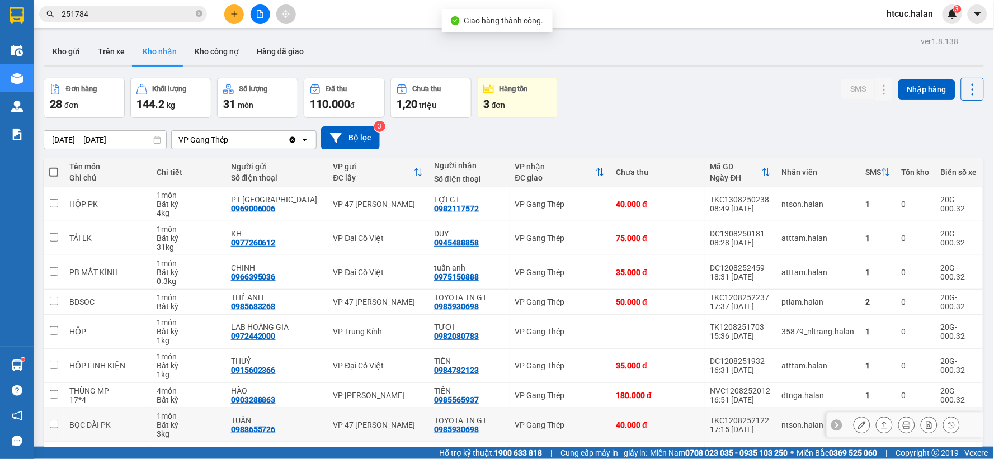
scroll to position [110, 0]
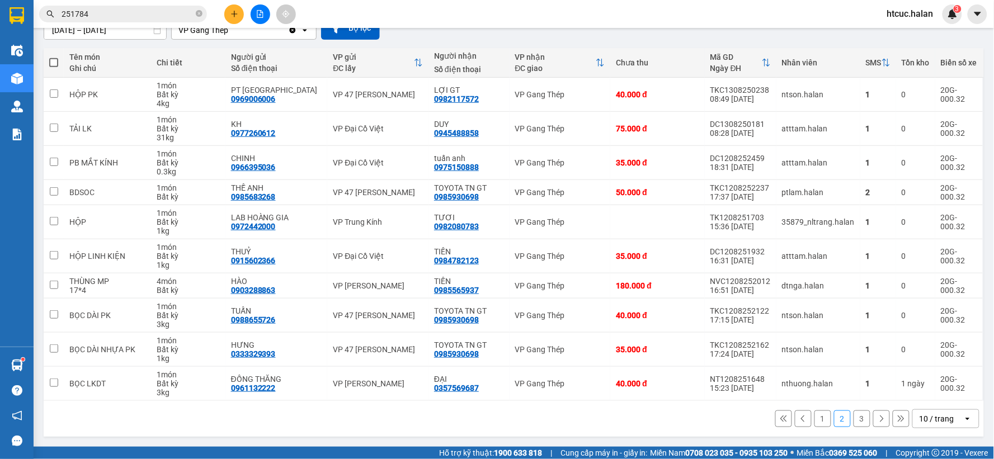
click at [854, 418] on button "3" at bounding box center [861, 418] width 17 height 17
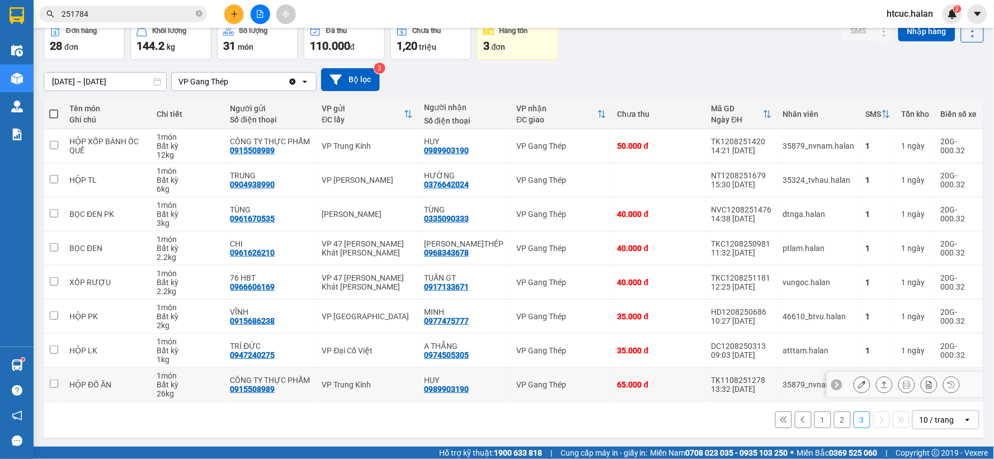
scroll to position [60, 0]
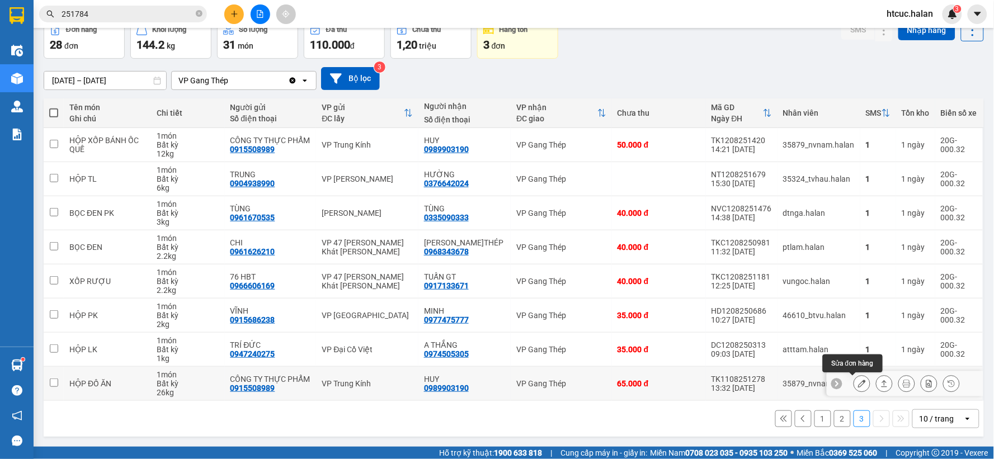
click at [858, 381] on icon at bounding box center [862, 384] width 8 height 8
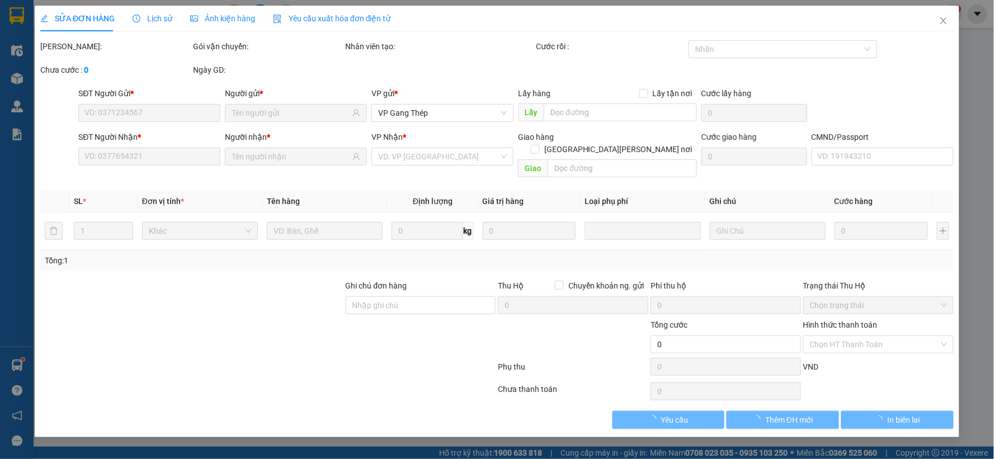
type input "0915508989"
type input "CÔNG TY THỰC PHẨM"
type input "0989903190"
type input "HUY"
type input "65.000"
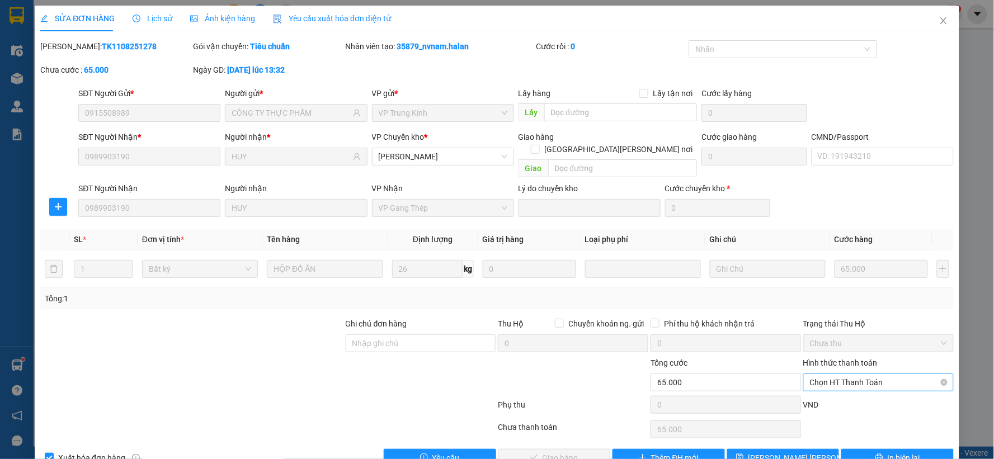
click at [819, 374] on span "Chọn HT Thanh Toán" at bounding box center [878, 382] width 137 height 17
click at [832, 278] on div "Tại văn phòng" at bounding box center [870, 276] width 135 height 12
type input "0"
click at [569, 452] on span "Giao hàng" at bounding box center [560, 458] width 36 height 12
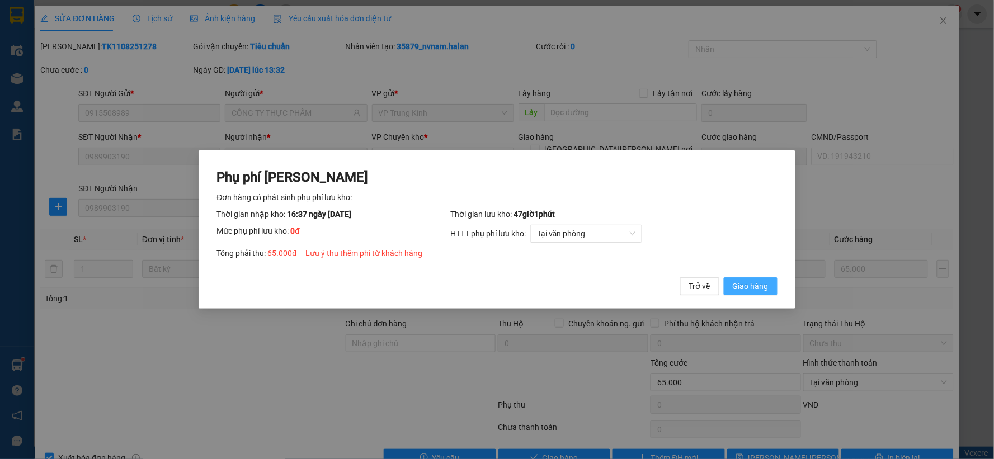
click at [750, 287] on span "Giao hàng" at bounding box center [751, 286] width 36 height 12
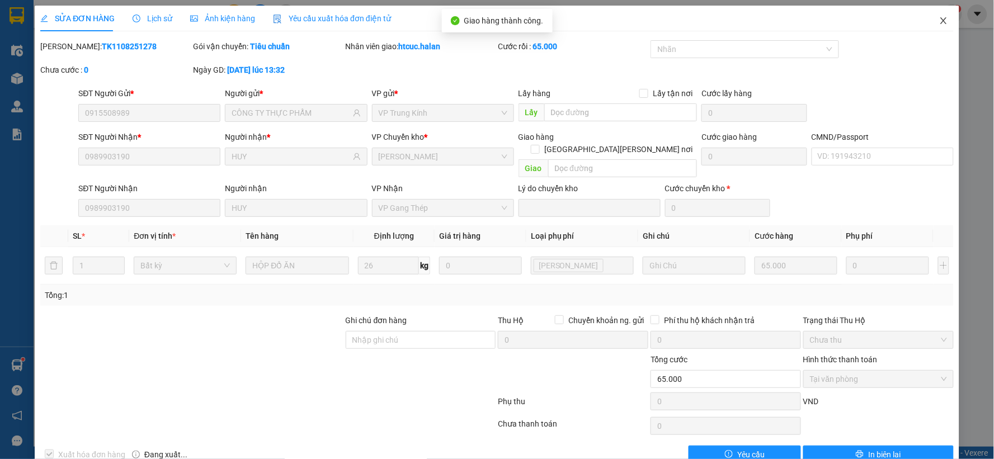
click at [937, 17] on span "Close" at bounding box center [943, 21] width 31 height 31
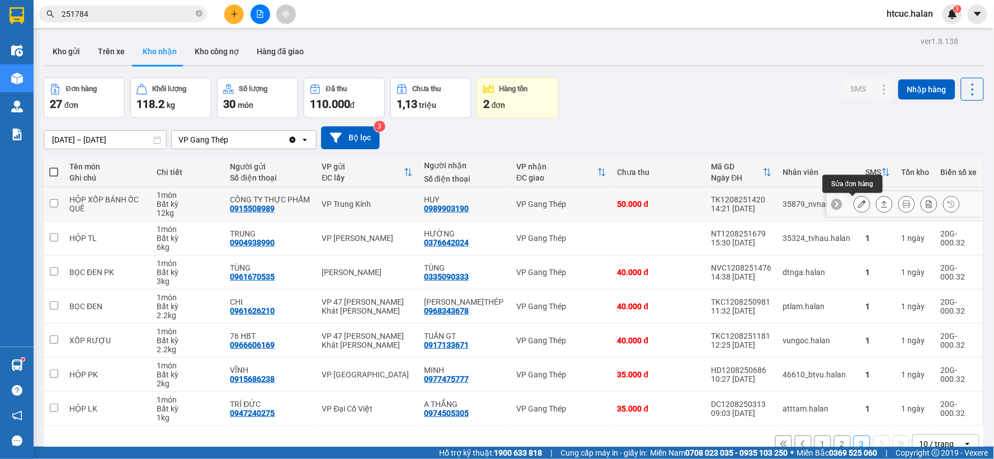
click at [858, 205] on icon at bounding box center [862, 204] width 8 height 8
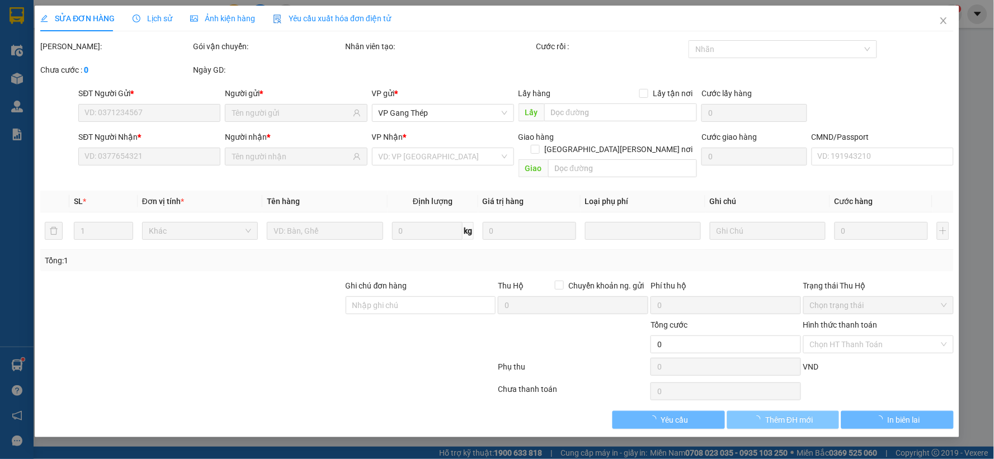
type input "0915508989"
type input "CÔNG TY THỰC PHẨM"
type input "0989903190"
type input "HUY"
type input "50.000"
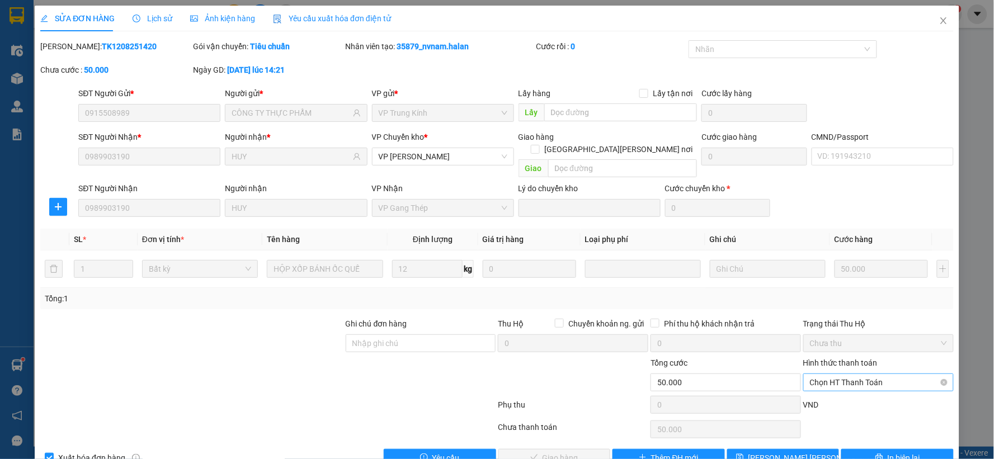
click at [827, 374] on span "Chọn HT Thanh Toán" at bounding box center [878, 382] width 137 height 17
click at [831, 277] on div "Tại văn phòng" at bounding box center [870, 276] width 135 height 12
type input "0"
click at [559, 452] on span "Giao hàng" at bounding box center [560, 458] width 36 height 12
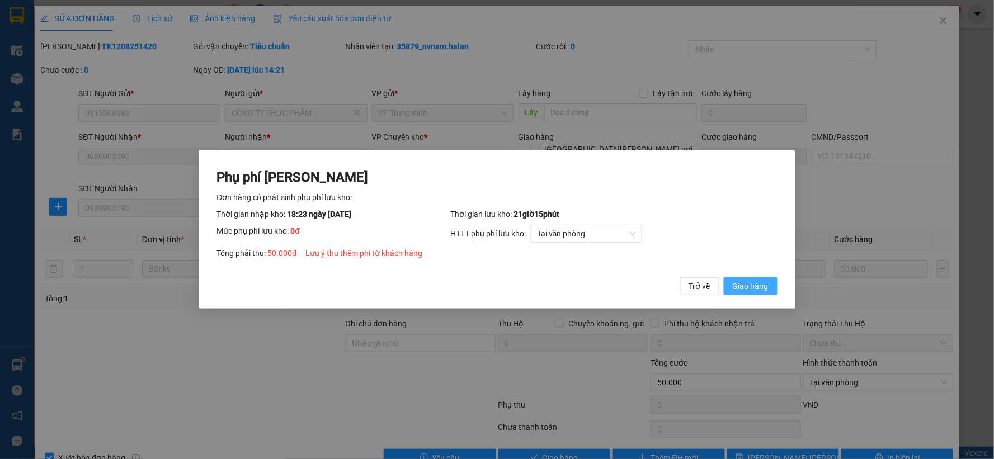
click at [753, 288] on span "Giao hàng" at bounding box center [751, 286] width 36 height 12
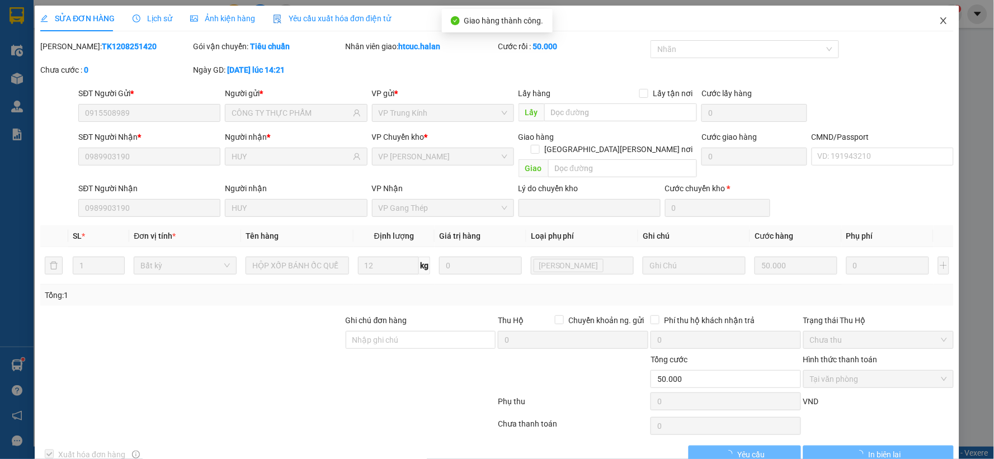
click at [939, 20] on icon "close" at bounding box center [943, 20] width 9 height 9
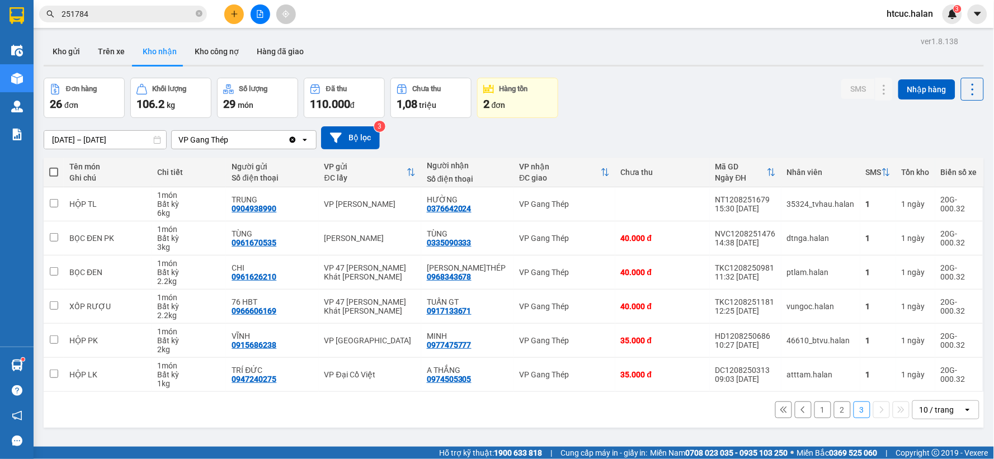
click at [835, 407] on button "2" at bounding box center [842, 410] width 17 height 17
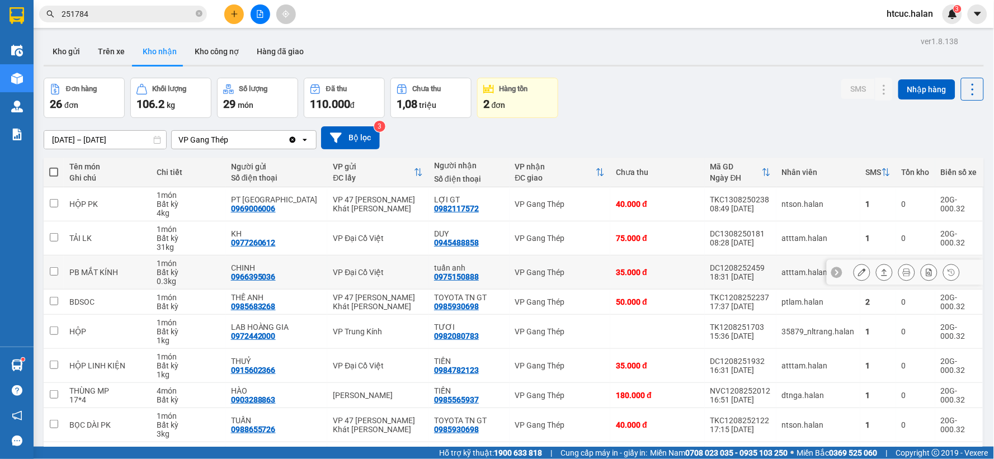
scroll to position [110, 0]
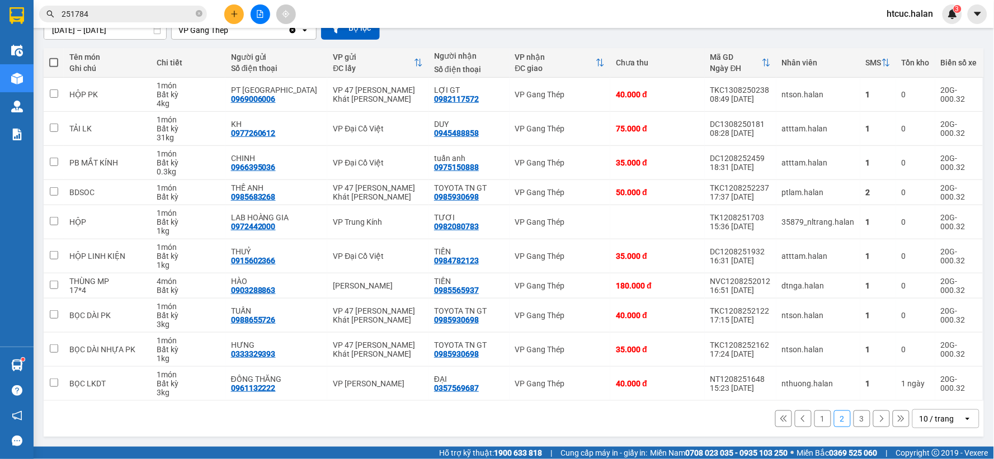
click at [819, 421] on button "1" at bounding box center [822, 418] width 17 height 17
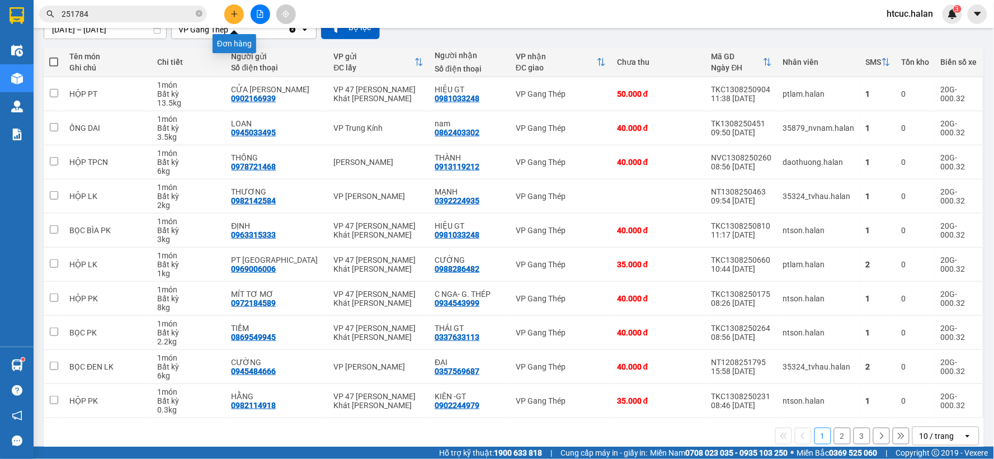
click at [235, 14] on icon "plus" at bounding box center [234, 13] width 6 height 1
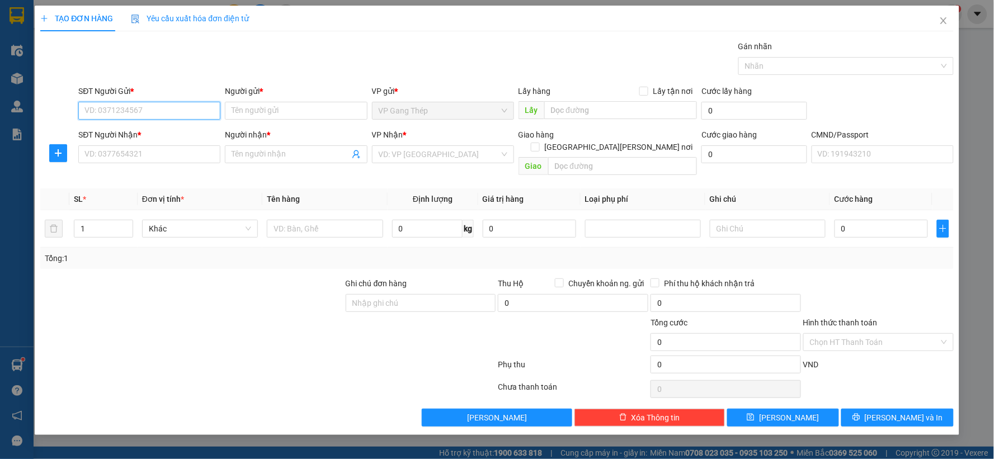
drag, startPoint x: 182, startPoint y: 110, endPoint x: 443, endPoint y: 26, distance: 274.8
click at [198, 103] on input "SĐT Người Gửi *" at bounding box center [149, 111] width 142 height 18
type input "0856999111"
click at [149, 129] on div "0856999111 - KHIÊM" at bounding box center [149, 133] width 129 height 12
type input "KHIÊM"
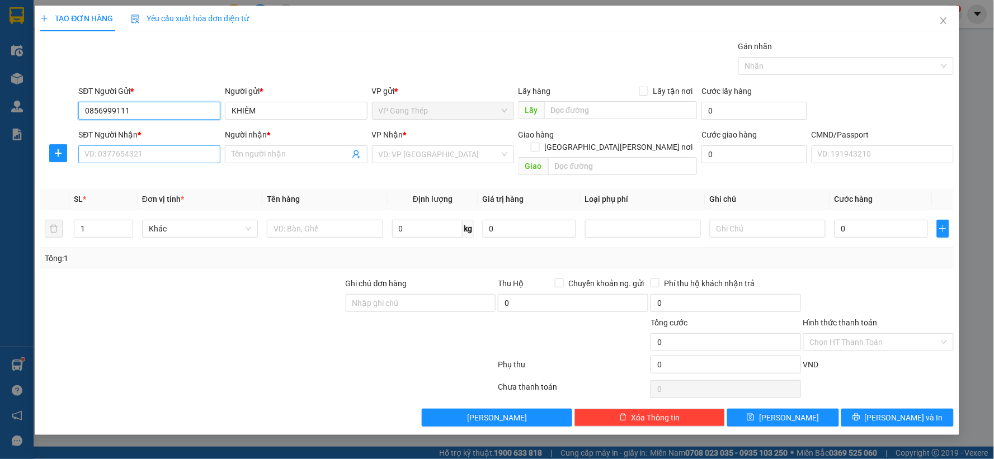
type input "0856999111"
click at [167, 154] on input "SĐT Người Nhận *" at bounding box center [149, 154] width 142 height 18
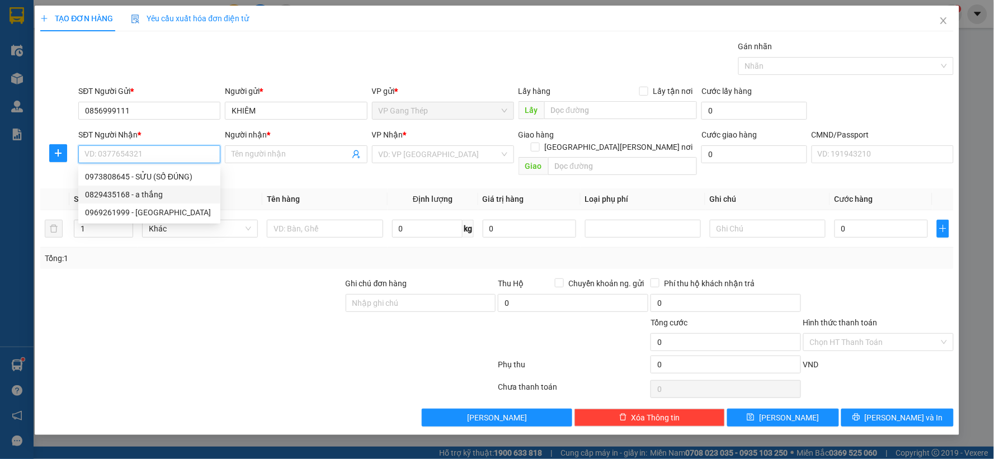
click at [153, 196] on div "0829435168 - a thắng" at bounding box center [149, 194] width 129 height 12
type input "0829435168"
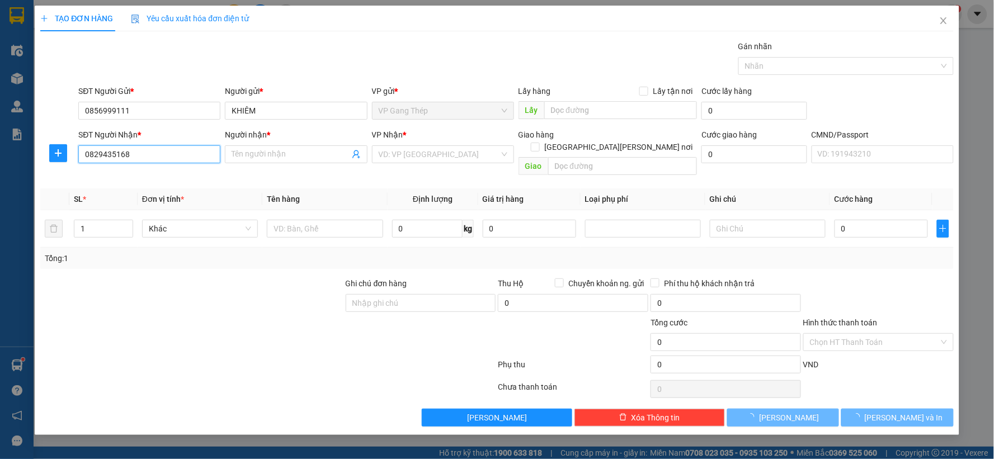
type input "a thắng"
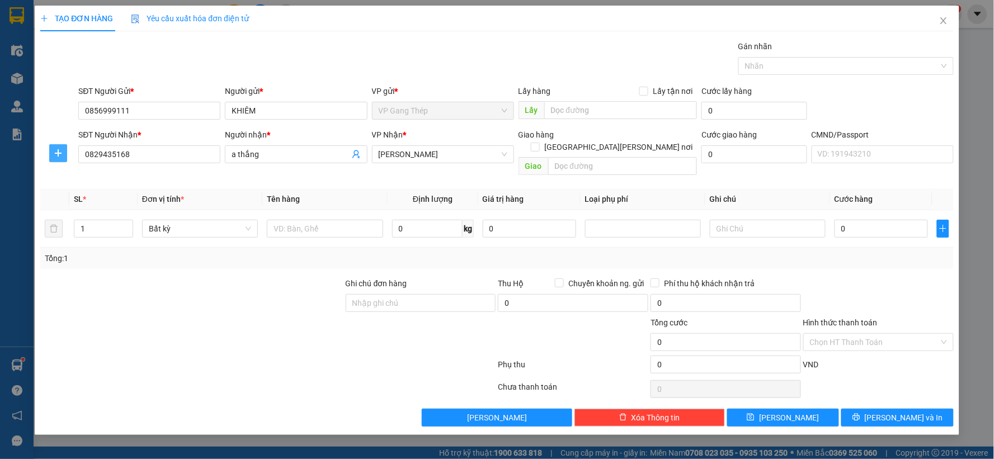
click at [58, 149] on icon "plus" at bounding box center [58, 153] width 9 height 9
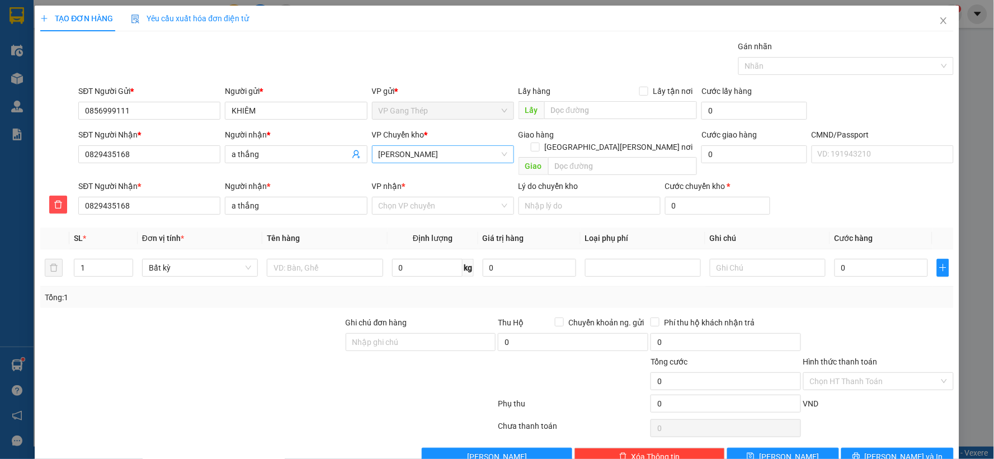
click at [395, 152] on span "VP [PERSON_NAME]" at bounding box center [443, 154] width 129 height 17
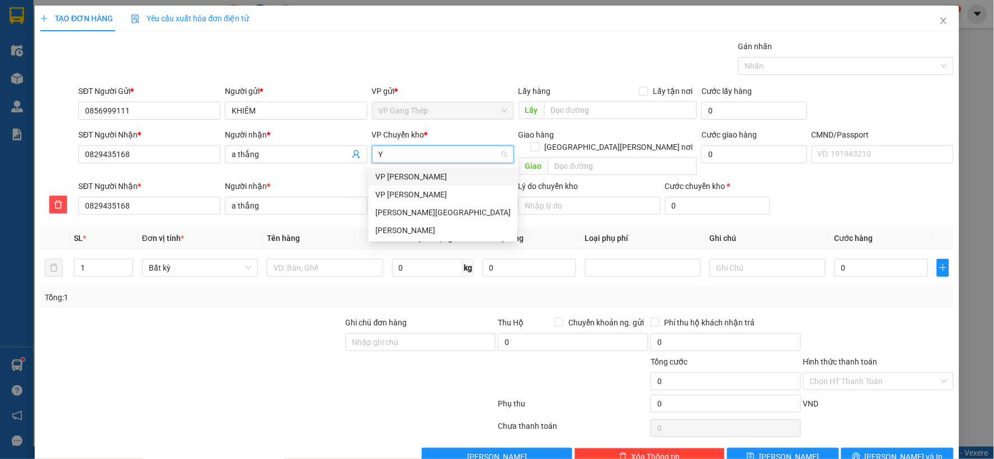
type input "YÊ"
click at [408, 176] on div "VP [GEOGRAPHIC_DATA]" at bounding box center [442, 177] width 135 height 12
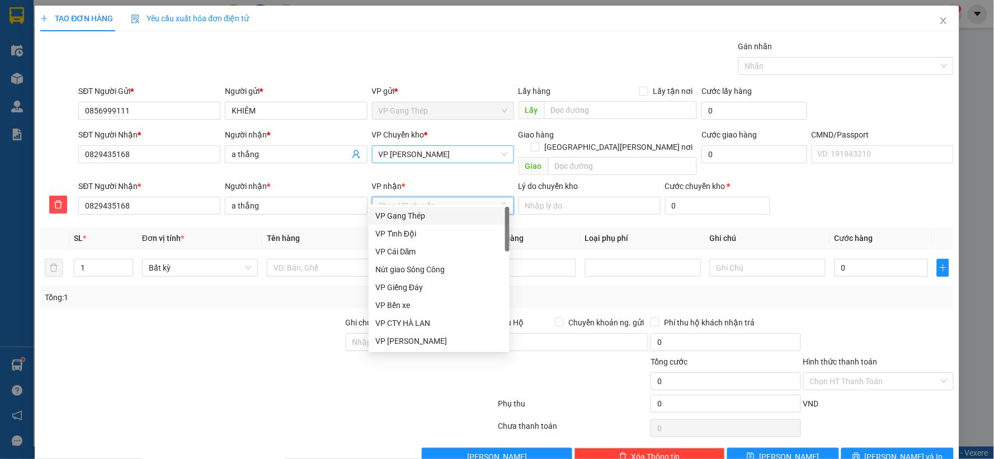
click at [422, 197] on input "VP nhận *" at bounding box center [439, 205] width 121 height 17
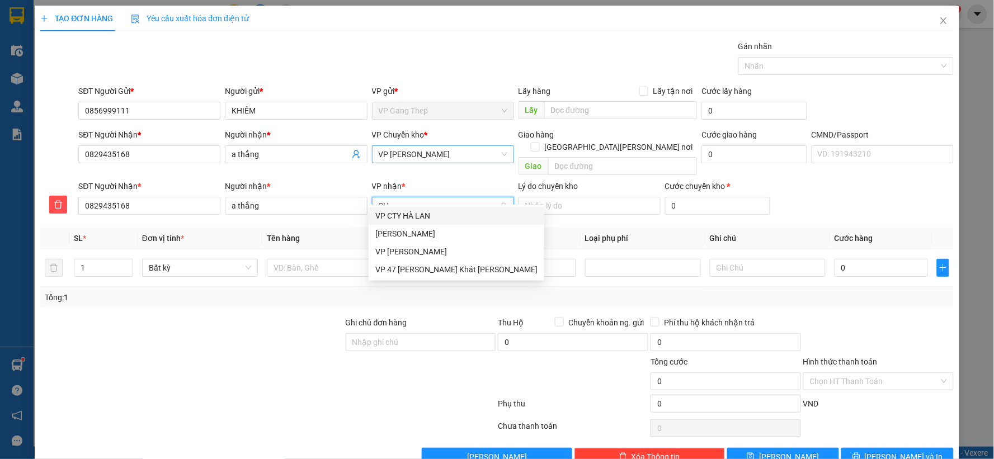
type input "CHI"
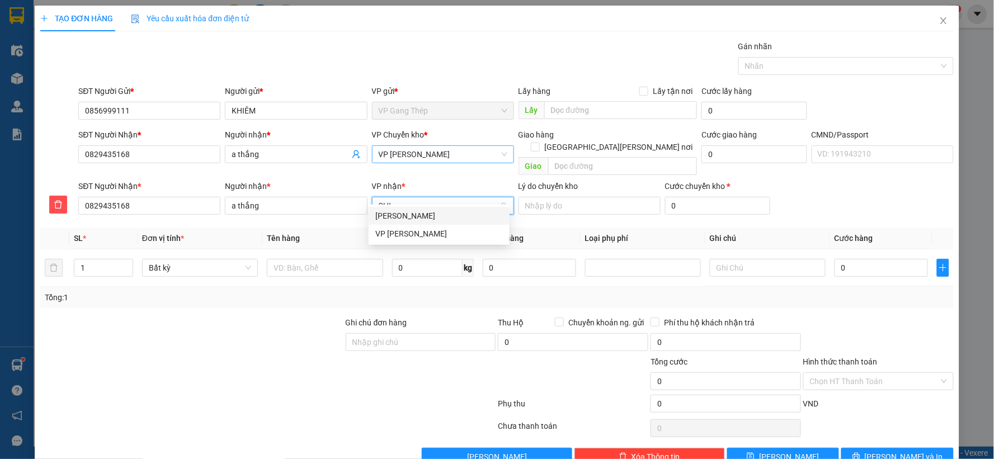
click at [416, 219] on div "VP [PERSON_NAME]" at bounding box center [439, 216] width 128 height 12
click at [328, 262] on input "text" at bounding box center [325, 268] width 116 height 18
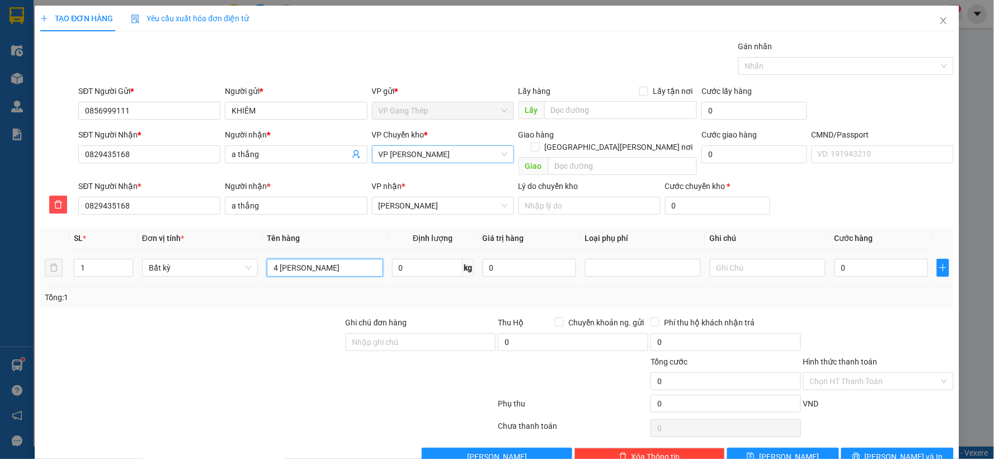
type input "4 THÙNG LINH KIỆN"
click at [68, 257] on td at bounding box center [54, 267] width 29 height 37
drag, startPoint x: 95, startPoint y: 249, endPoint x: 77, endPoint y: 263, distance: 22.8
click at [77, 263] on input "1" at bounding box center [103, 267] width 58 height 17
type input "4"
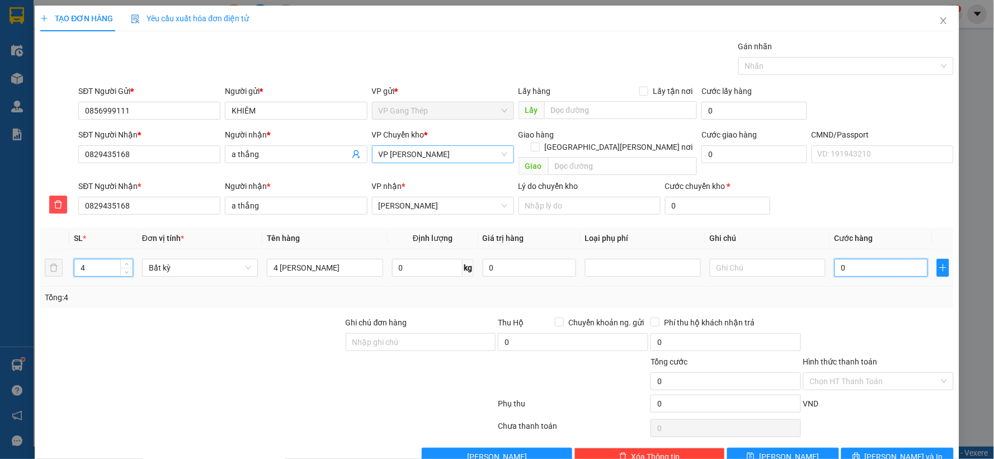
click at [881, 259] on input "0" at bounding box center [880, 268] width 93 height 18
type input "200"
type input "2.000"
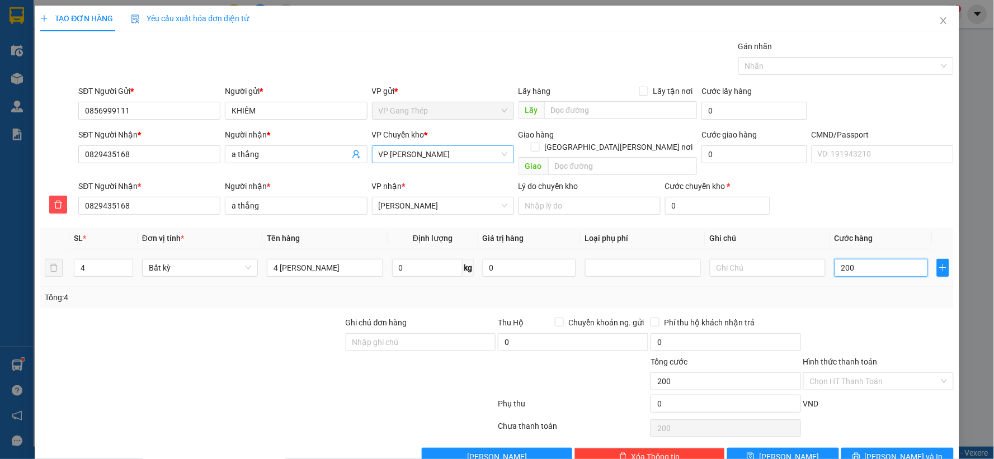
type input "2.000"
type input "20.000"
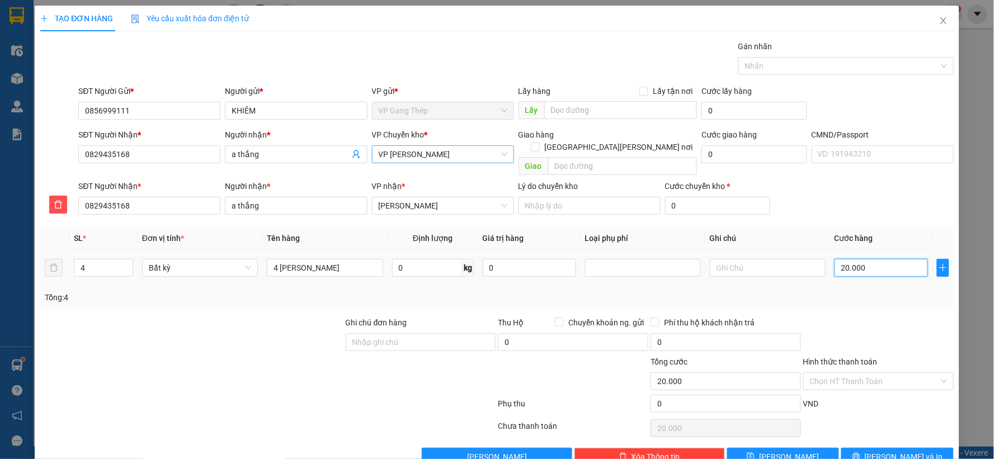
type input "200.000"
click at [881, 373] on input "Hình thức thanh toán" at bounding box center [874, 381] width 129 height 17
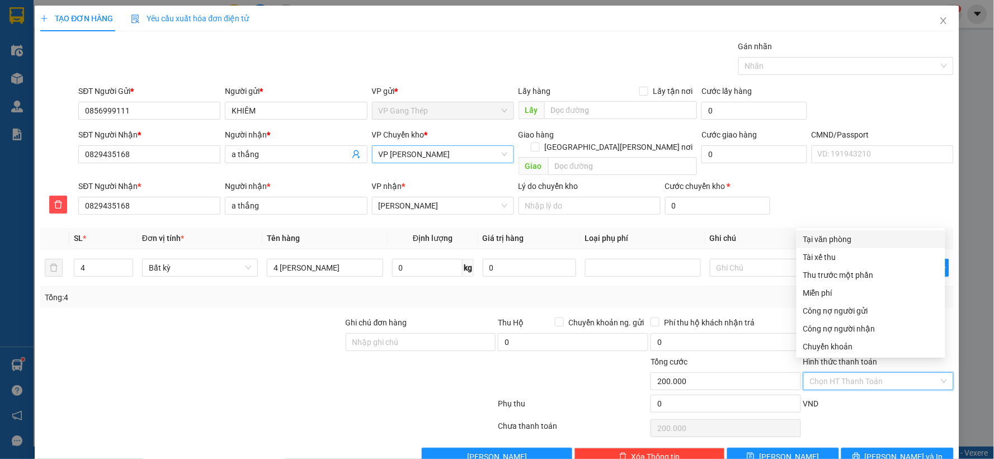
click at [847, 243] on div "Tại văn phòng" at bounding box center [870, 239] width 135 height 12
type input "0"
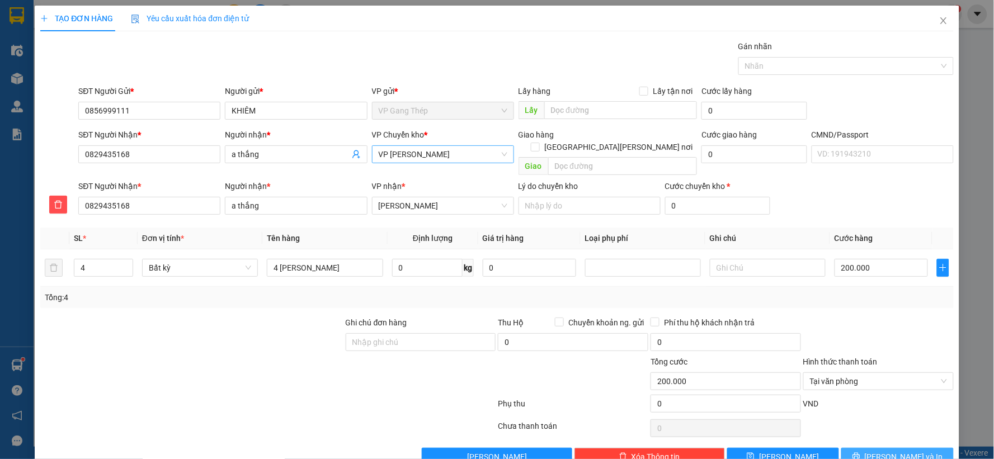
drag, startPoint x: 880, startPoint y: 444, endPoint x: 507, endPoint y: 367, distance: 380.8
click at [880, 451] on span "Lưu và In" at bounding box center [904, 457] width 78 height 12
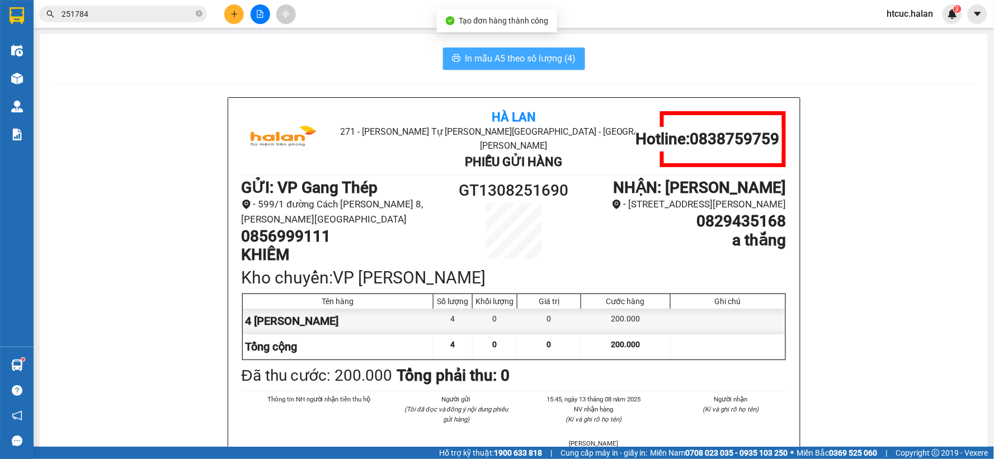
click at [483, 54] on span "In mẫu A5 theo số lượng (4)" at bounding box center [520, 58] width 111 height 14
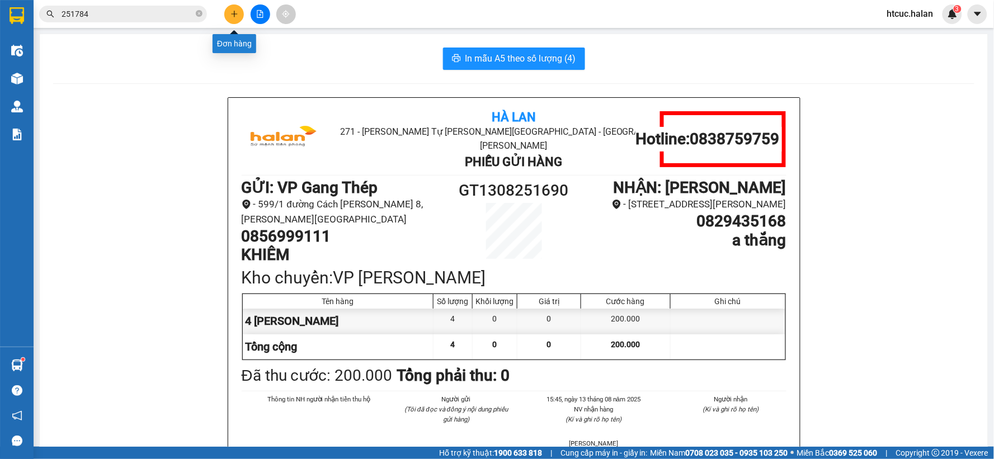
click at [237, 12] on icon "plus" at bounding box center [234, 14] width 8 height 8
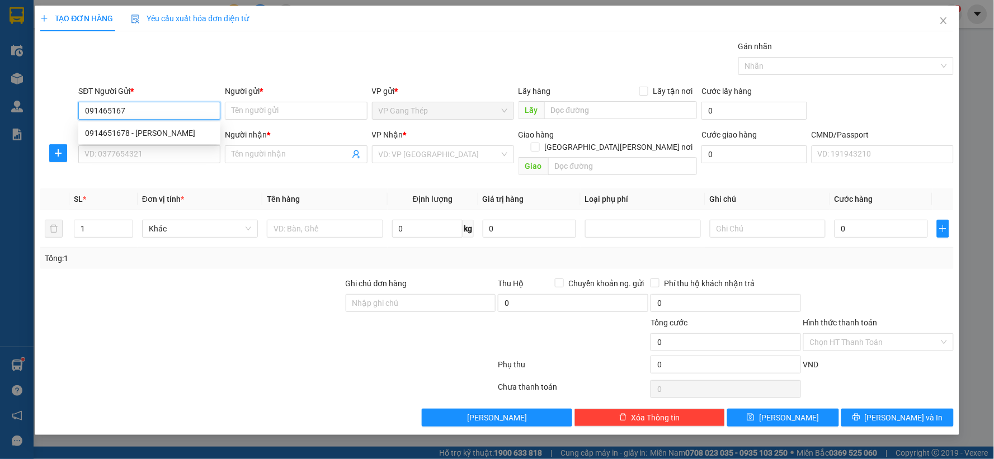
type input "0914651678"
click at [140, 132] on div "0914651678 - HIỀN" at bounding box center [149, 133] width 129 height 12
type input "HIỀN"
type input "0914651678"
click at [150, 163] on input "SĐT Người Nhận *" at bounding box center [149, 154] width 142 height 18
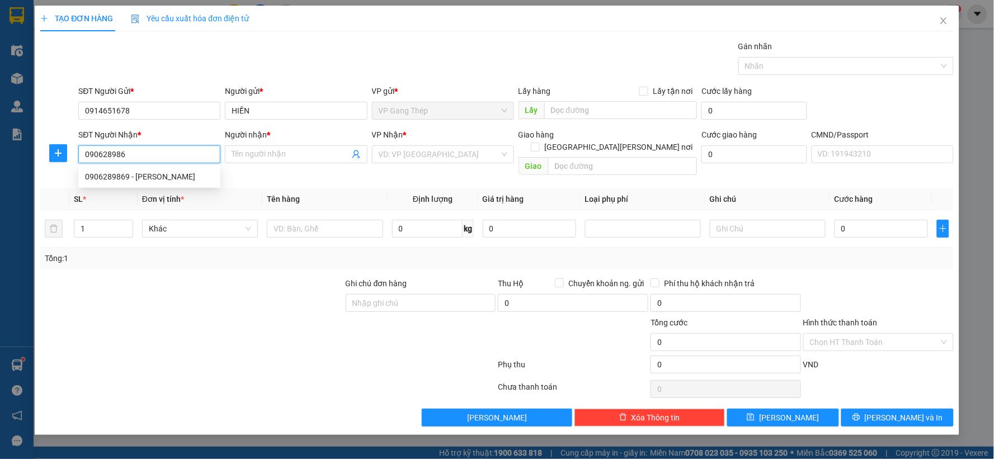
type input "0906289869"
click at [148, 174] on div "0906289869 - lê kim oanh" at bounding box center [149, 177] width 129 height 12
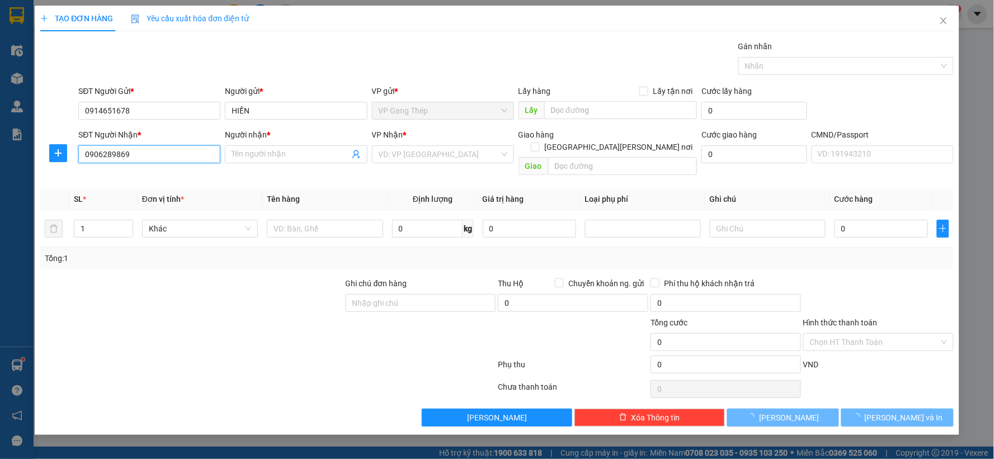
type input "lê kim oanh"
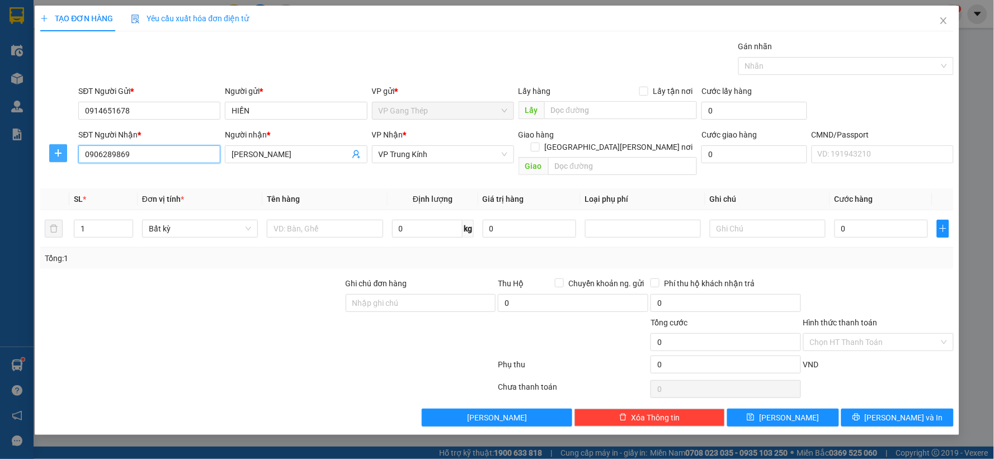
type input "0906289869"
click at [58, 152] on icon "plus" at bounding box center [58, 153] width 1 height 7
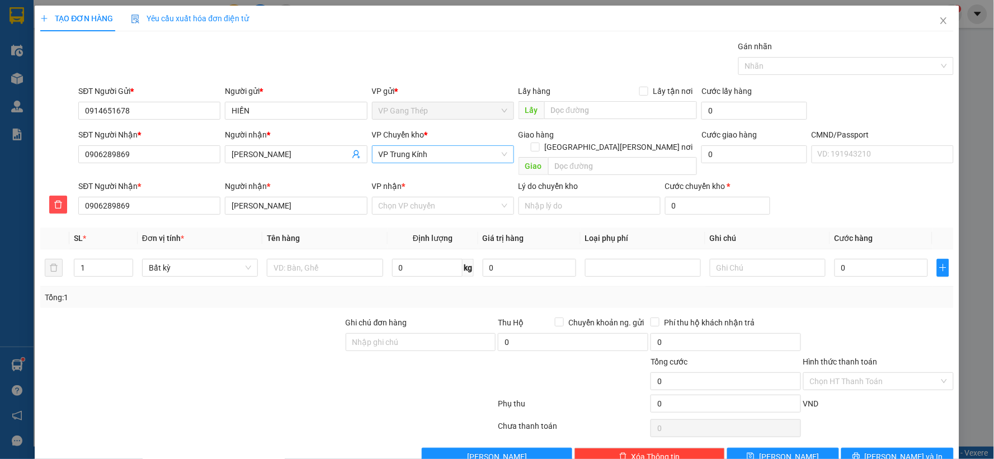
click at [434, 160] on span "VP Trung Kính" at bounding box center [443, 154] width 129 height 17
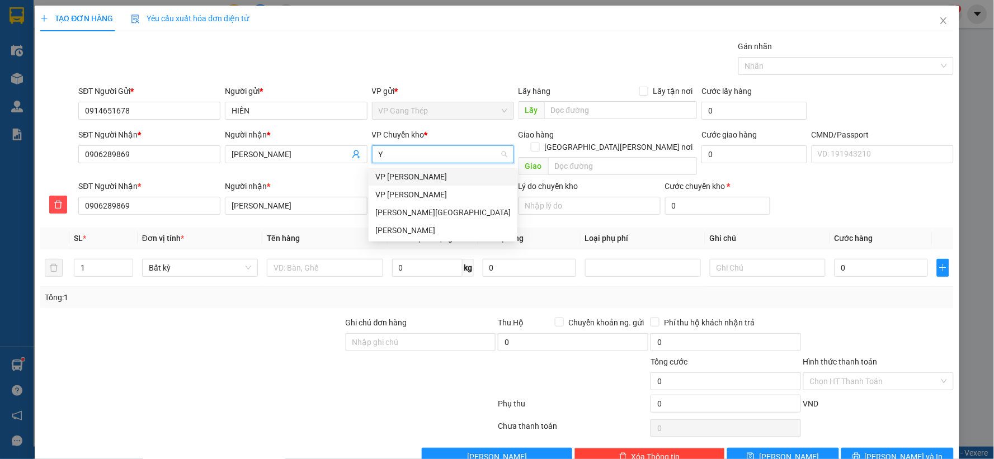
type input "YÊ"
click at [404, 179] on div "VP [GEOGRAPHIC_DATA]" at bounding box center [442, 177] width 135 height 12
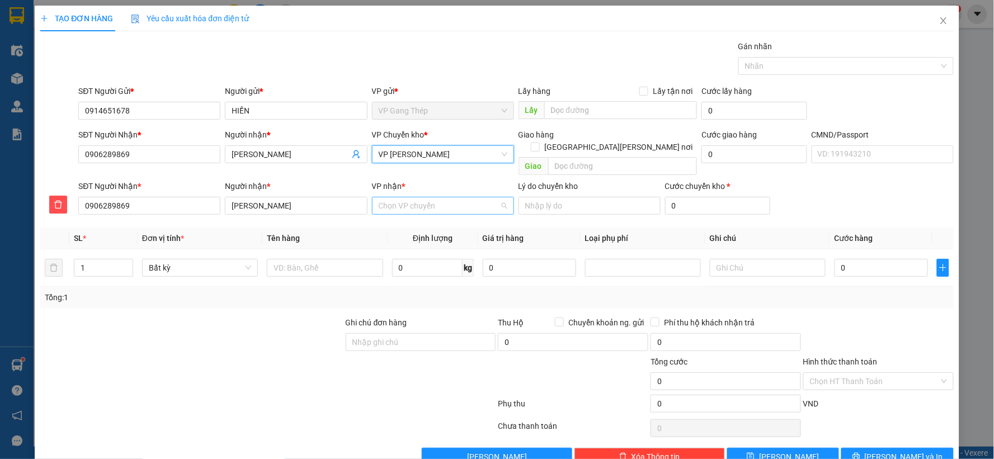
click at [428, 197] on input "VP nhận *" at bounding box center [439, 205] width 121 height 17
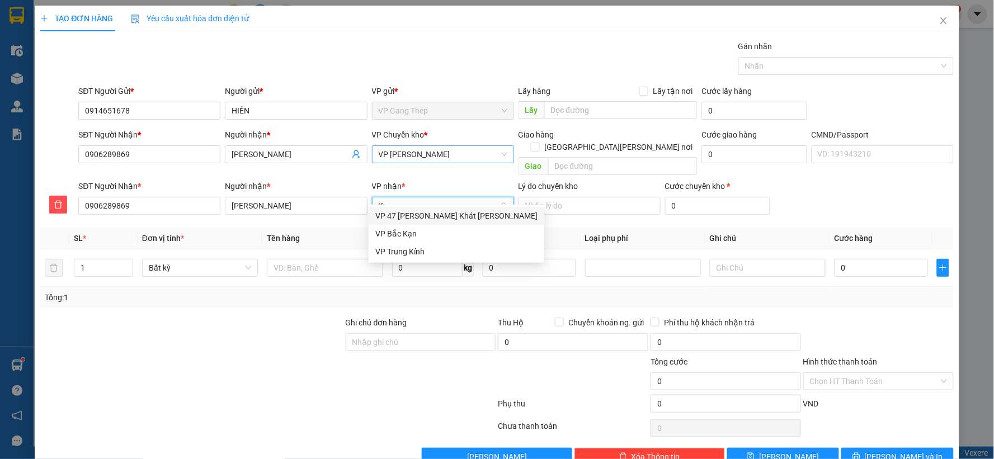
type input "KI"
click at [407, 219] on div "VP Trung Kính" at bounding box center [439, 216] width 128 height 12
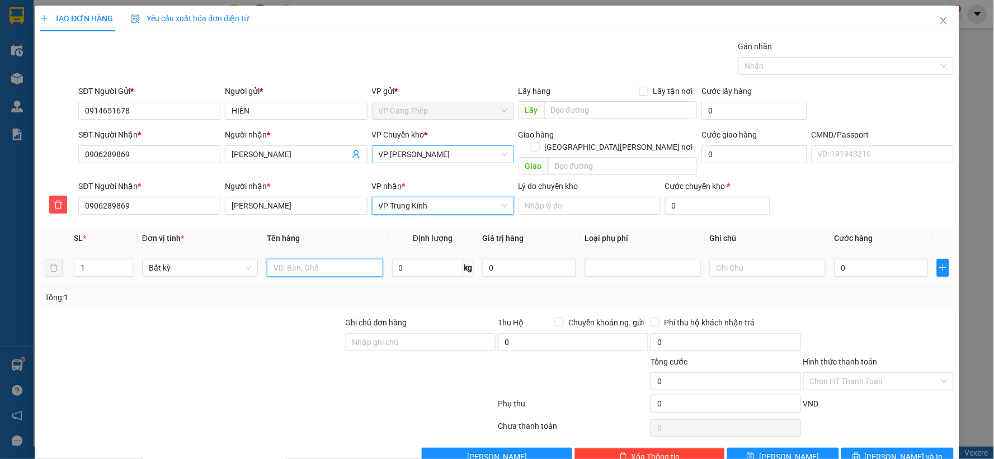
click at [343, 259] on input "text" at bounding box center [325, 268] width 116 height 18
type input "HỘP HOA QUẢ"
click at [420, 259] on input "0" at bounding box center [427, 268] width 70 height 18
type input "5"
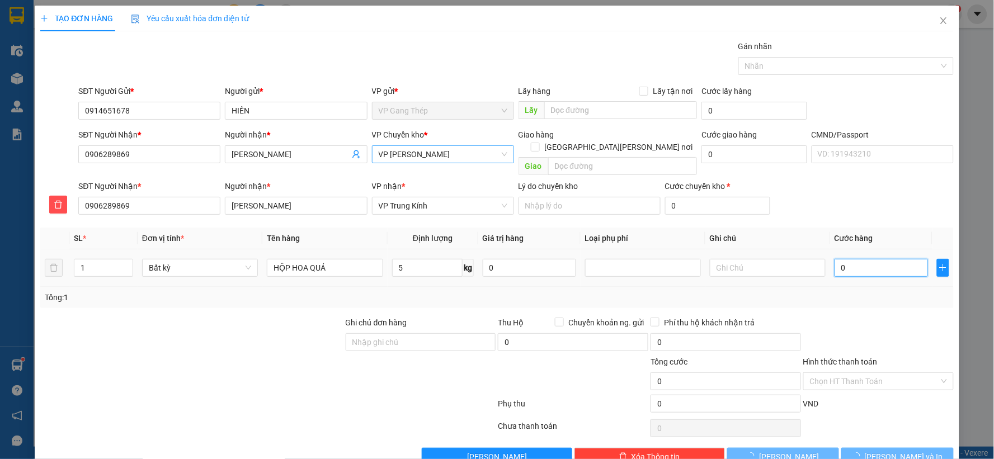
click at [878, 259] on input "0" at bounding box center [880, 268] width 93 height 18
type input "40.000"
click at [875, 448] on button "Lưu và In" at bounding box center [897, 457] width 112 height 18
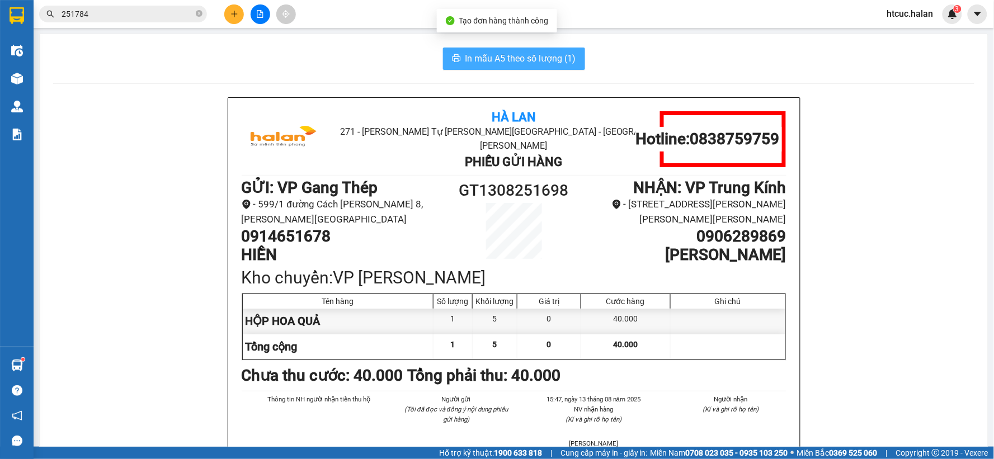
click at [487, 56] on span "In mẫu A5 theo số lượng (1)" at bounding box center [520, 58] width 111 height 14
click at [479, 53] on span "In mẫu A5 theo số lượng (1)" at bounding box center [520, 58] width 111 height 14
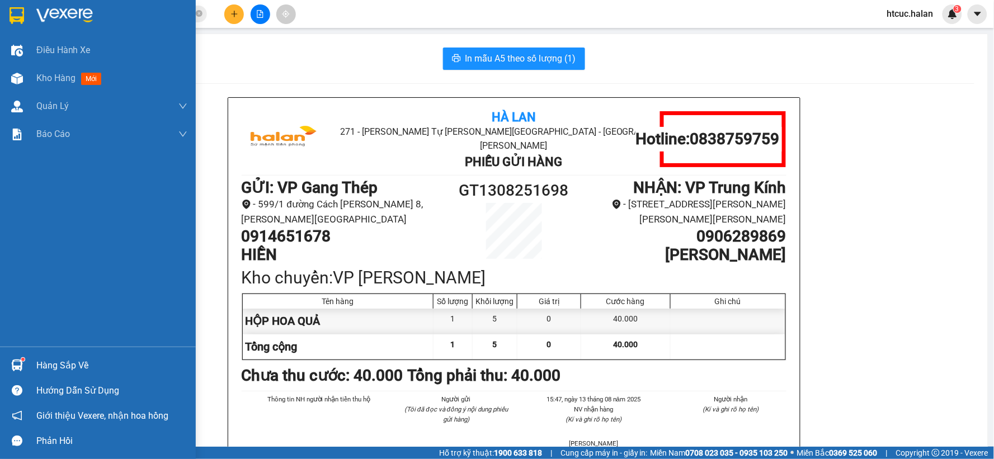
click at [20, 366] on img at bounding box center [17, 366] width 12 height 12
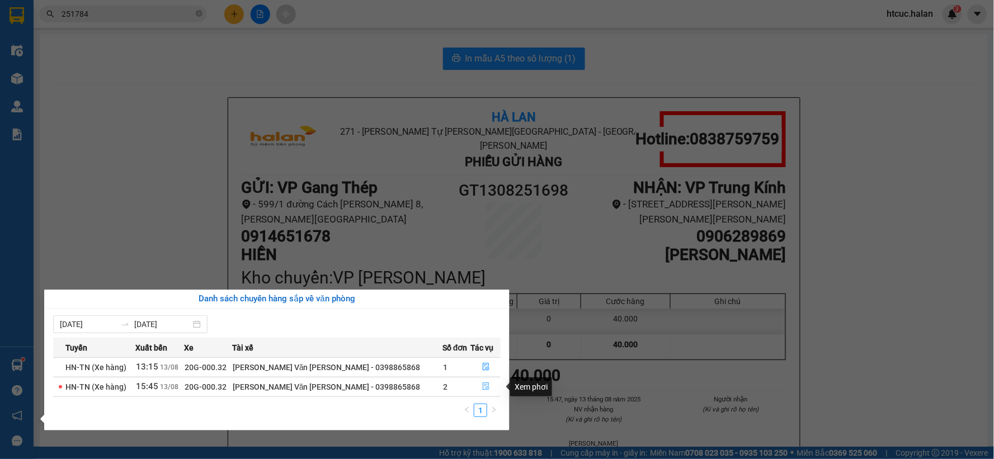
click at [483, 383] on icon "file-done" at bounding box center [486, 387] width 8 height 8
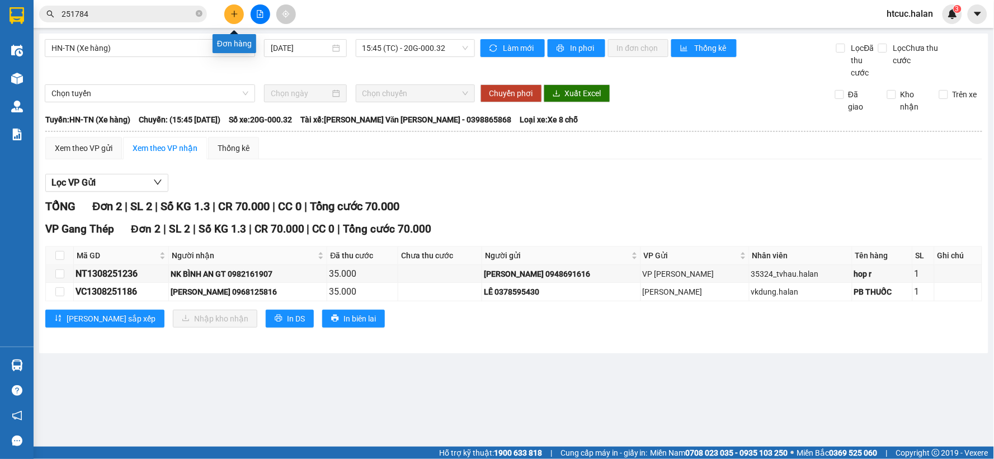
click at [238, 13] on button at bounding box center [234, 14] width 20 height 20
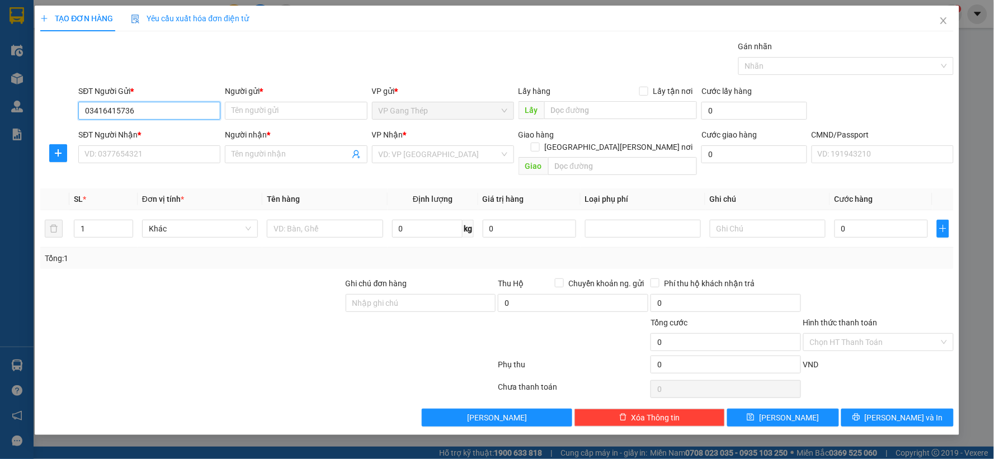
click at [101, 108] on input "03416415736" at bounding box center [149, 111] width 142 height 18
type input "0346415736"
click at [145, 131] on div "0346415736 - SƠN" at bounding box center [149, 133] width 129 height 12
type input "SƠN"
type input "0346415736"
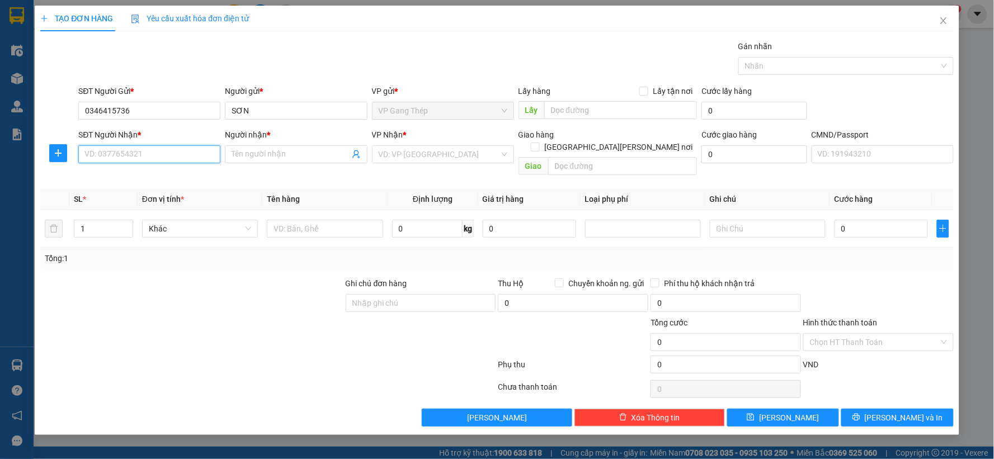
click at [159, 160] on input "SĐT Người Nhận *" at bounding box center [149, 154] width 142 height 18
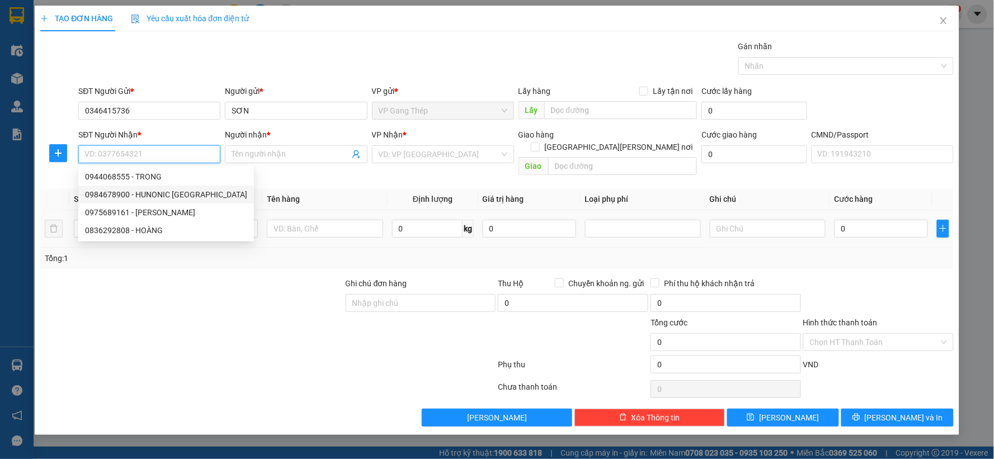
click at [166, 198] on div "0984678900 - HUNONIC HÀ NỘI" at bounding box center [166, 194] width 162 height 12
type input "0984678900"
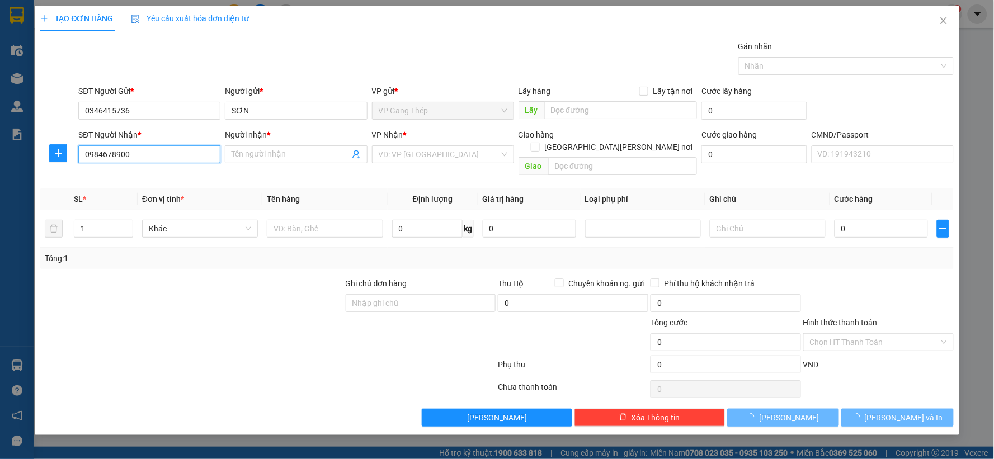
type input "HUNONIC HÀ NỘI"
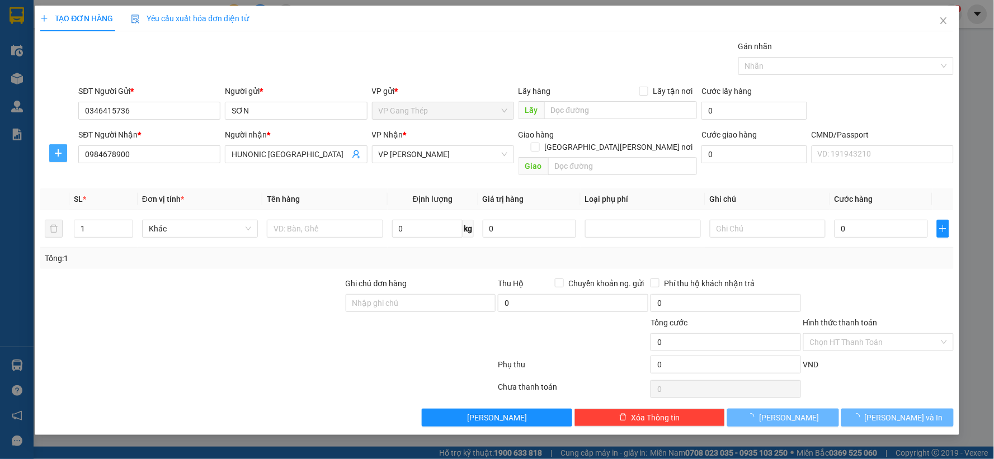
click at [65, 152] on span "plus" at bounding box center [58, 153] width 17 height 9
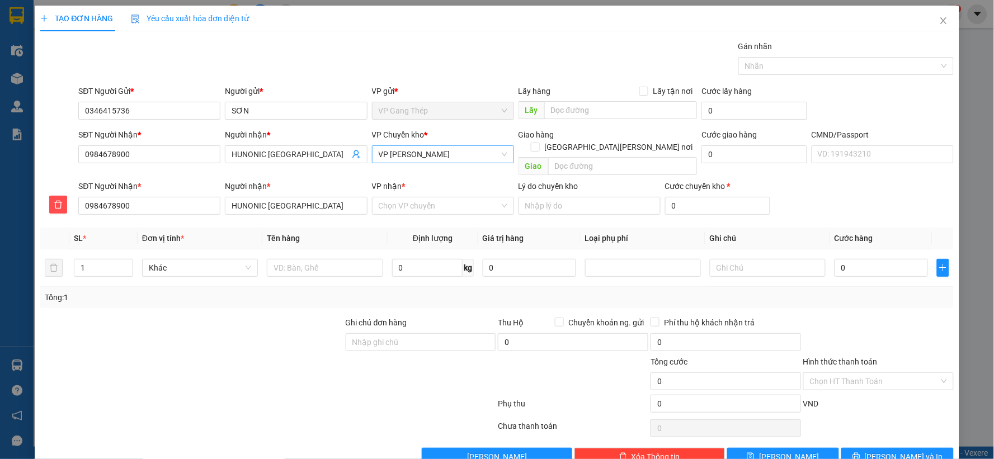
click at [435, 157] on span "VP [GEOGRAPHIC_DATA]" at bounding box center [443, 154] width 129 height 17
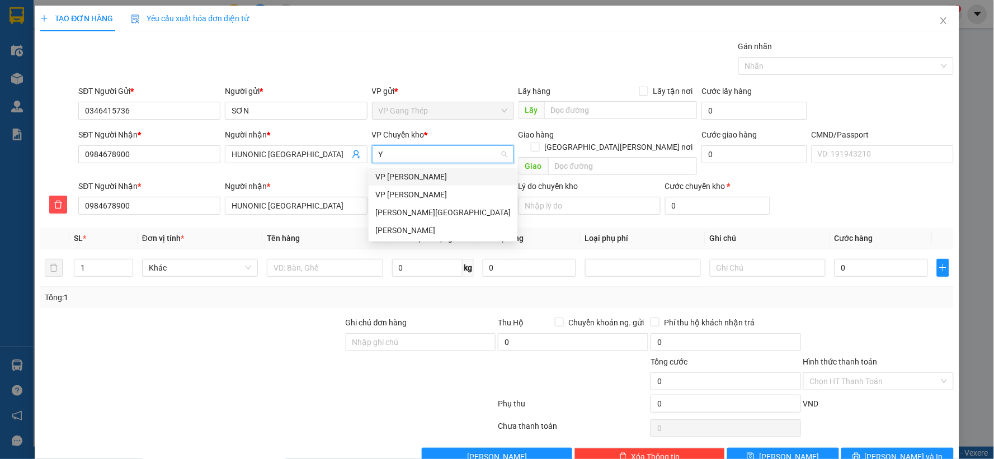
type input "YÊ"
click at [404, 168] on div "VP [GEOGRAPHIC_DATA]" at bounding box center [443, 177] width 149 height 18
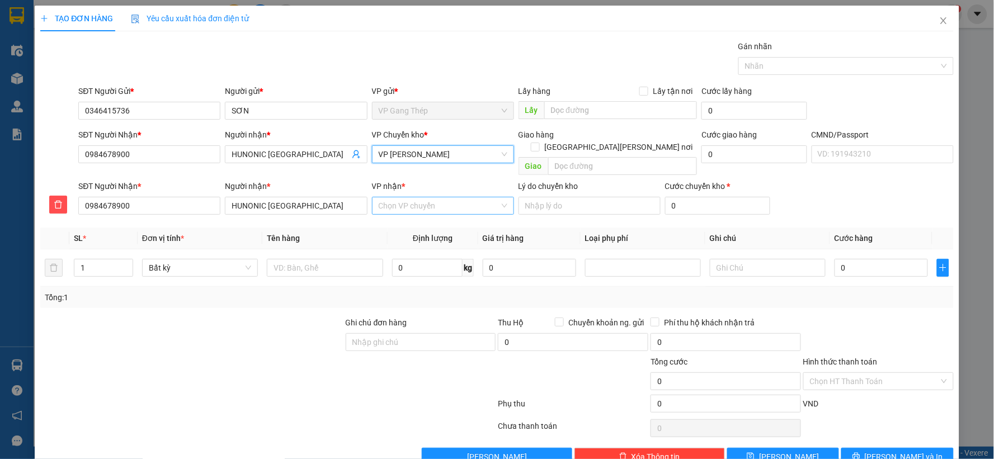
click at [400, 198] on input "VP nhận *" at bounding box center [439, 205] width 121 height 17
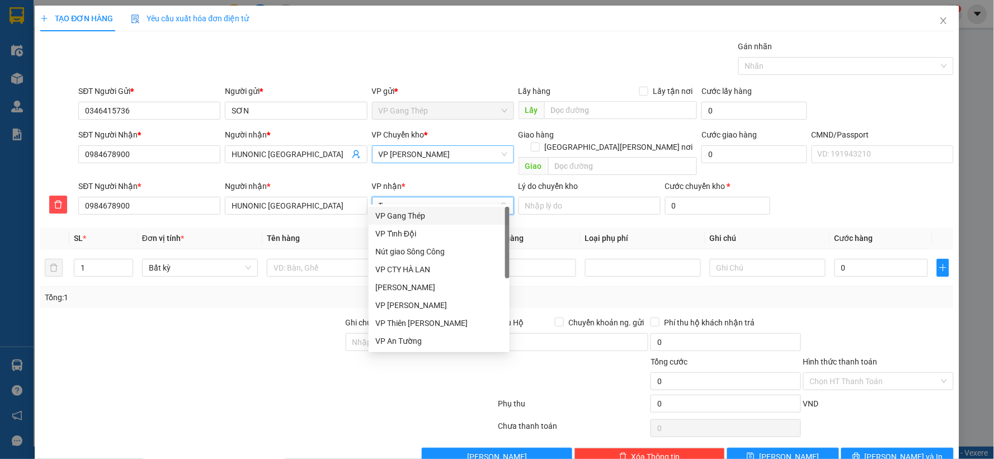
type input "TÂ"
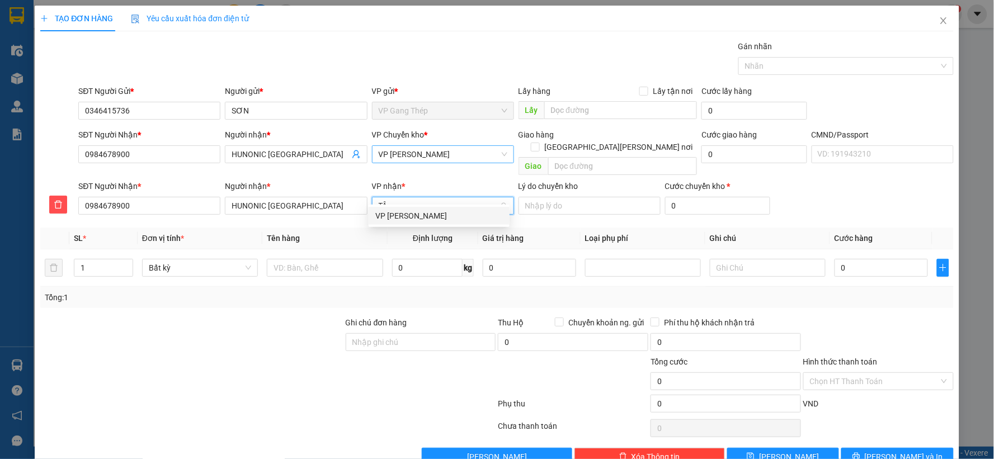
click at [386, 219] on div "VP [GEOGRAPHIC_DATA]" at bounding box center [439, 216] width 128 height 12
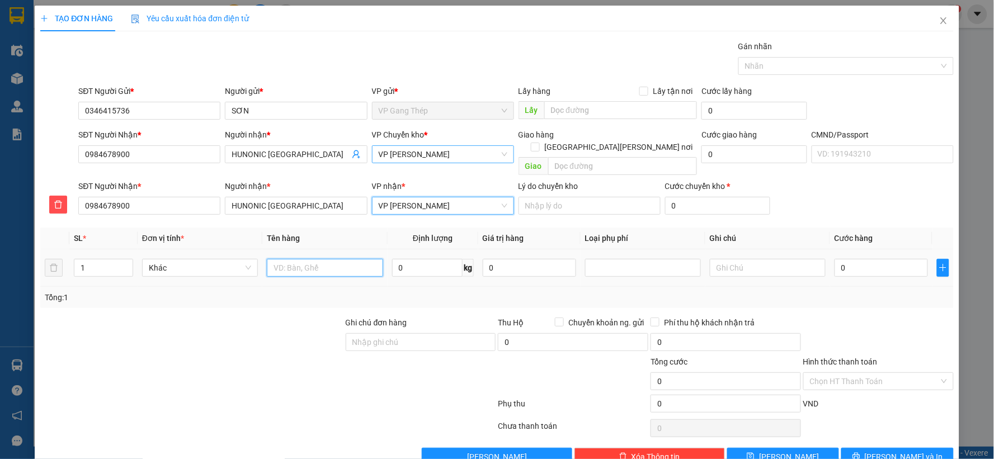
drag, startPoint x: 320, startPoint y: 256, endPoint x: 345, endPoint y: 267, distance: 27.0
click at [327, 259] on input "text" at bounding box center [325, 268] width 116 height 18
drag, startPoint x: 96, startPoint y: 256, endPoint x: 70, endPoint y: 261, distance: 26.7
click at [70, 261] on td "1" at bounding box center [103, 267] width 68 height 37
type input "2"
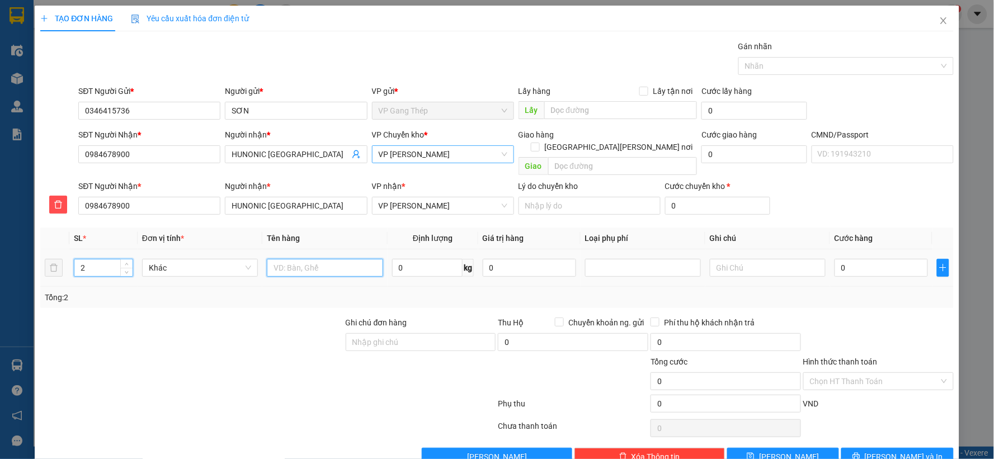
click at [300, 261] on input "text" at bounding box center [325, 268] width 116 height 18
type input "2 THÙNG LINH KIỆN"
drag, startPoint x: 755, startPoint y: 254, endPoint x: 993, endPoint y: 82, distance: 293.8
click at [833, 203] on div "Transit Pickup Surcharge Ids Transit Deliver Surcharge Ids Transit Deliver Surc…" at bounding box center [496, 253] width 913 height 426
type input "29+3"
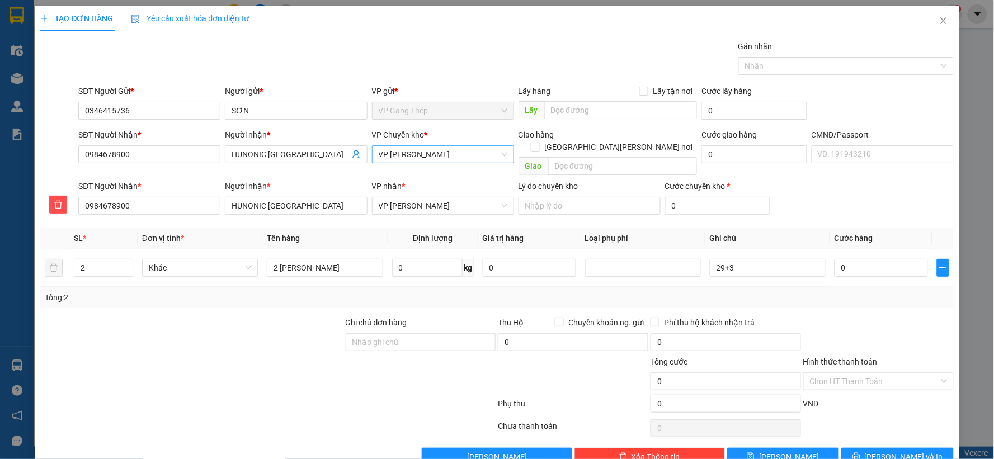
click at [913, 120] on div "SĐT Người Gửi * 0346415736 Người gửi * SƠN VP gửi * VP Gang Thép Lấy hàng Lấy t…" at bounding box center [515, 104] width 879 height 39
click at [869, 265] on input "0" at bounding box center [880, 268] width 93 height 18
type input "9"
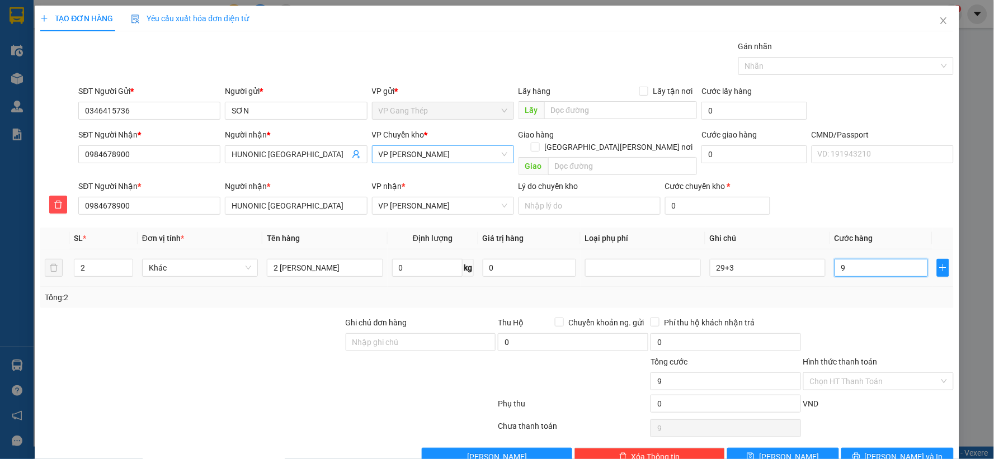
type input "95"
type input "950"
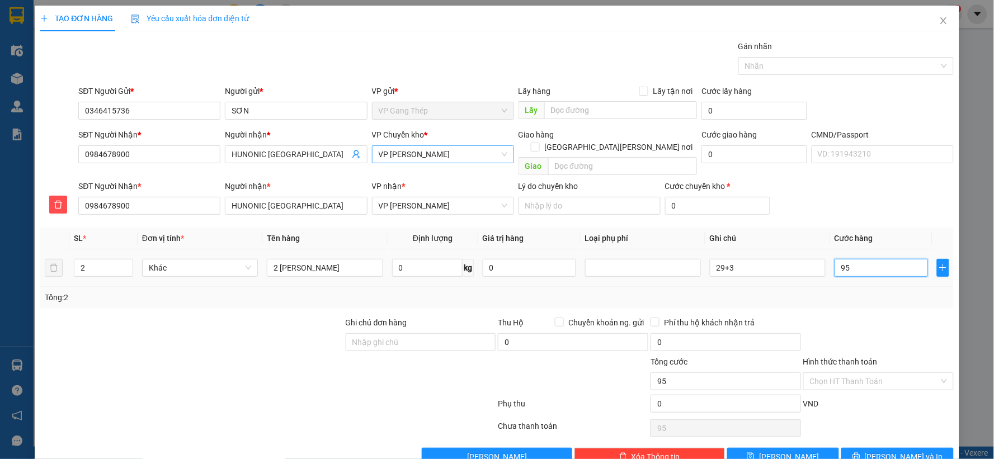
type input "950"
type input "9.500"
type input "95.000"
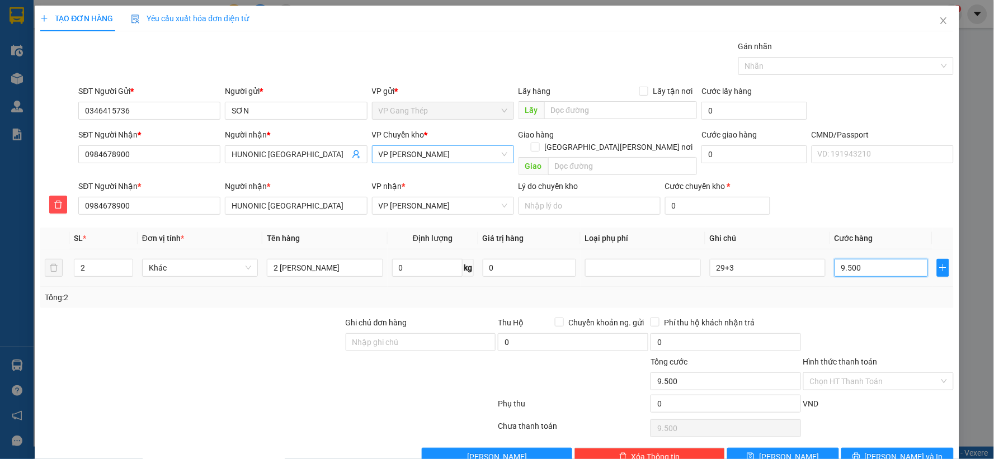
type input "95.000"
click at [863, 373] on input "Hình thức thanh toán" at bounding box center [874, 381] width 129 height 17
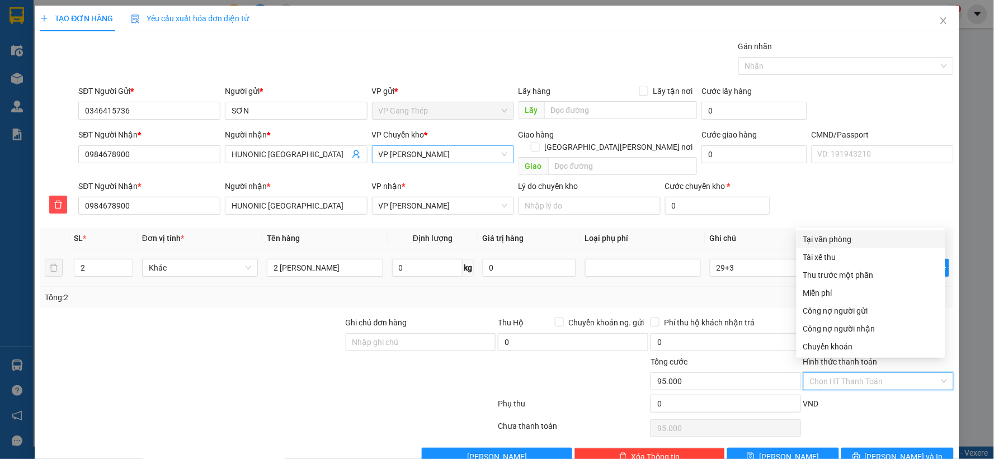
click at [849, 237] on div "Tại văn phòng" at bounding box center [870, 239] width 135 height 12
type input "0"
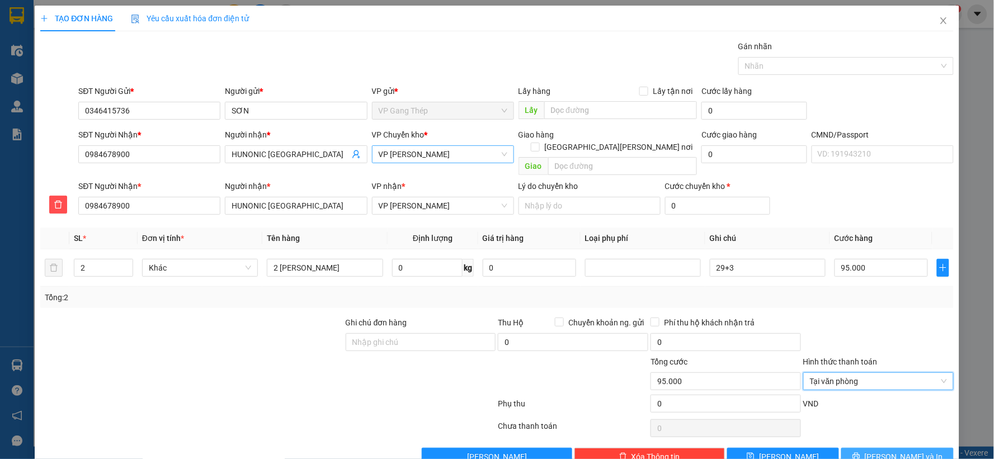
click at [884, 451] on span "Lưu và In" at bounding box center [904, 457] width 78 height 12
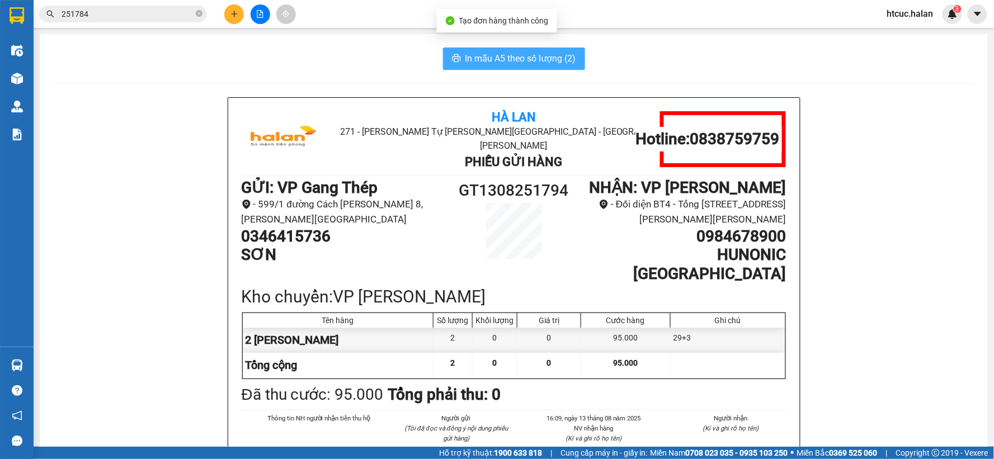
click at [475, 55] on span "In mẫu A5 theo số lượng (2)" at bounding box center [520, 58] width 111 height 14
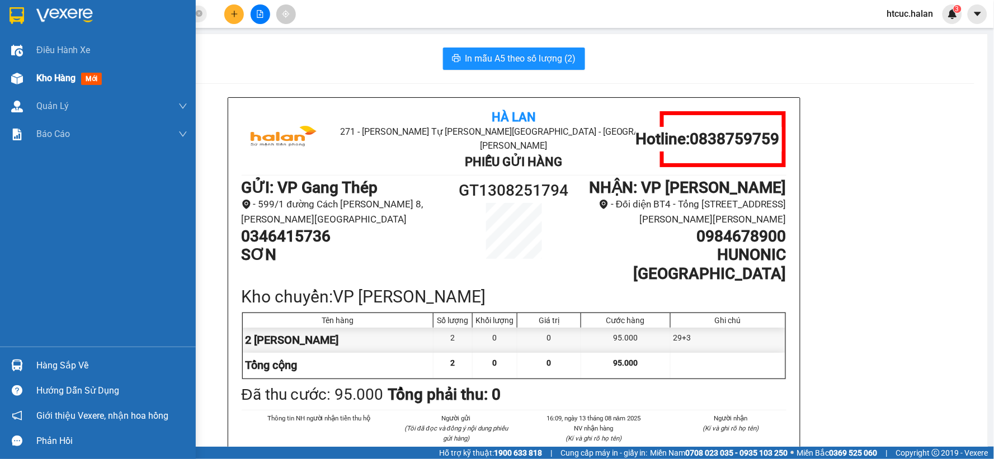
click at [28, 75] on div "Kho hàng mới" at bounding box center [98, 78] width 196 height 28
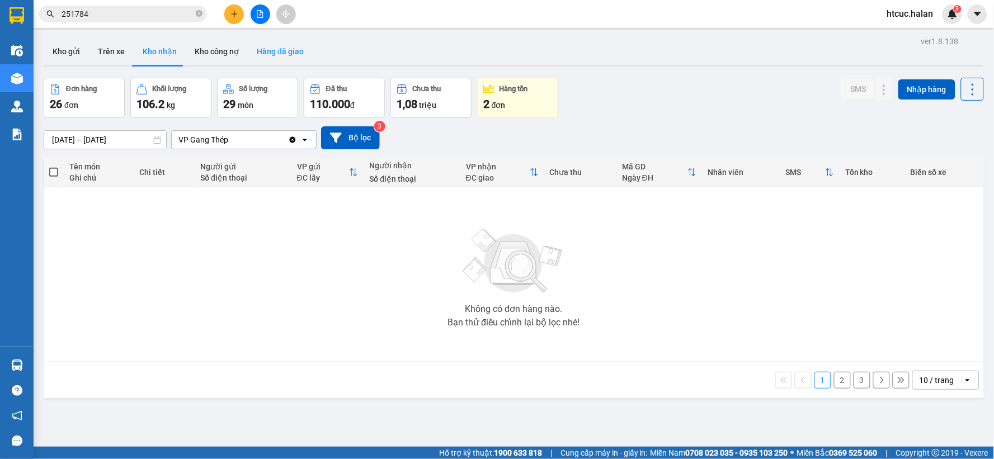
click at [283, 56] on button "Hàng đã giao" at bounding box center [280, 51] width 65 height 27
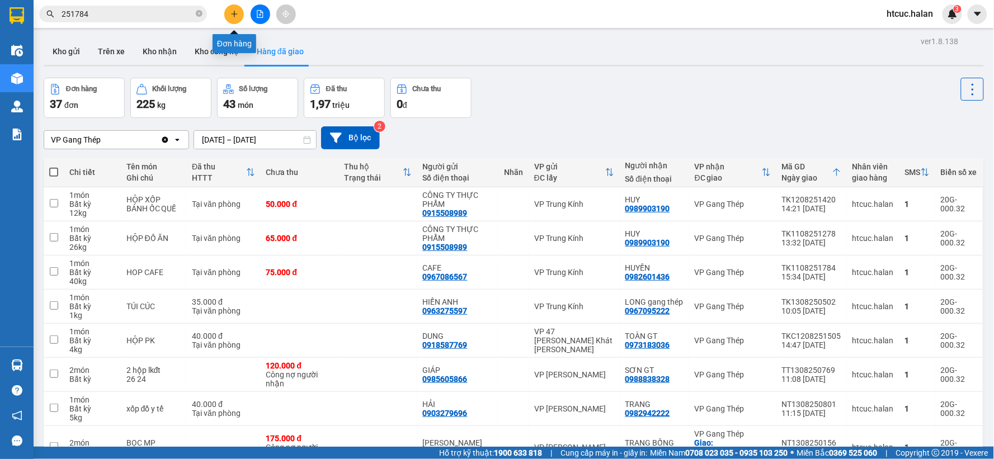
click at [237, 10] on icon "plus" at bounding box center [234, 14] width 8 height 8
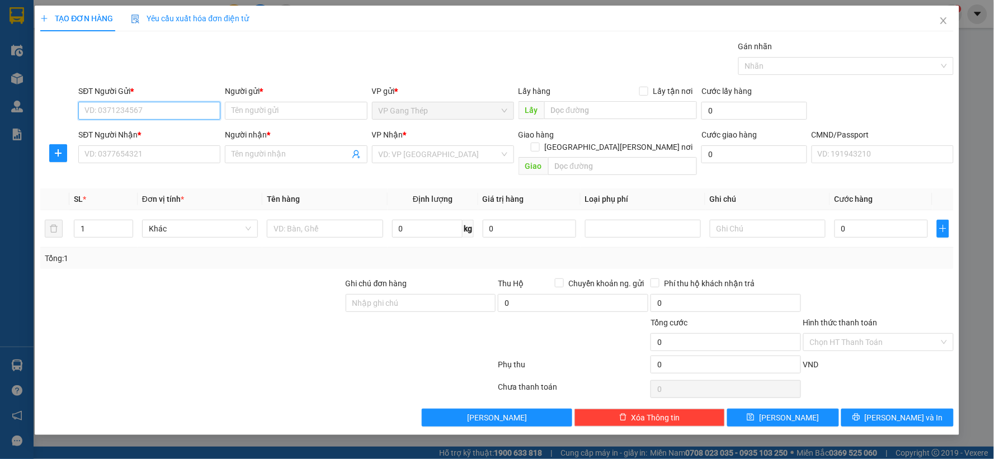
click at [159, 116] on input "SĐT Người Gửi *" at bounding box center [149, 111] width 142 height 18
type input "0"
click at [138, 158] on input "SĐT Người Nhận *" at bounding box center [149, 154] width 142 height 18
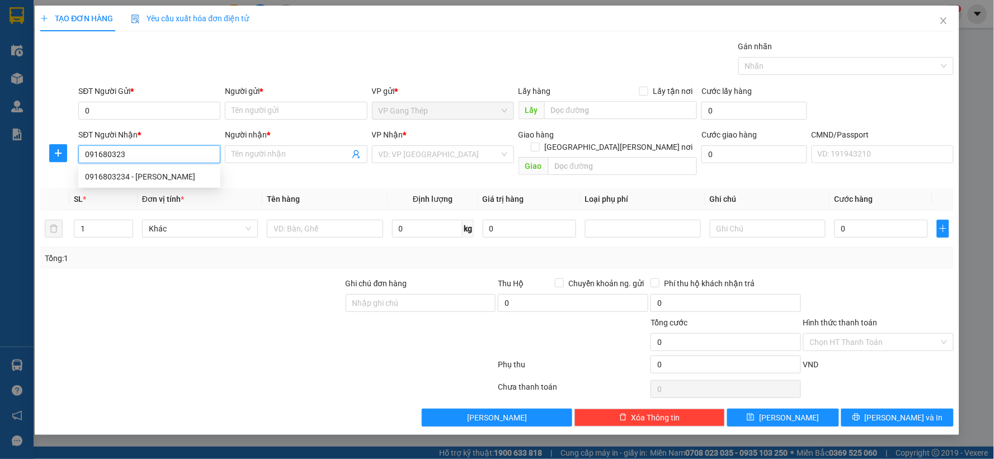
type input "0916803234"
click at [137, 179] on div "0916803234 - LUYỆN" at bounding box center [149, 177] width 129 height 12
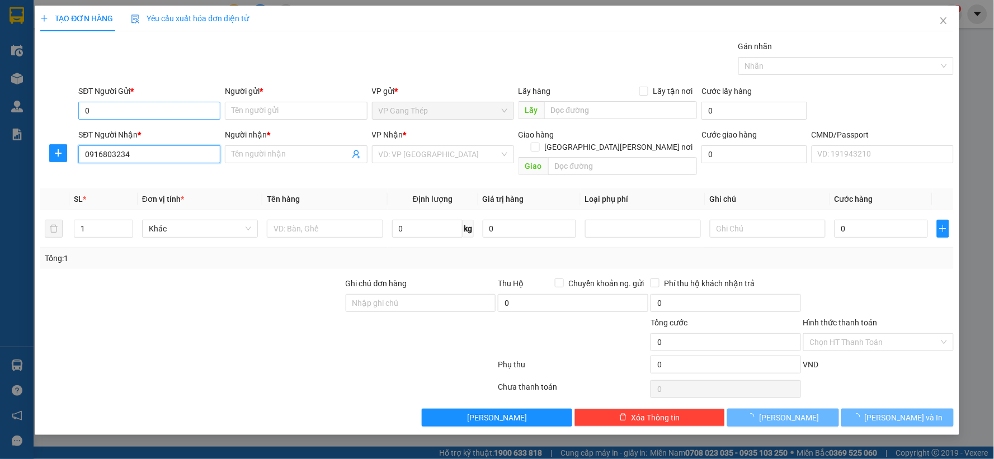
type input "LUYỆN"
type input "0916803234"
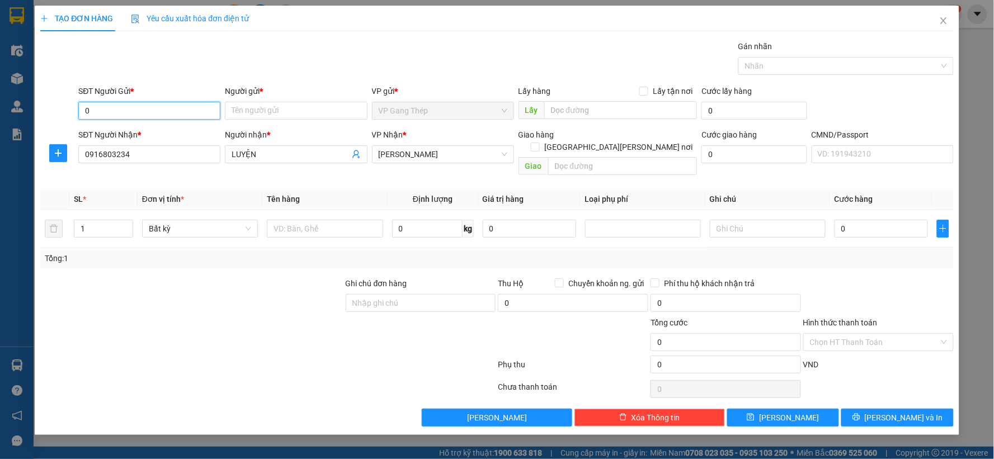
click at [112, 108] on input "0" at bounding box center [149, 111] width 142 height 18
drag, startPoint x: 125, startPoint y: 136, endPoint x: 143, endPoint y: 114, distance: 28.2
click at [143, 114] on body "Kết quả tìm kiếm ( 174 ) Bộ lọc Mã ĐH Trạng thái Món hàng Thu hộ Tổng cước Chưa…" at bounding box center [497, 229] width 994 height 459
click at [143, 114] on input "0" at bounding box center [149, 111] width 142 height 18
type input "0866851382"
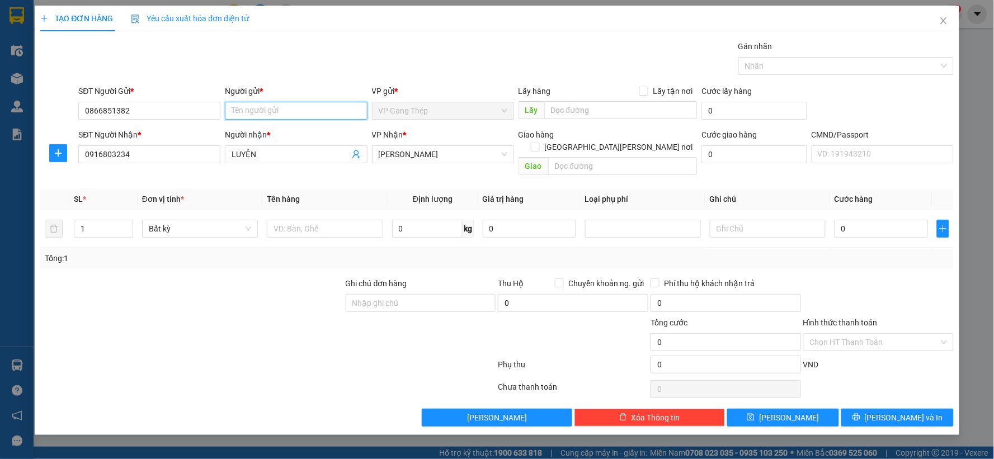
click at [276, 110] on input "Người gửi *" at bounding box center [296, 111] width 142 height 18
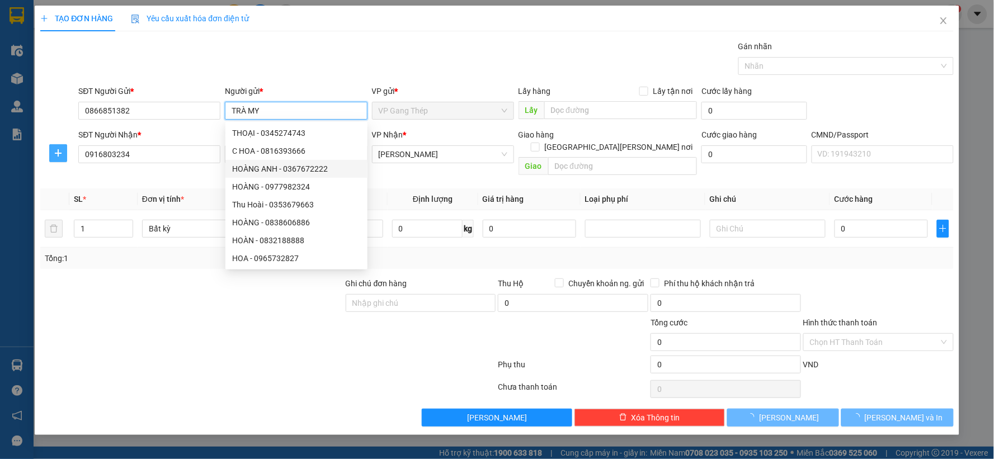
type input "TRÀ MY"
click at [53, 146] on button "button" at bounding box center [58, 153] width 18 height 18
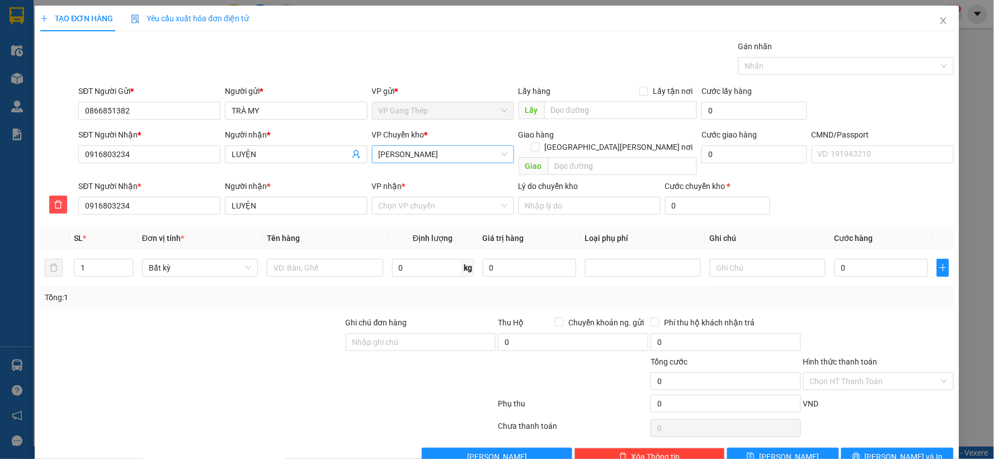
click at [440, 155] on span "VP [PERSON_NAME]" at bounding box center [443, 154] width 129 height 17
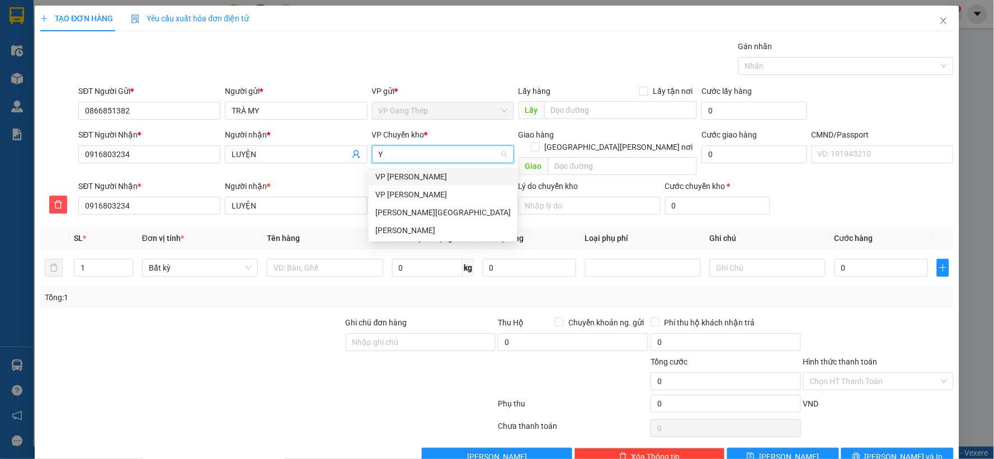
type input "YÊ"
click at [410, 174] on div "VP [GEOGRAPHIC_DATA]" at bounding box center [442, 177] width 135 height 12
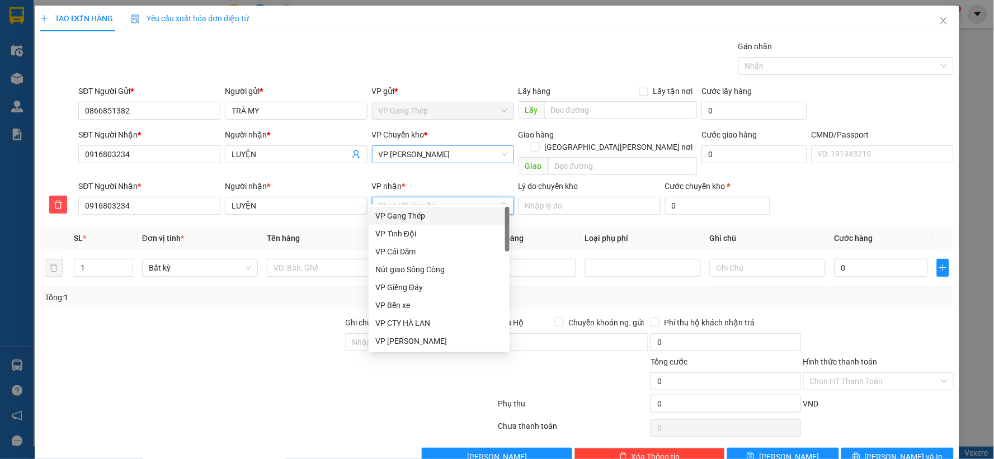
click at [421, 199] on input "VP nhận *" at bounding box center [439, 205] width 121 height 17
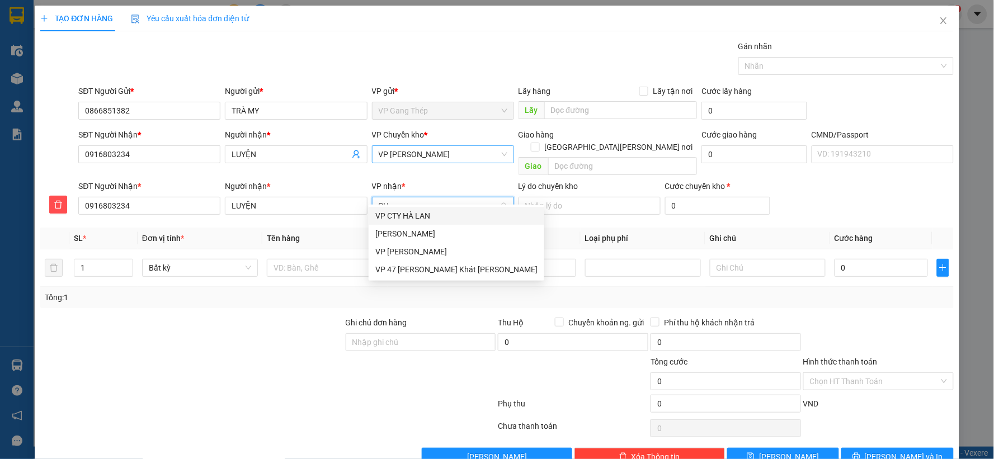
type input "CHI"
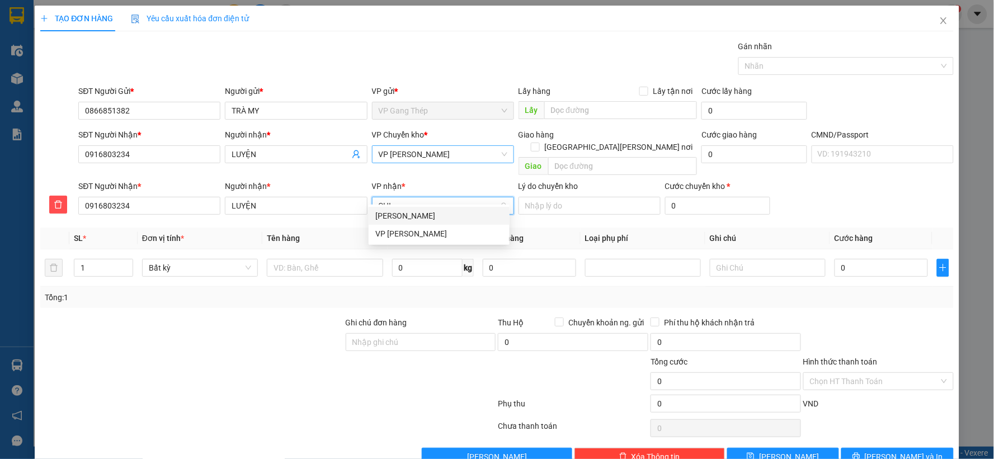
click at [409, 216] on div "VP [PERSON_NAME]" at bounding box center [439, 216] width 128 height 12
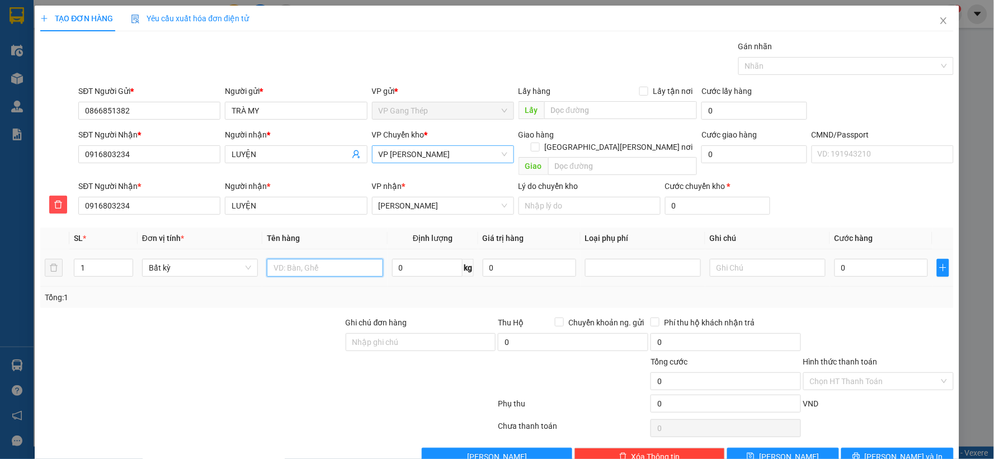
click at [322, 259] on input "text" at bounding box center [325, 268] width 116 height 18
click at [292, 259] on input "TÚI NĐỎ HOA QUẢ" at bounding box center [325, 268] width 116 height 18
type input "TÚI ĐỎ HOA QUẢ"
click at [424, 259] on input "0" at bounding box center [427, 268] width 70 height 18
type input "5"
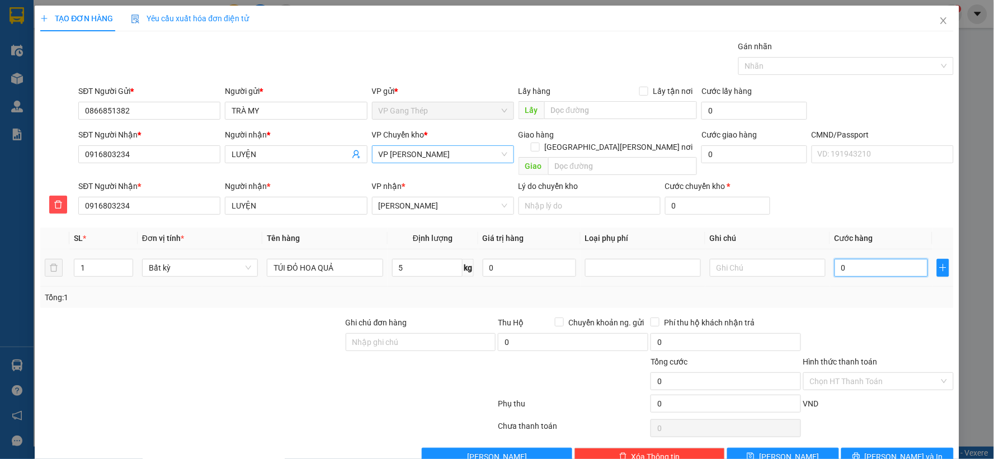
click at [853, 259] on input "0" at bounding box center [880, 268] width 93 height 18
type input "40.000"
click at [875, 448] on button "Lưu và In" at bounding box center [897, 457] width 112 height 18
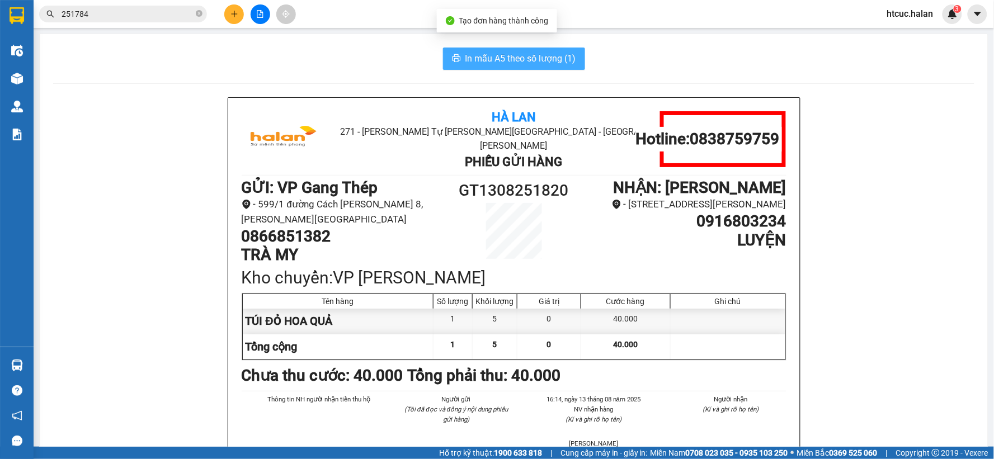
click at [494, 60] on span "In mẫu A5 theo số lượng (1)" at bounding box center [520, 58] width 111 height 14
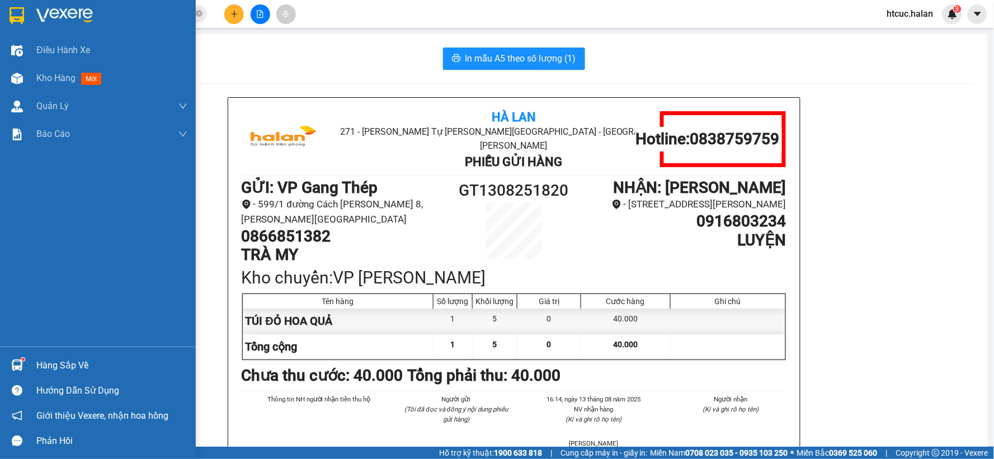
click at [22, 361] on img at bounding box center [17, 366] width 12 height 12
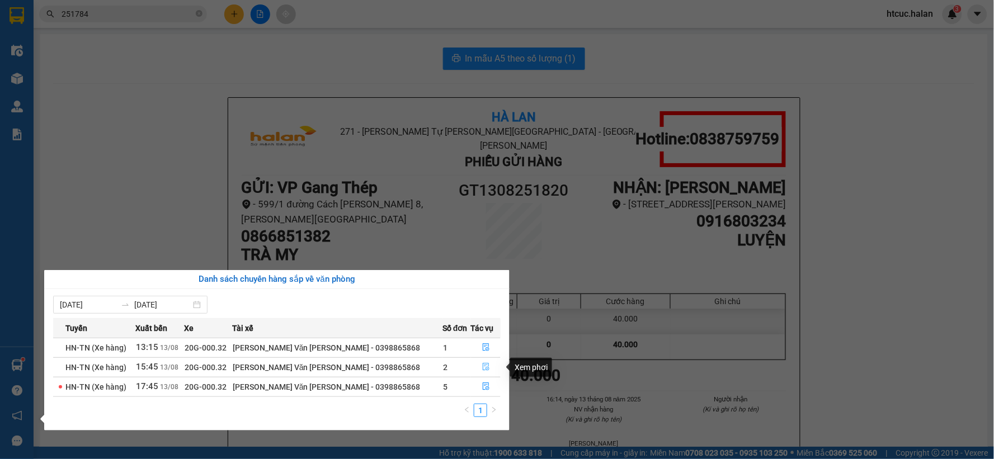
click at [487, 363] on button "button" at bounding box center [485, 367] width 29 height 18
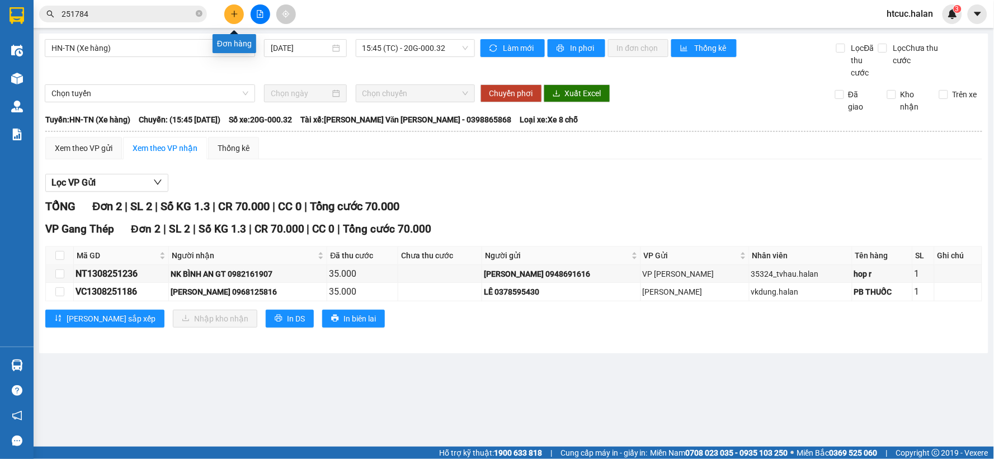
click at [234, 13] on icon "plus" at bounding box center [234, 14] width 1 height 6
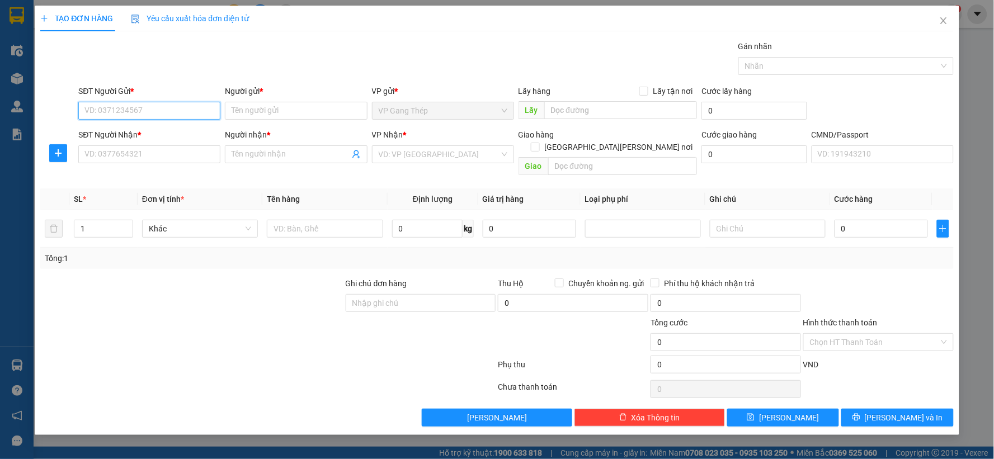
click at [174, 102] on input "SĐT Người Gửi *" at bounding box center [149, 111] width 142 height 18
type input "0982161907"
click at [176, 136] on div "0982161907 - NK BÌNH AN GT" at bounding box center [149, 133] width 129 height 12
type input "NK BÌNH AN GT"
type input "0982161907"
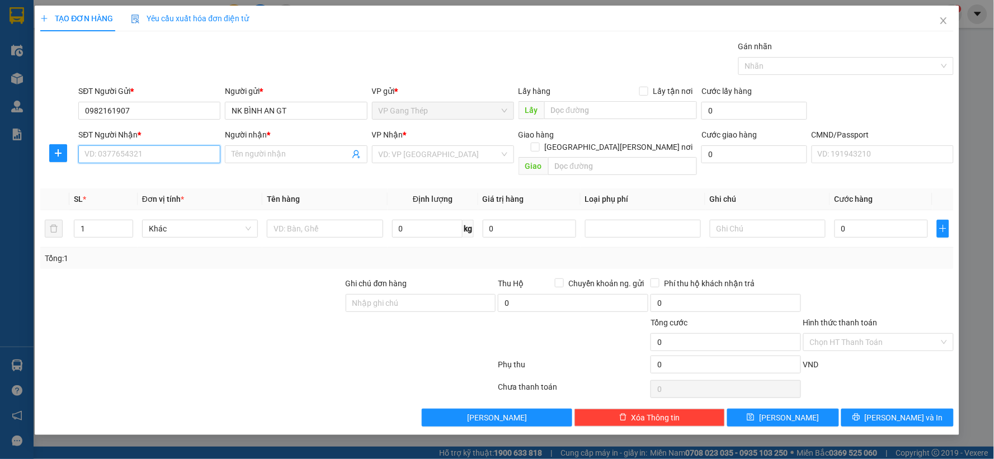
click at [153, 157] on input "SĐT Người Nhận *" at bounding box center [149, 154] width 142 height 18
click at [155, 199] on div "0912242799 - NHẬT HUY" at bounding box center [149, 194] width 129 height 12
type input "0912242799"
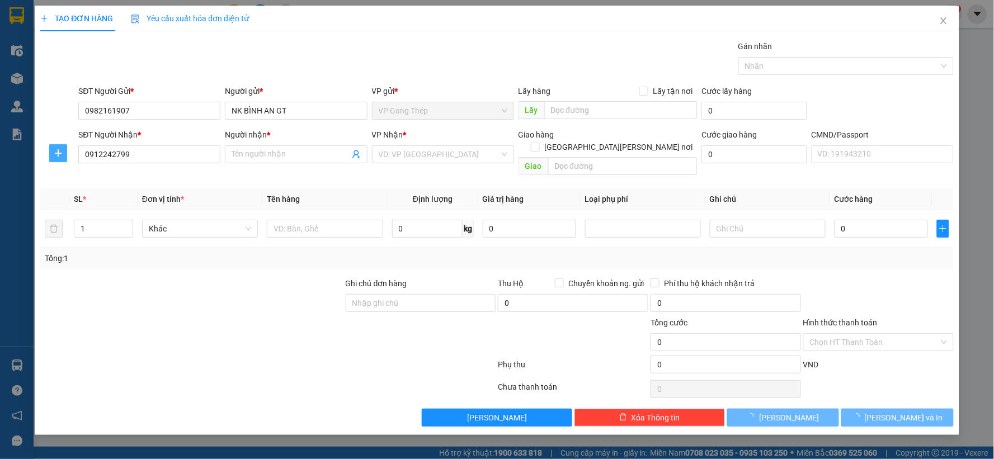
click at [58, 157] on icon "plus" at bounding box center [58, 153] width 9 height 9
type input "[PERSON_NAME]"
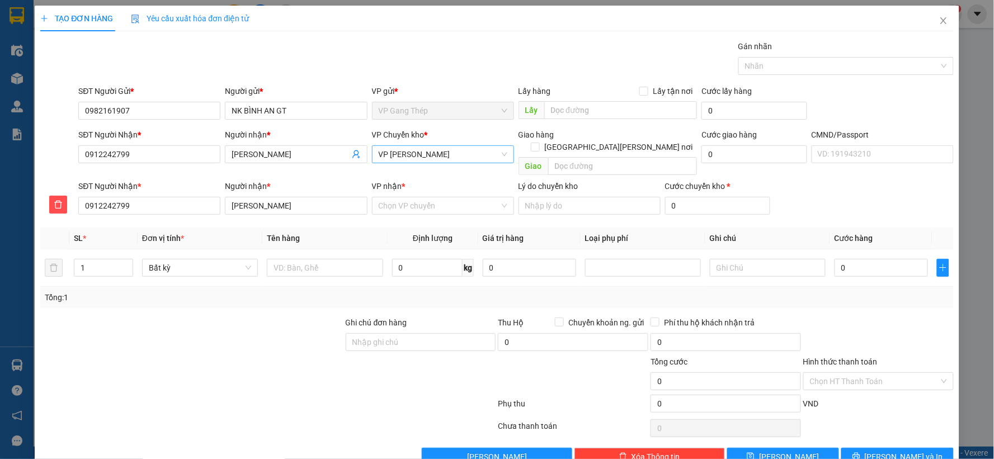
click at [434, 154] on span "VP [PERSON_NAME]" at bounding box center [443, 154] width 129 height 17
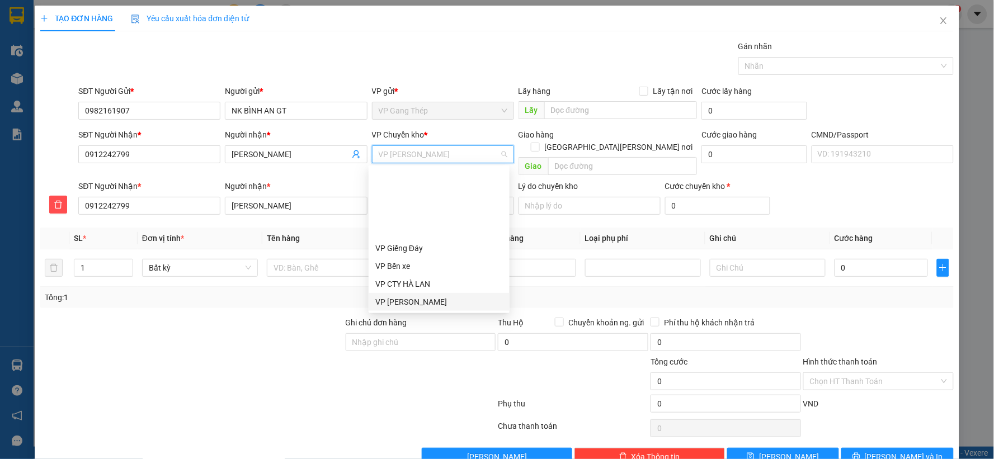
click at [404, 296] on div "VP [GEOGRAPHIC_DATA]" at bounding box center [439, 302] width 128 height 12
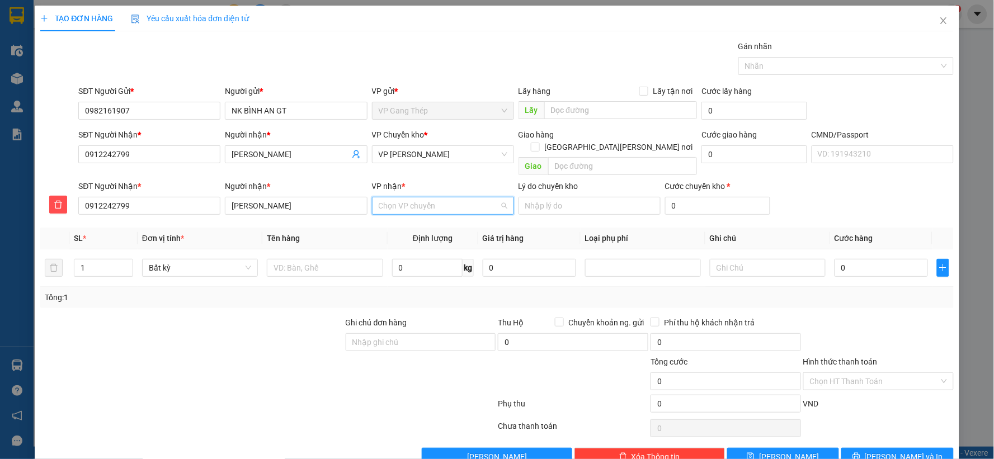
click at [421, 198] on input "VP nhận *" at bounding box center [439, 205] width 121 height 17
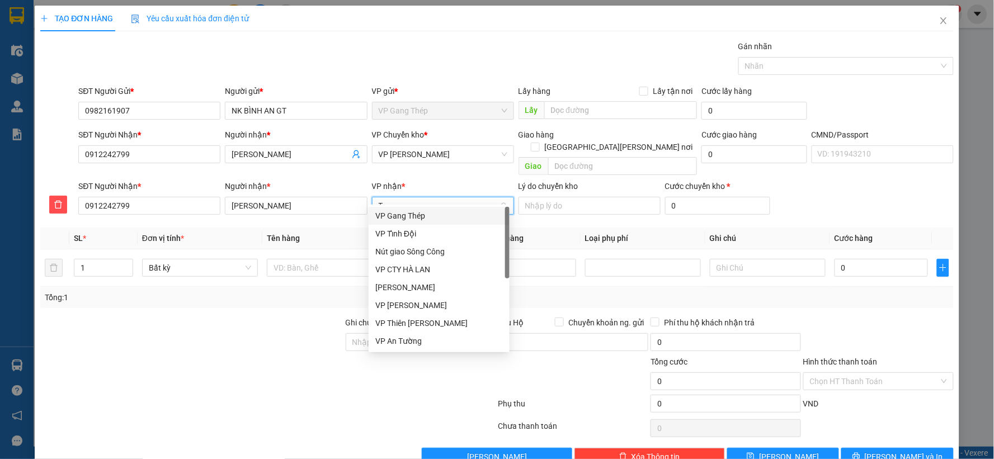
type input "TR"
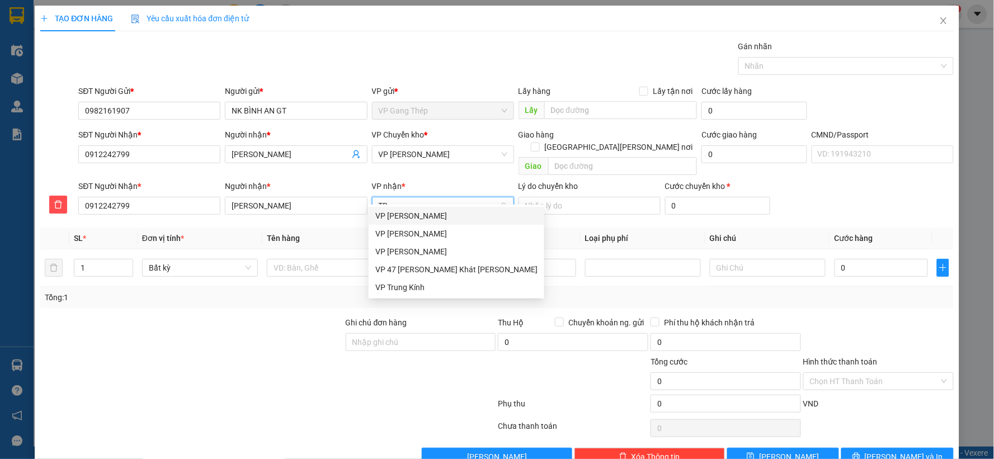
click at [407, 211] on div "VP [PERSON_NAME]" at bounding box center [456, 216] width 162 height 12
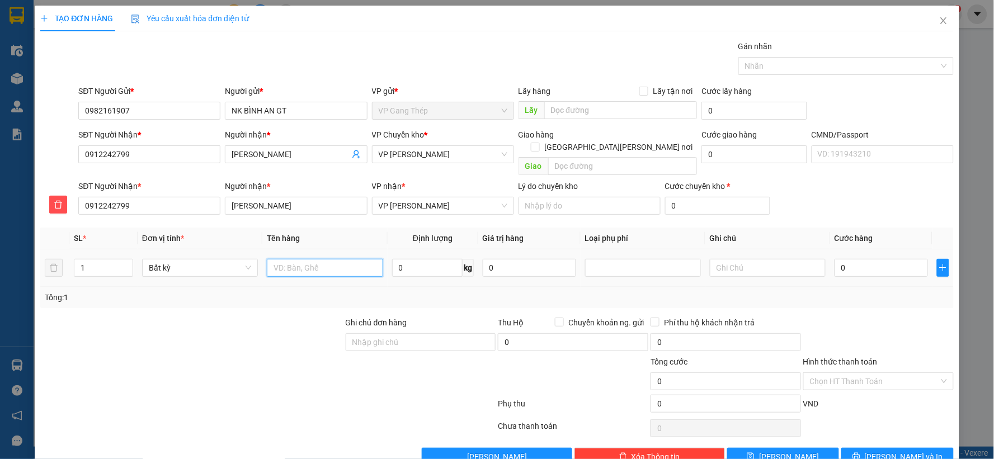
click at [303, 259] on input "text" at bounding box center [325, 268] width 116 height 18
type input "HỘP RĂNG"
type input "1"
click at [840, 259] on input "0" at bounding box center [880, 268] width 93 height 18
type input "35.000"
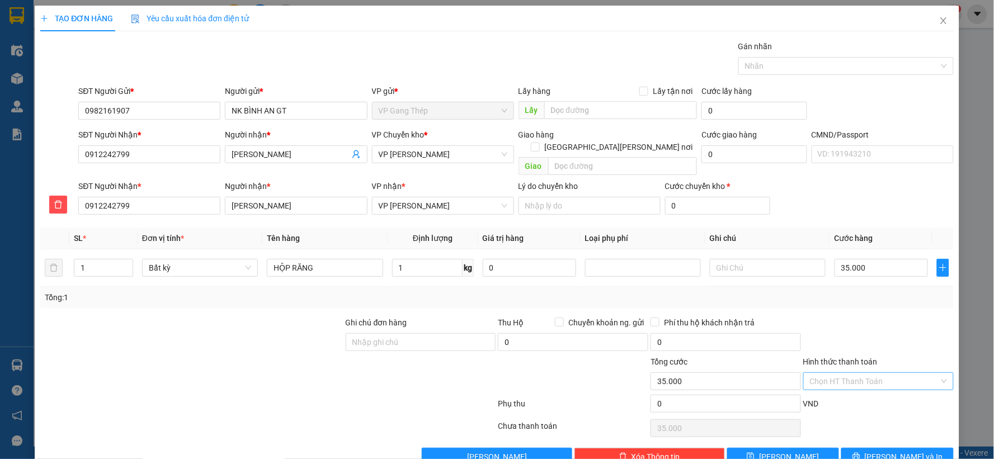
type input "35.000"
click at [887, 373] on input "Hình thức thanh toán" at bounding box center [874, 381] width 129 height 17
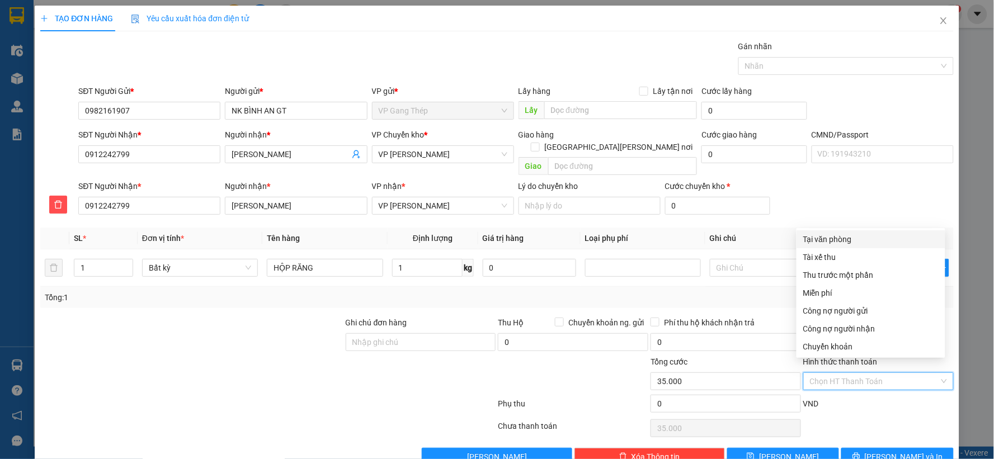
click at [838, 236] on div "Tại văn phòng" at bounding box center [870, 239] width 135 height 12
type input "0"
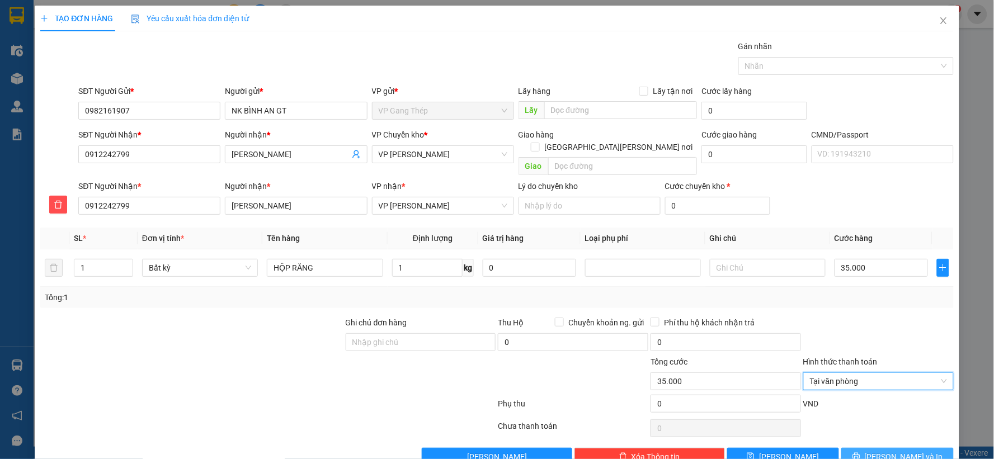
click at [876, 454] on button "Lưu và In" at bounding box center [897, 457] width 112 height 18
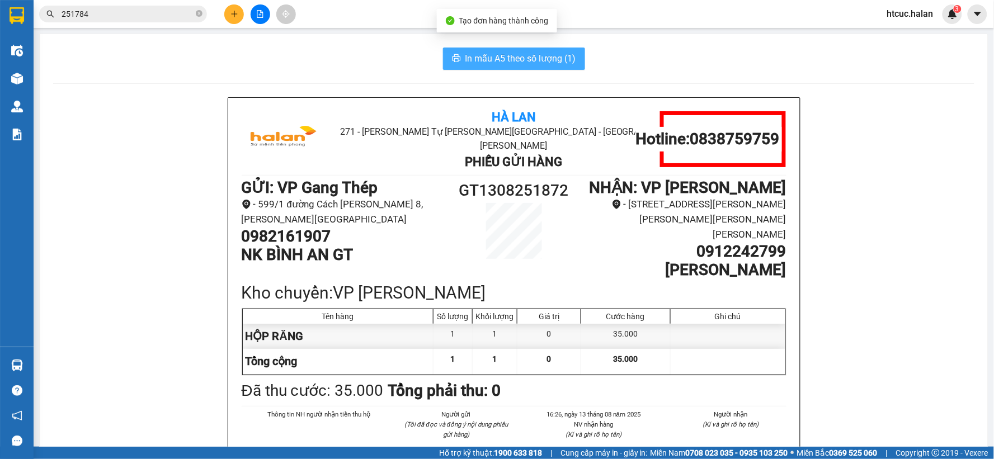
click at [522, 52] on span "In mẫu A5 theo số lượng (1)" at bounding box center [520, 58] width 111 height 14
click at [482, 56] on span "In mẫu A5 theo số lượng (1)" at bounding box center [520, 58] width 111 height 14
click at [498, 53] on span "In mẫu A5 theo số lượng (1)" at bounding box center [520, 58] width 111 height 14
click at [506, 51] on span "In mẫu A5 theo số lượng (1)" at bounding box center [520, 58] width 111 height 14
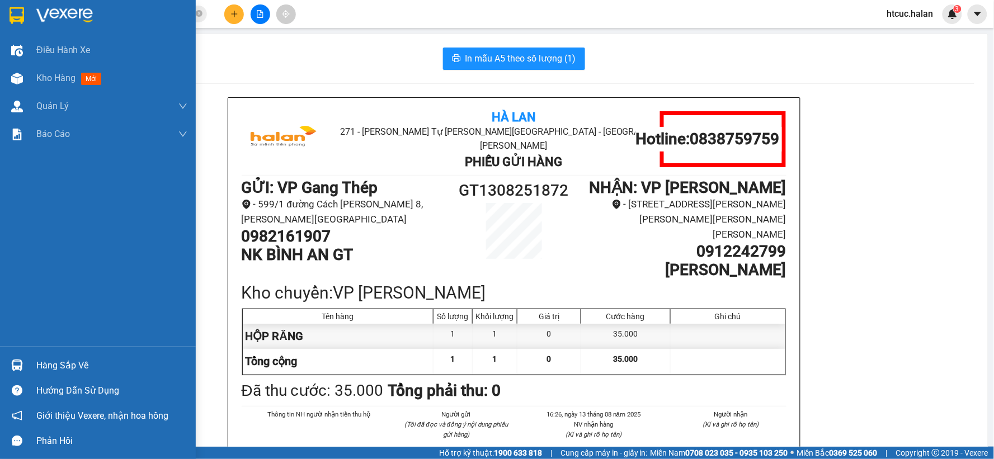
click at [24, 359] on div at bounding box center [17, 366] width 20 height 20
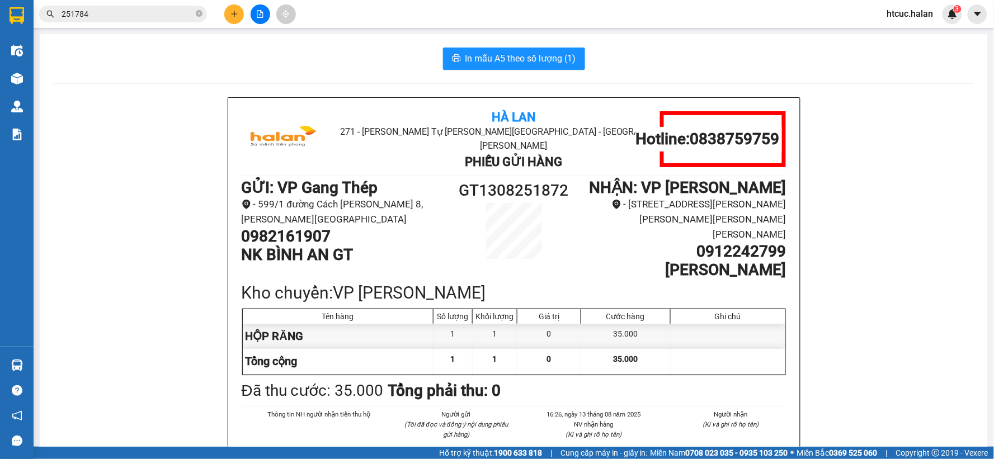
click at [148, 111] on section "Kết quả tìm kiếm ( 174 ) Bộ lọc Mã ĐH Trạng thái Món hàng Thu hộ Tổng cước Chưa…" at bounding box center [497, 229] width 994 height 459
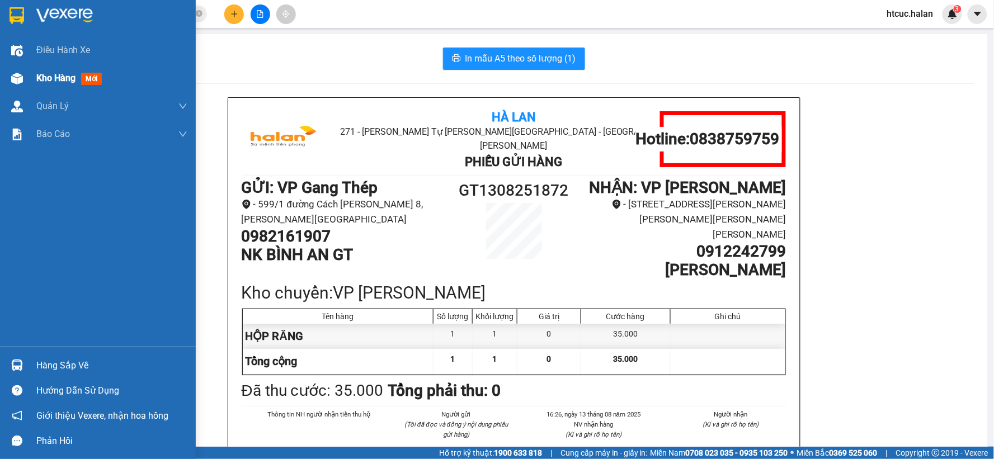
click at [17, 80] on img at bounding box center [17, 79] width 12 height 12
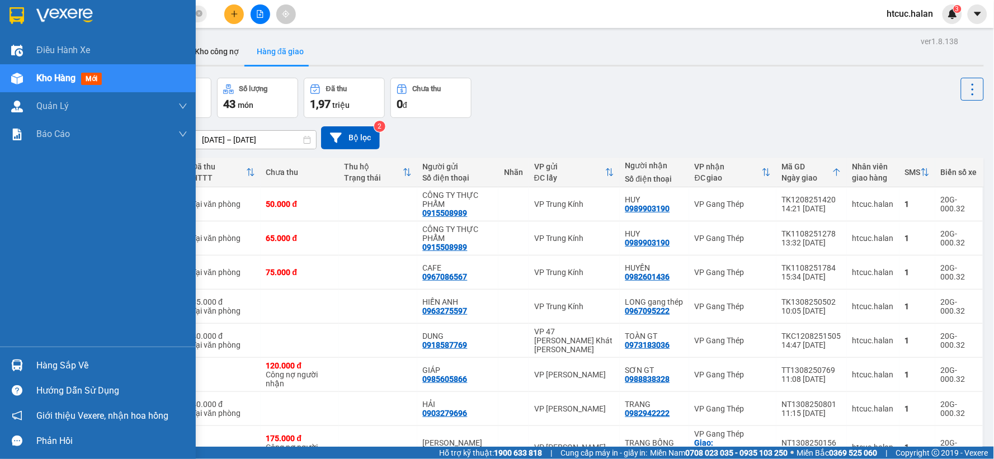
click at [43, 360] on div "Hàng sắp về" at bounding box center [111, 365] width 151 height 17
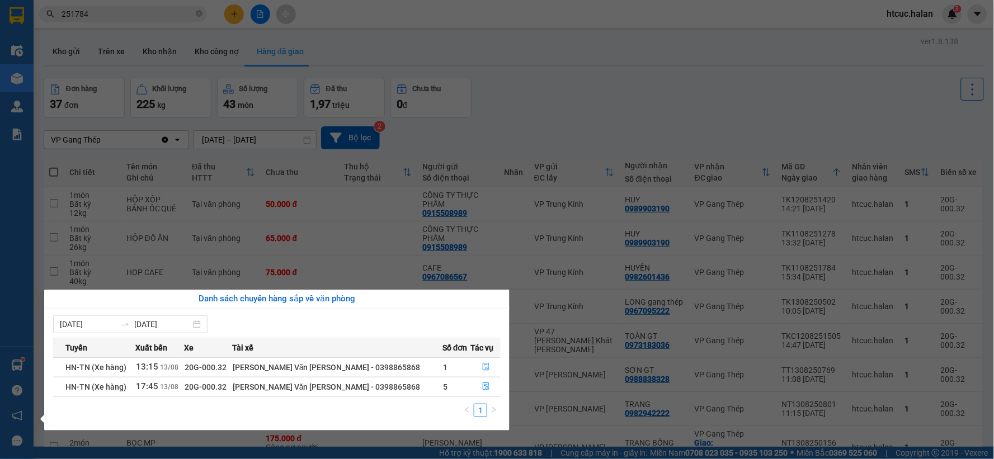
click at [838, 111] on section "Kết quả tìm kiếm ( 174 ) Bộ lọc Mã ĐH Trạng thái Món hàng Thu hộ Tổng cước Chưa…" at bounding box center [497, 229] width 994 height 459
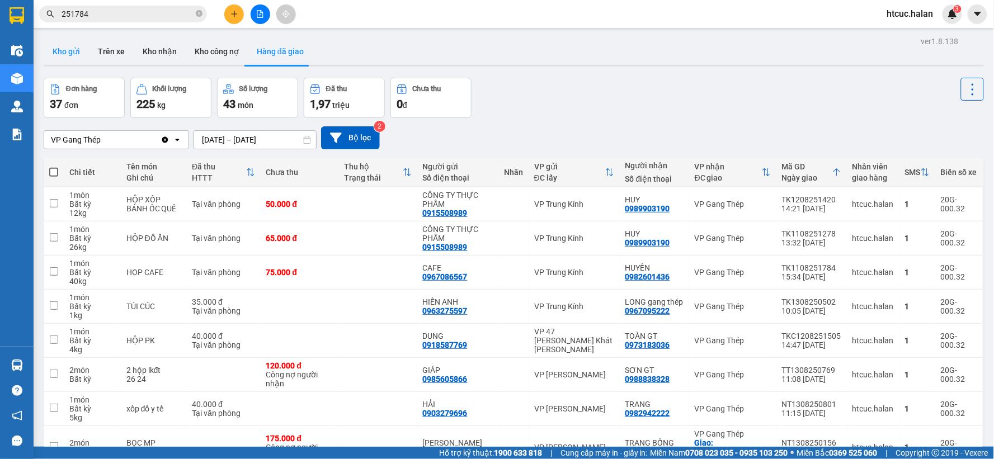
click at [51, 53] on button "Kho gửi" at bounding box center [66, 51] width 45 height 27
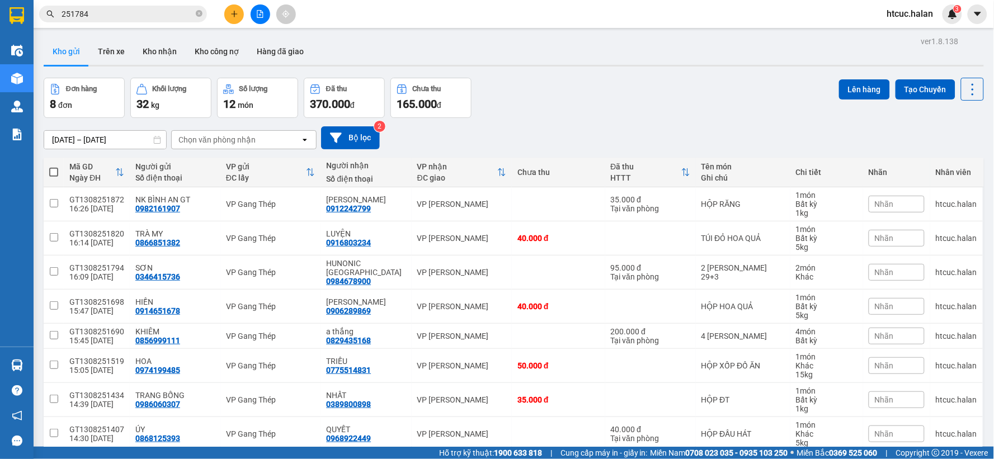
click at [59, 171] on th at bounding box center [54, 173] width 20 height 30
click at [49, 174] on span at bounding box center [53, 172] width 9 height 9
click at [54, 167] on input "checkbox" at bounding box center [54, 167] width 0 height 0
checkbox input "true"
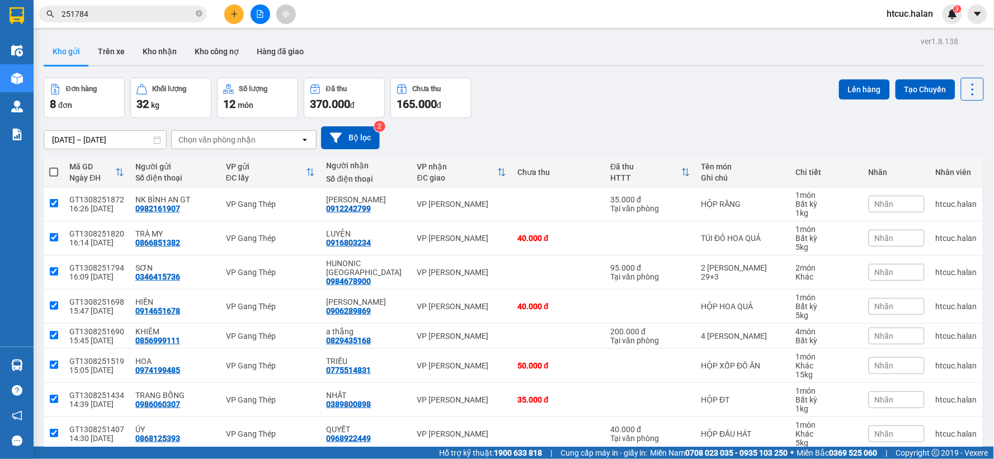
checkbox input "true"
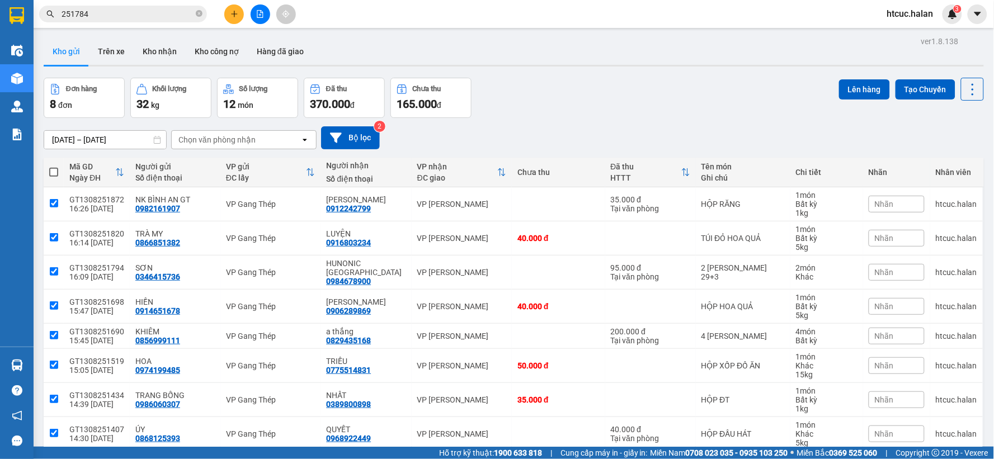
checkbox input "true"
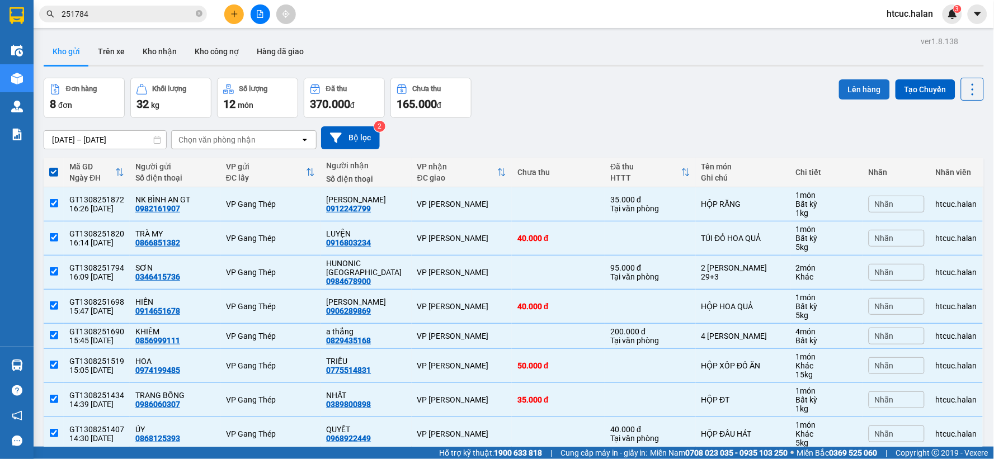
click at [867, 91] on button "Lên hàng" at bounding box center [864, 89] width 51 height 20
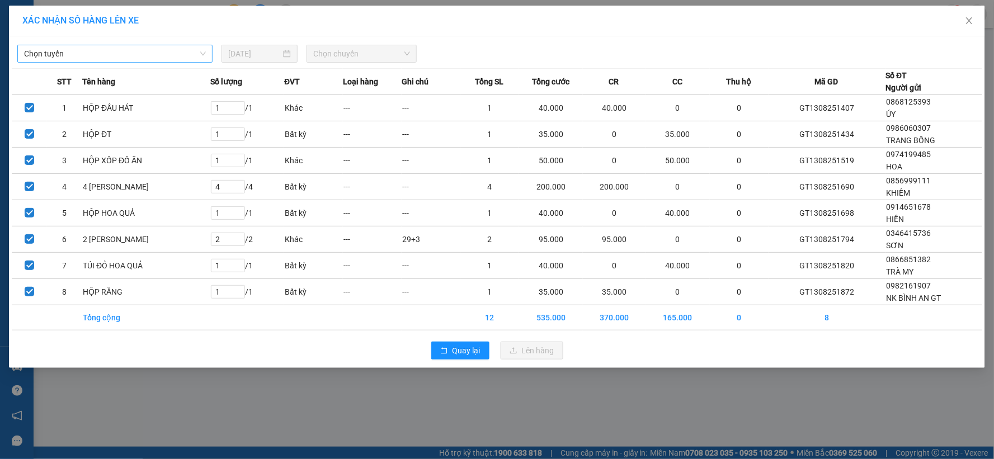
click at [189, 52] on span "Chọn tuyến" at bounding box center [115, 53] width 182 height 17
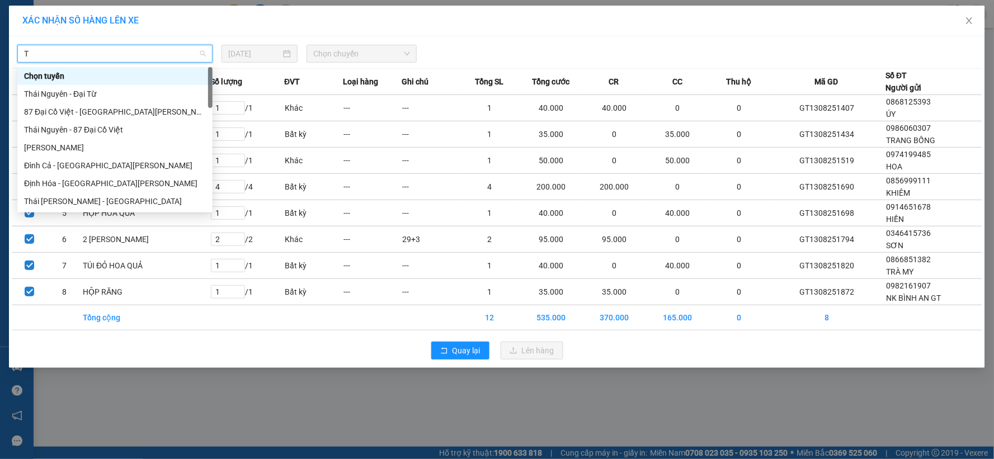
type input "TN"
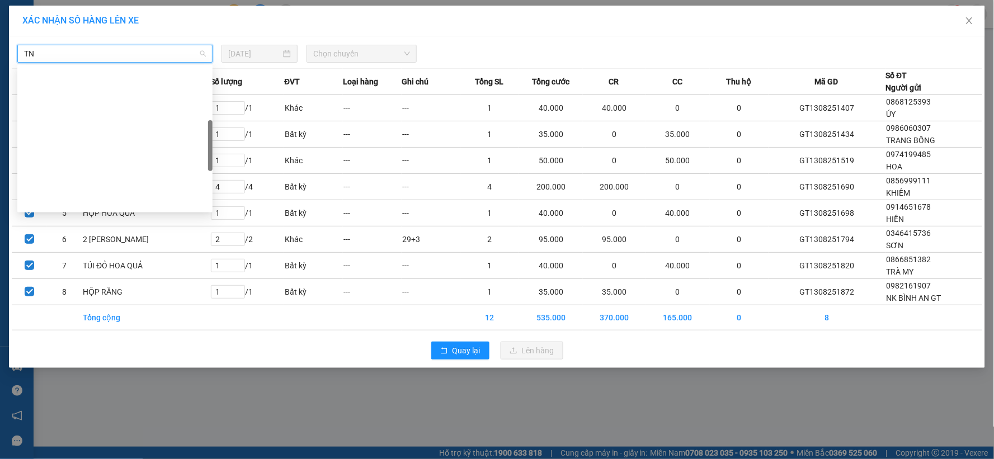
click at [58, 320] on div "TN-HN (Xe hàng)" at bounding box center [115, 326] width 182 height 12
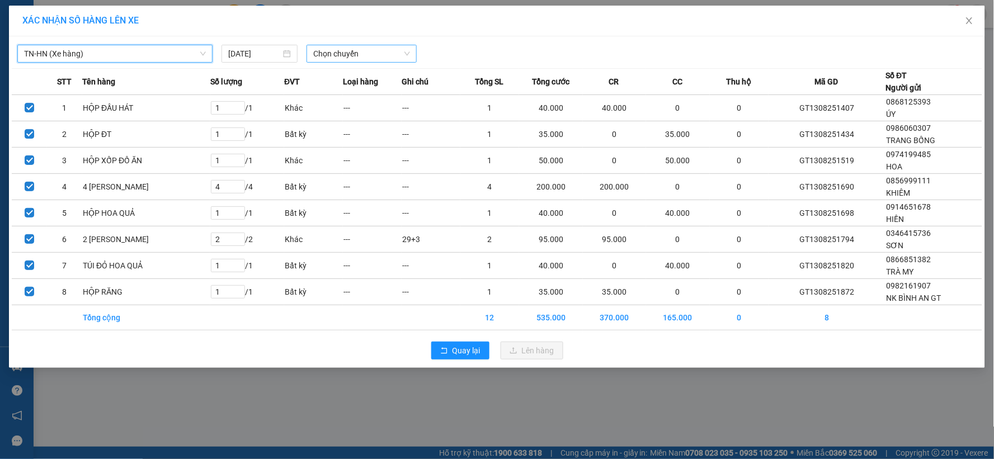
click at [403, 52] on span "Chọn chuyến" at bounding box center [361, 53] width 97 height 17
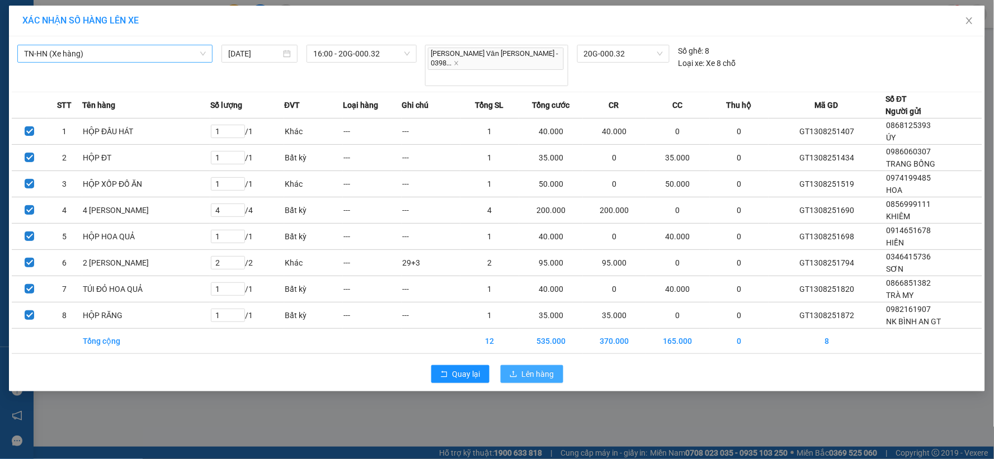
click at [539, 368] on span "Lên hàng" at bounding box center [538, 374] width 32 height 12
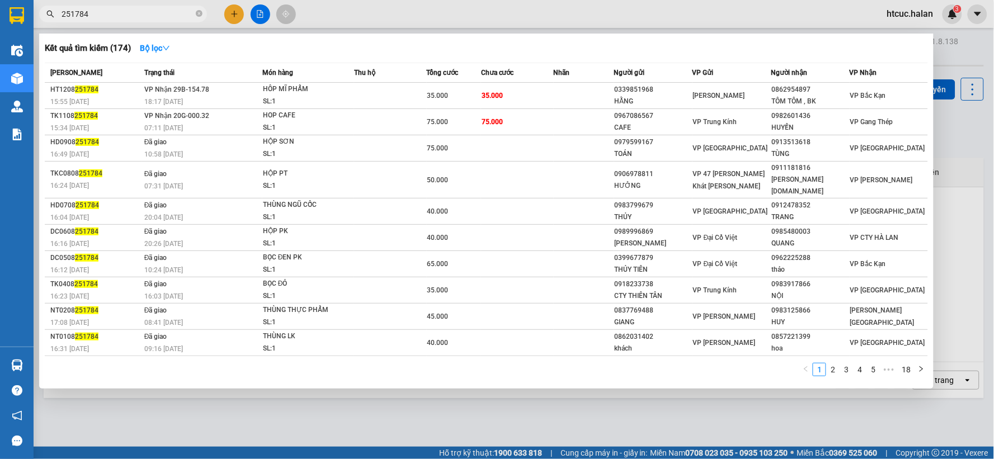
drag, startPoint x: 114, startPoint y: 13, endPoint x: 58, endPoint y: 22, distance: 57.3
click at [58, 22] on div "Kết quả tìm kiếm ( 174 ) Bộ lọc Mã ĐH Trạng thái Món hàng Thu hộ Tổng cước Chưa…" at bounding box center [109, 14] width 218 height 20
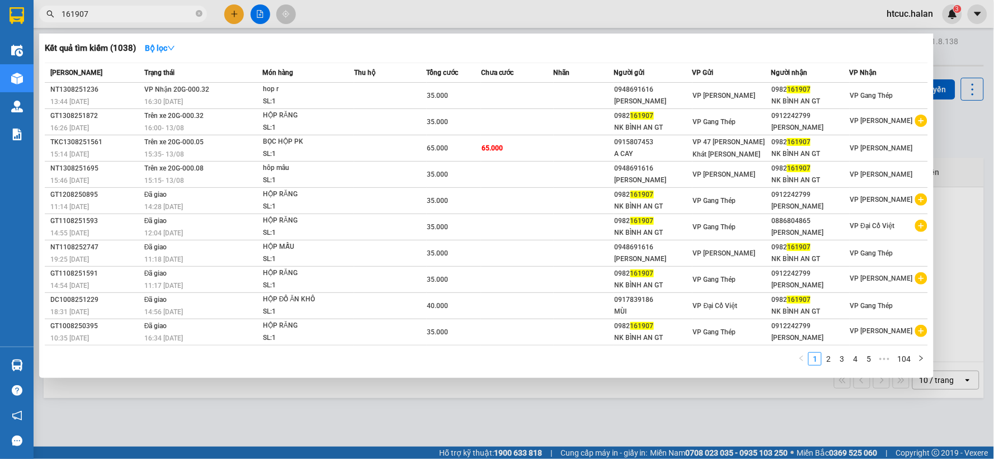
type input "161907"
click at [527, 96] on td at bounding box center [517, 96] width 73 height 26
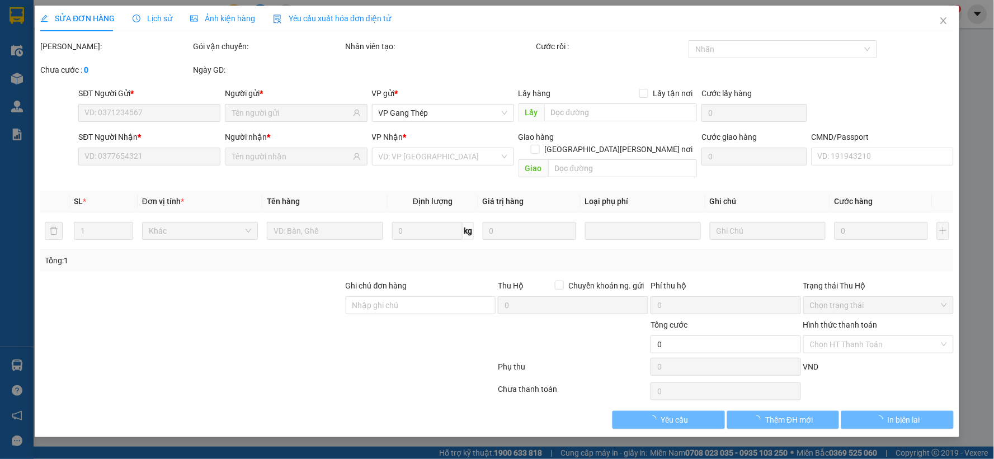
type input "0948691616"
type input "[PERSON_NAME]"
type input "0982161907"
type input "NK BÌNH AN GT"
type input "35.000"
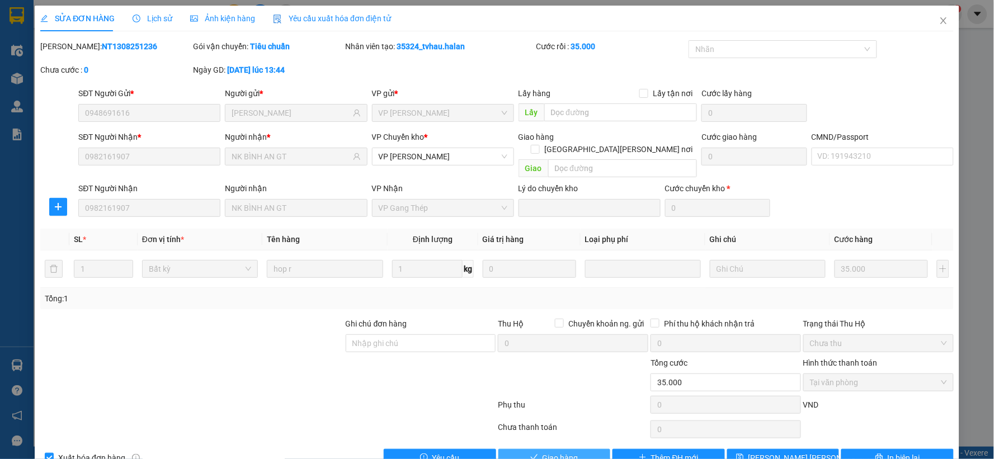
click at [545, 452] on span "Giao hàng" at bounding box center [560, 458] width 36 height 12
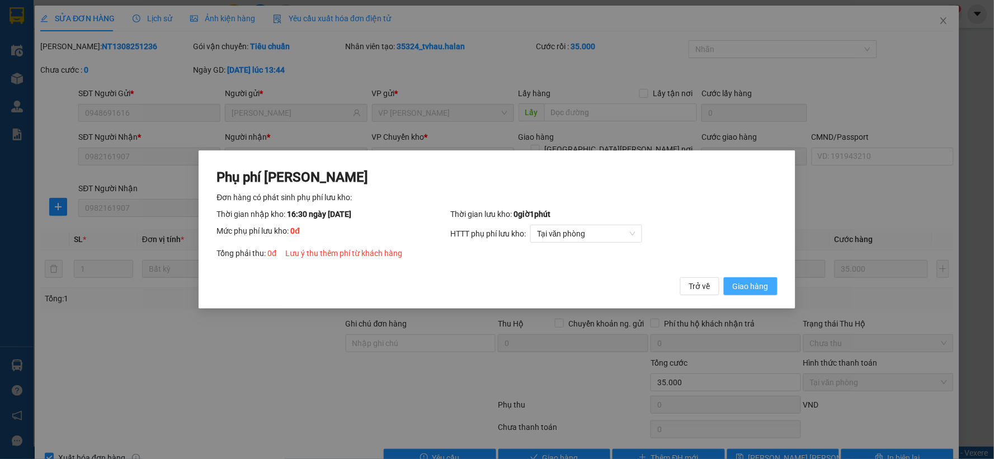
click at [758, 287] on span "Giao hàng" at bounding box center [751, 286] width 36 height 12
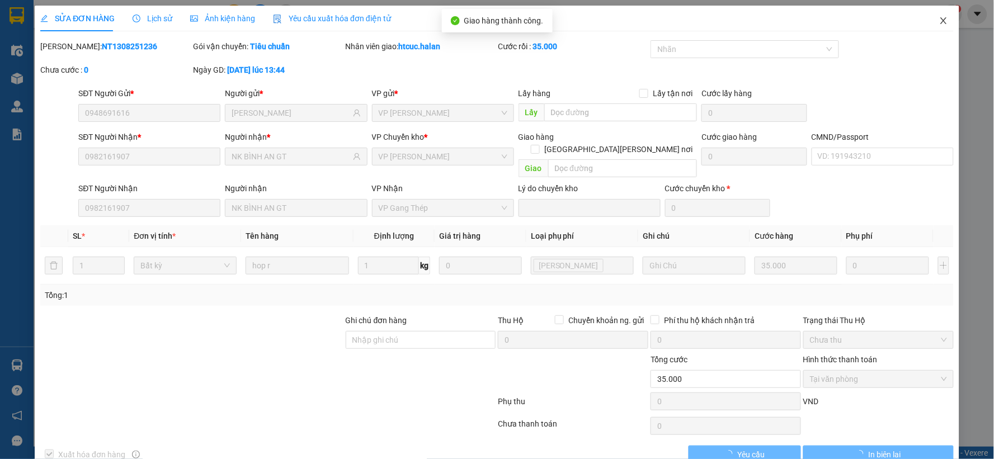
click at [939, 21] on icon "close" at bounding box center [943, 20] width 9 height 9
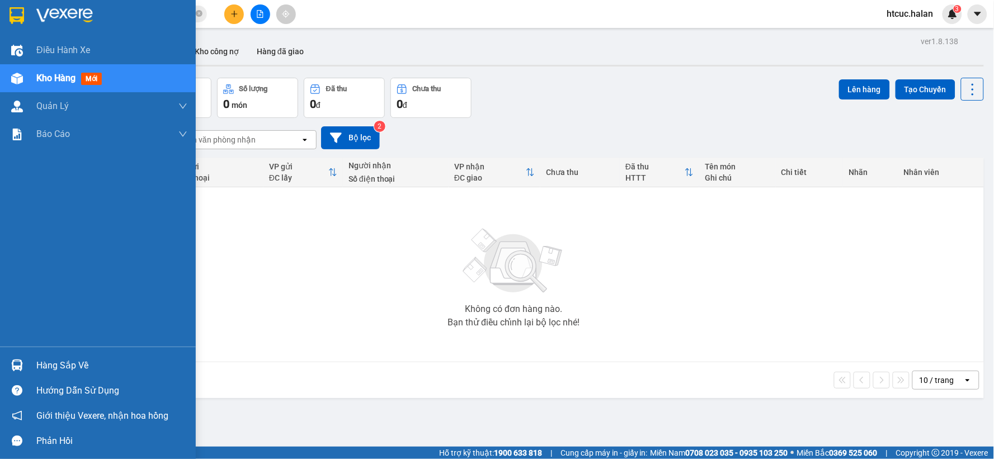
click at [22, 365] on img at bounding box center [17, 366] width 12 height 12
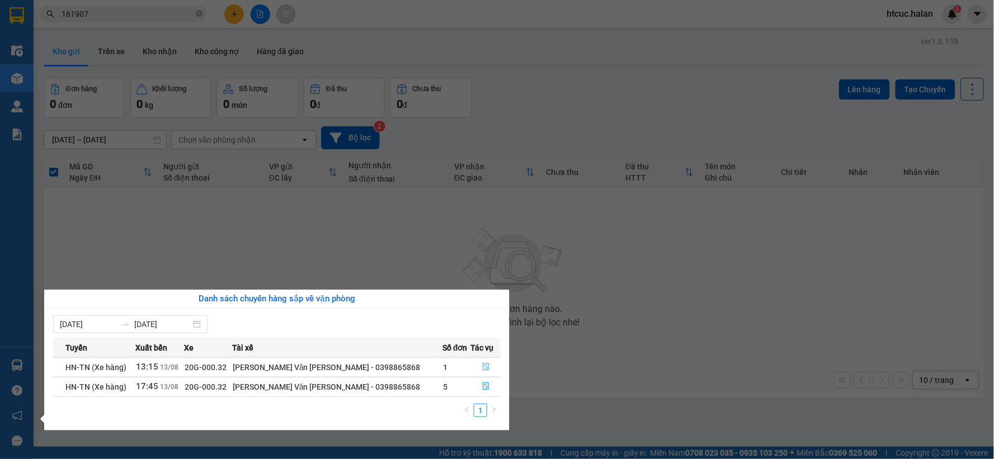
click at [483, 367] on icon "file-done" at bounding box center [486, 367] width 8 height 8
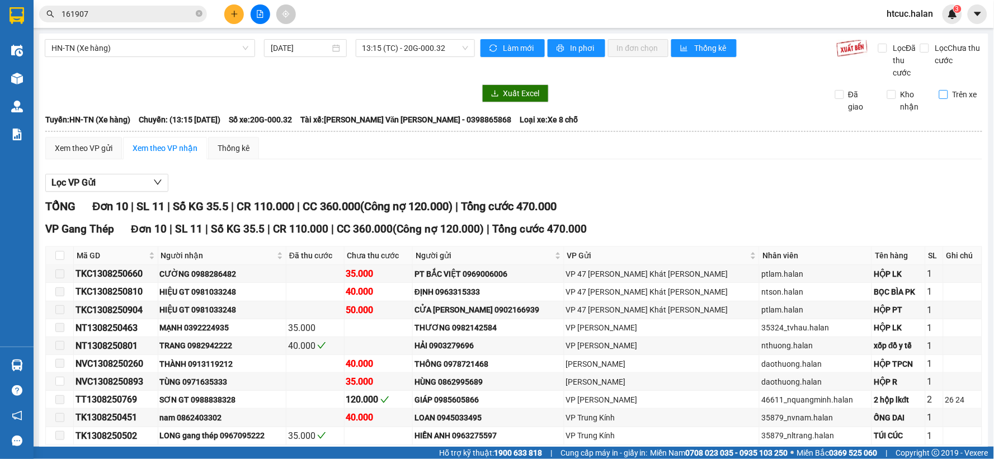
click at [948, 92] on span "Trên xe" at bounding box center [965, 94] width 34 height 12
click at [941, 92] on input "Trên xe" at bounding box center [943, 94] width 9 height 9
checkbox input "true"
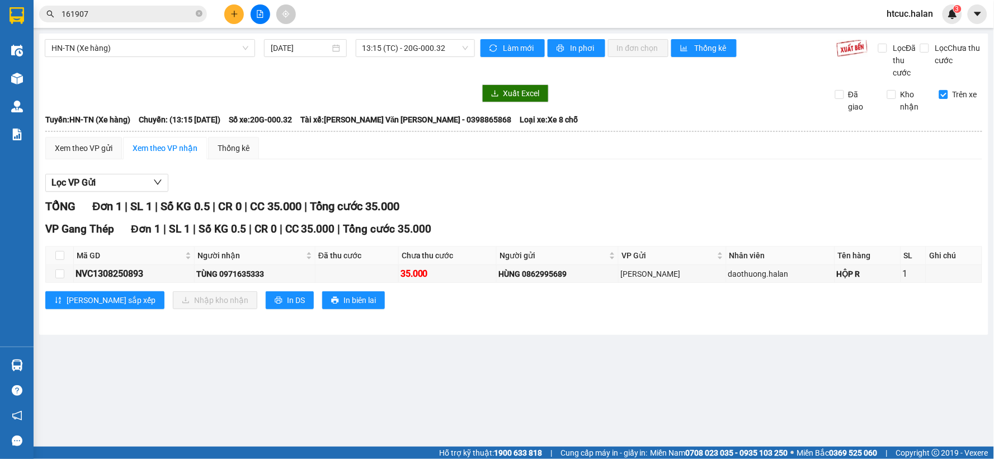
click at [53, 253] on th at bounding box center [60, 256] width 28 height 18
click at [64, 256] on th at bounding box center [60, 256] width 28 height 18
click at [58, 255] on input "checkbox" at bounding box center [59, 255] width 9 height 9
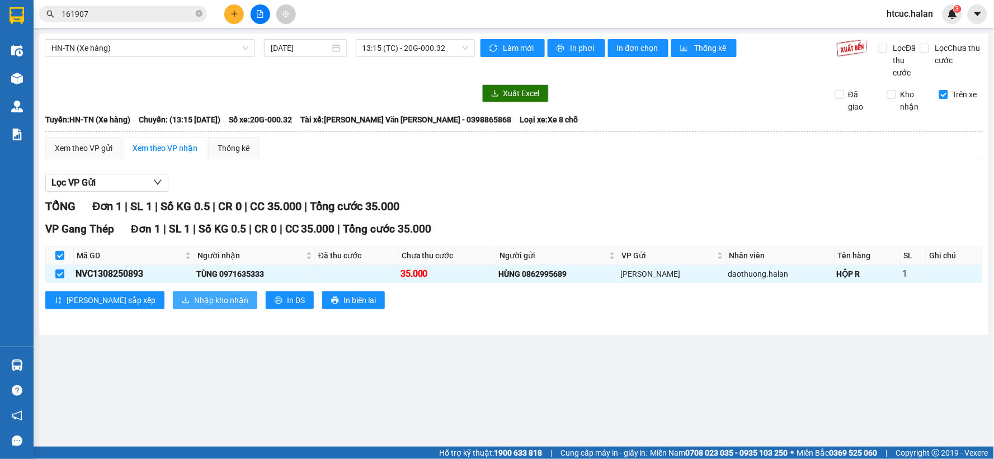
click at [194, 305] on span "Nhập kho nhận" at bounding box center [221, 300] width 54 height 12
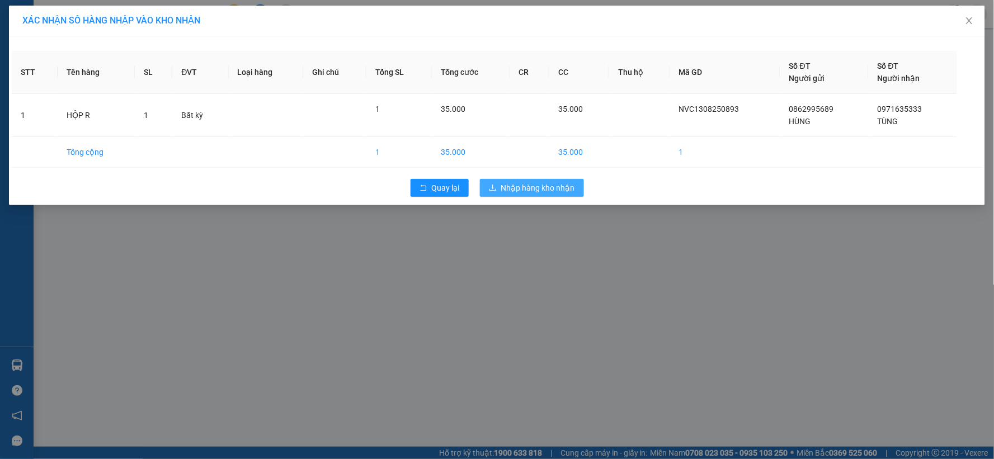
click at [535, 194] on button "Nhập hàng kho nhận" at bounding box center [532, 188] width 104 height 18
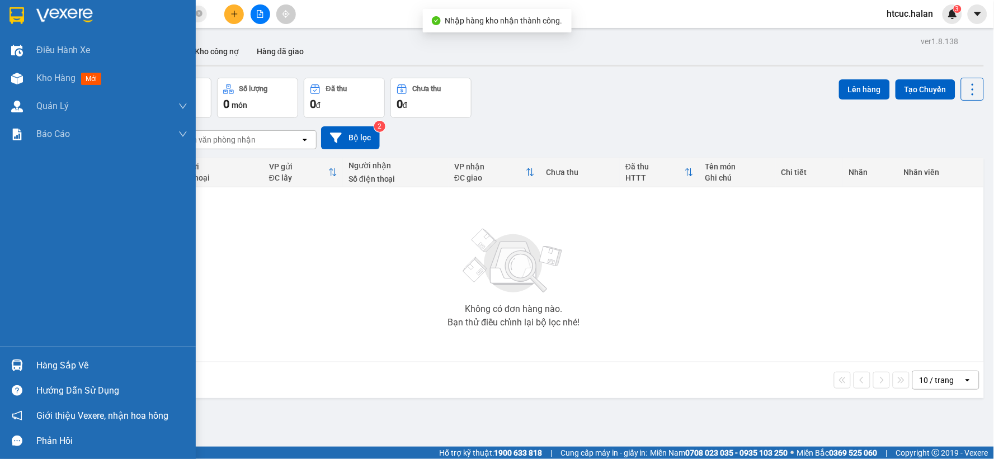
click at [11, 365] on img at bounding box center [17, 366] width 12 height 12
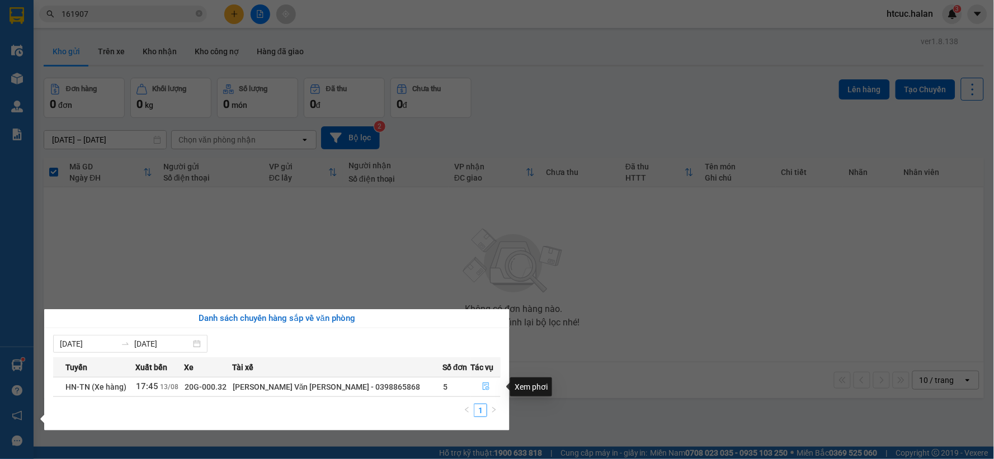
click at [482, 386] on icon "file-done" at bounding box center [486, 387] width 8 height 8
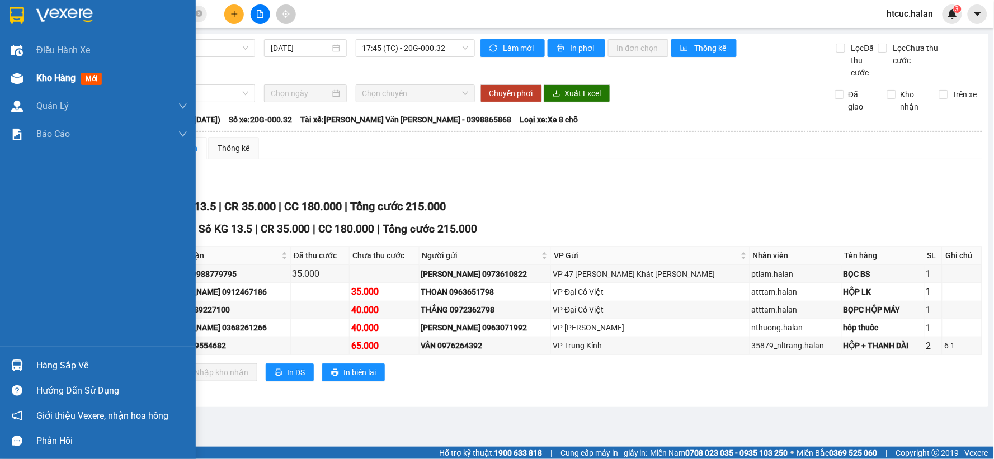
click at [29, 70] on div "Kho hàng mới" at bounding box center [98, 78] width 196 height 28
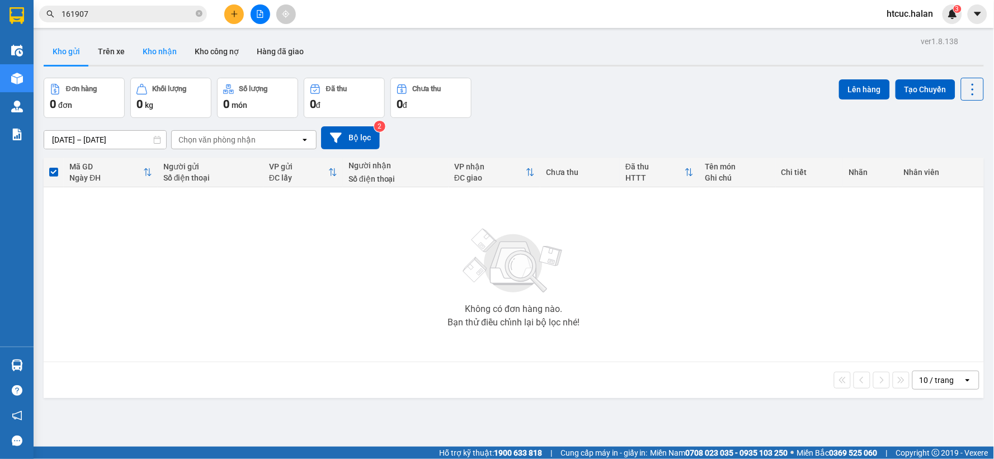
click at [163, 49] on button "Kho nhận" at bounding box center [160, 51] width 52 height 27
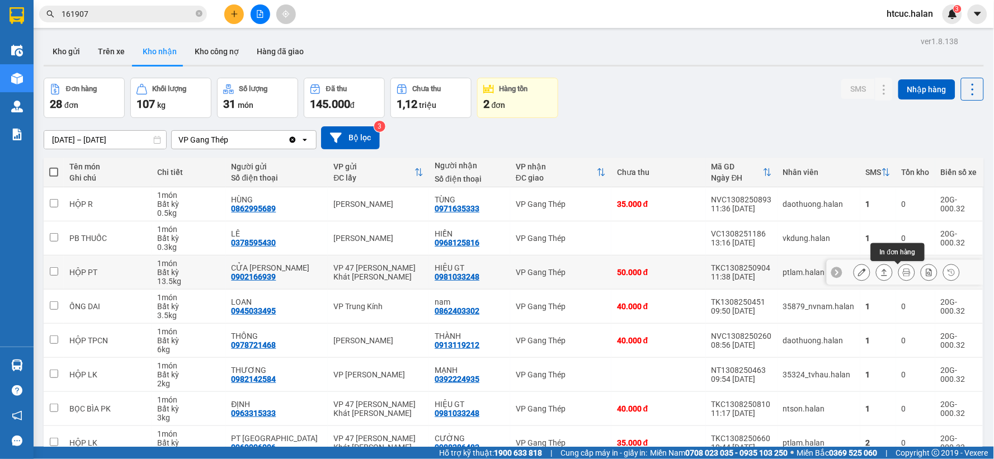
click at [899, 263] on button at bounding box center [907, 273] width 16 height 20
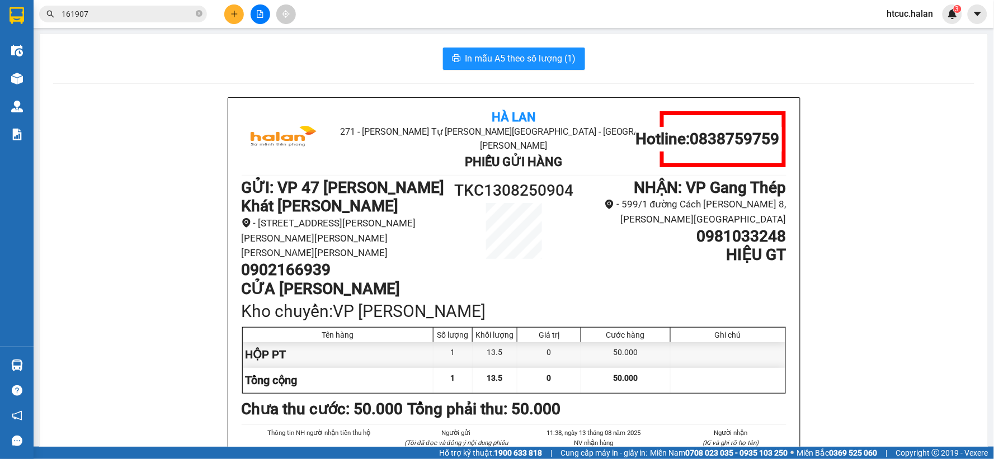
click at [530, 37] on div "In mẫu A5 theo số lượng (1) Hà Lan 271 - Dương Tự Minh - Phường Tân Long - Thái…" at bounding box center [514, 309] width 948 height 550
click at [539, 51] on span "In mẫu A5 theo số lượng (1)" at bounding box center [520, 58] width 111 height 14
click at [19, 75] on img at bounding box center [17, 79] width 12 height 12
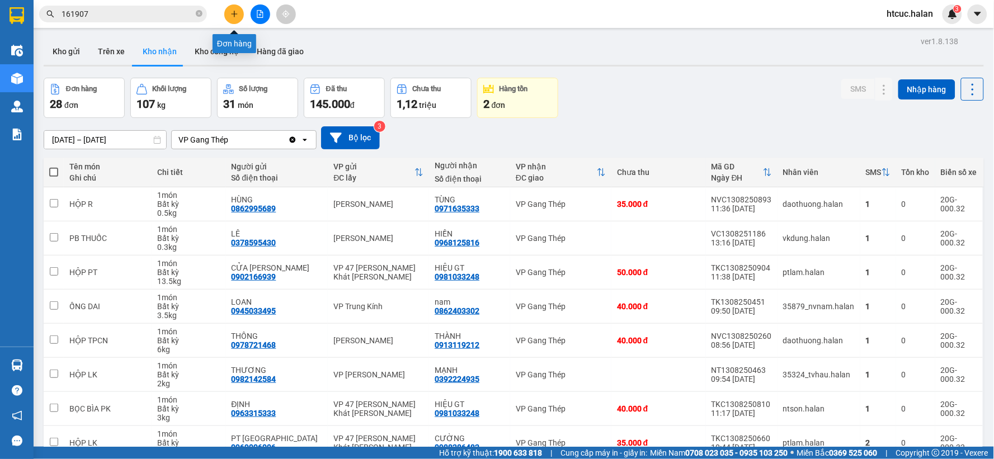
click at [235, 14] on icon "plus" at bounding box center [234, 13] width 6 height 1
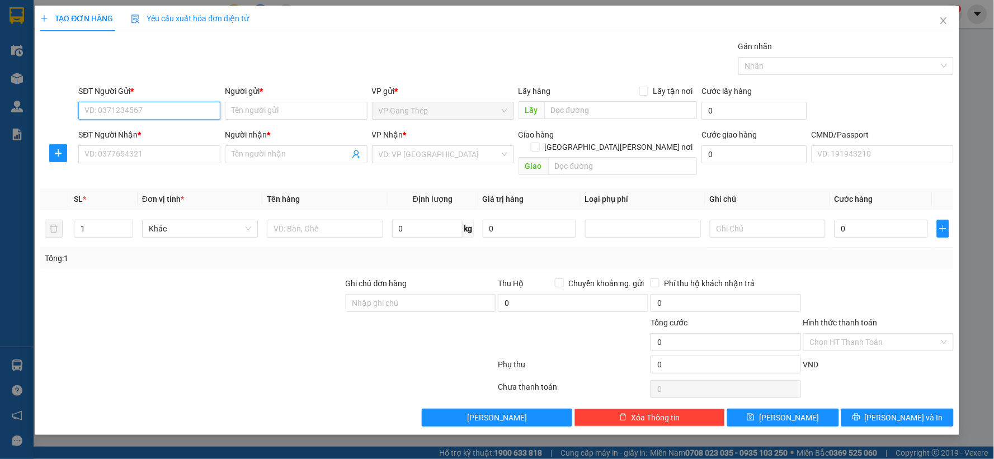
click at [135, 110] on input "SĐT Người Gửi *" at bounding box center [149, 111] width 142 height 18
drag, startPoint x: 141, startPoint y: 109, endPoint x: 85, endPoint y: 130, distance: 59.8
click at [85, 130] on body "Kết quả tìm kiếm ( 1038 ) Bộ lọc Mã ĐH Trạng thái Món hàng Thu hộ Tổng cước Chư…" at bounding box center [497, 229] width 994 height 459
type input "0986060307"
click at [149, 135] on div "0986060307 - TRANG BỐNG" at bounding box center [149, 133] width 129 height 12
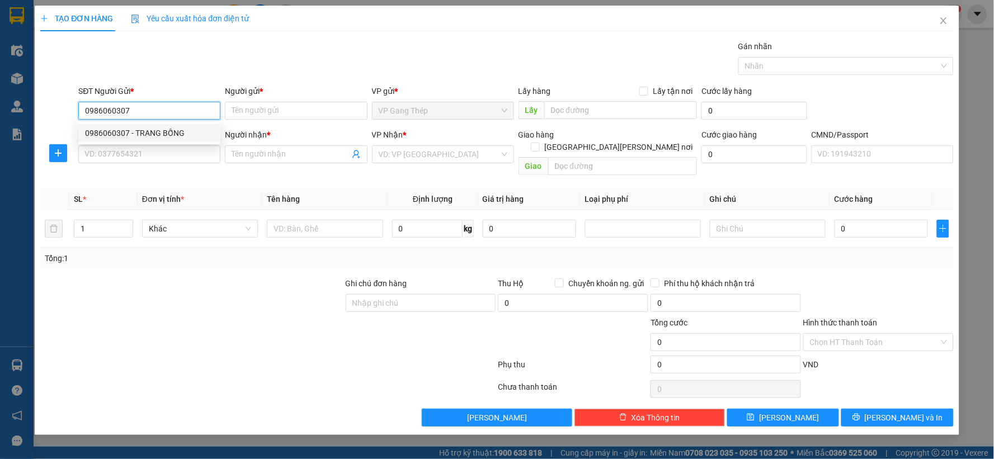
type input "TRANG BỐNG"
type input "0986060307"
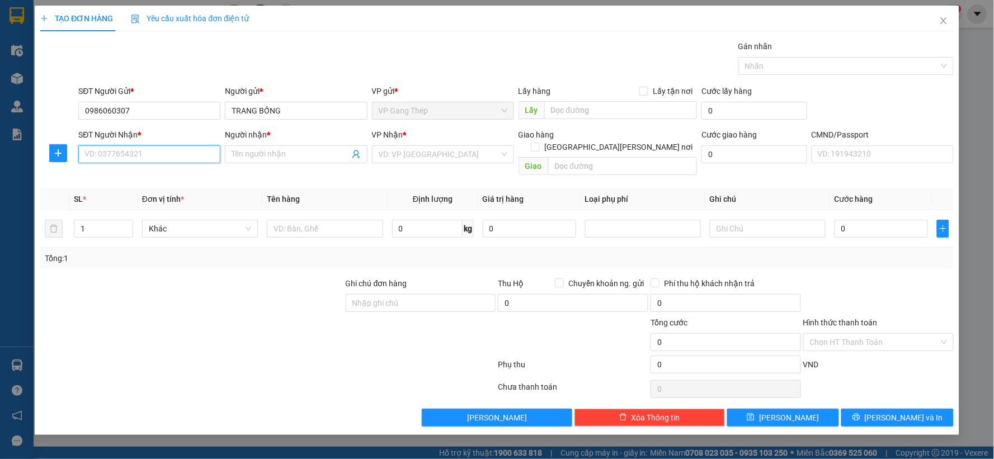
click at [149, 148] on input "SĐT Người Nhận *" at bounding box center [149, 154] width 142 height 18
type input "0988842444"
click at [133, 172] on div "0988842444 - BIÊN HOÀ" at bounding box center [149, 177] width 129 height 12
type input "BIÊN HOÀ"
type input "0988842444"
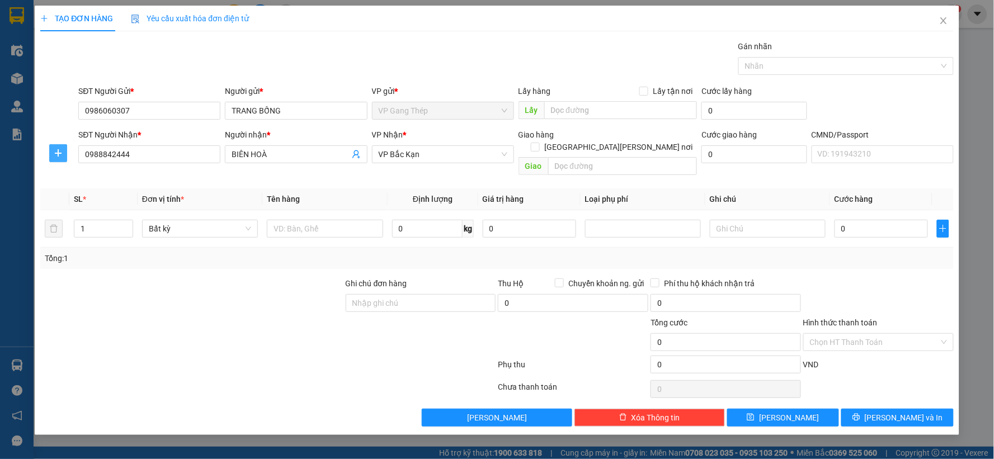
drag, startPoint x: 58, startPoint y: 152, endPoint x: 568, endPoint y: 151, distance: 510.0
click at [62, 152] on icon "plus" at bounding box center [58, 153] width 9 height 9
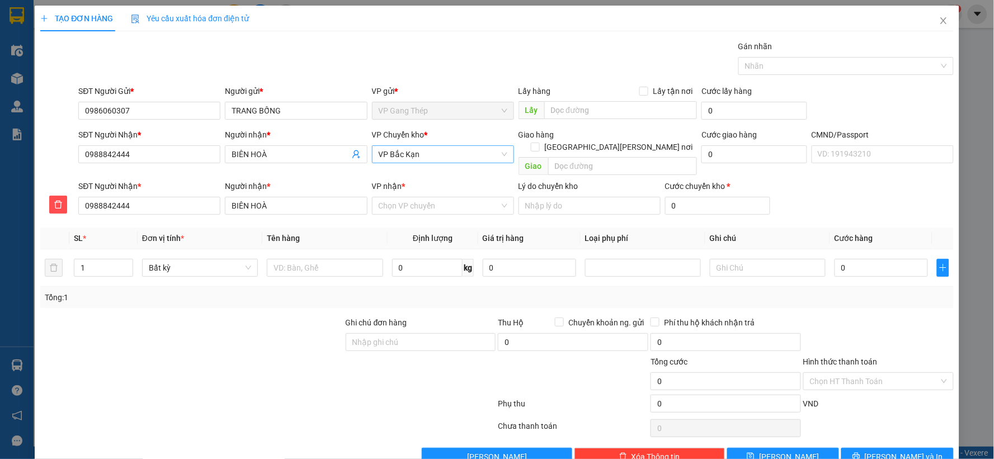
click at [415, 149] on span "VP Bắc Kạn" at bounding box center [443, 154] width 129 height 17
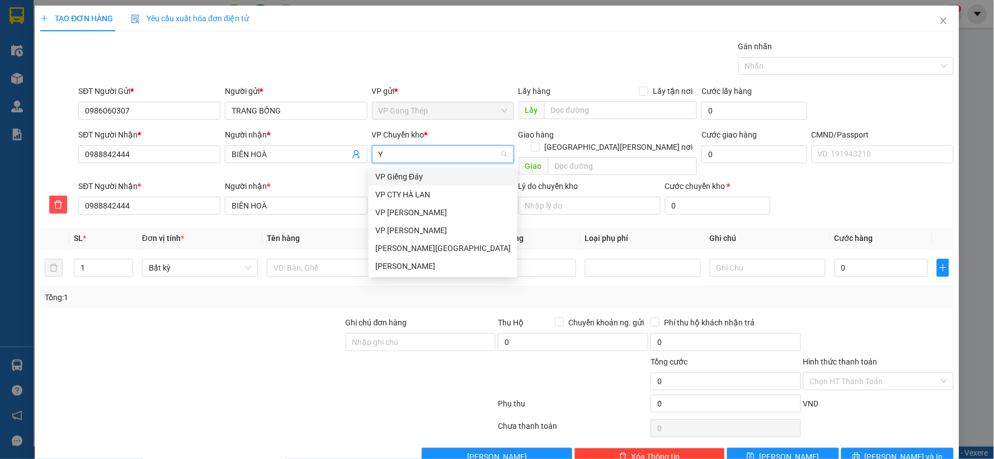
type input "YÊ"
click at [406, 174] on div "VP [GEOGRAPHIC_DATA]" at bounding box center [442, 177] width 135 height 12
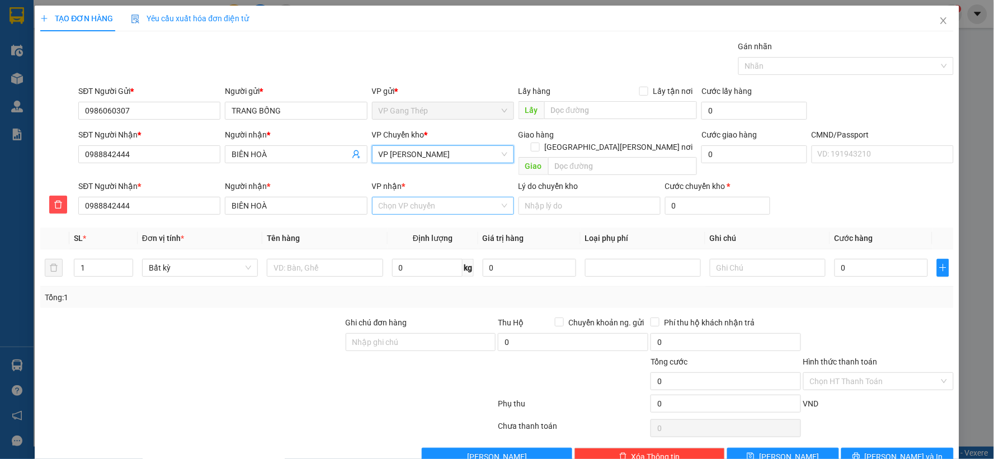
click at [398, 198] on input "VP nhận *" at bounding box center [439, 205] width 121 height 17
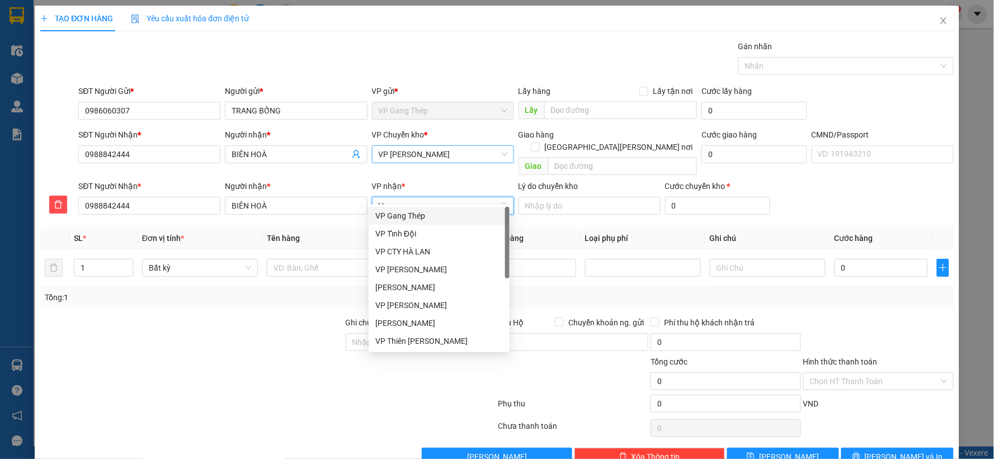
type input "HO"
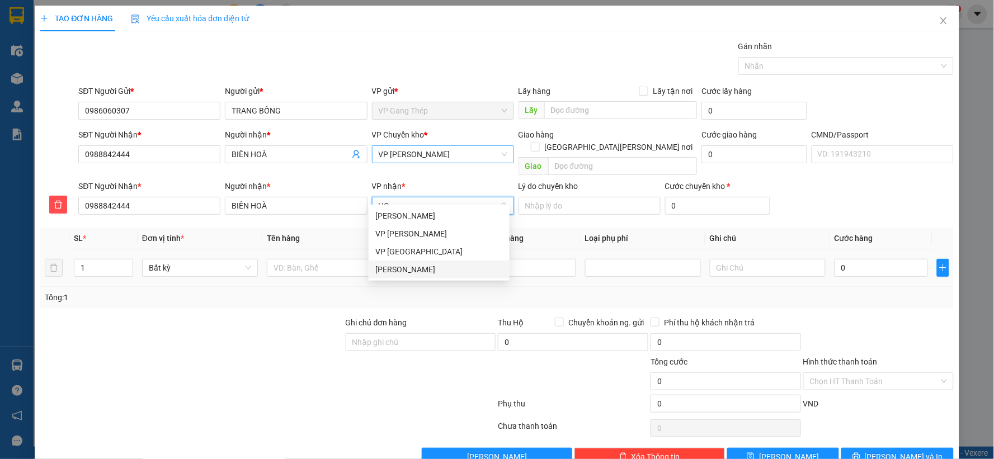
click at [394, 270] on div "VP [PERSON_NAME]" at bounding box center [439, 269] width 128 height 12
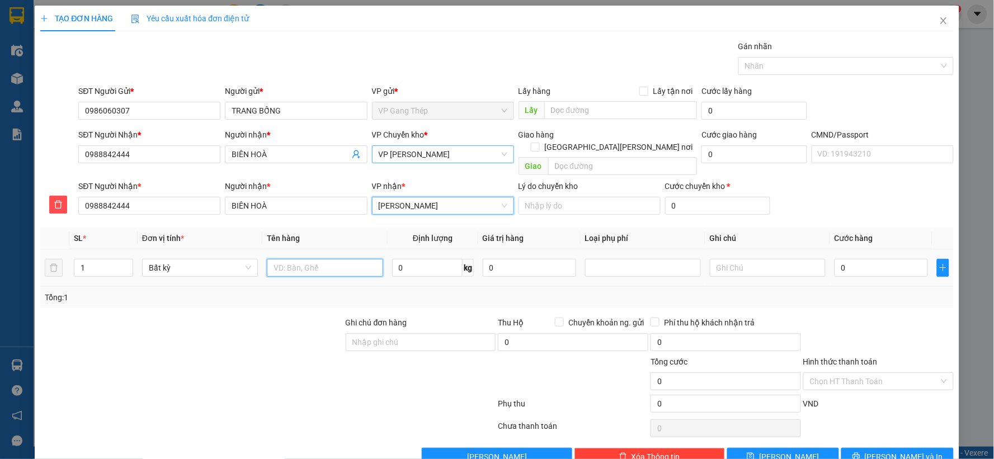
click at [350, 262] on input "text" at bounding box center [325, 268] width 116 height 18
type input "HỘP ĐT"
type input "3"
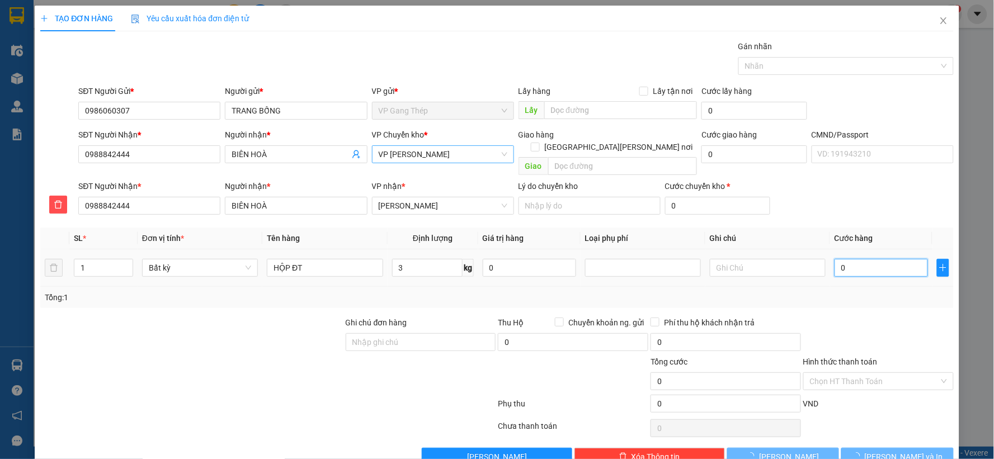
click at [882, 259] on input "0" at bounding box center [880, 268] width 93 height 18
type input "40.000"
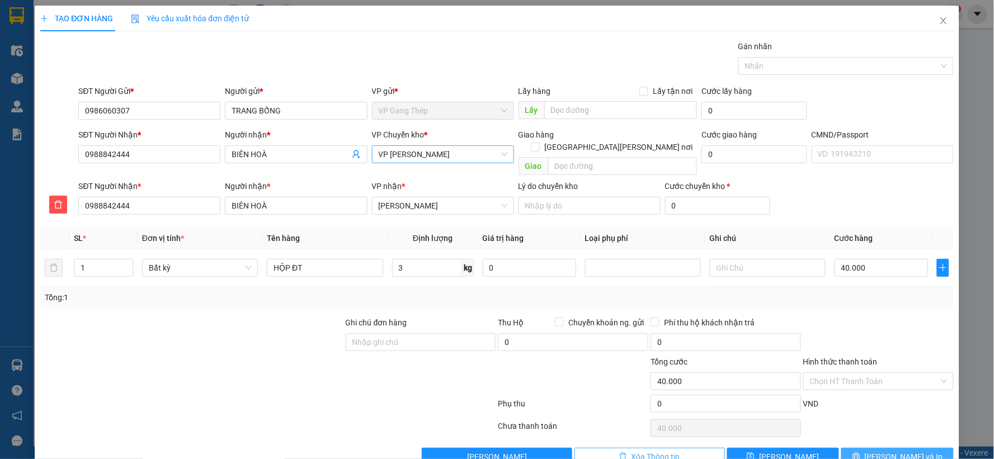
drag, startPoint x: 898, startPoint y: 445, endPoint x: 711, endPoint y: 443, distance: 186.2
click at [895, 451] on span "Lưu và In" at bounding box center [904, 457] width 78 height 12
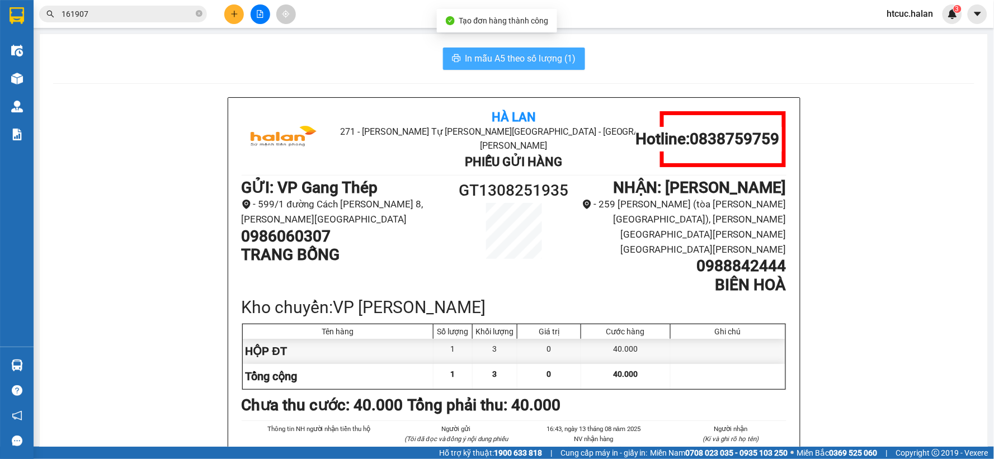
click at [495, 64] on span "In mẫu A5 theo số lượng (1)" at bounding box center [520, 58] width 111 height 14
click at [553, 53] on span "In mẫu A5 theo số lượng (1)" at bounding box center [520, 58] width 111 height 14
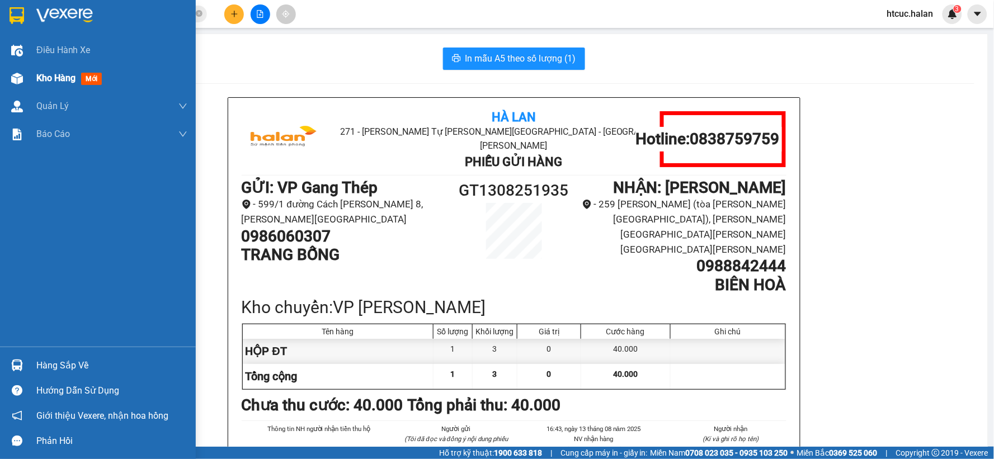
click at [17, 79] on img at bounding box center [17, 79] width 12 height 12
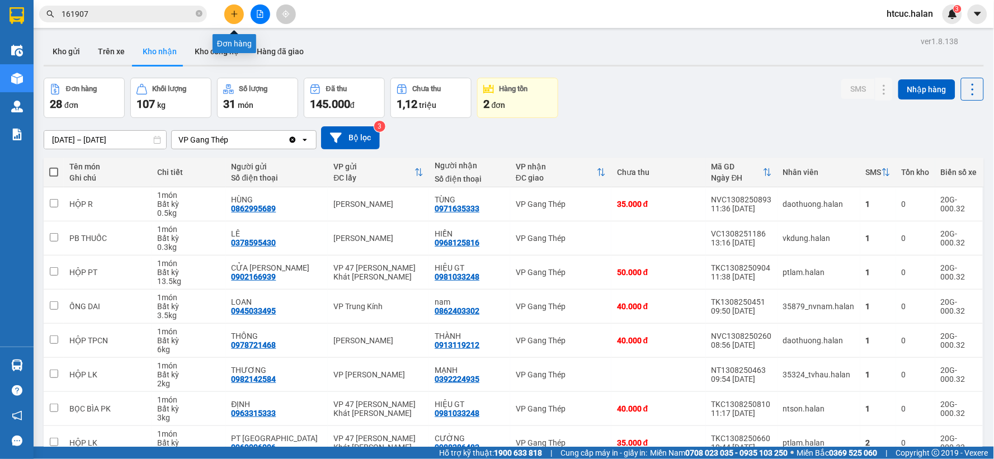
click at [230, 13] on icon "plus" at bounding box center [234, 14] width 8 height 8
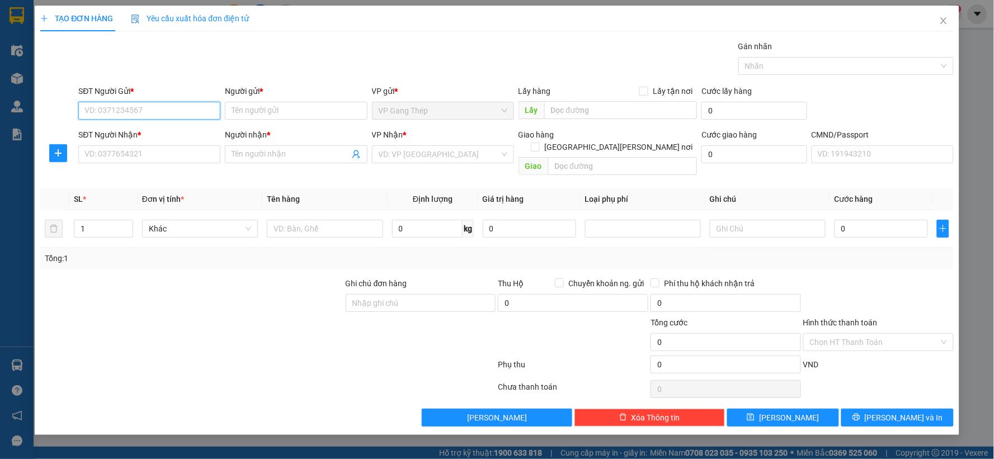
click at [154, 110] on input "SĐT Người Gửi *" at bounding box center [149, 111] width 142 height 18
type input "0968203746"
click at [157, 135] on div "0968203746 - PK ĐK VIỆT BẮC" at bounding box center [160, 133] width 150 height 12
type input "PK ĐK VIỆT BẮC"
type input "0968203746"
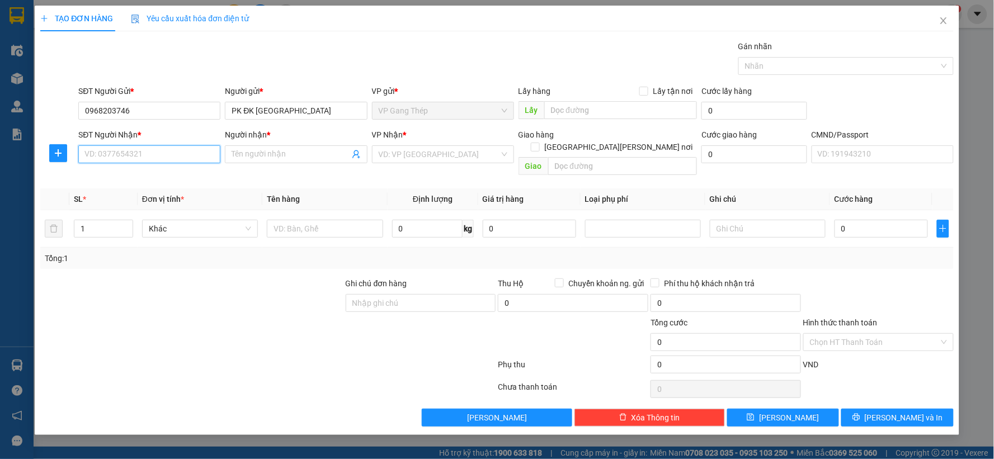
click at [144, 157] on input "SĐT Người Nhận *" at bounding box center [149, 154] width 142 height 18
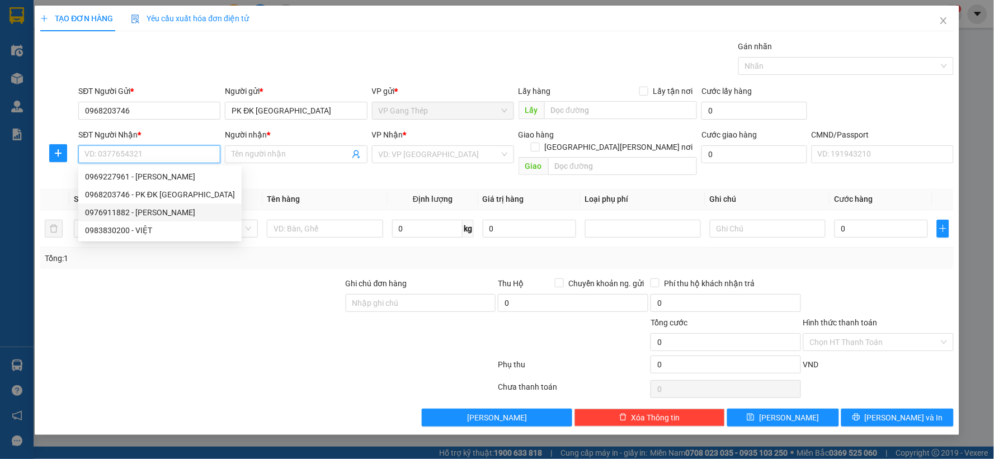
click at [149, 216] on div "0976911882 - HUYNH" at bounding box center [160, 212] width 150 height 12
type input "0976911882"
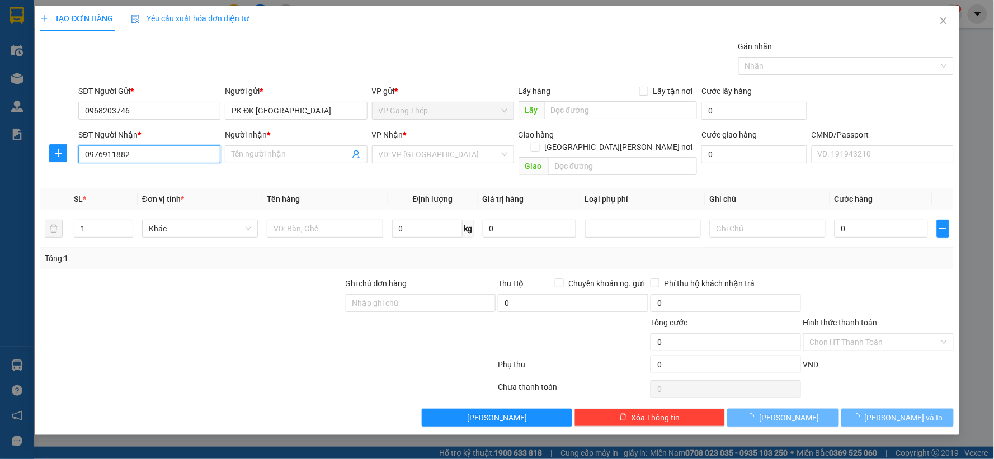
type input "HUYNH"
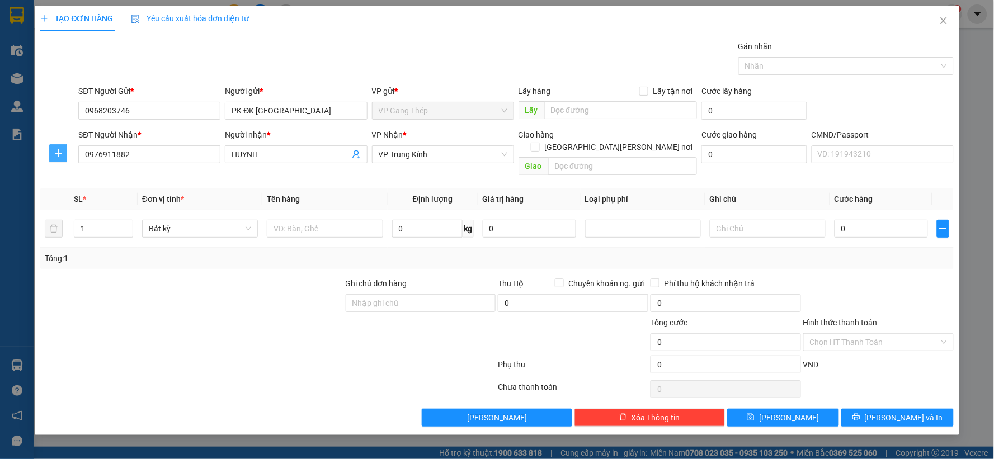
click at [51, 155] on span "plus" at bounding box center [58, 153] width 17 height 9
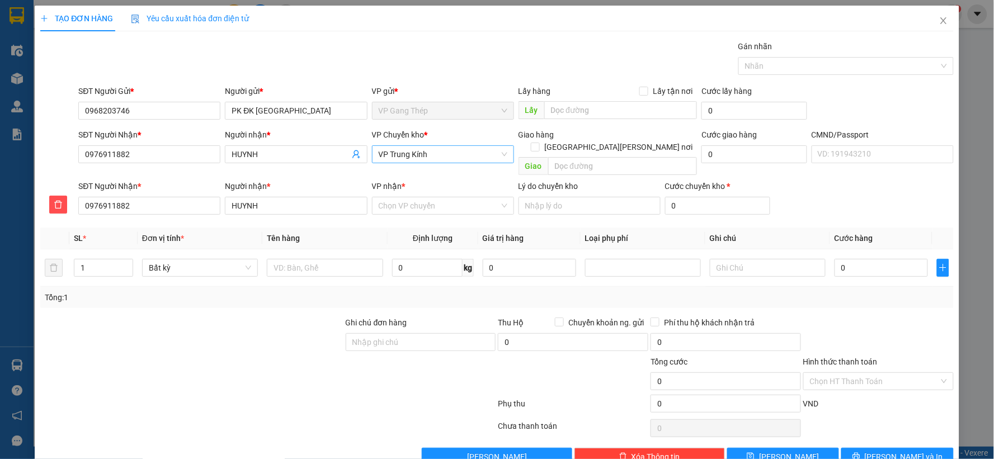
click at [440, 149] on span "VP Trung Kính" at bounding box center [443, 154] width 129 height 17
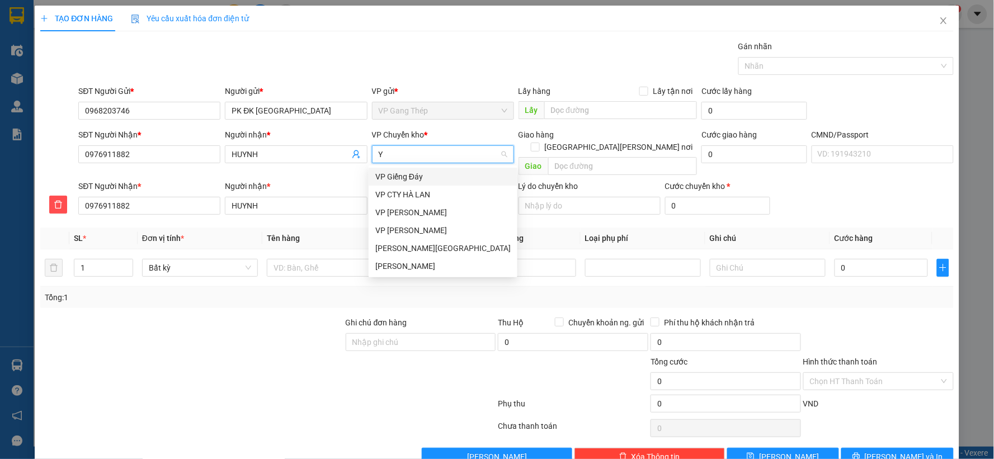
type input "YÊ"
click at [408, 176] on div "VP [GEOGRAPHIC_DATA]" at bounding box center [442, 177] width 135 height 12
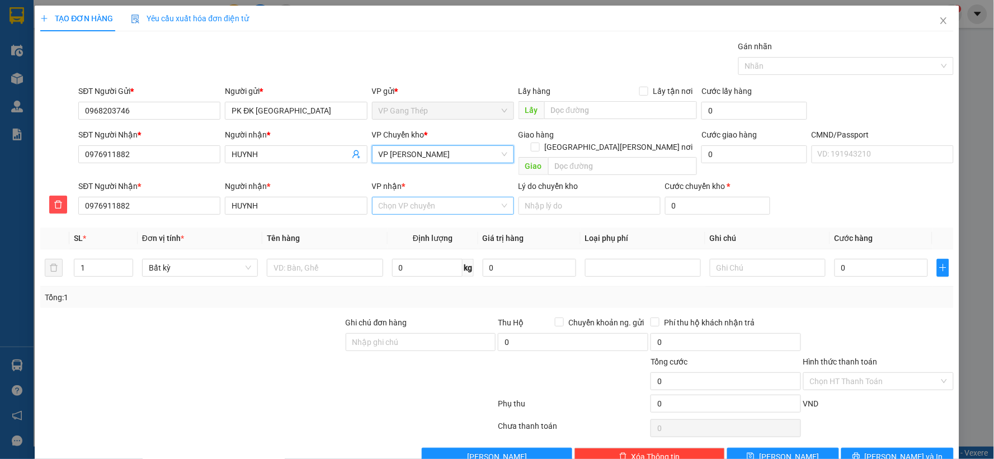
click at [421, 197] on input "VP nhận *" at bounding box center [439, 205] width 121 height 17
type input "KINH"
drag, startPoint x: 415, startPoint y: 213, endPoint x: 378, endPoint y: 233, distance: 42.8
click at [414, 213] on div "VP Trung Kính" at bounding box center [439, 216] width 128 height 12
click at [332, 259] on input "text" at bounding box center [325, 268] width 116 height 18
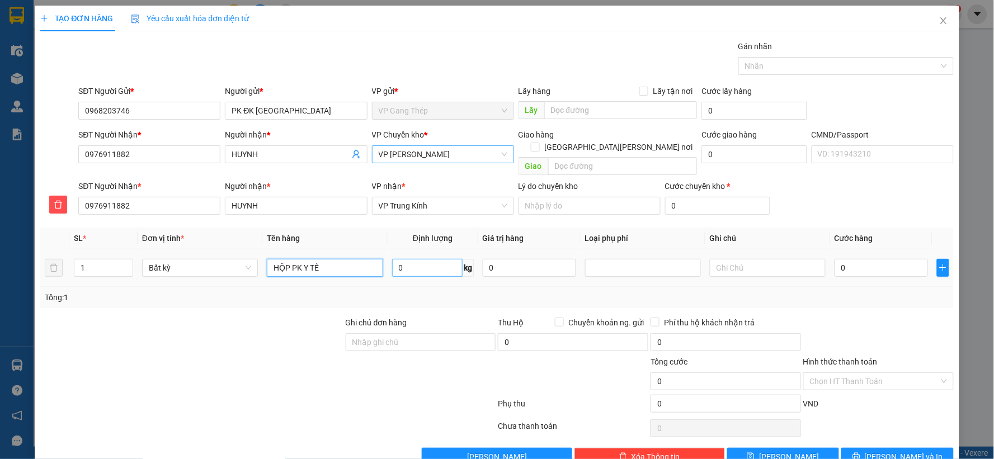
type input "HỘP PK Y TẾ"
click at [435, 259] on input "0" at bounding box center [427, 268] width 70 height 18
type input "1"
click at [886, 257] on div "0" at bounding box center [880, 268] width 93 height 22
type input "35.000"
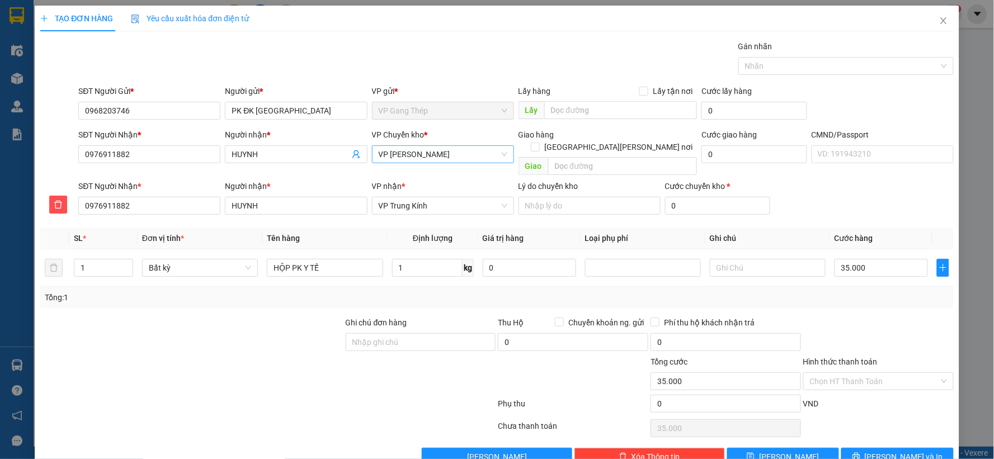
type input "35.000"
click at [879, 373] on input "Hình thức thanh toán" at bounding box center [874, 381] width 129 height 17
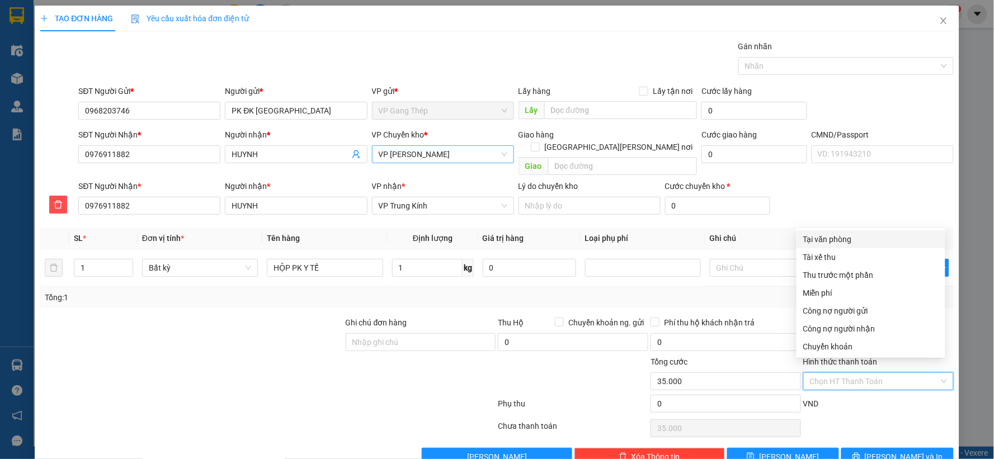
click at [842, 237] on div "Tại văn phòng" at bounding box center [870, 239] width 135 height 12
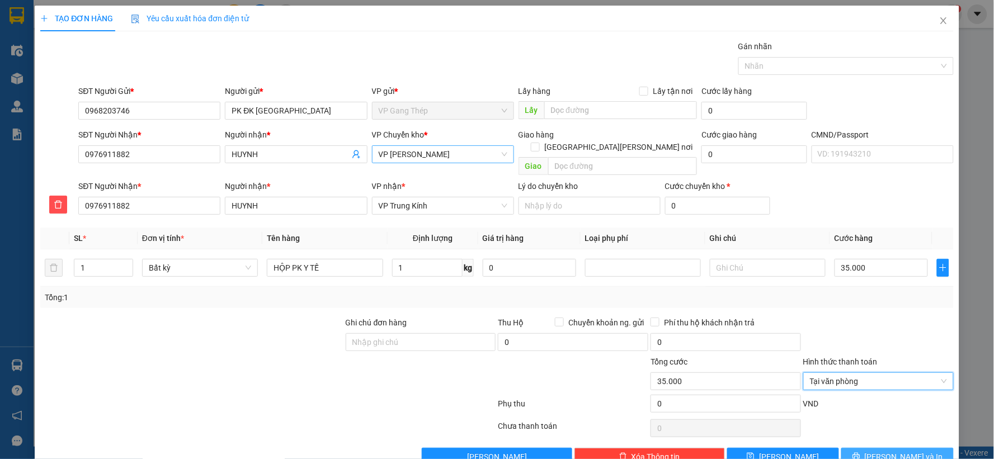
click at [893, 451] on span "Lưu và In" at bounding box center [904, 457] width 78 height 12
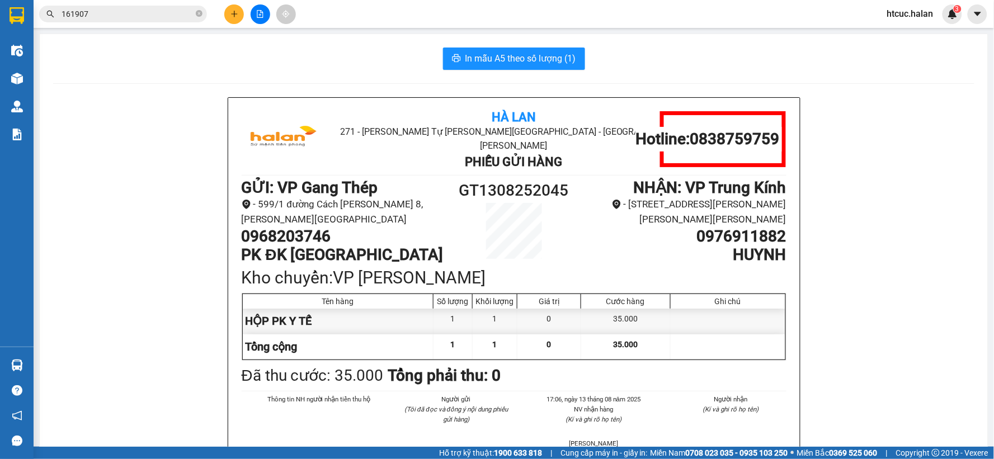
click at [512, 54] on span "In mẫu A5 theo số lượng (1)" at bounding box center [520, 58] width 111 height 14
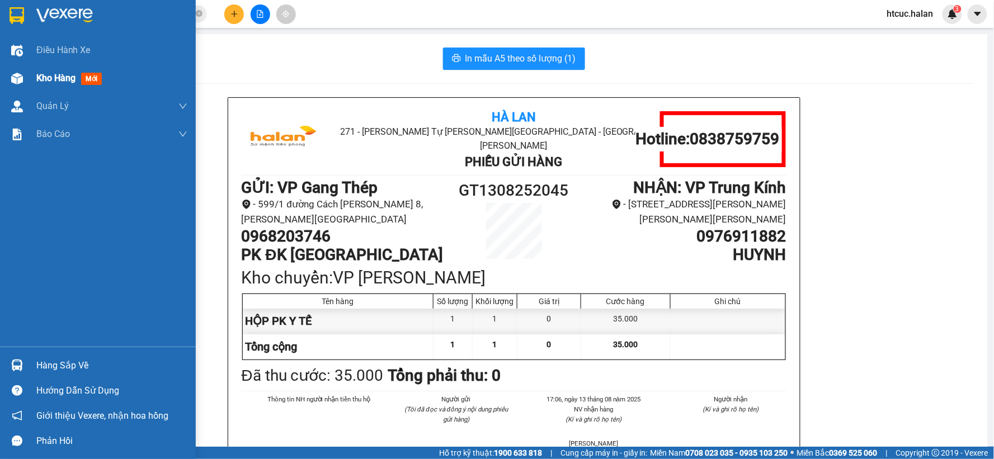
click at [18, 79] on img at bounding box center [17, 79] width 12 height 12
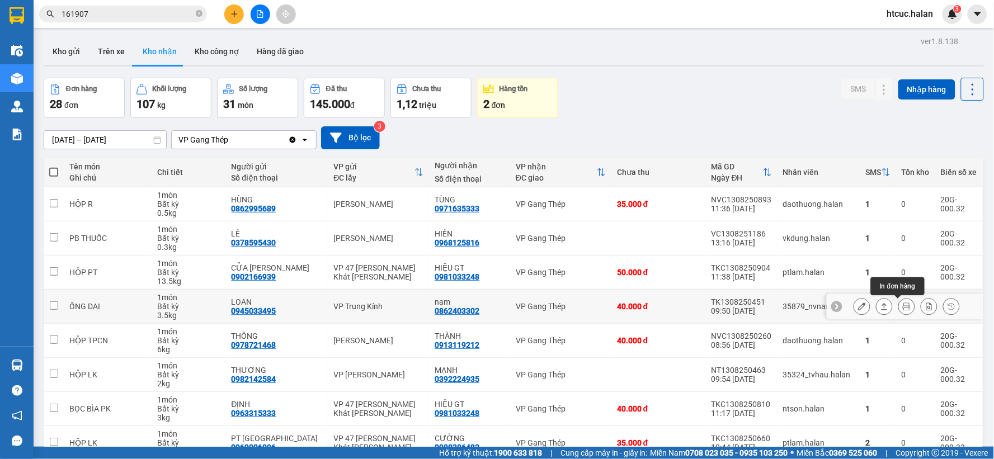
click at [901, 297] on button at bounding box center [907, 307] width 16 height 20
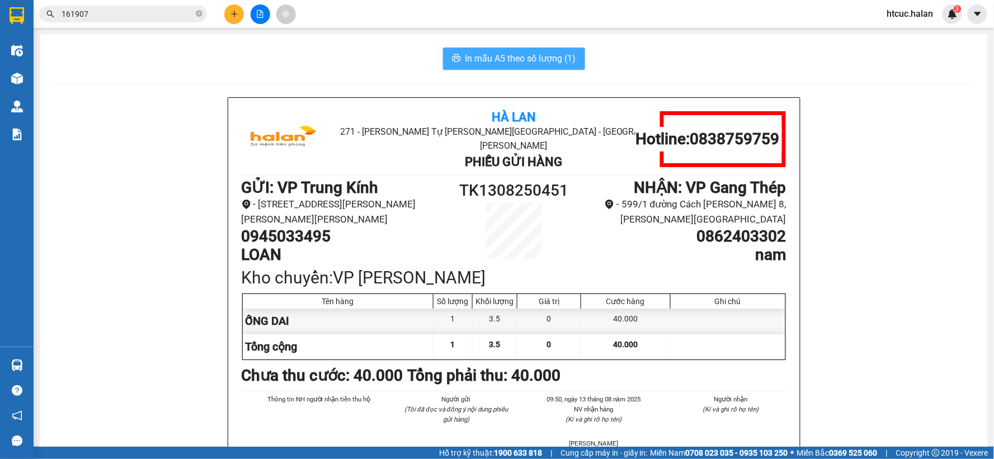
click at [536, 48] on button "In mẫu A5 theo số lượng (1)" at bounding box center [514, 59] width 142 height 22
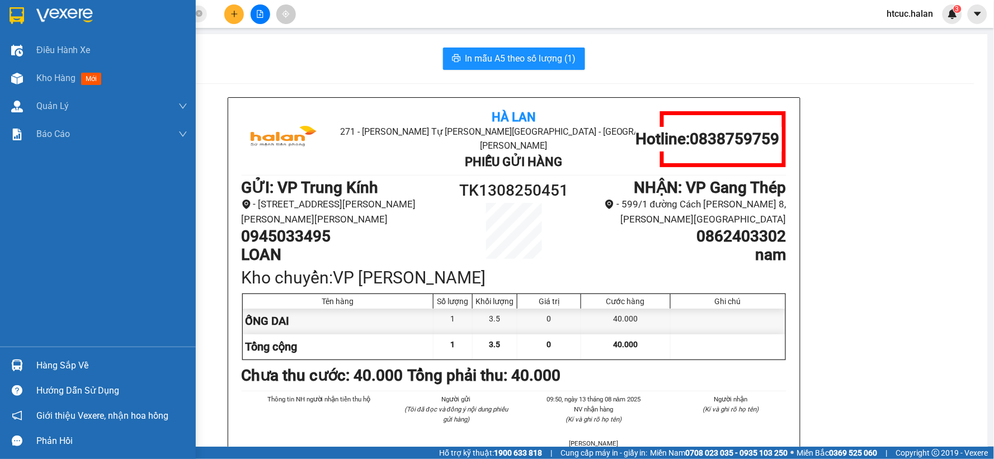
click at [9, 363] on div at bounding box center [17, 366] width 20 height 20
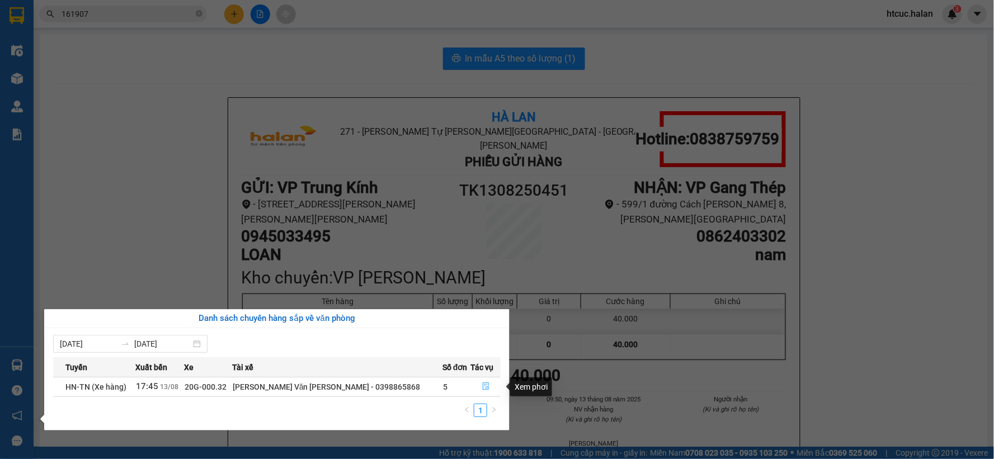
click at [483, 388] on icon "file-done" at bounding box center [486, 387] width 7 height 8
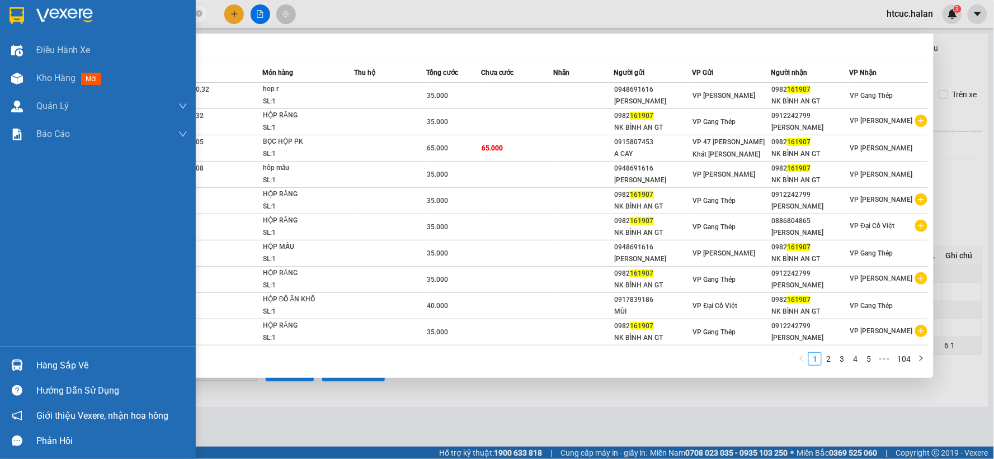
drag, startPoint x: 102, startPoint y: 13, endPoint x: 13, endPoint y: 34, distance: 90.9
click at [13, 34] on section "Kết quả tìm kiếm ( 1038 ) Bộ lọc Mã ĐH Trạng thái Món hàng Thu hộ Tổng cước Chư…" at bounding box center [497, 229] width 994 height 459
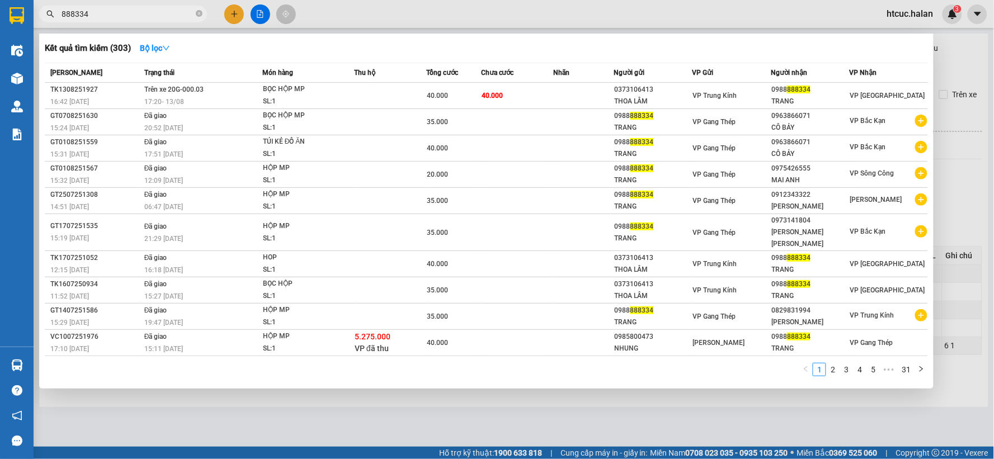
type input "888334"
click at [270, 398] on div at bounding box center [497, 229] width 994 height 459
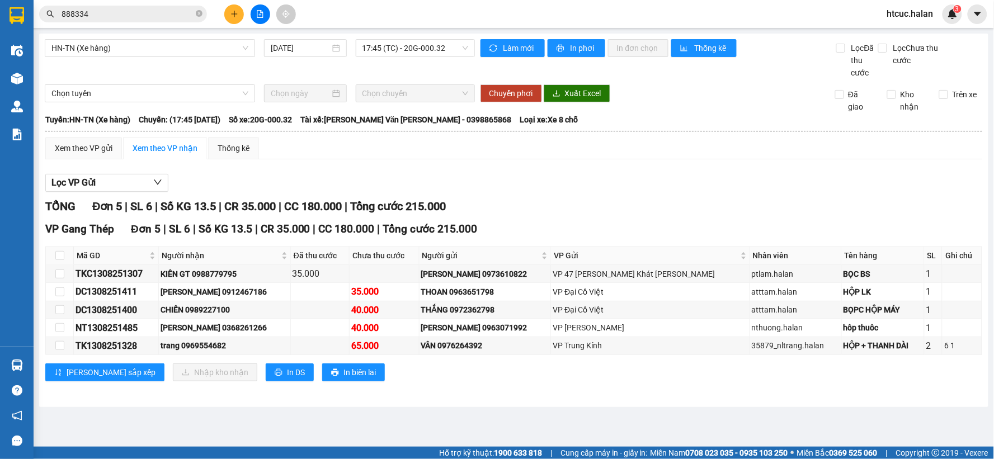
click at [367, 417] on main "HN-TN (Xe hàng) 13/08/2025 17:45 (TC) - 20G-000.32 Làm mới In phơi In đơn chọn …" at bounding box center [497, 223] width 994 height 447
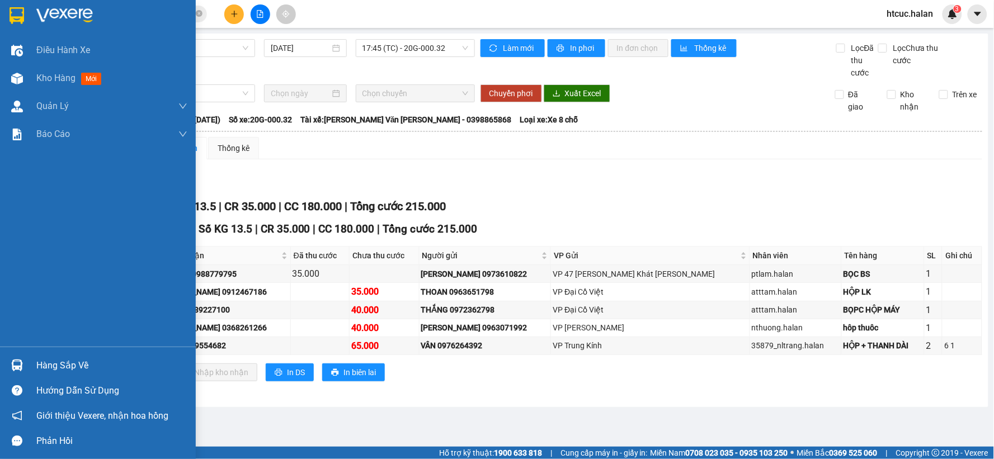
click at [0, 365] on div "Hàng sắp về" at bounding box center [98, 365] width 196 height 25
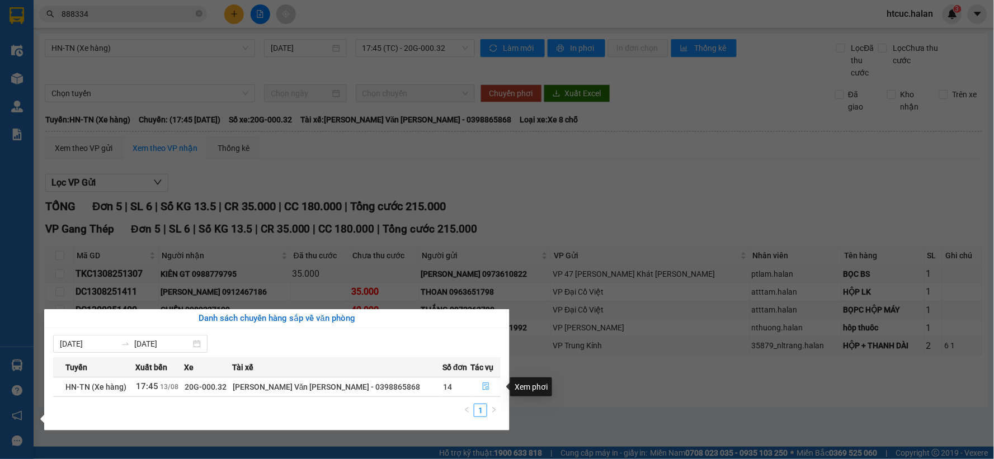
click at [483, 386] on icon "file-done" at bounding box center [486, 387] width 8 height 8
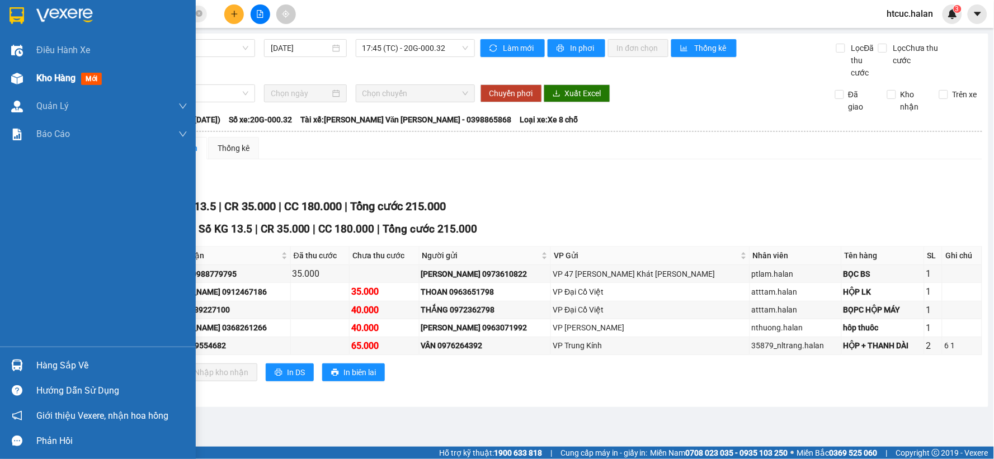
click at [15, 73] on img at bounding box center [17, 79] width 12 height 12
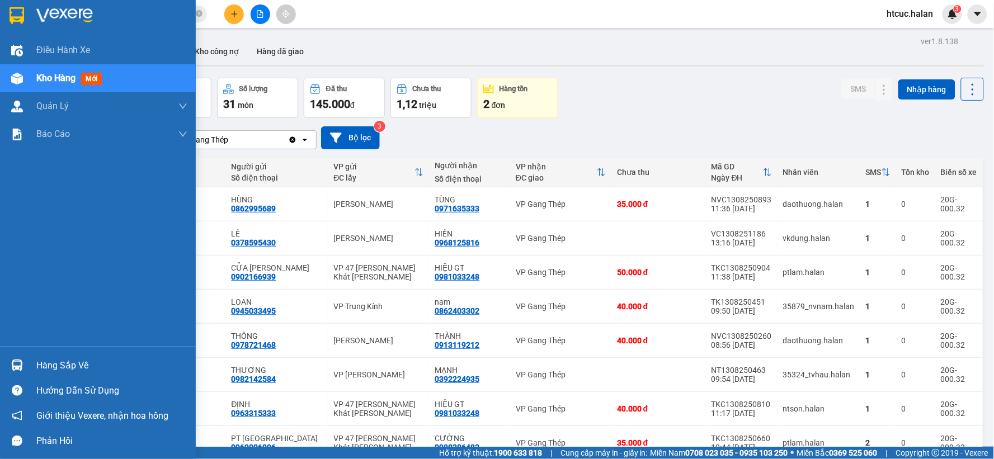
click at [18, 363] on img at bounding box center [17, 366] width 12 height 12
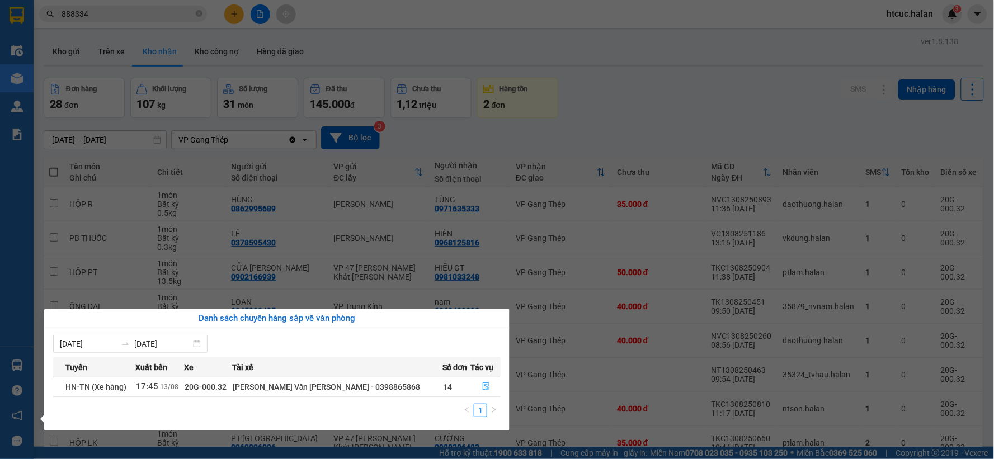
click at [477, 384] on button "button" at bounding box center [485, 387] width 29 height 18
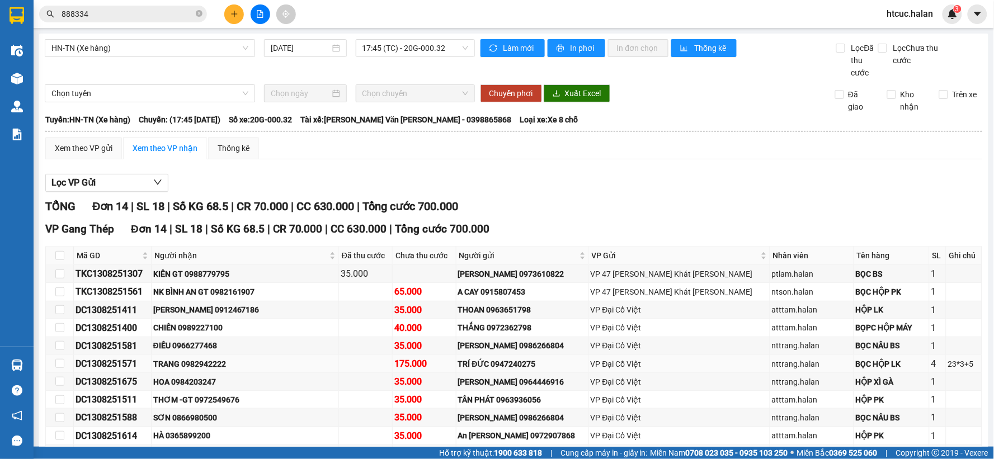
drag, startPoint x: 251, startPoint y: 303, endPoint x: 200, endPoint y: 299, distance: 50.4
click at [200, 358] on div "TRANG 0982942222" at bounding box center [244, 364] width 183 height 12
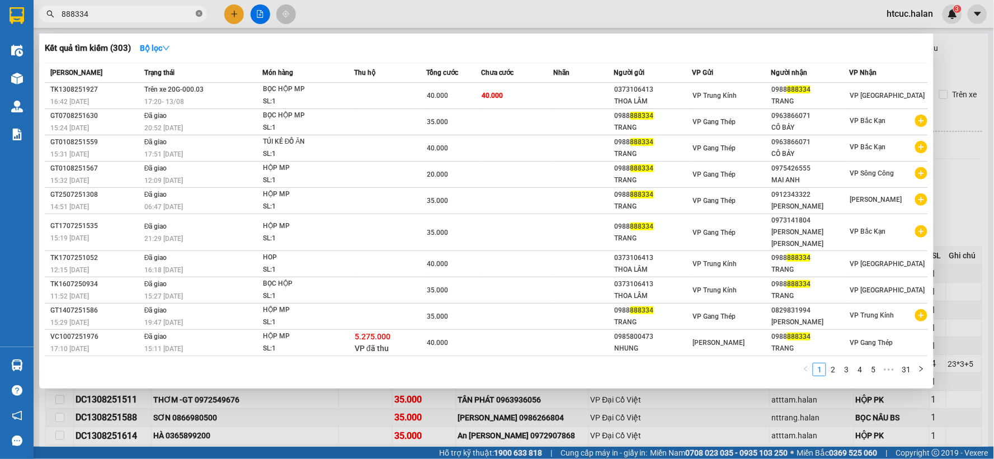
click at [200, 15] on icon "close-circle" at bounding box center [199, 13] width 7 height 7
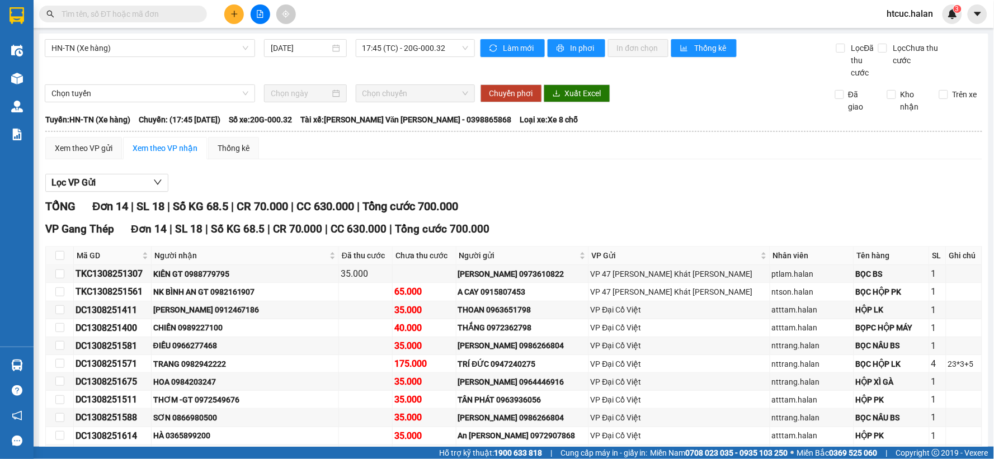
paste input "0982942222"
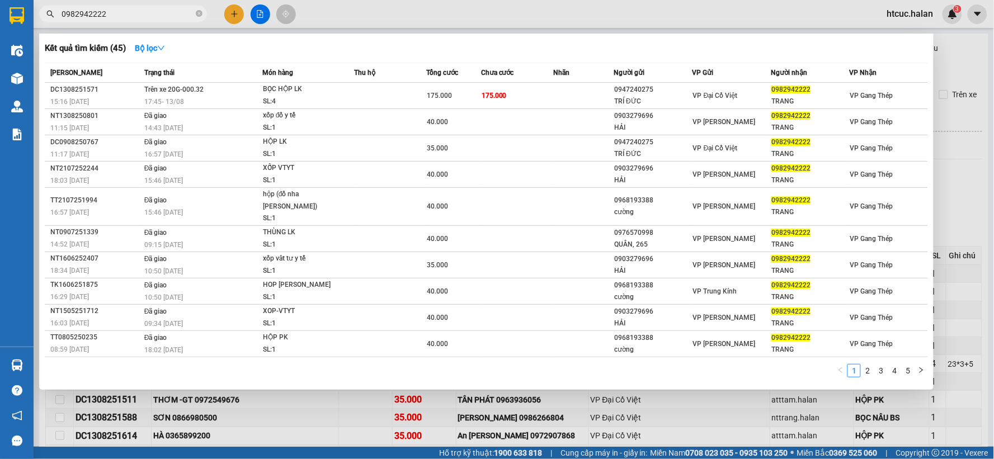
click at [373, 403] on div at bounding box center [497, 229] width 994 height 459
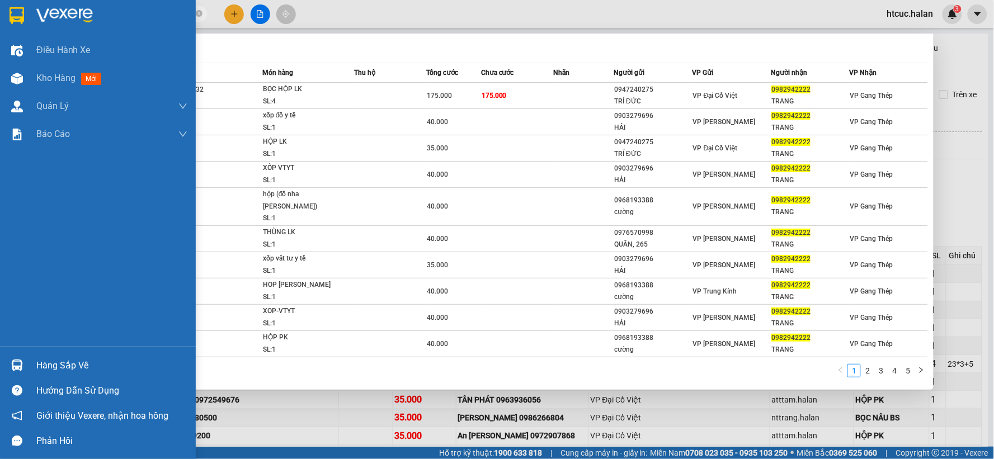
drag, startPoint x: 119, startPoint y: 14, endPoint x: 12, endPoint y: 21, distance: 107.1
click at [12, 21] on section "Kết quả tìm kiếm ( 45 ) Bộ lọc Mã ĐH Trạng thái Món hàng Thu hộ Tổng cước Chưa …" at bounding box center [497, 229] width 994 height 459
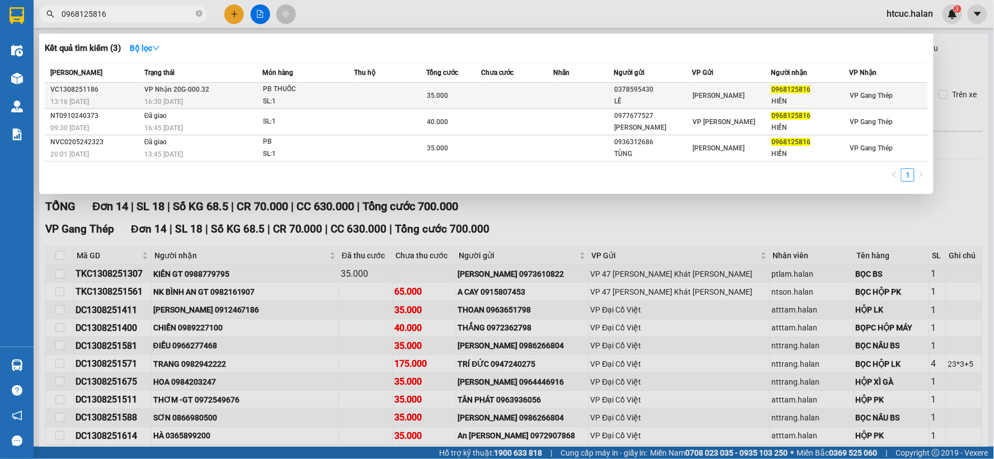
type input "0968125816"
click at [323, 90] on div "PB THUỐC" at bounding box center [305, 89] width 84 height 12
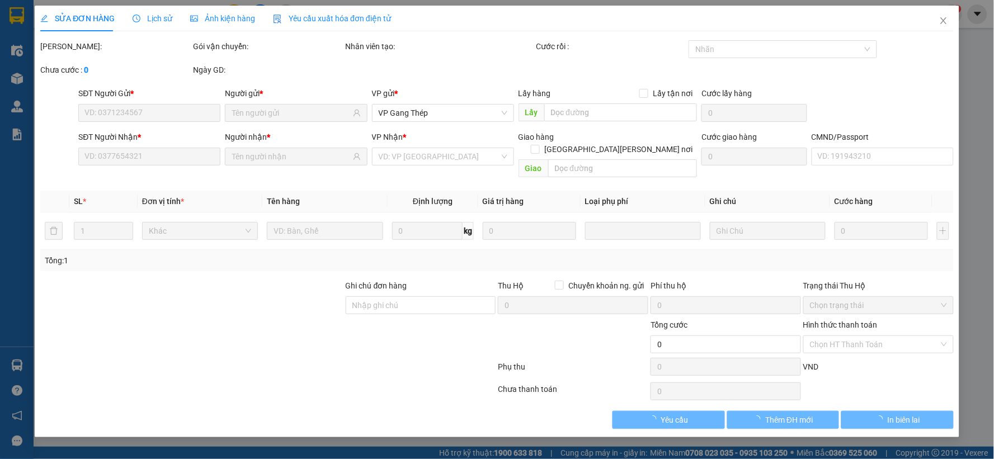
type input "0378595430"
type input "LÊ"
type input "0968125816"
type input "HIỀN"
type input "35.000"
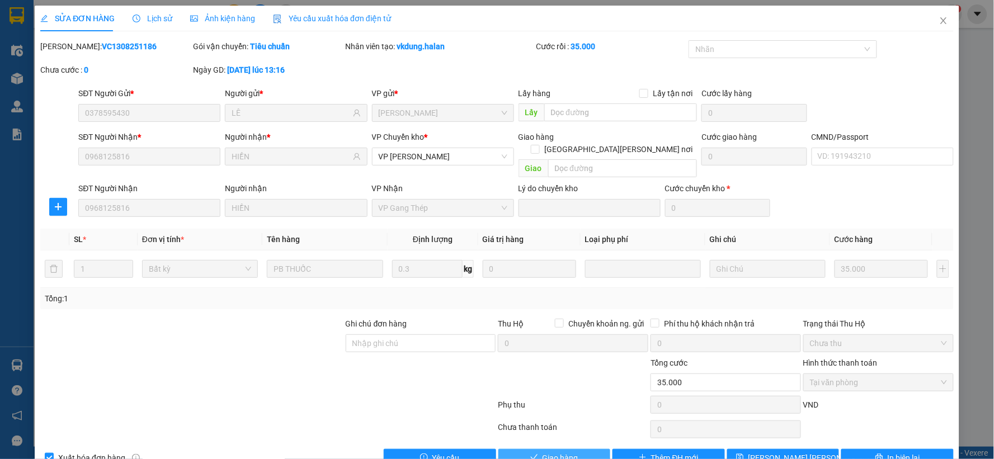
click at [559, 452] on span "Giao hàng" at bounding box center [560, 458] width 36 height 12
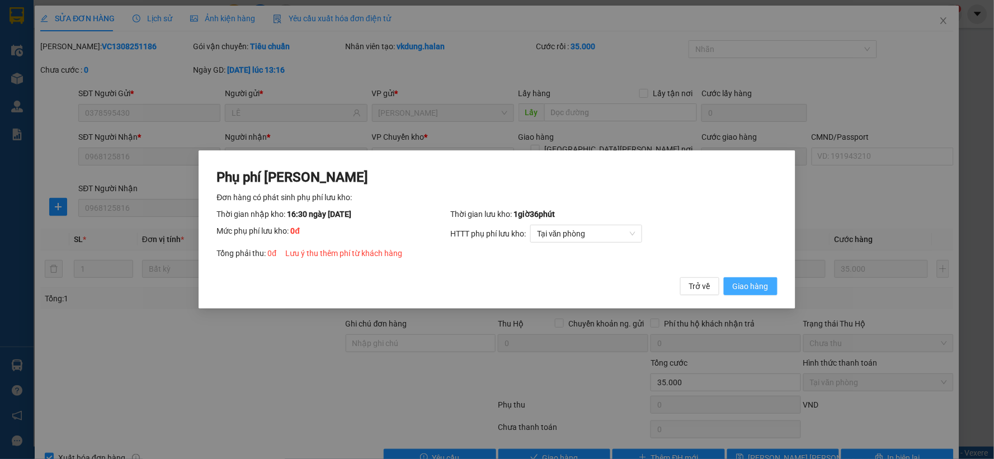
drag, startPoint x: 769, startPoint y: 287, endPoint x: 758, endPoint y: 330, distance: 44.9
click at [769, 290] on button "Giao hàng" at bounding box center [751, 286] width 54 height 18
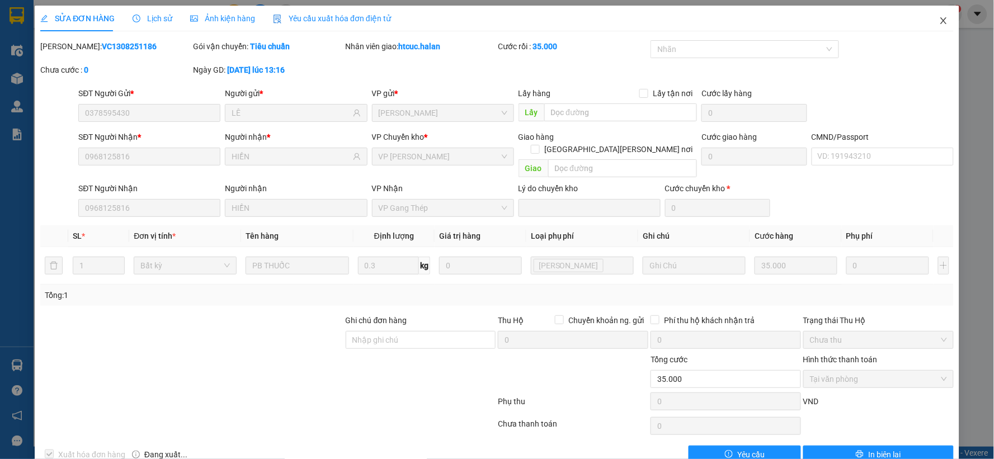
click at [939, 18] on icon "close" at bounding box center [943, 20] width 9 height 9
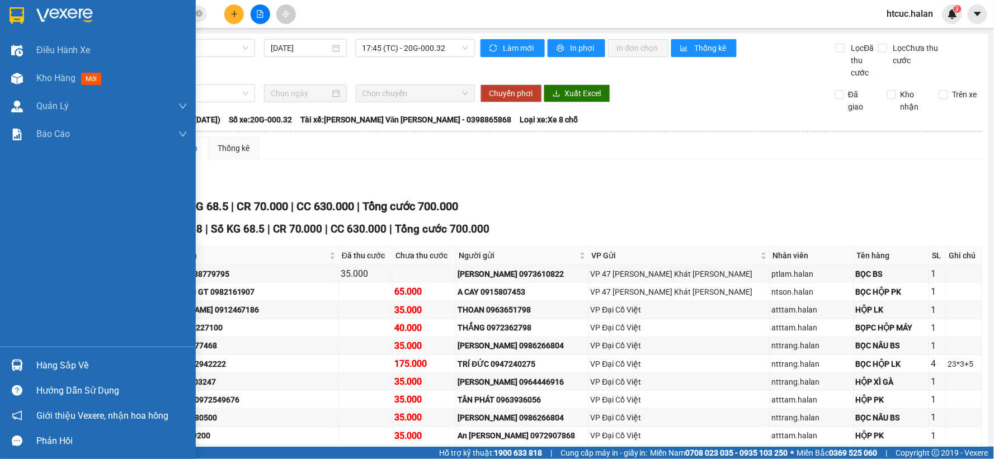
drag, startPoint x: 19, startPoint y: 77, endPoint x: 243, endPoint y: 24, distance: 229.9
click at [19, 78] on img at bounding box center [17, 79] width 12 height 12
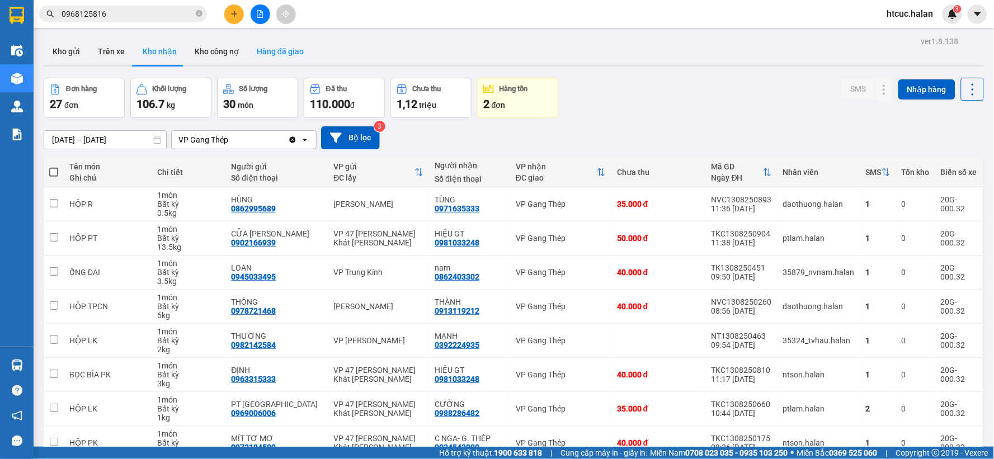
click at [270, 54] on button "Hàng đã giao" at bounding box center [280, 51] width 65 height 27
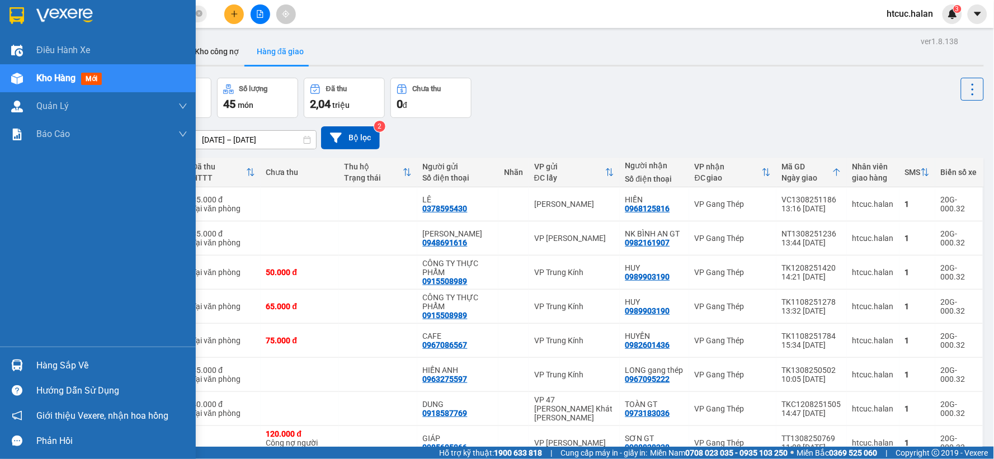
click at [12, 365] on img at bounding box center [17, 366] width 12 height 12
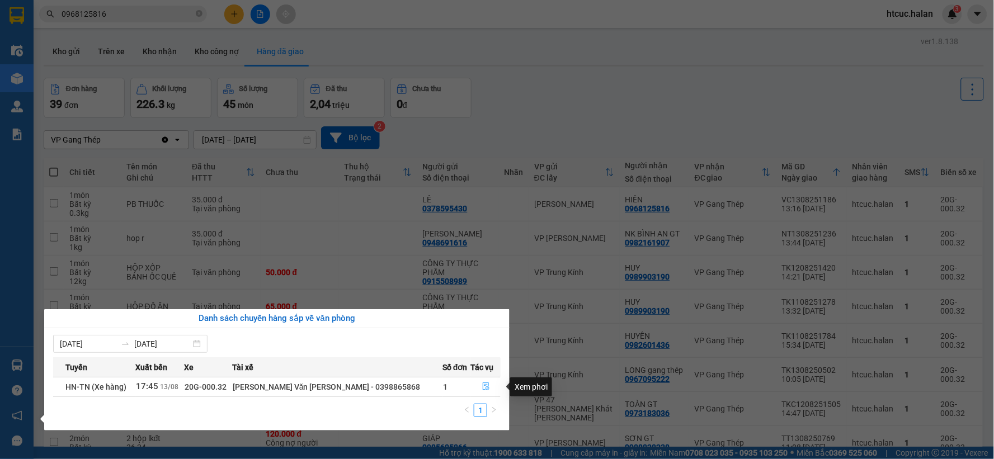
click at [484, 384] on icon "file-done" at bounding box center [486, 387] width 7 height 8
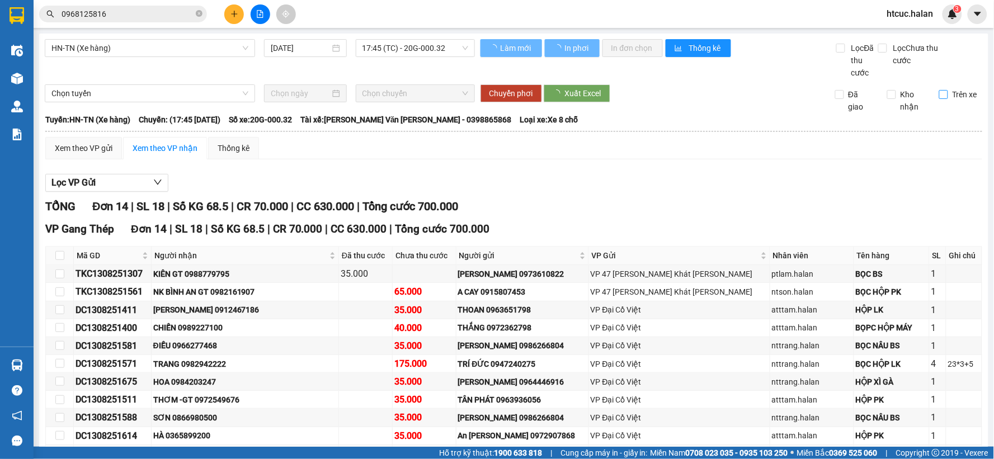
click at [939, 93] on input "Trên xe" at bounding box center [943, 94] width 9 height 9
checkbox input "true"
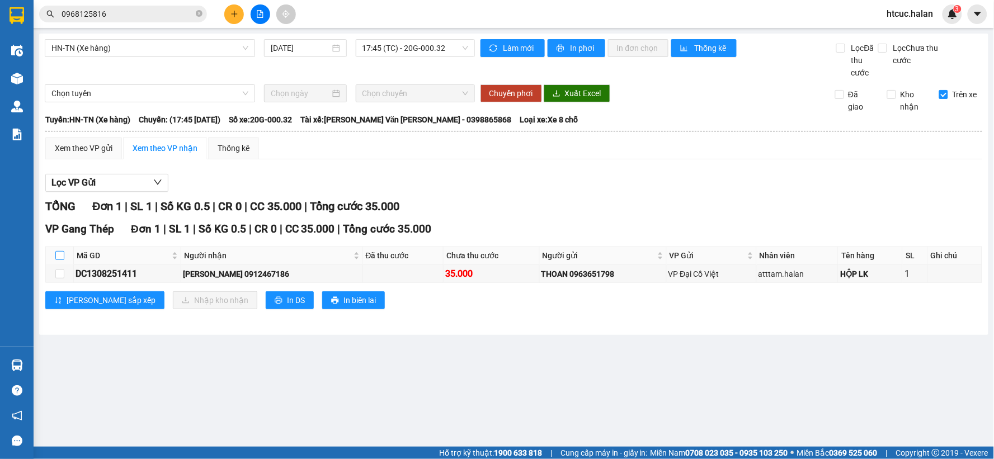
click at [59, 252] on input "checkbox" at bounding box center [59, 255] width 9 height 9
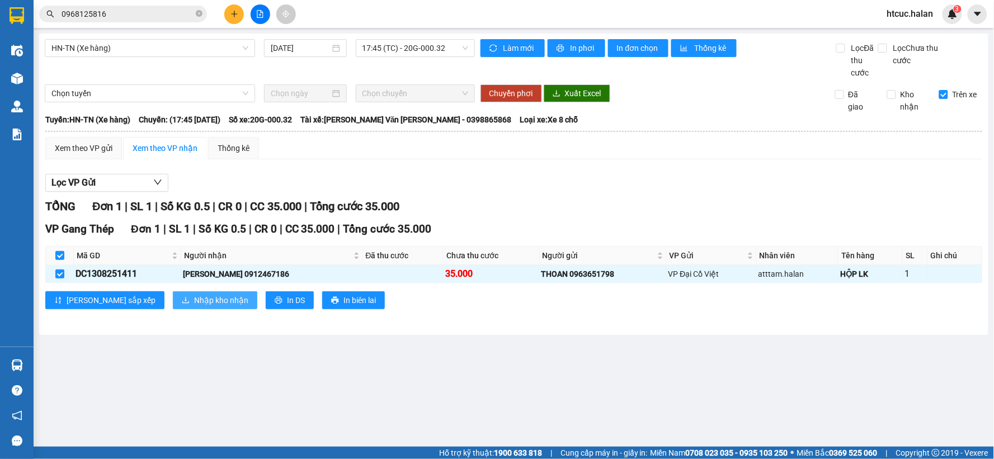
click at [194, 303] on span "Nhập kho nhận" at bounding box center [221, 300] width 54 height 12
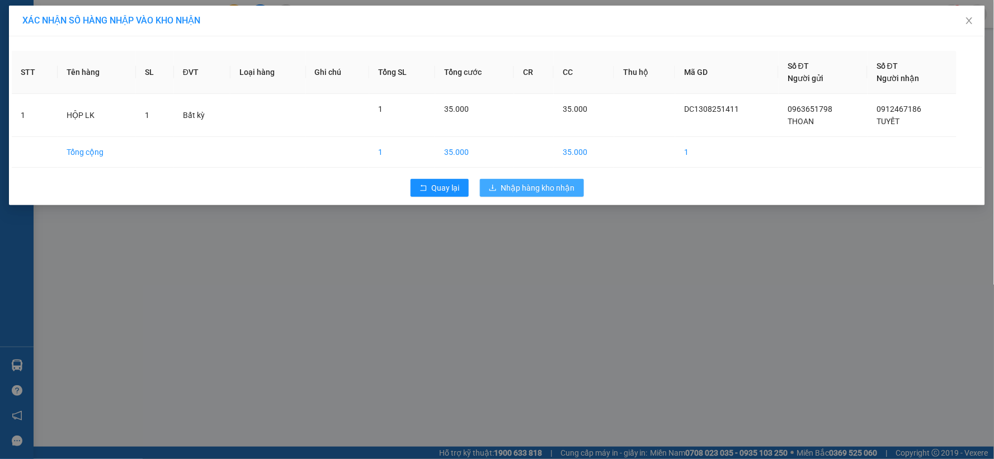
click at [535, 194] on button "Nhập hàng kho nhận" at bounding box center [532, 188] width 104 height 18
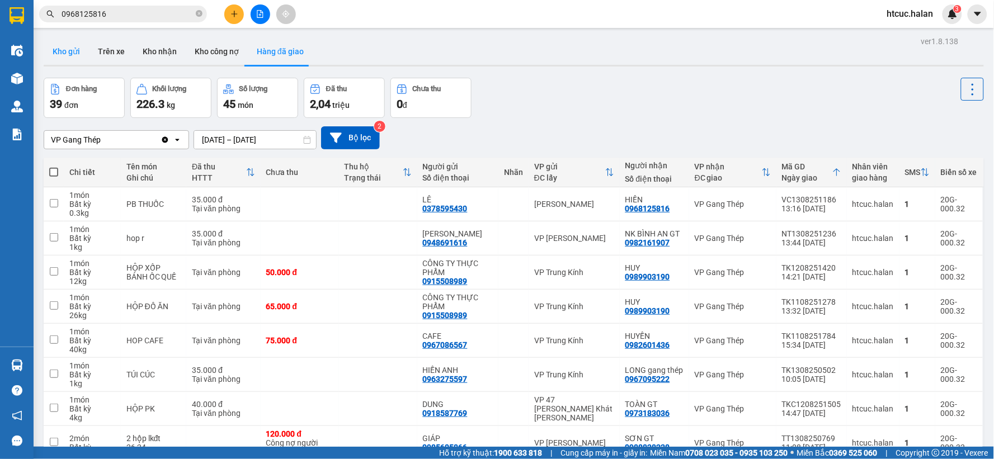
click at [56, 59] on button "Kho gửi" at bounding box center [66, 51] width 45 height 27
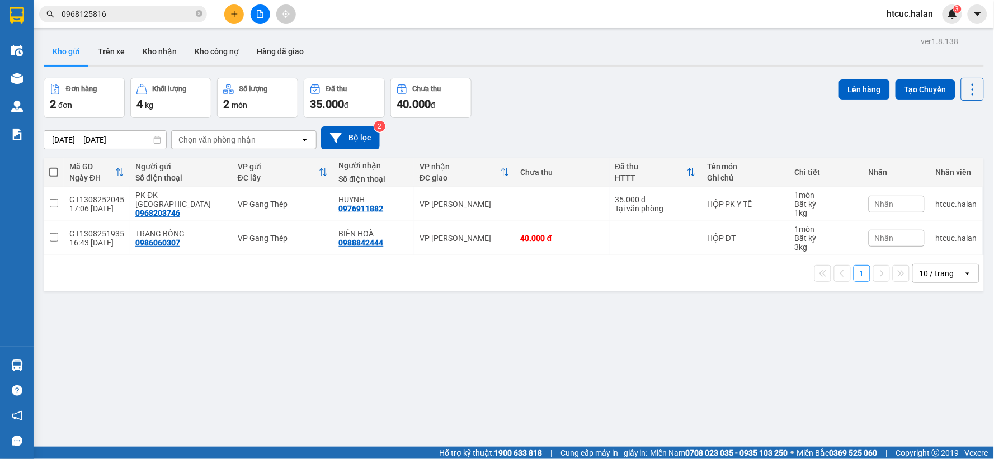
click at [55, 171] on span at bounding box center [53, 172] width 9 height 9
click at [54, 167] on input "checkbox" at bounding box center [54, 167] width 0 height 0
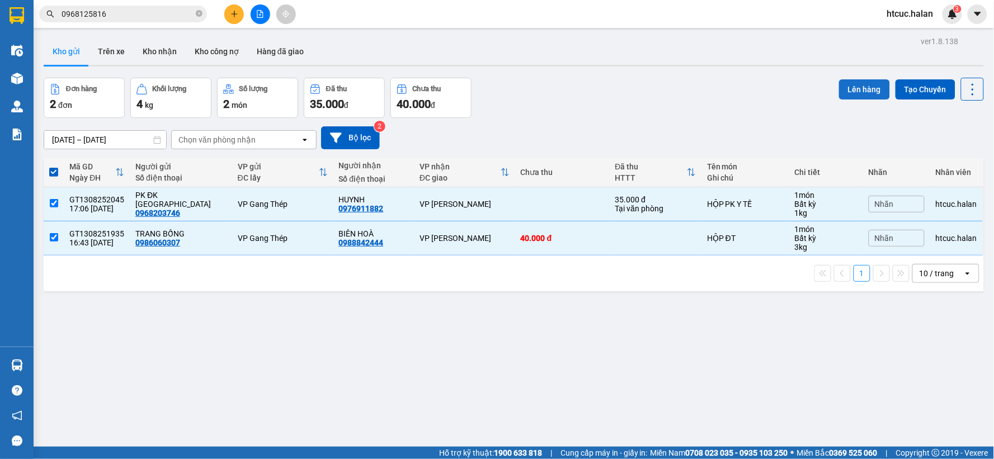
click at [843, 92] on button "Lên hàng" at bounding box center [864, 89] width 51 height 20
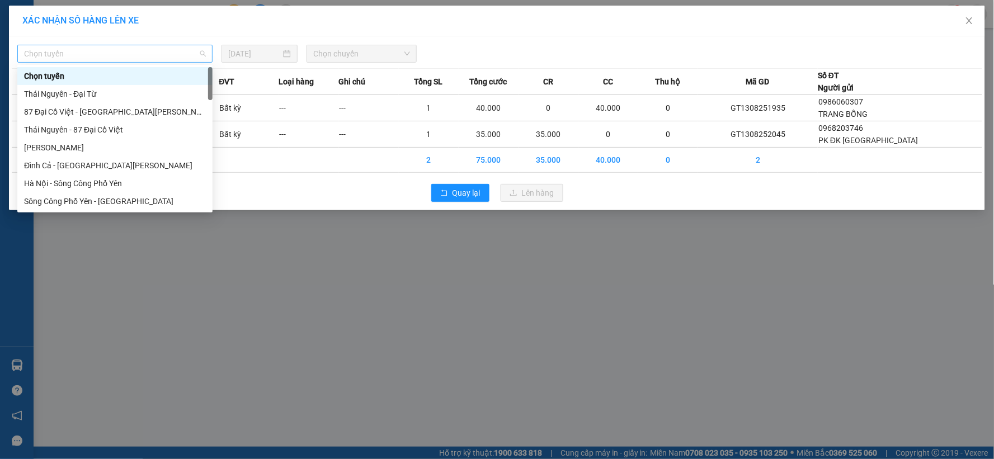
click at [197, 49] on span "Chọn tuyến" at bounding box center [115, 53] width 182 height 17
type input "TN"
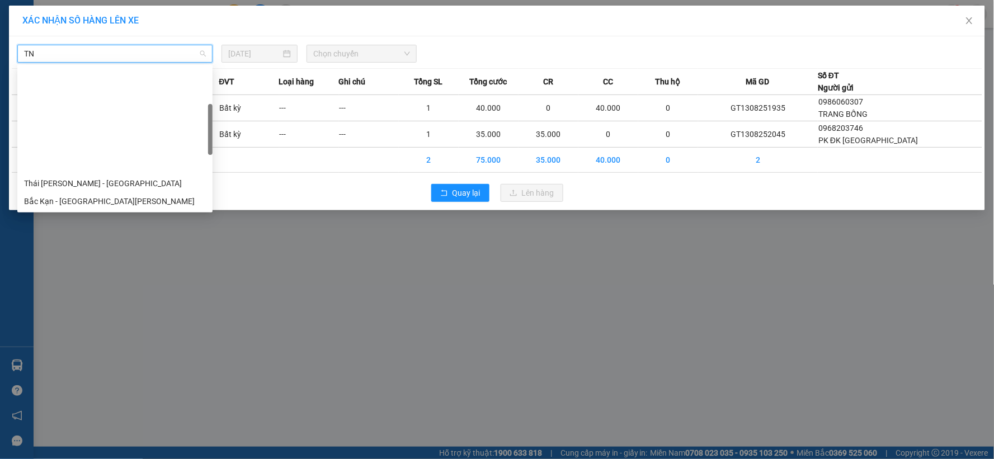
click at [40, 320] on div "TN-HN (Xe hàng)" at bounding box center [115, 326] width 182 height 12
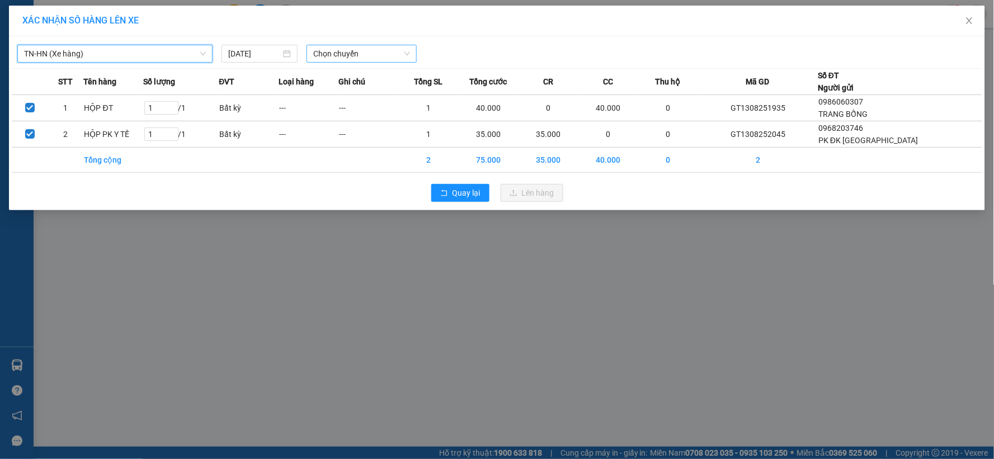
click at [405, 51] on span "Chọn chuyến" at bounding box center [361, 53] width 97 height 17
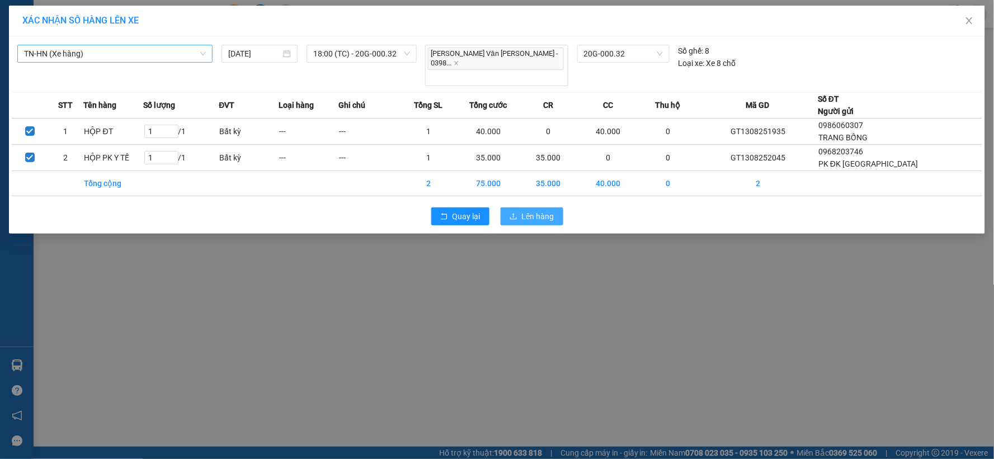
click at [513, 207] on button "Lên hàng" at bounding box center [531, 216] width 63 height 18
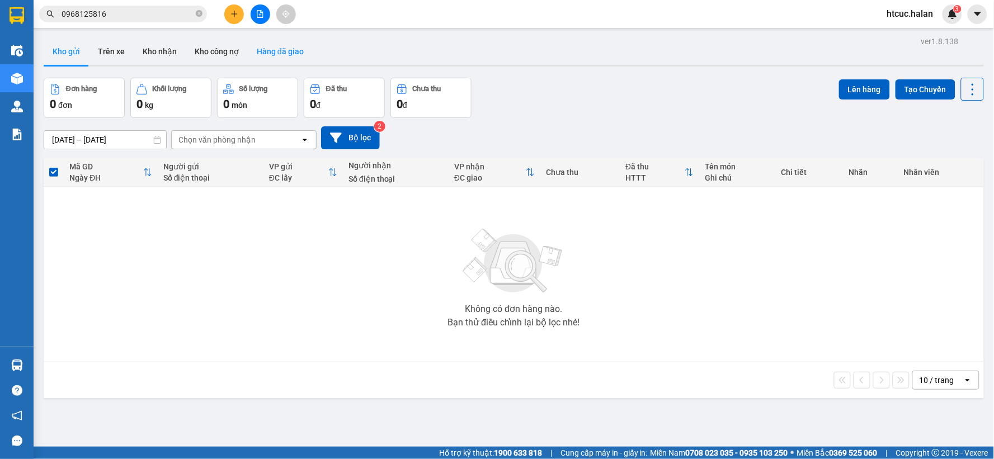
click at [291, 52] on button "Hàng đã giao" at bounding box center [280, 51] width 65 height 27
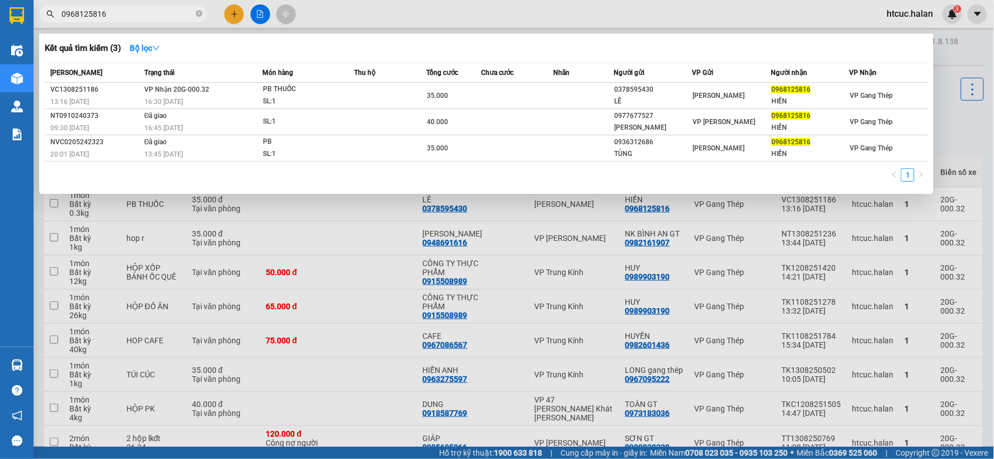
drag, startPoint x: 131, startPoint y: 17, endPoint x: 40, endPoint y: 36, distance: 93.1
click at [40, 24] on div "Kết quả tìm kiếm ( 3 ) Bộ lọc Mã ĐH Trạng thái Món hàng Thu hộ Tổng cước Chưa c…" at bounding box center [109, 14] width 218 height 20
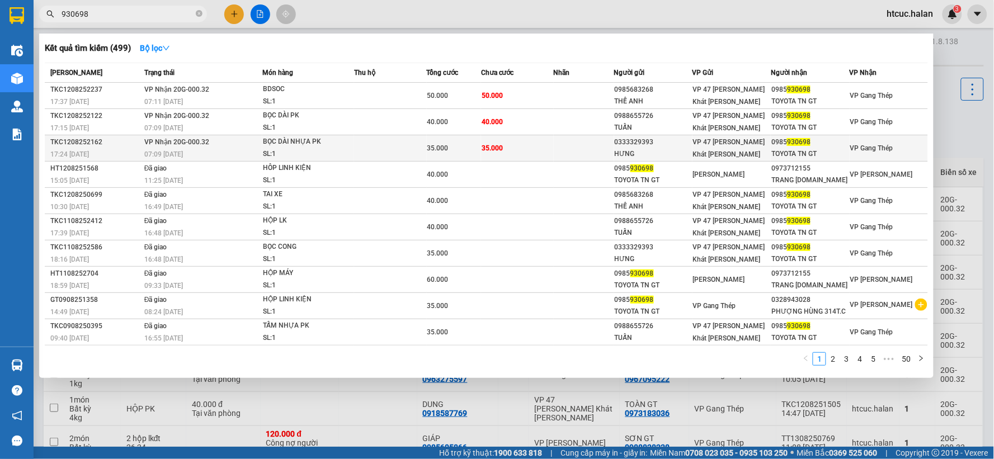
type input "930698"
click at [546, 148] on td "35.000" at bounding box center [517, 148] width 73 height 26
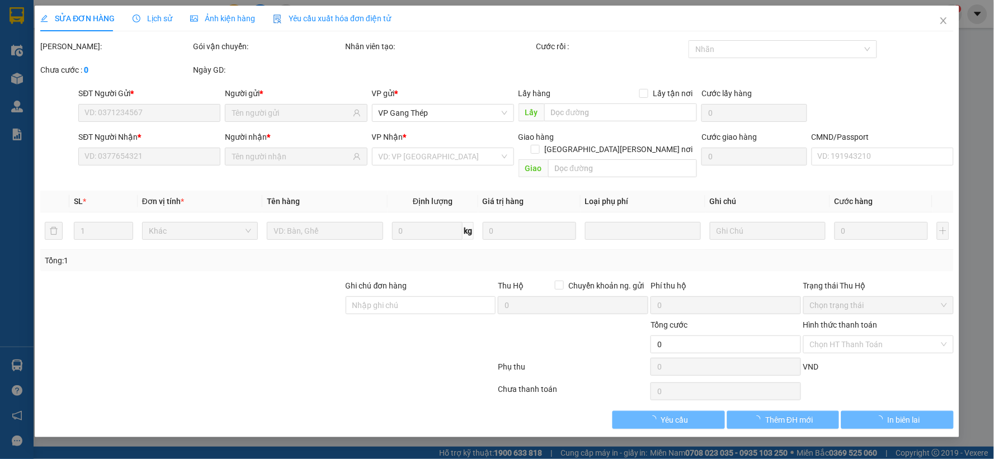
type input "0333329393"
type input "HƯNG"
type input "0985930698"
type input "TOYOTA TN GT"
type input "35.000"
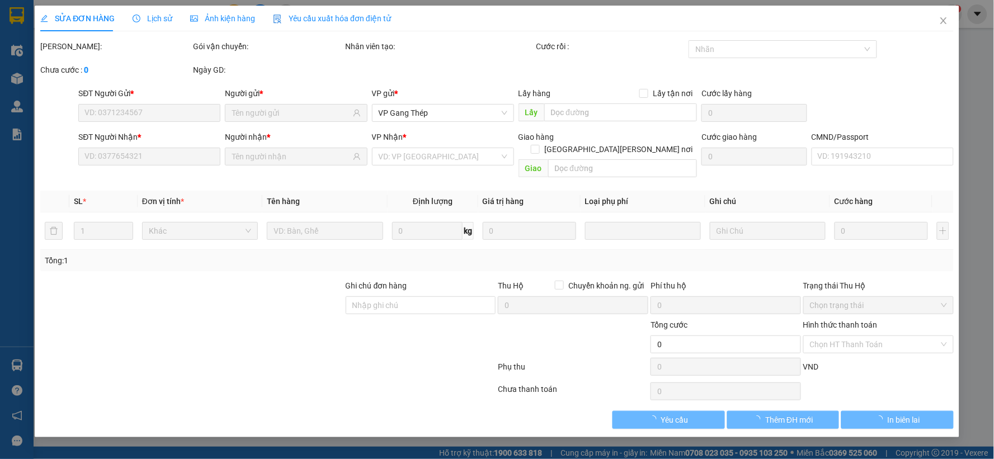
type input "35.000"
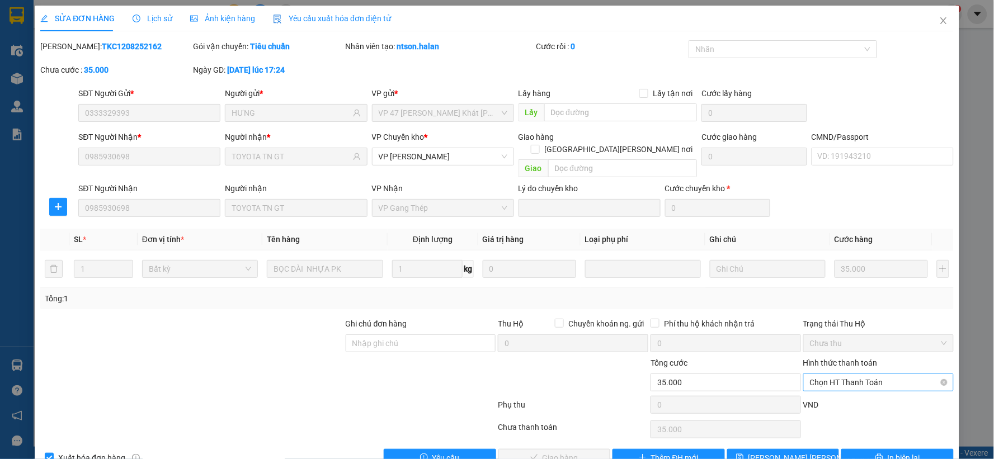
click at [854, 374] on span "Chọn HT Thanh Toán" at bounding box center [878, 382] width 137 height 17
click at [830, 277] on div "Tại văn phòng" at bounding box center [870, 276] width 135 height 12
click at [555, 452] on span "Giao hàng" at bounding box center [560, 458] width 36 height 12
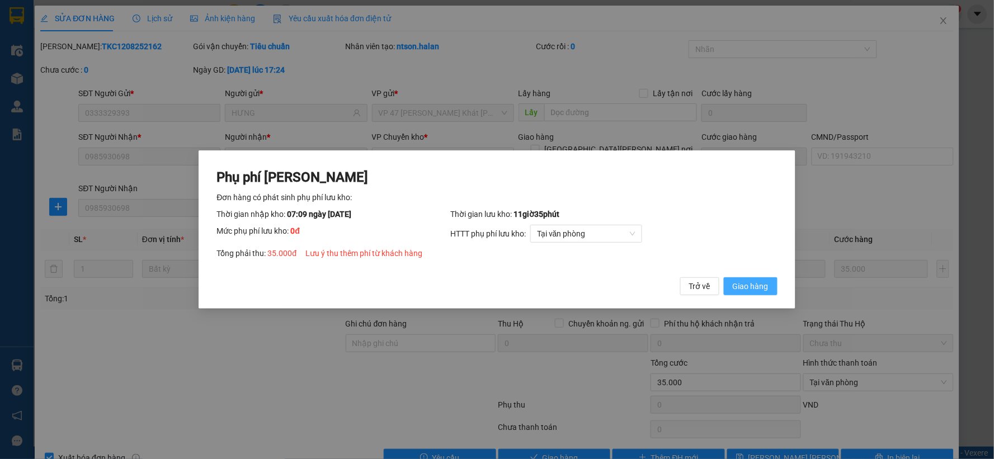
click at [768, 286] on span "Giao hàng" at bounding box center [751, 286] width 36 height 12
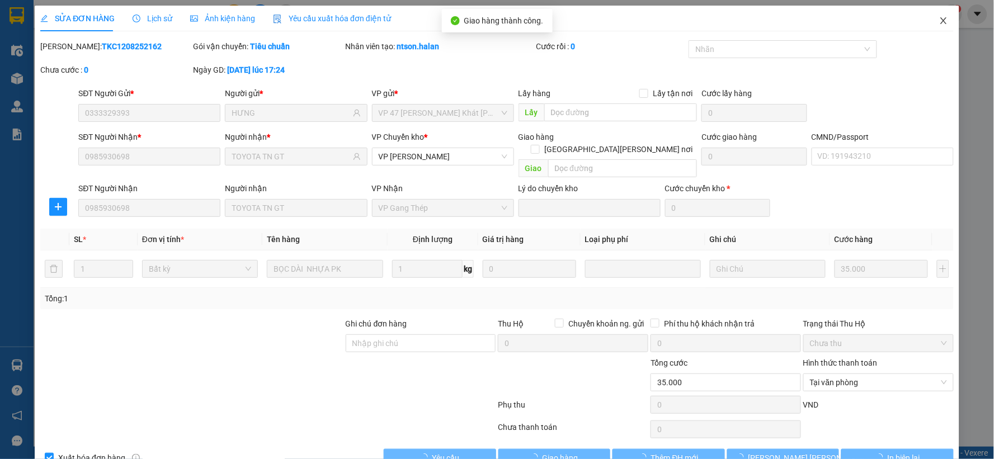
click at [939, 23] on icon "close" at bounding box center [943, 20] width 9 height 9
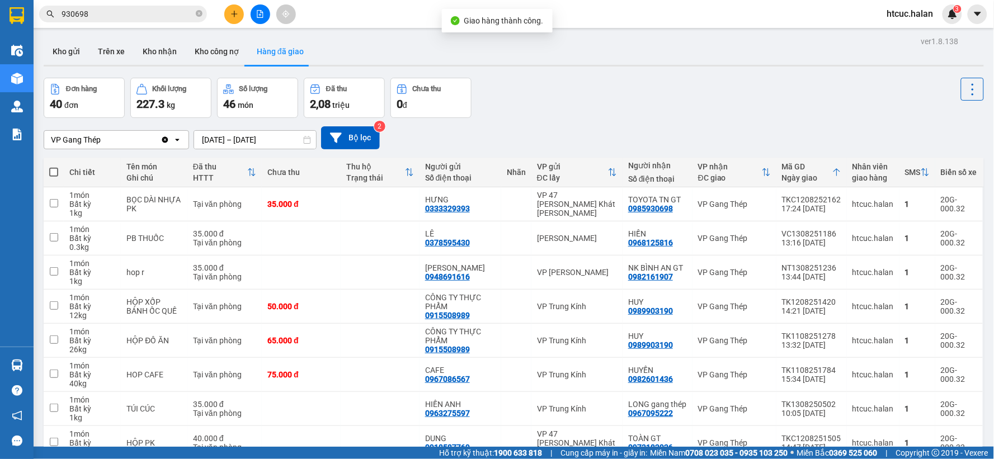
click at [160, 8] on input "930698" at bounding box center [128, 14] width 132 height 12
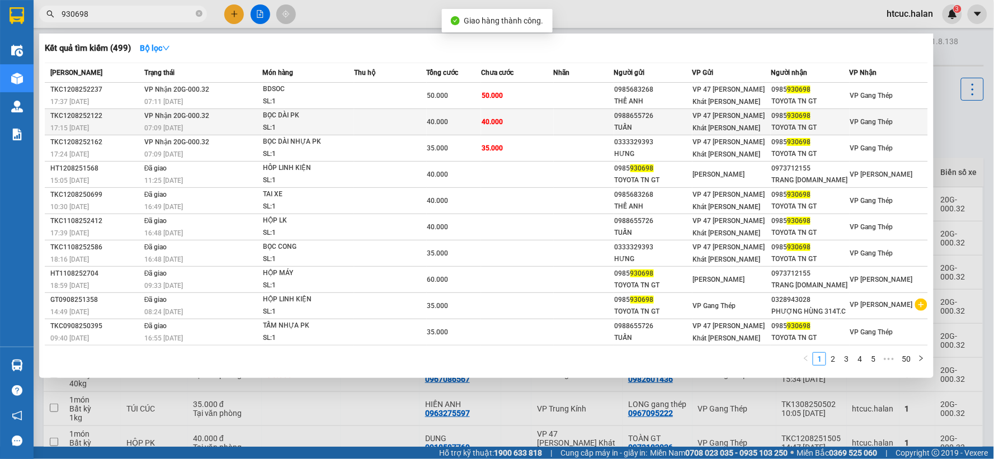
click at [549, 116] on td "40.000" at bounding box center [517, 122] width 73 height 26
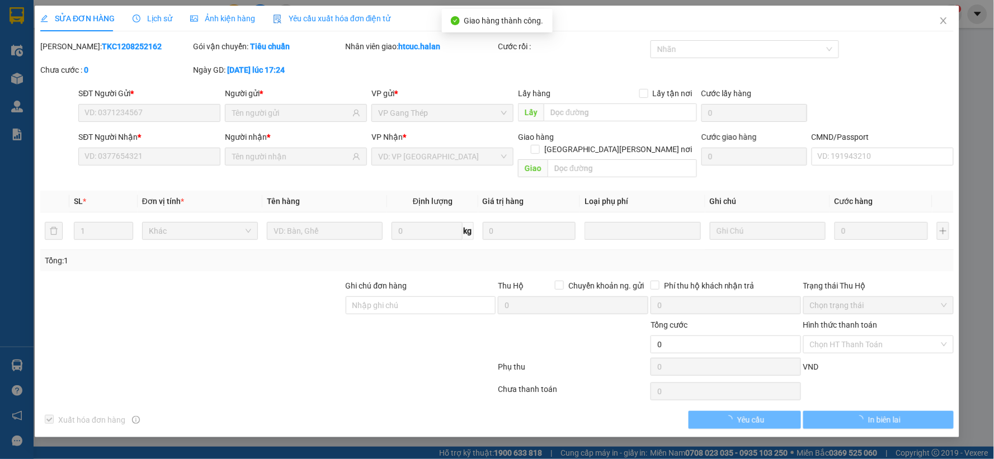
type input "0988655726"
type input "TUẤN"
type input "0985930698"
type input "TOYOTA TN GT"
type input "40.000"
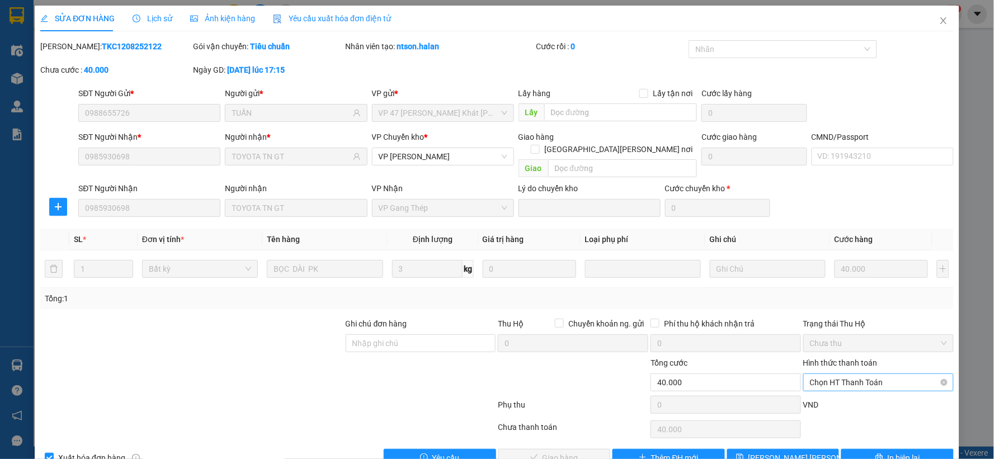
click at [861, 374] on span "Chọn HT Thanh Toán" at bounding box center [878, 382] width 137 height 17
click at [842, 275] on div "Tại văn phòng" at bounding box center [870, 276] width 135 height 12
type input "0"
click at [566, 452] on span "Giao hàng" at bounding box center [560, 458] width 36 height 12
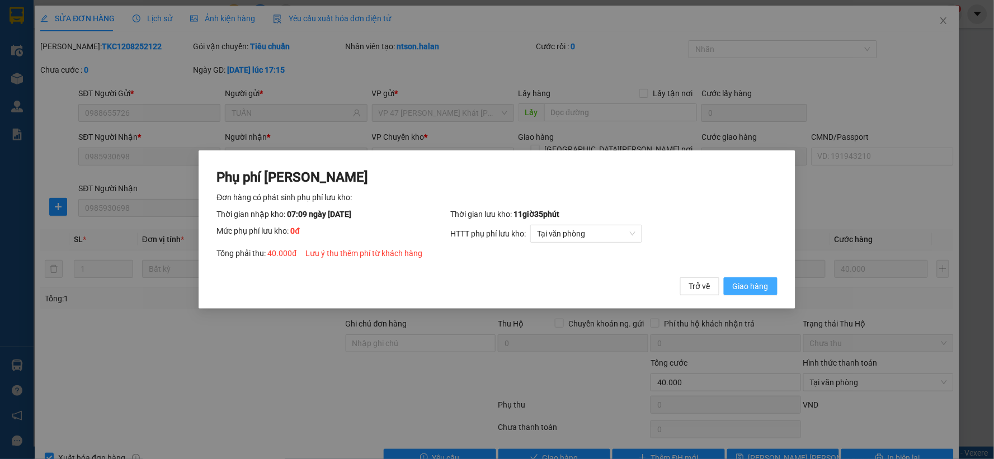
click at [762, 281] on span "Giao hàng" at bounding box center [751, 286] width 36 height 12
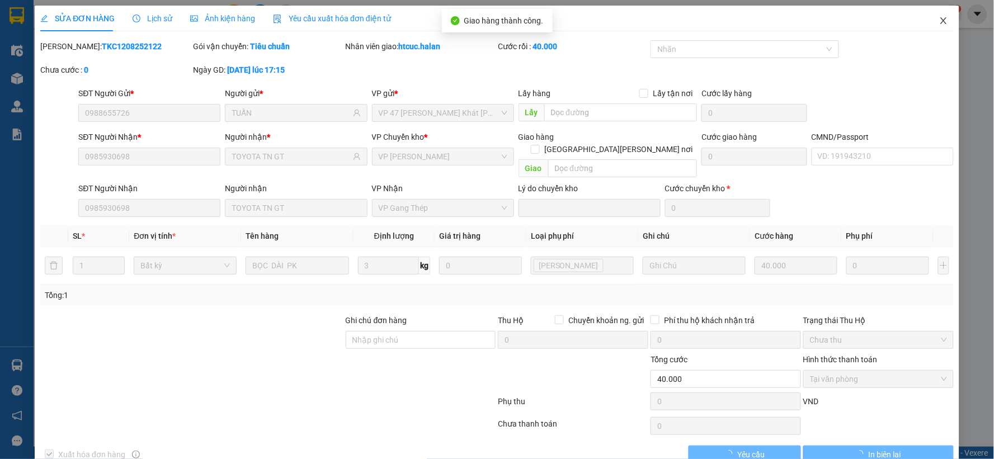
click at [940, 21] on icon "close" at bounding box center [943, 20] width 6 height 7
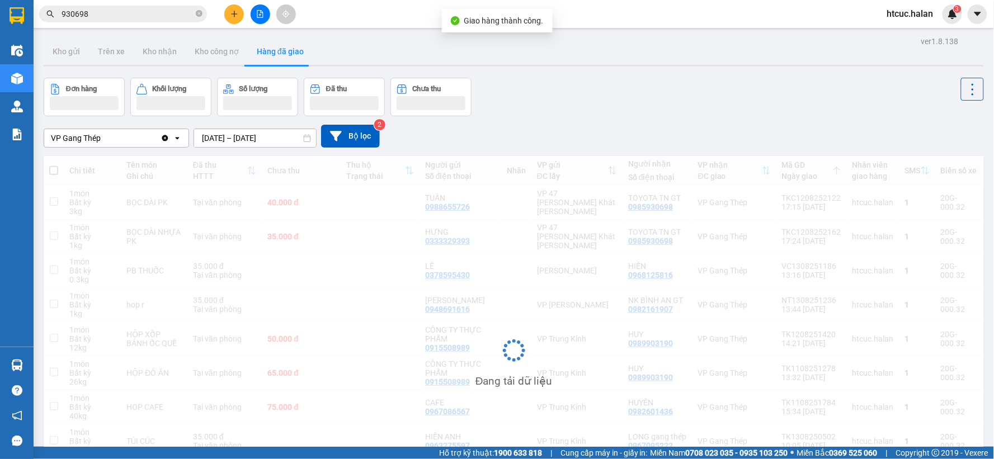
click at [160, 15] on input "930698" at bounding box center [128, 14] width 132 height 12
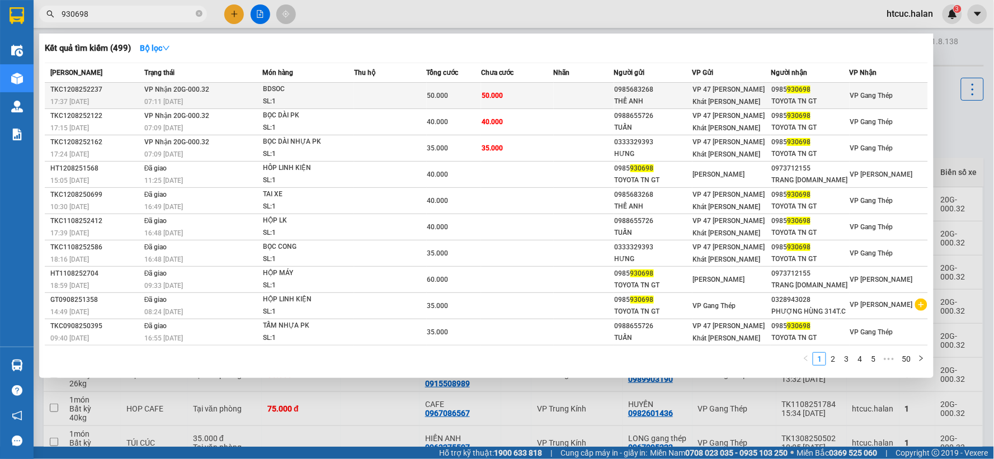
click at [534, 101] on td "50.000" at bounding box center [517, 96] width 73 height 26
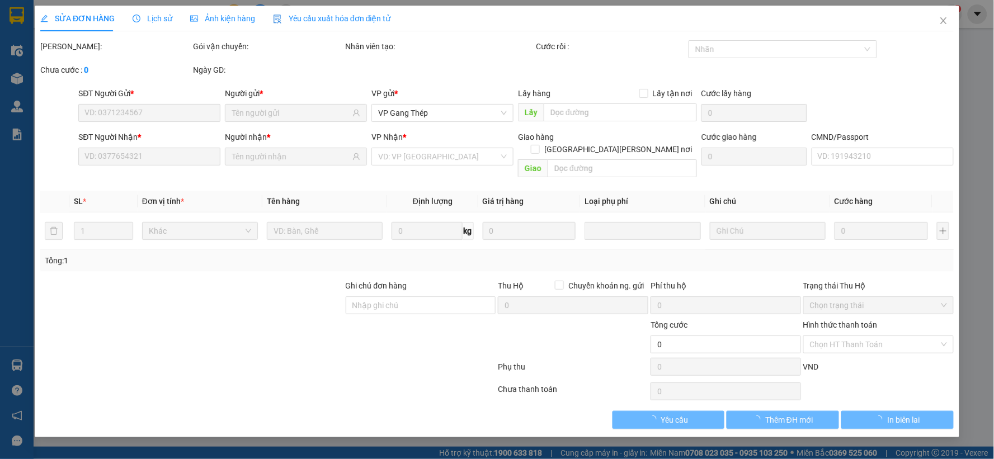
type input "0985683268"
type input "THẾ ANH"
type input "0985930698"
type input "TOYOTA TN GT"
type input "50.000"
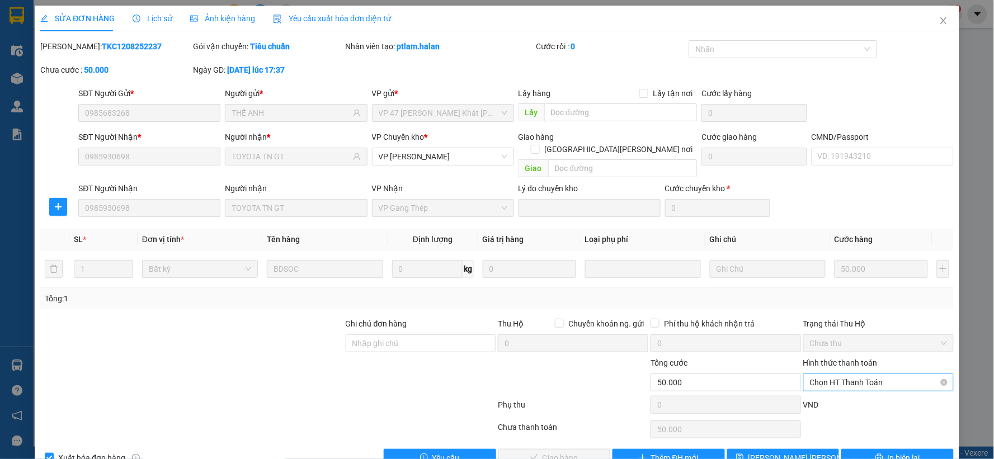
click at [882, 374] on span "Chọn HT Thanh Toán" at bounding box center [878, 382] width 137 height 17
click at [839, 273] on div "Tại văn phòng" at bounding box center [870, 276] width 135 height 12
type input "0"
click at [556, 449] on button "Giao hàng" at bounding box center [554, 458] width 112 height 18
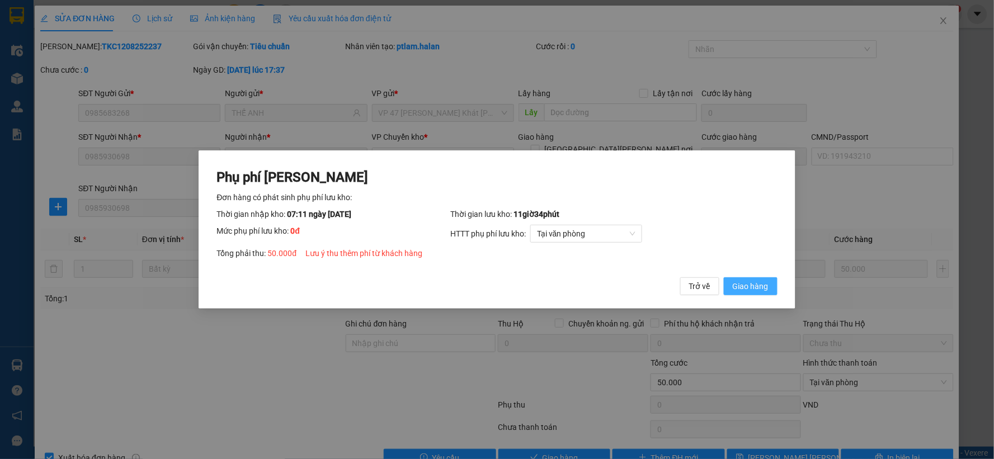
click at [757, 286] on span "Giao hàng" at bounding box center [751, 286] width 36 height 12
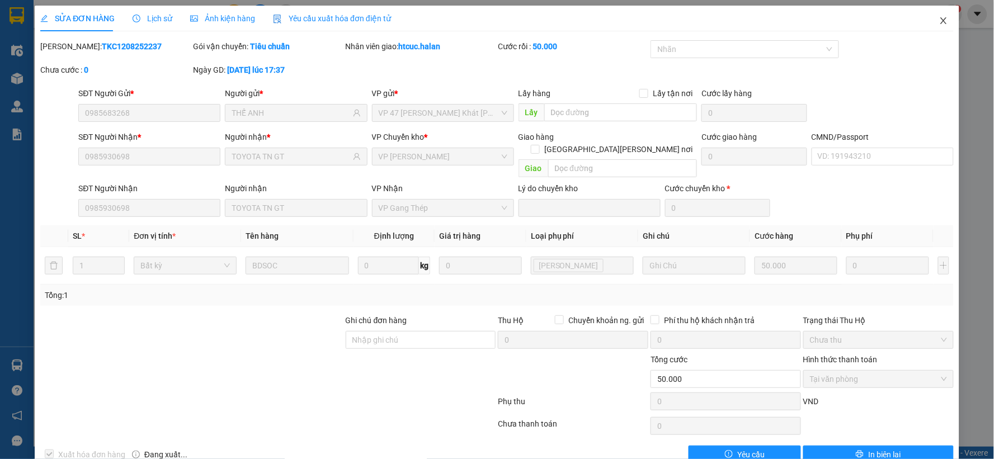
drag, startPoint x: 934, startPoint y: 22, endPoint x: 197, endPoint y: 12, distance: 736.6
click at [939, 22] on icon "close" at bounding box center [943, 20] width 9 height 9
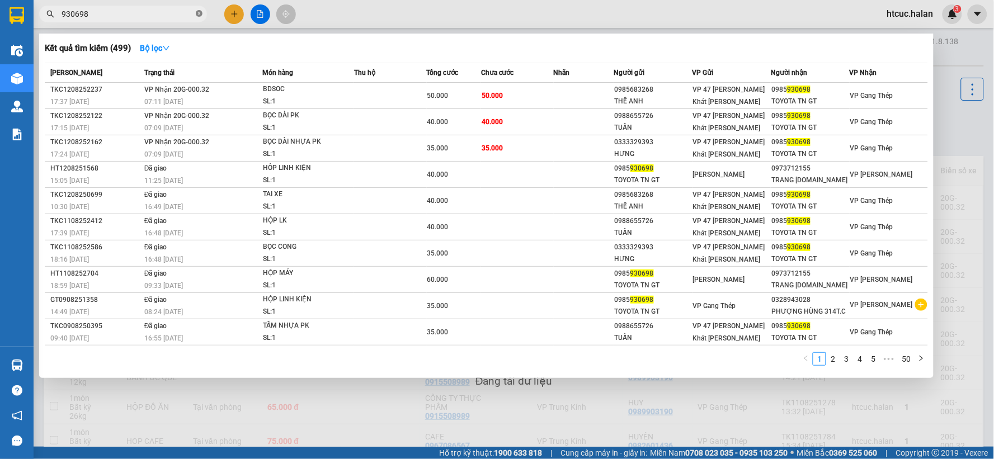
click at [198, 13] on icon "close-circle" at bounding box center [199, 13] width 7 height 7
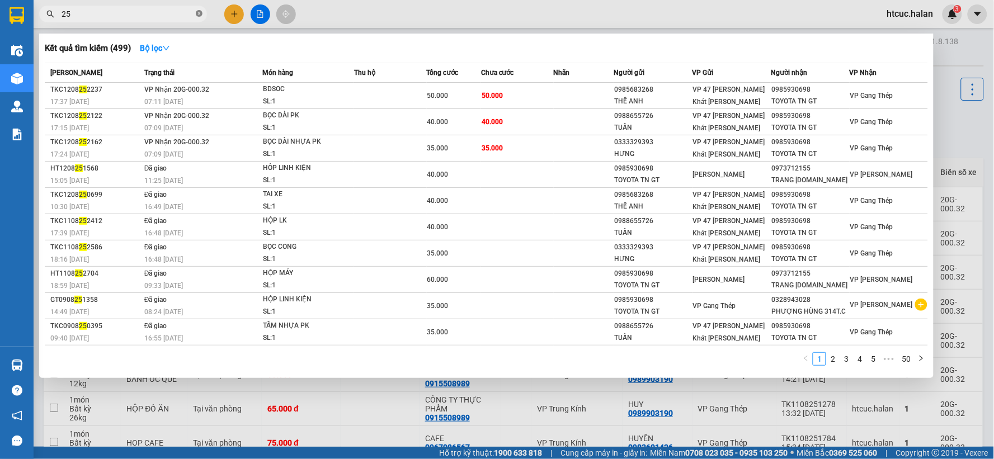
type input "250"
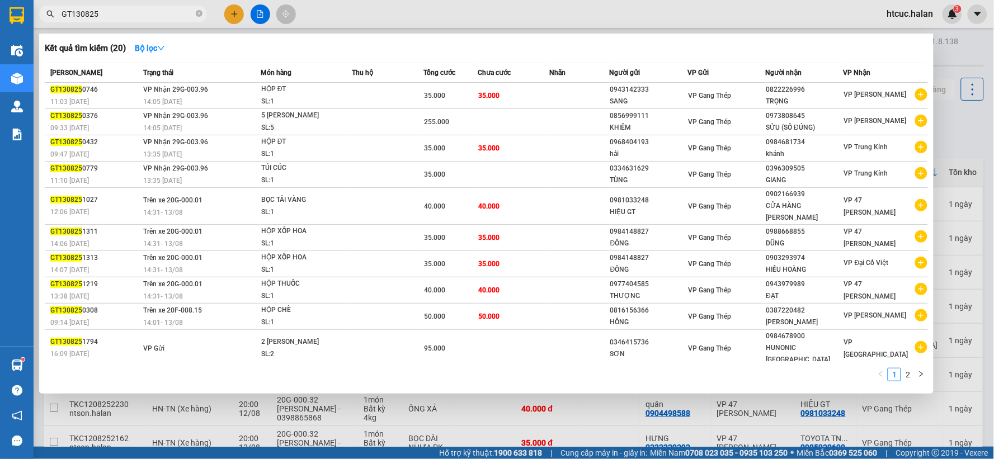
click at [149, 6] on span "GT130825" at bounding box center [123, 14] width 168 height 17
click at [125, 15] on input "GT130825" at bounding box center [128, 14] width 132 height 12
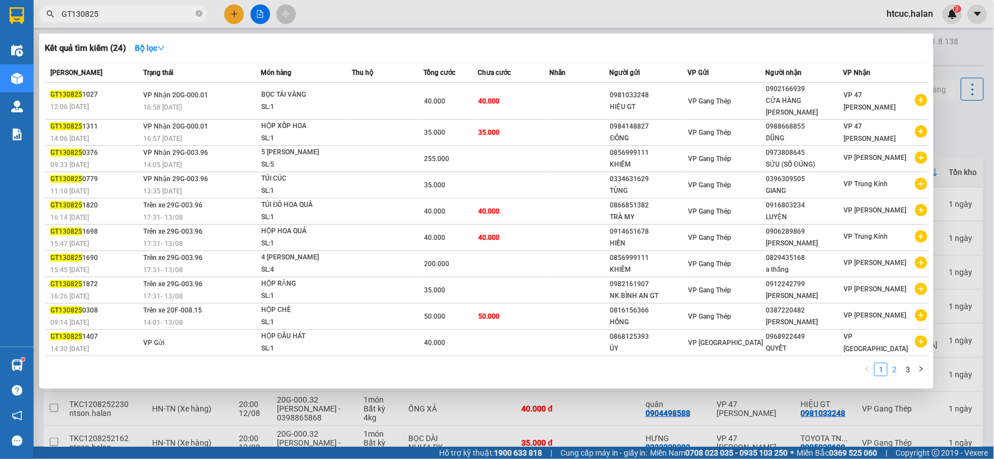
click at [895, 363] on link "2" at bounding box center [894, 369] width 12 height 12
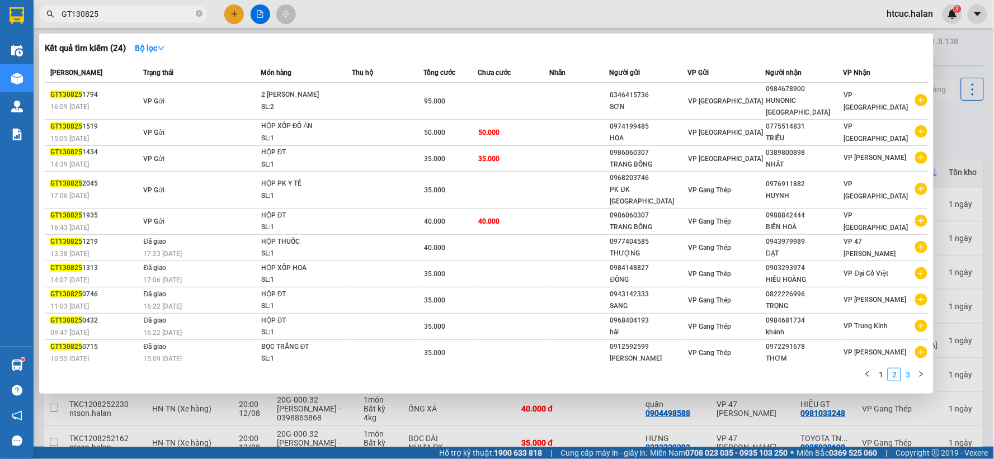
click at [905, 369] on link "3" at bounding box center [907, 375] width 12 height 12
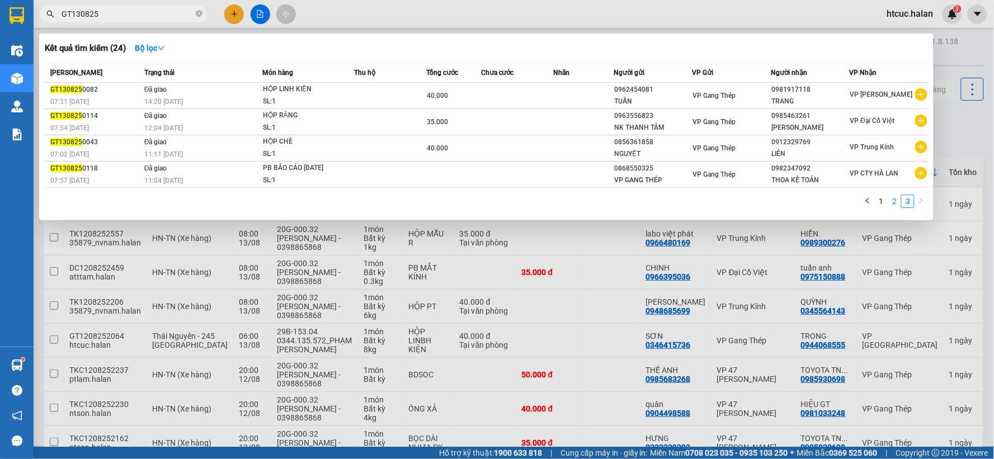
click at [888, 208] on li "2" at bounding box center [893, 201] width 13 height 13
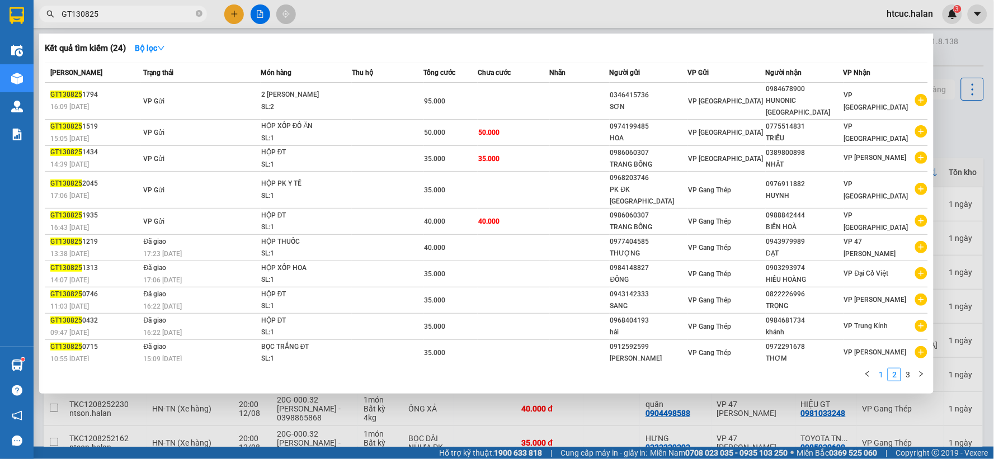
click at [881, 369] on link "1" at bounding box center [881, 375] width 12 height 12
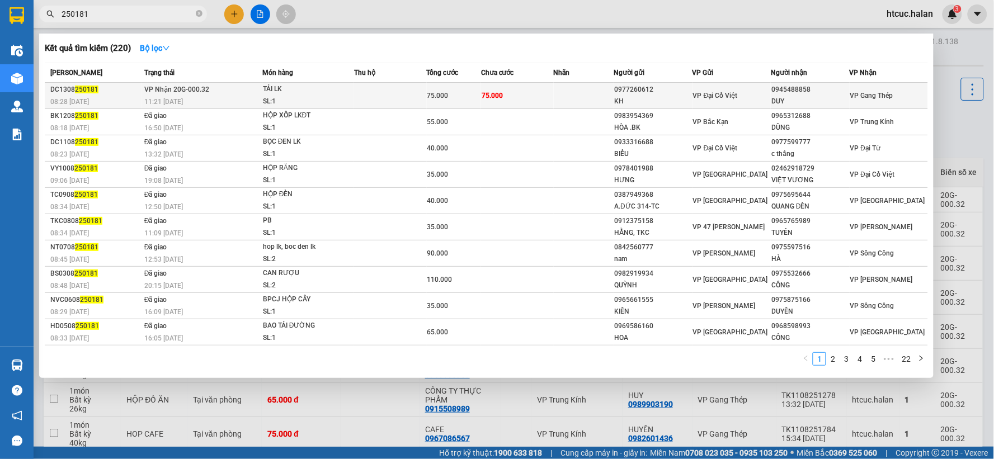
type input "250181"
click at [560, 97] on td at bounding box center [584, 96] width 60 height 26
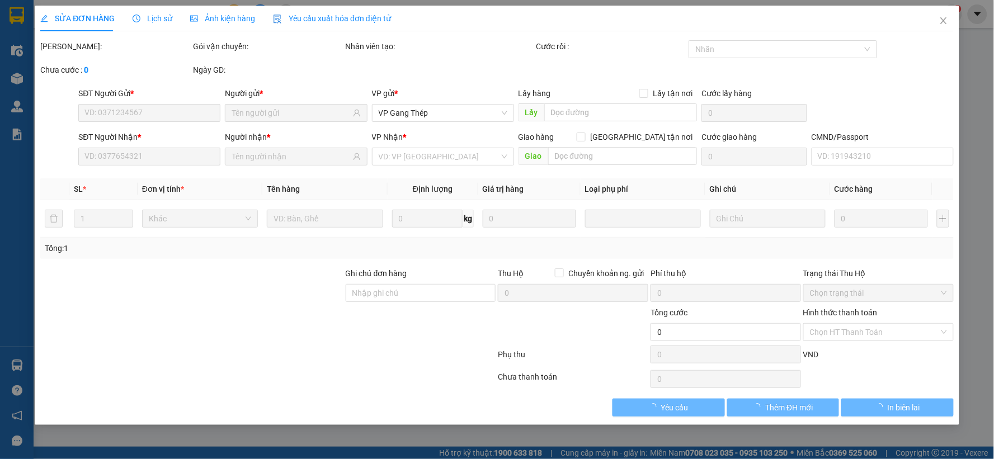
type input "0977260612"
type input "KH"
type input "0945488858"
type input "DUY"
type input "75.000"
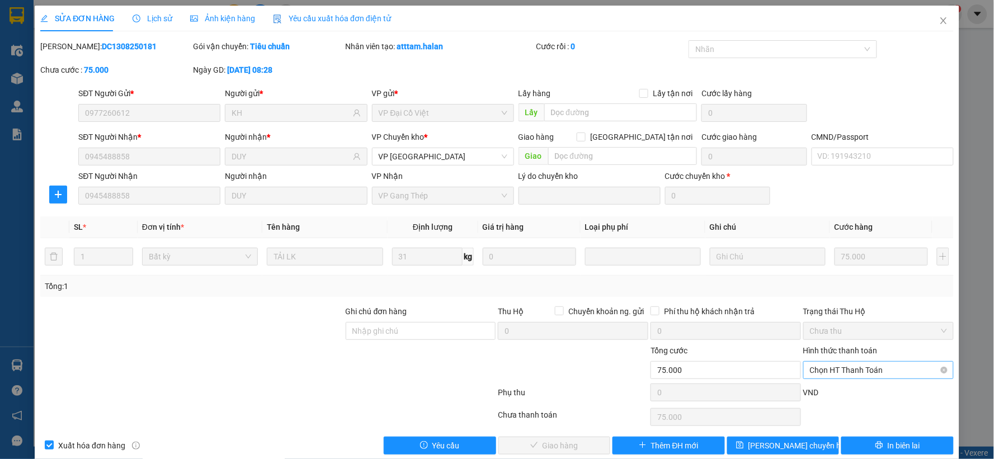
click at [887, 369] on span "Chọn HT Thanh Toán" at bounding box center [878, 370] width 137 height 17
click at [881, 367] on span "Chọn HT Thanh Toán" at bounding box center [878, 370] width 137 height 17
click at [850, 275] on div "Tại văn phòng" at bounding box center [870, 276] width 135 height 12
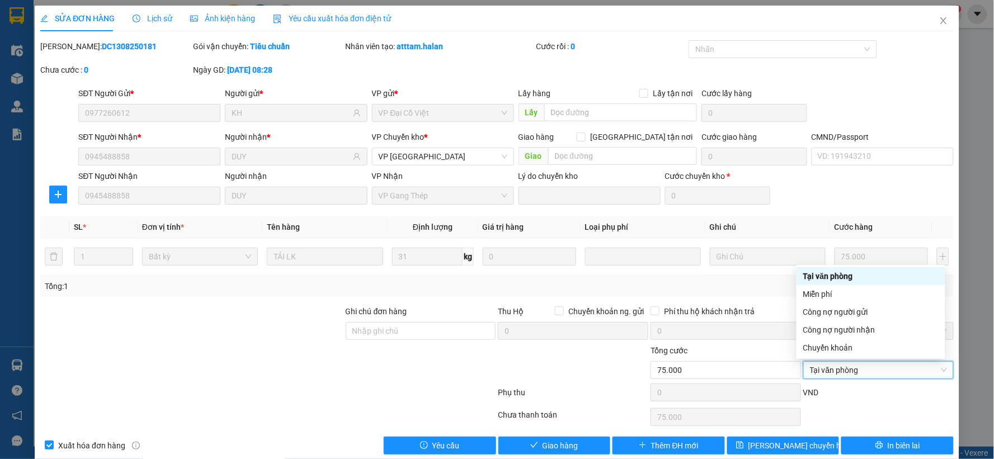
type input "0"
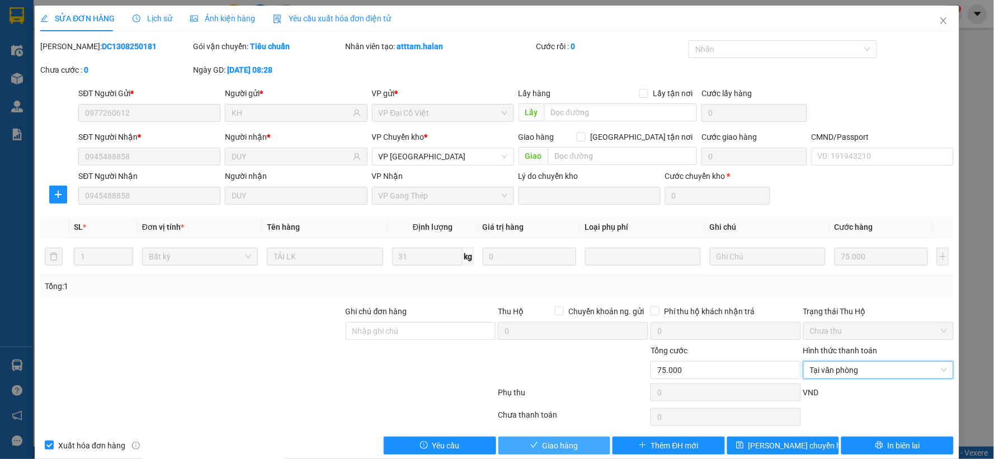
click at [573, 446] on button "Giao hàng" at bounding box center [554, 446] width 112 height 18
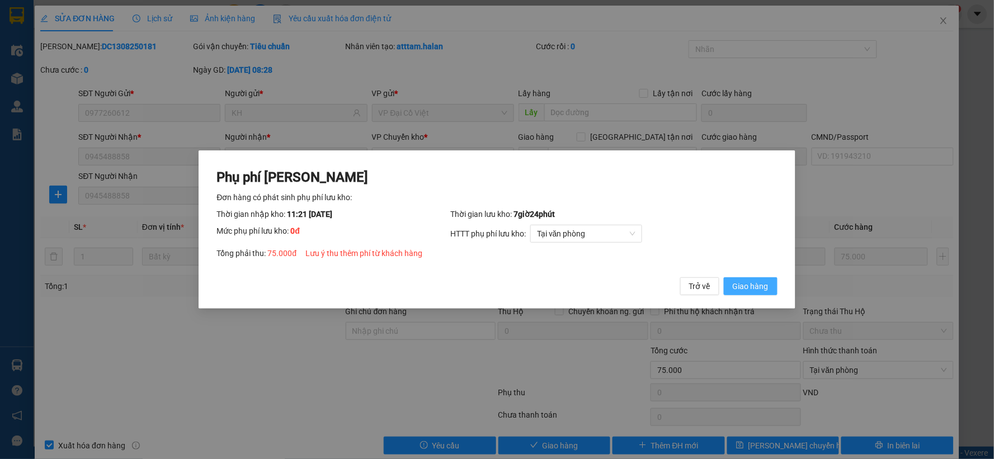
click at [752, 284] on span "Giao hàng" at bounding box center [751, 286] width 36 height 12
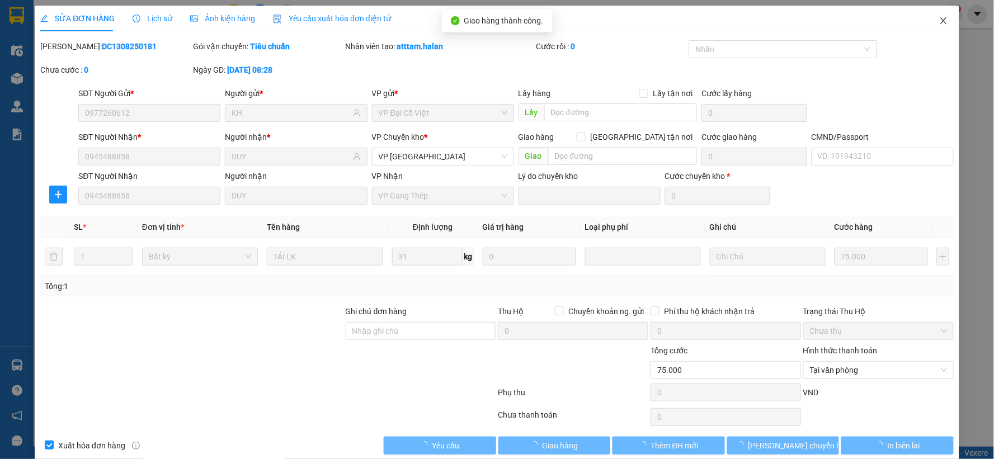
click at [939, 19] on icon "close" at bounding box center [943, 20] width 9 height 9
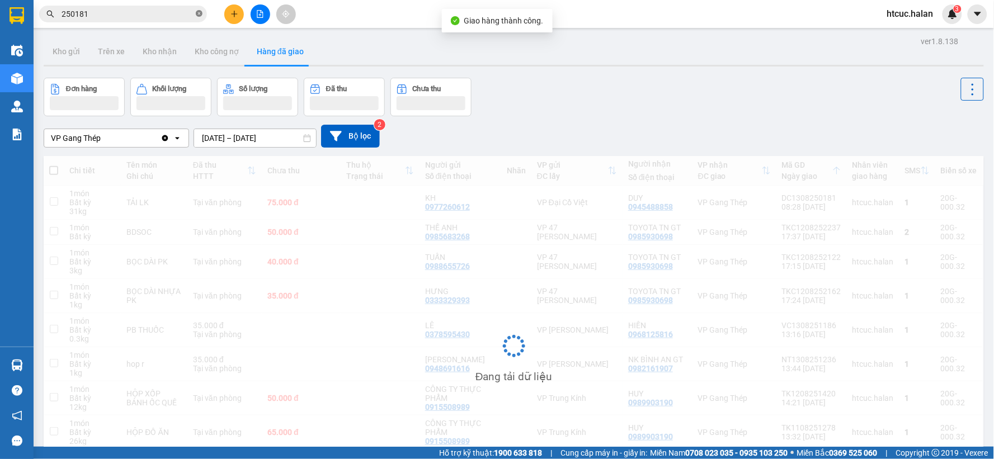
click at [199, 13] on icon "close-circle" at bounding box center [199, 13] width 7 height 7
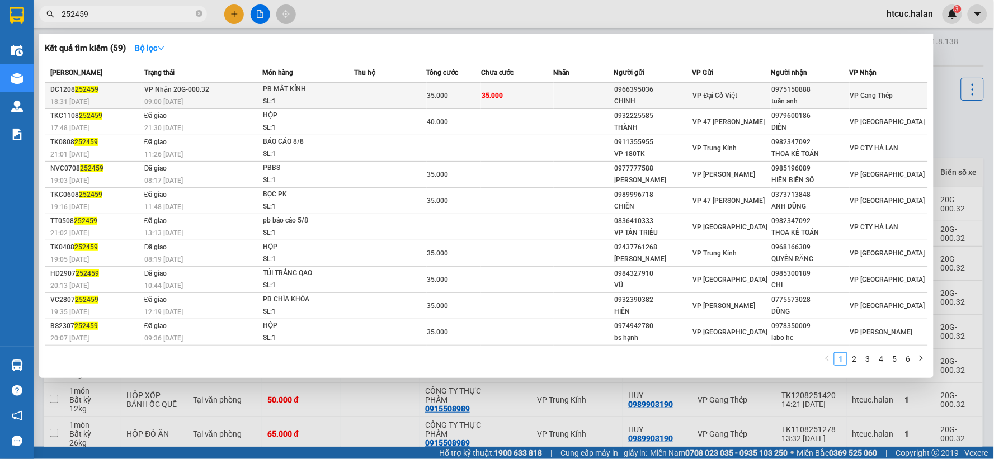
type input "252459"
click at [560, 97] on td at bounding box center [584, 96] width 60 height 26
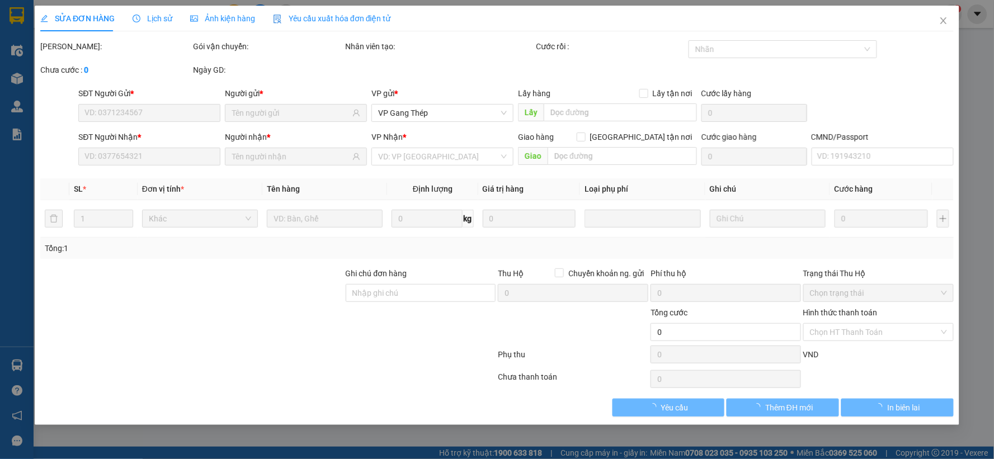
type input "0966395036"
type input "CHINH"
type input "0975150888"
type input "tuấn anh"
type input "35.000"
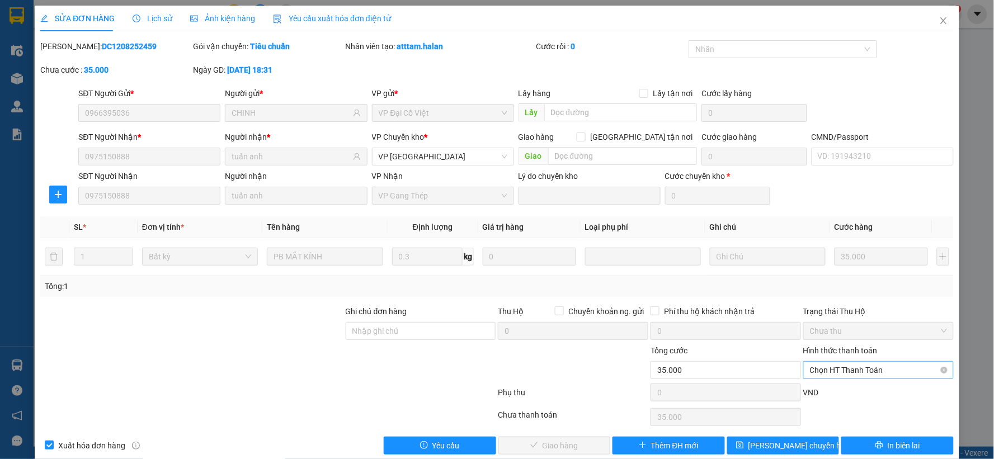
click at [858, 366] on span "Chọn HT Thanh Toán" at bounding box center [878, 370] width 137 height 17
click at [824, 272] on div "Tại văn phòng" at bounding box center [870, 276] width 135 height 12
type input "0"
click at [573, 445] on span "Giao hàng" at bounding box center [560, 446] width 36 height 12
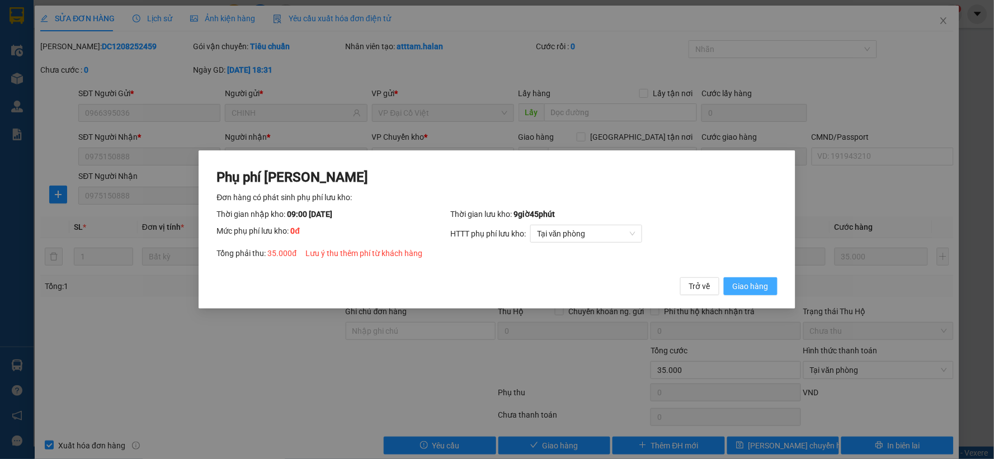
click at [758, 284] on span "Giao hàng" at bounding box center [751, 286] width 36 height 12
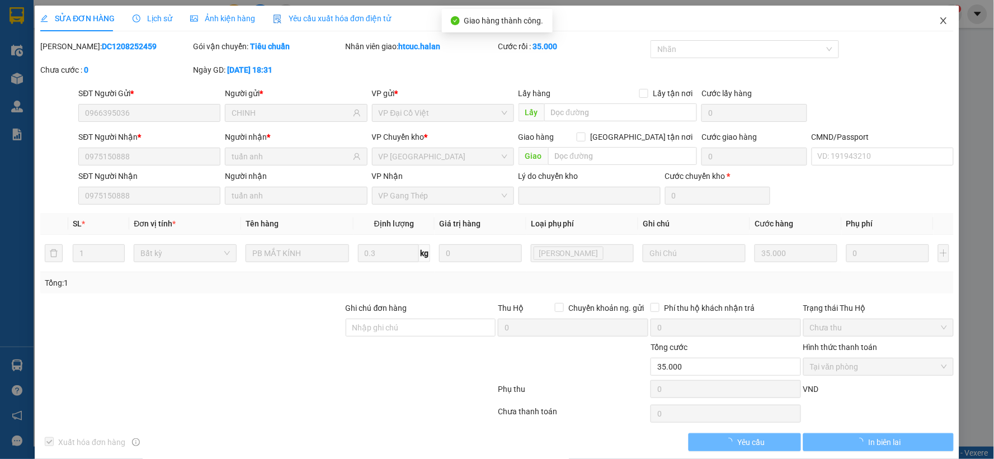
click at [939, 17] on icon "close" at bounding box center [943, 20] width 9 height 9
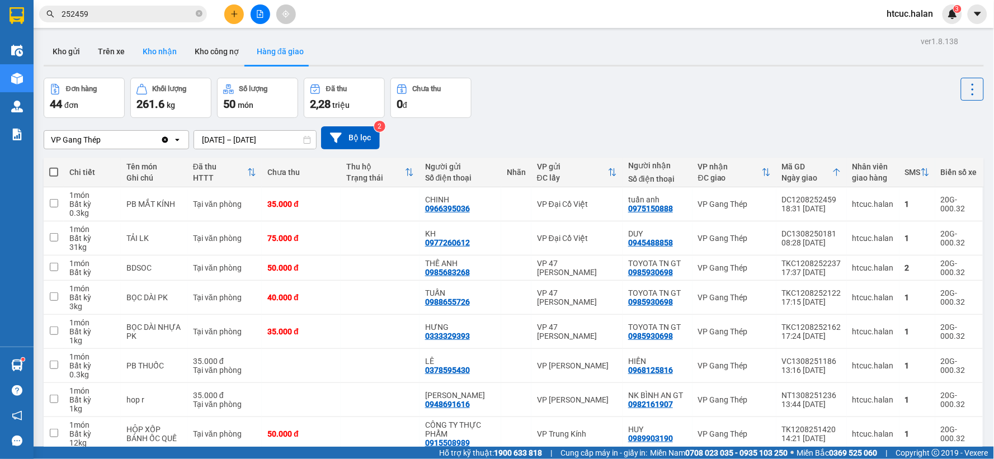
click at [150, 55] on button "Kho nhận" at bounding box center [160, 51] width 52 height 27
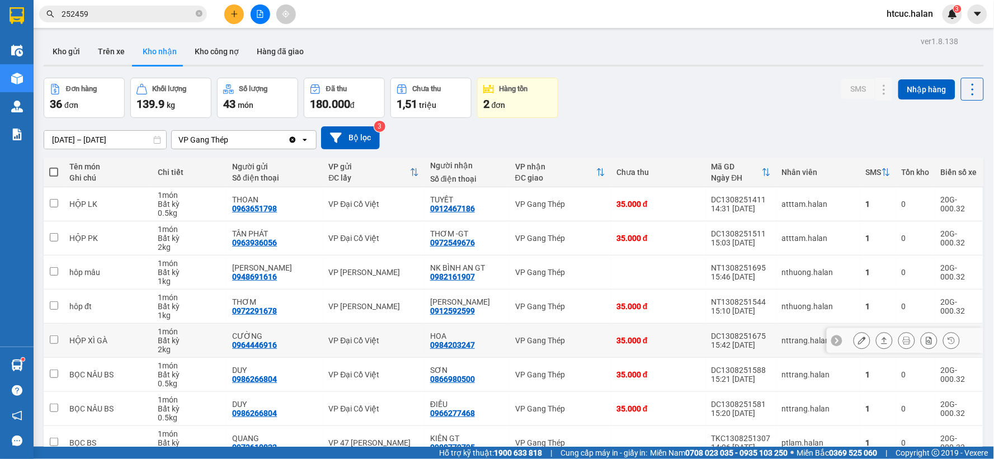
scroll to position [120, 0]
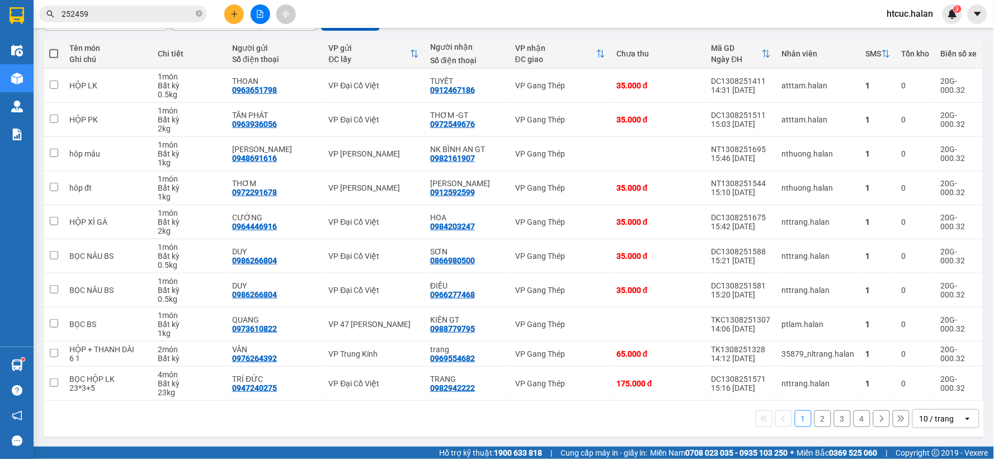
click at [814, 416] on button "2" at bounding box center [822, 418] width 17 height 17
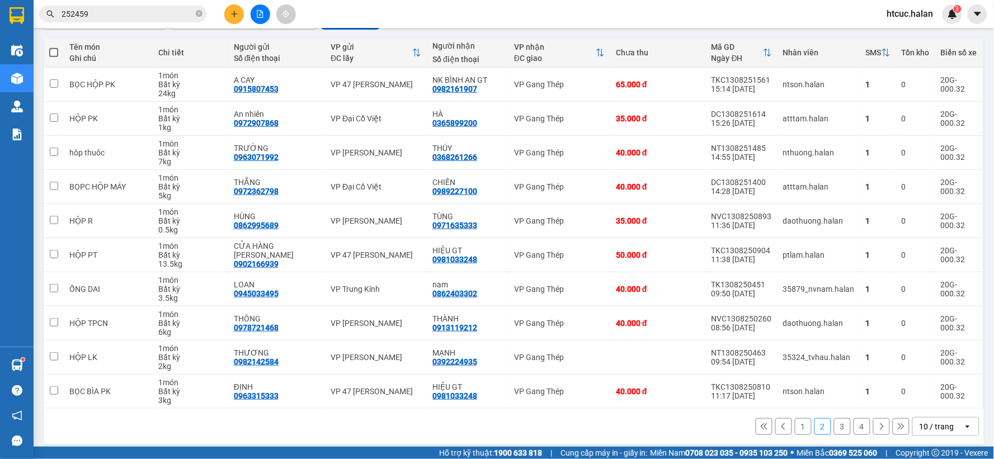
click at [834, 428] on button "3" at bounding box center [842, 426] width 17 height 17
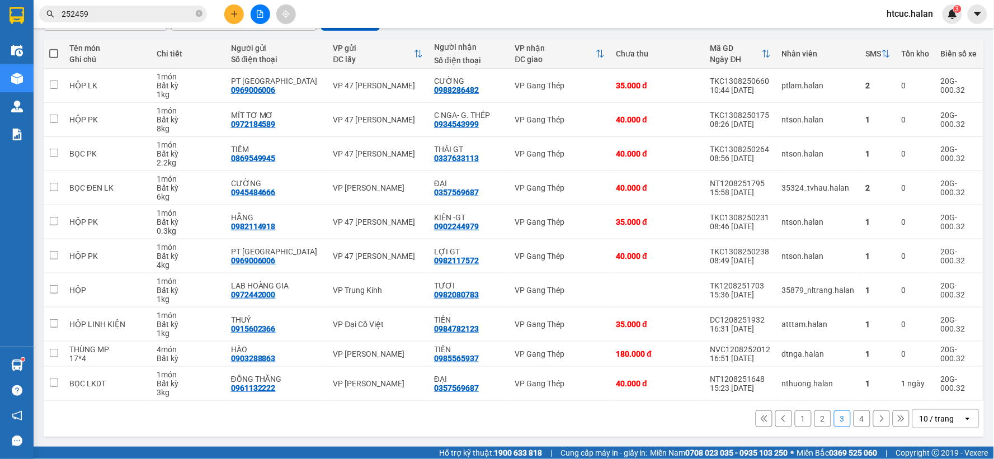
click at [853, 418] on button "4" at bounding box center [861, 418] width 17 height 17
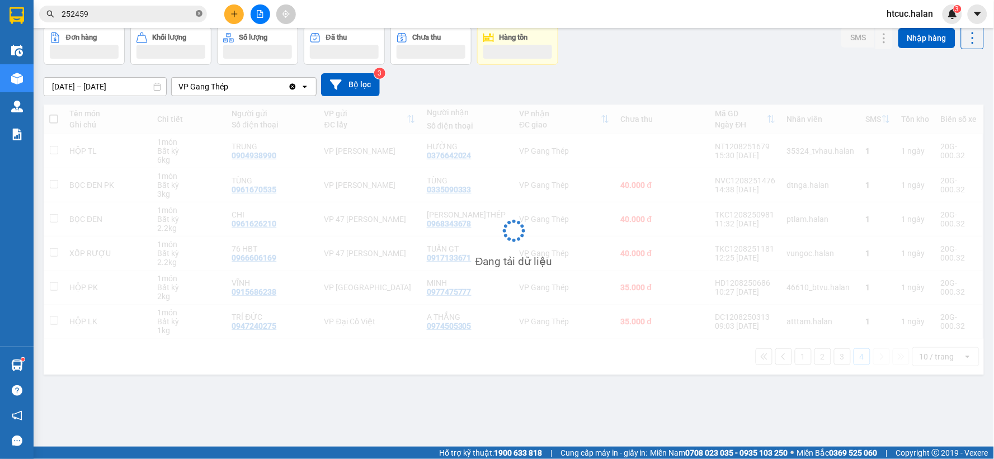
scroll to position [51, 0]
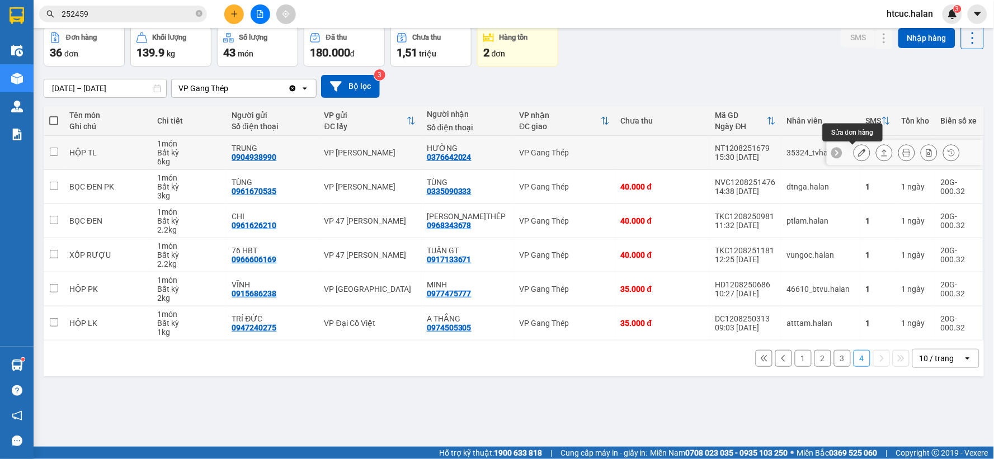
click at [858, 154] on icon at bounding box center [862, 153] width 8 height 8
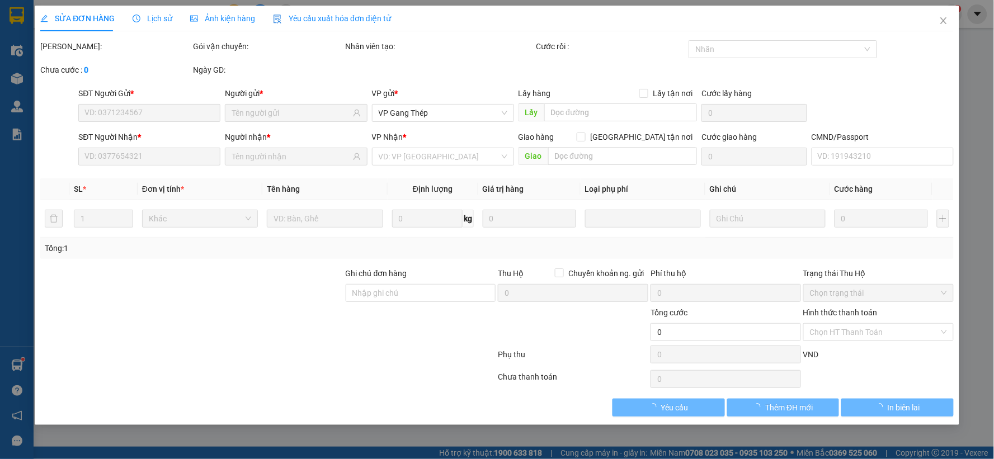
type input "0904938990"
type input "TRUNG"
type input "0376642024"
type input "HƯỜNG"
type input "40.000"
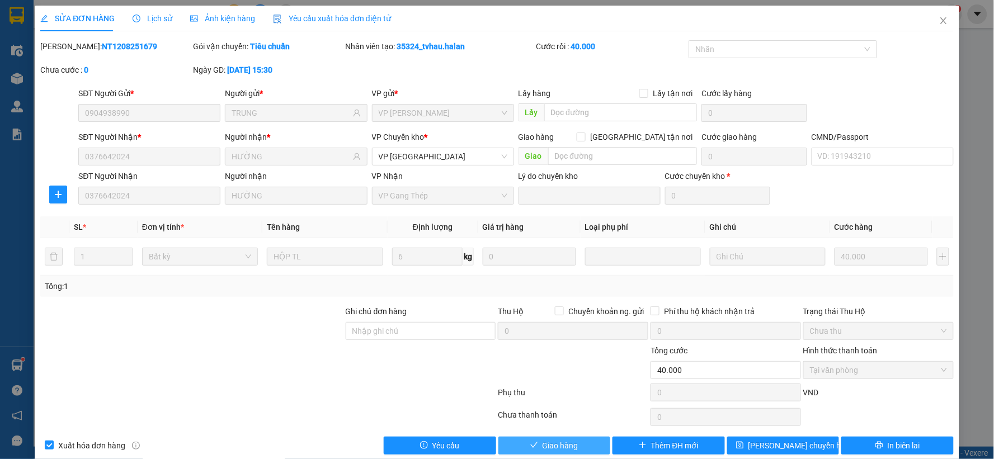
click at [561, 444] on span "Giao hàng" at bounding box center [560, 446] width 36 height 12
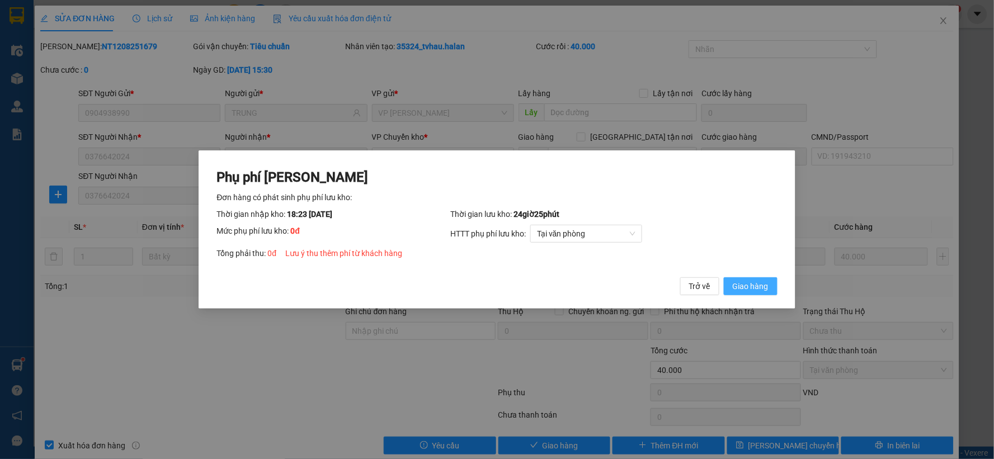
click at [758, 280] on span "Giao hàng" at bounding box center [751, 286] width 36 height 12
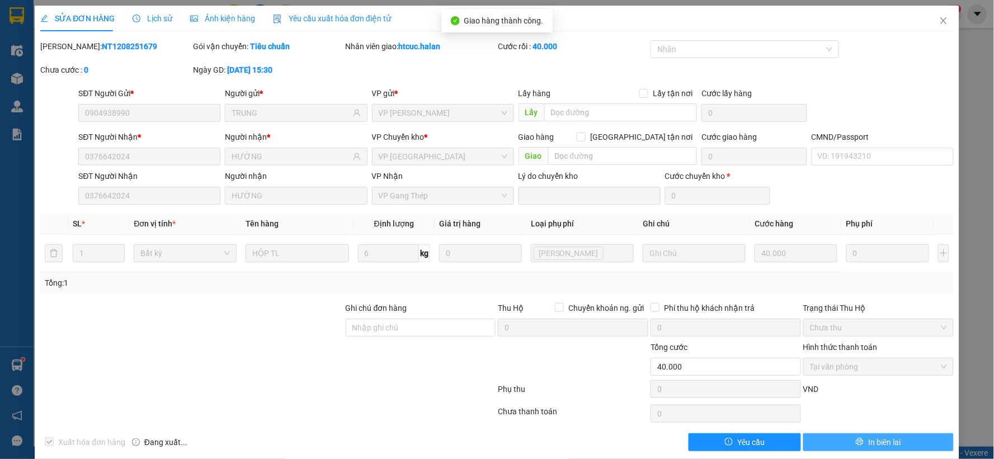
click at [898, 444] on button "In biên lai" at bounding box center [878, 442] width 150 height 18
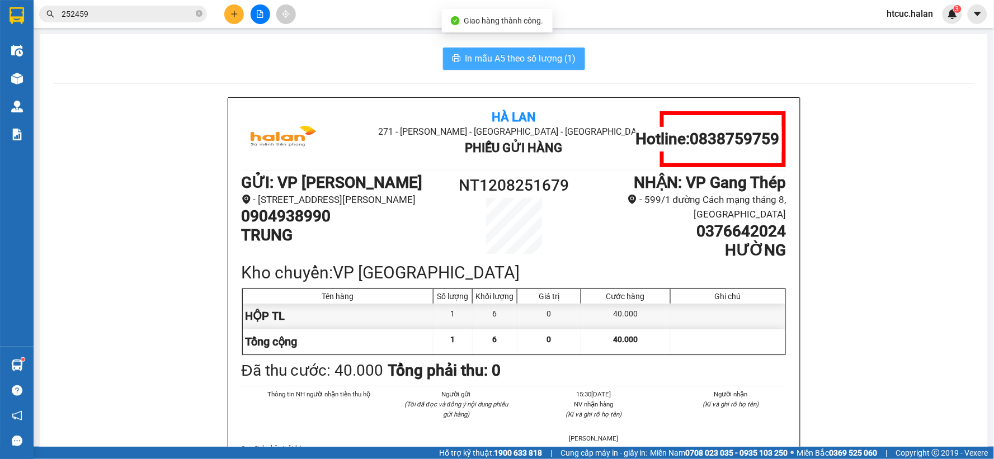
click at [507, 63] on span "In mẫu A5 theo số lượng (1)" at bounding box center [520, 58] width 111 height 14
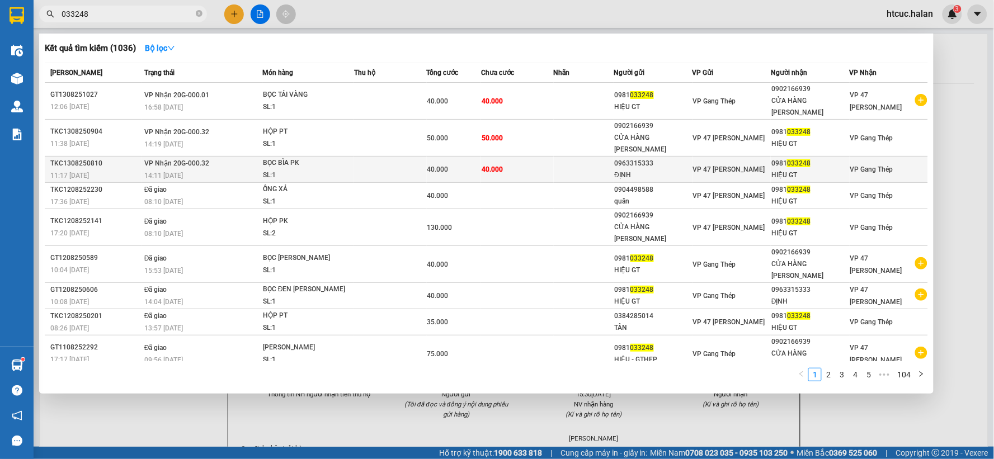
type input "033248"
click at [510, 157] on td "40.000" at bounding box center [517, 170] width 73 height 26
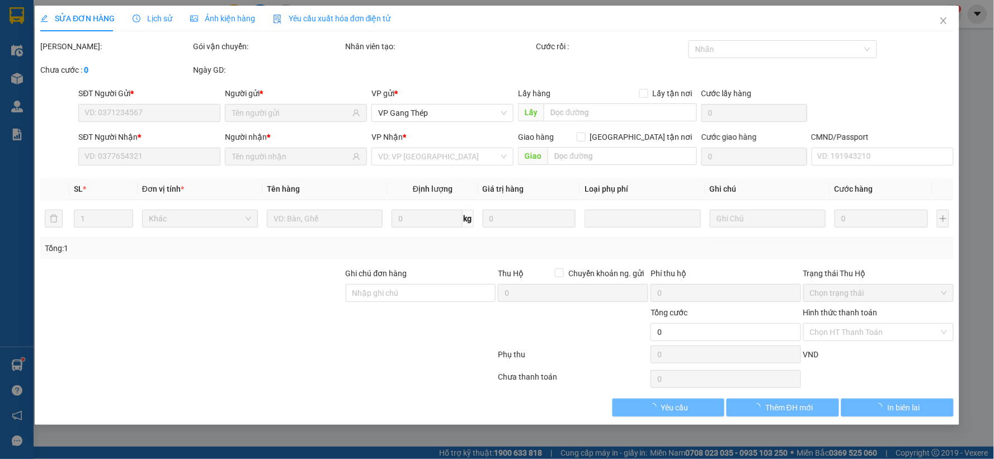
type input "0963315333"
type input "ĐỊNH"
type input "0981033248"
type input "HIỆU GT"
type input "40.000"
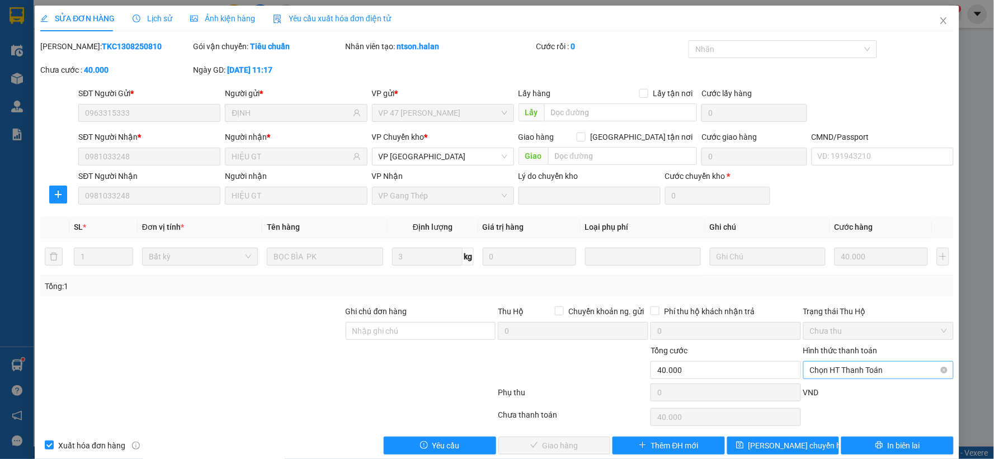
click at [875, 368] on span "Chọn HT Thanh Toán" at bounding box center [878, 370] width 137 height 17
click at [858, 330] on div "Công nợ người nhận" at bounding box center [870, 330] width 135 height 12
type input "0"
click at [550, 446] on span "Giao hàng" at bounding box center [560, 446] width 36 height 12
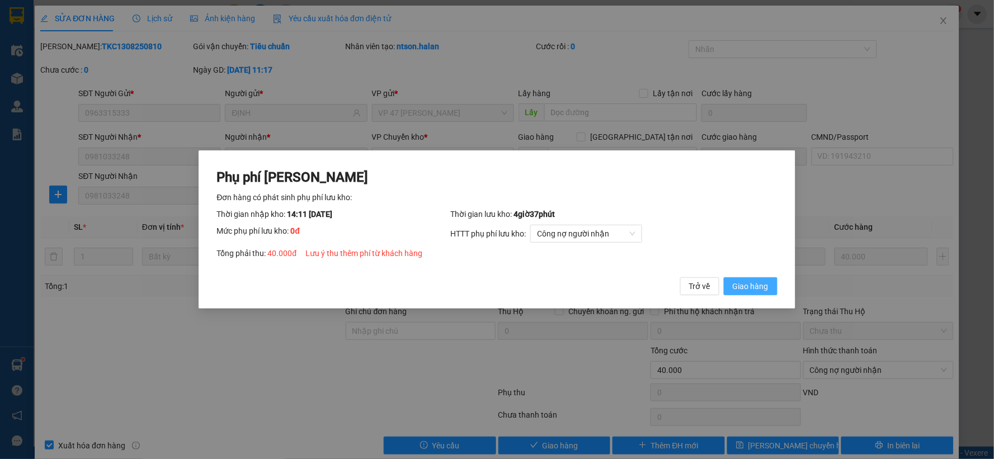
click at [751, 286] on span "Giao hàng" at bounding box center [751, 286] width 36 height 12
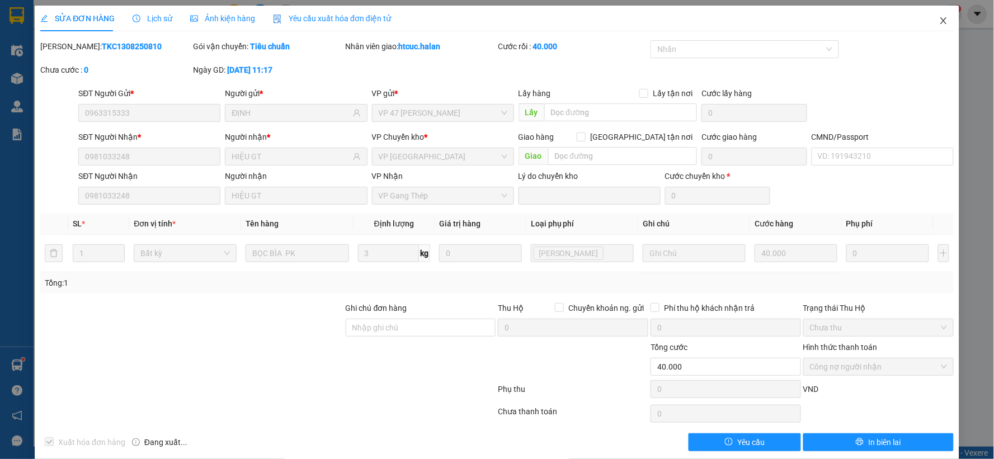
click at [940, 20] on icon "close" at bounding box center [943, 20] width 6 height 7
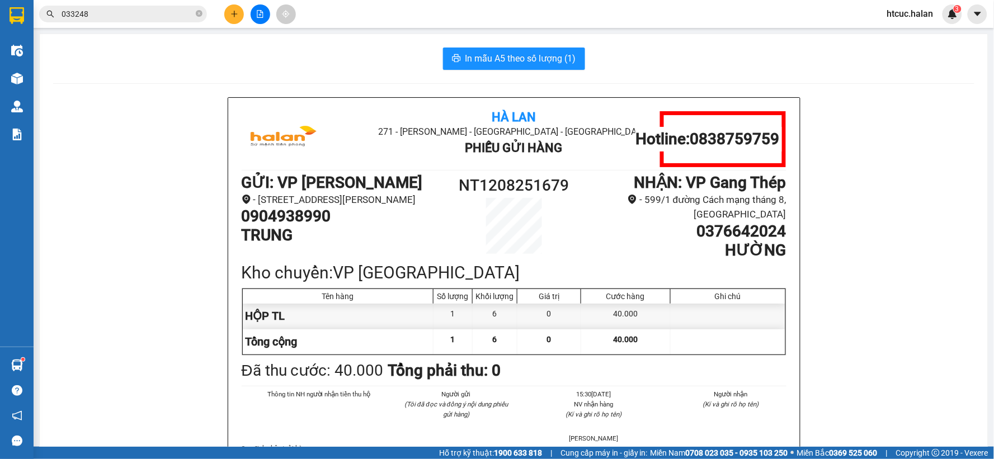
click at [158, 15] on input "033248" at bounding box center [128, 14] width 132 height 12
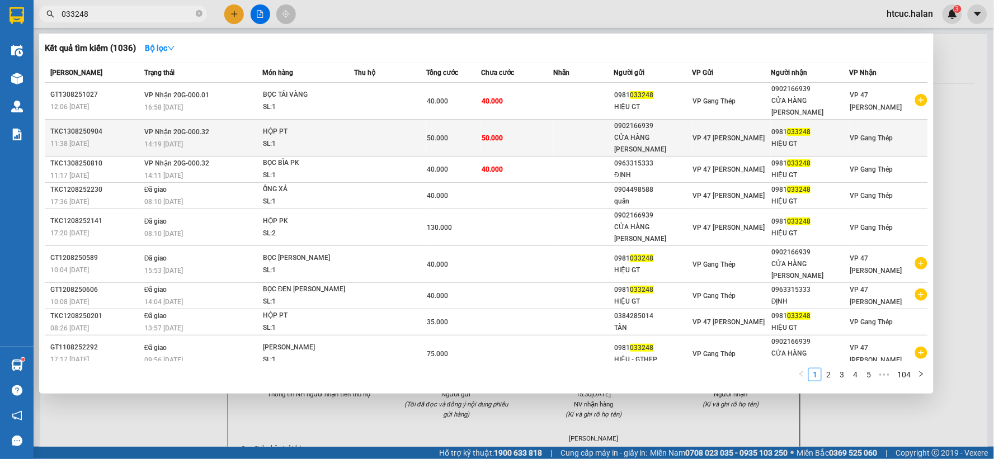
click at [550, 125] on td "50.000" at bounding box center [517, 138] width 73 height 37
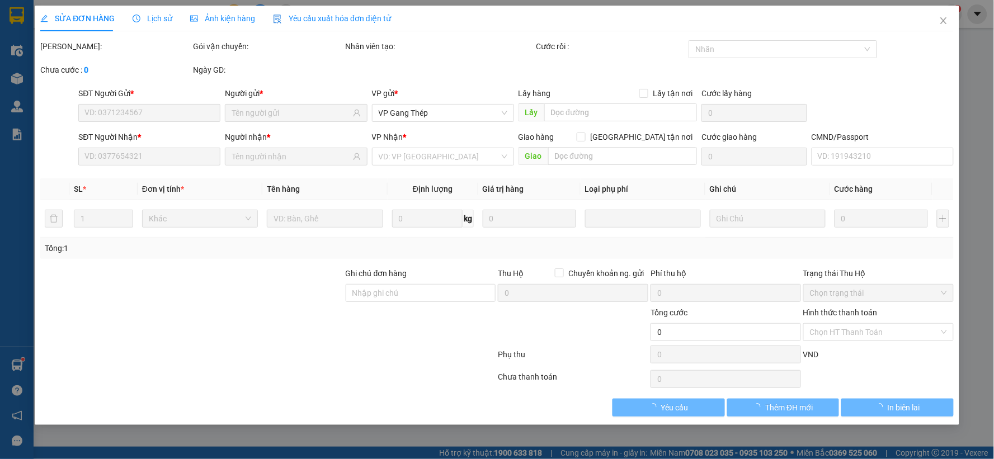
type input "0902166939"
type input "CỬA HÀNG [PERSON_NAME]"
type input "0981033248"
type input "HIỆU GT"
type input "50.000"
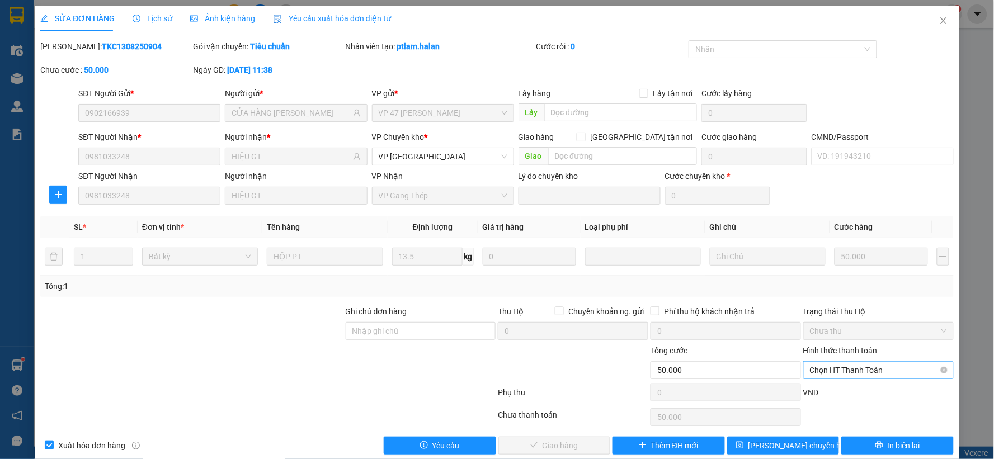
click at [873, 370] on span "Chọn HT Thanh Toán" at bounding box center [878, 370] width 137 height 17
click at [852, 329] on div "Công nợ người nhận" at bounding box center [870, 330] width 135 height 12
type input "0"
click at [582, 439] on button "Giao hàng" at bounding box center [554, 446] width 112 height 18
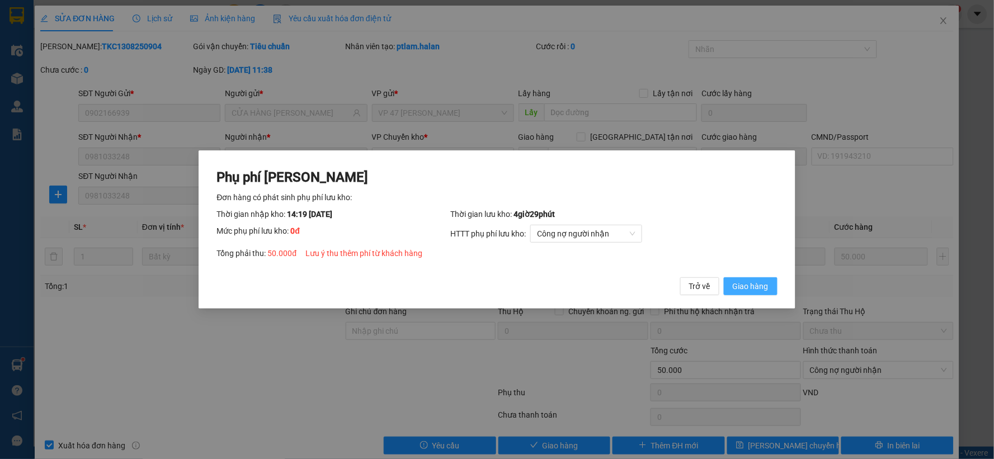
click at [744, 281] on span "Giao hàng" at bounding box center [751, 286] width 36 height 12
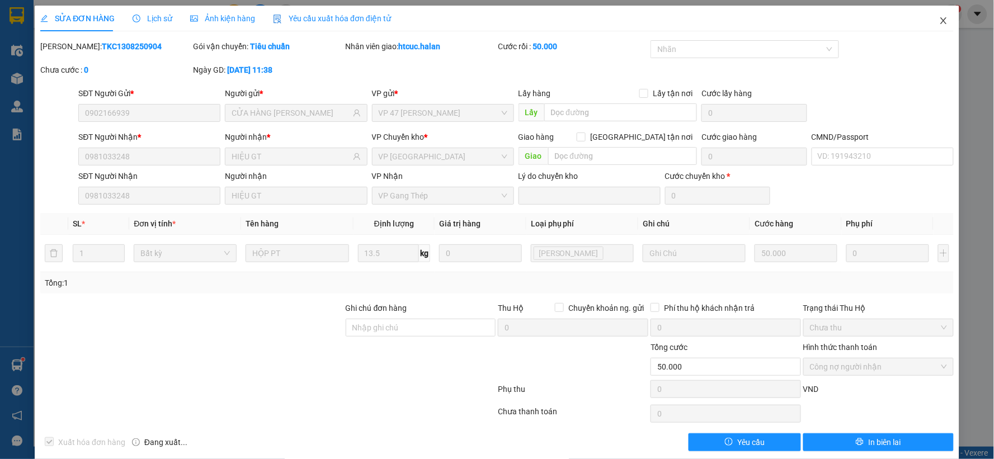
click at [939, 23] on icon "close" at bounding box center [943, 20] width 9 height 9
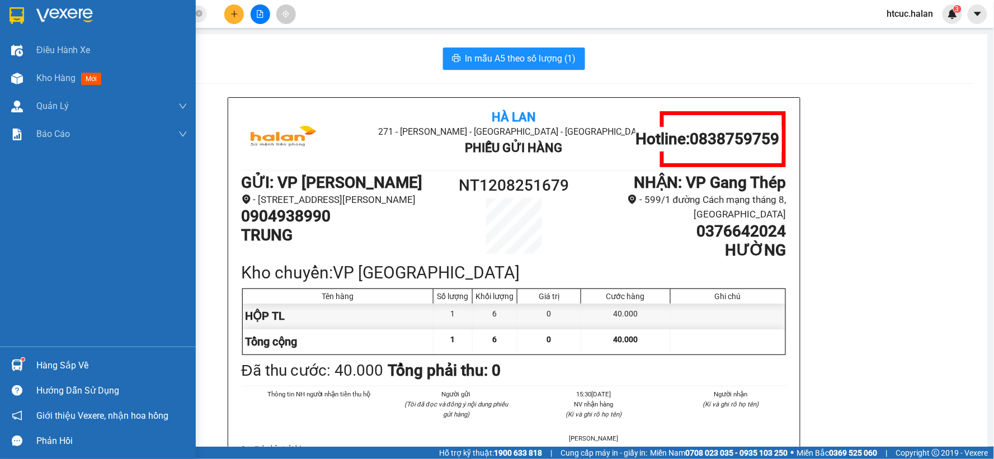
click at [16, 75] on img at bounding box center [17, 79] width 12 height 12
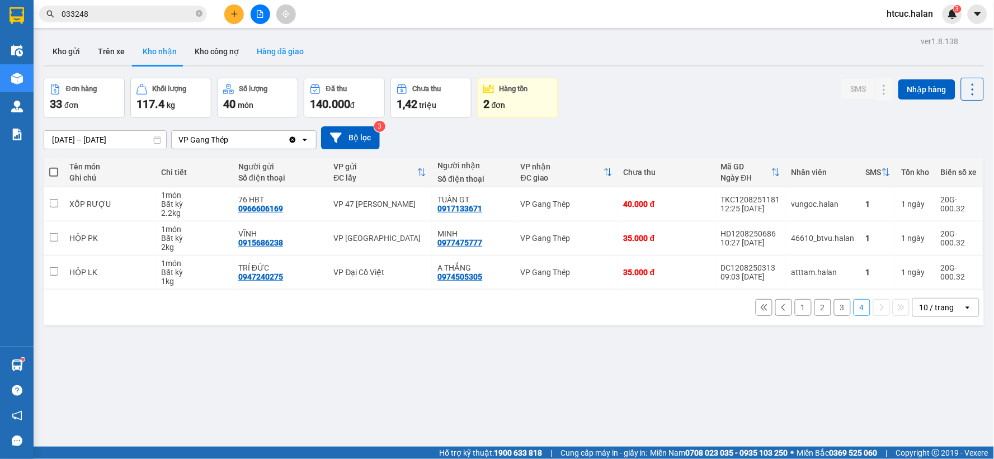
click at [276, 51] on button "Hàng đã giao" at bounding box center [280, 51] width 65 height 27
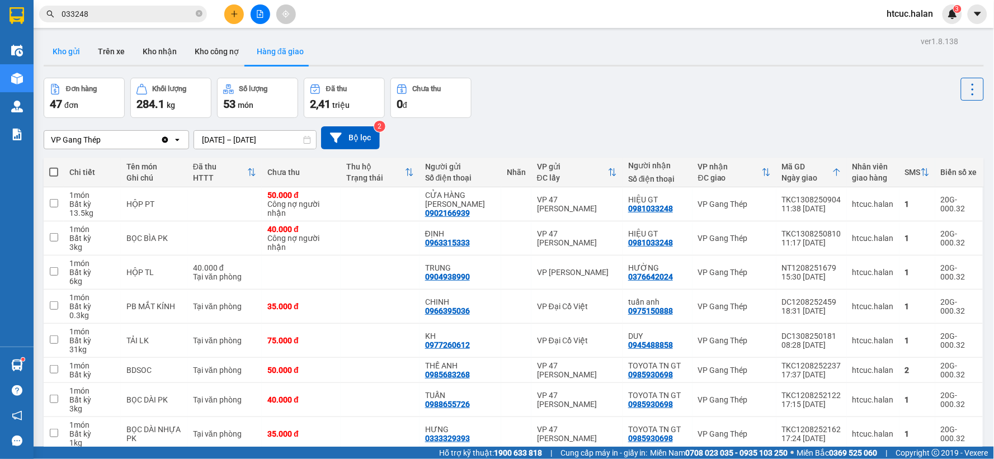
click at [64, 56] on button "Kho gửi" at bounding box center [66, 51] width 45 height 27
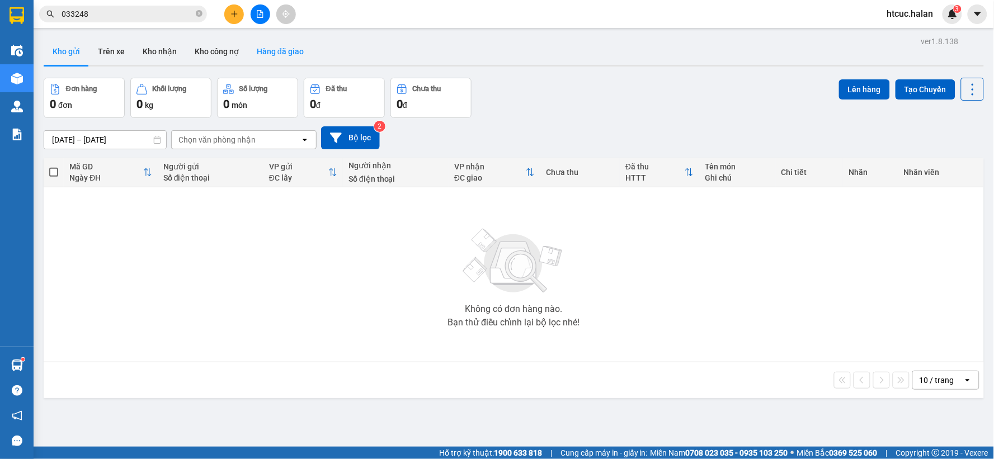
click at [270, 53] on button "Hàng đã giao" at bounding box center [280, 51] width 65 height 27
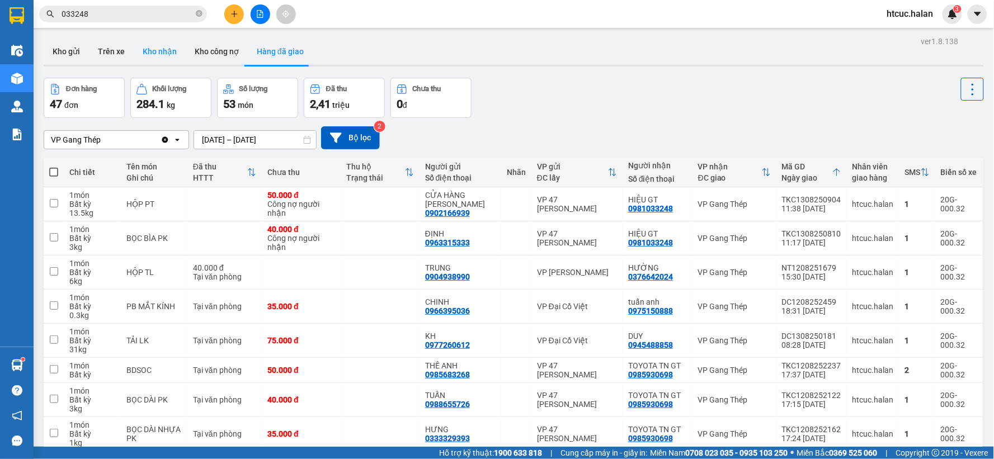
click at [134, 54] on button "Kho nhận" at bounding box center [160, 51] width 52 height 27
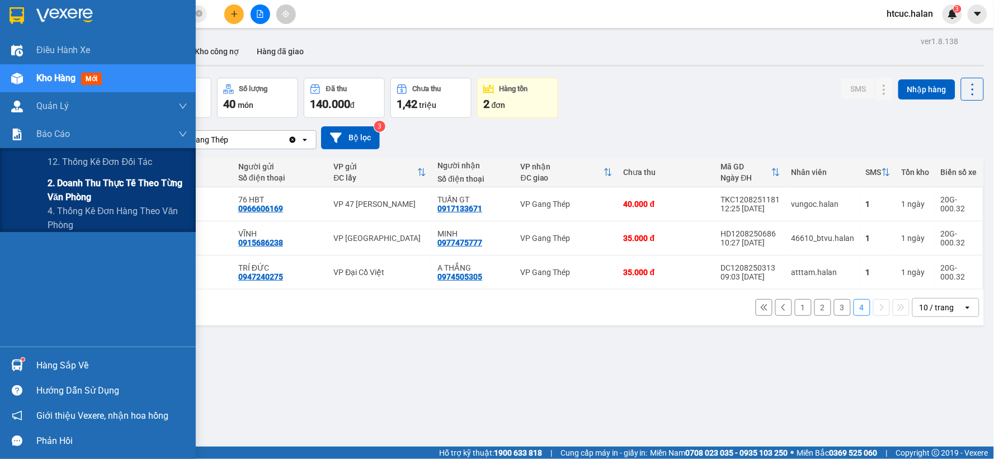
click at [66, 191] on span "2. Doanh thu thực tế theo từng văn phòng" at bounding box center [118, 190] width 140 height 28
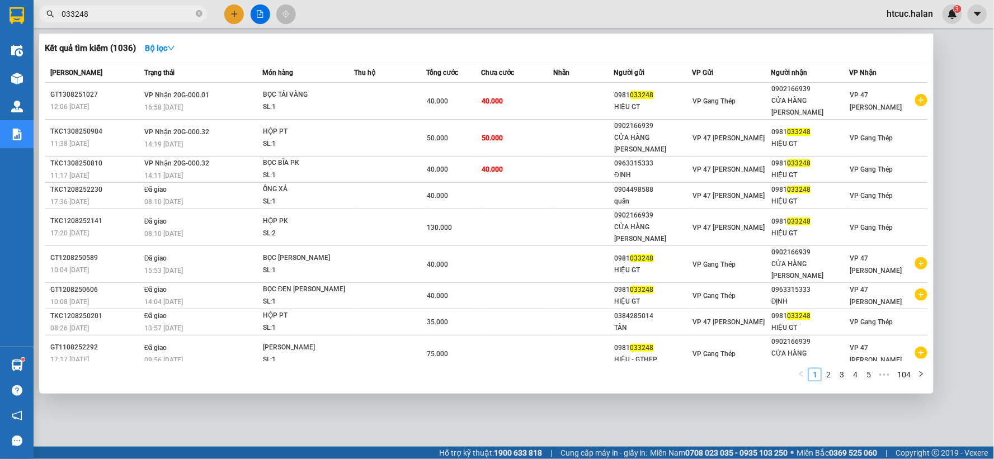
drag, startPoint x: 114, startPoint y: 18, endPoint x: 47, endPoint y: 45, distance: 72.3
click at [47, 24] on div "Kết quả tìm kiếm ( 1036 ) Bộ lọc Mã ĐH Trạng thái Món hàng Thu hộ Tổng cước Chư…" at bounding box center [109, 14] width 218 height 20
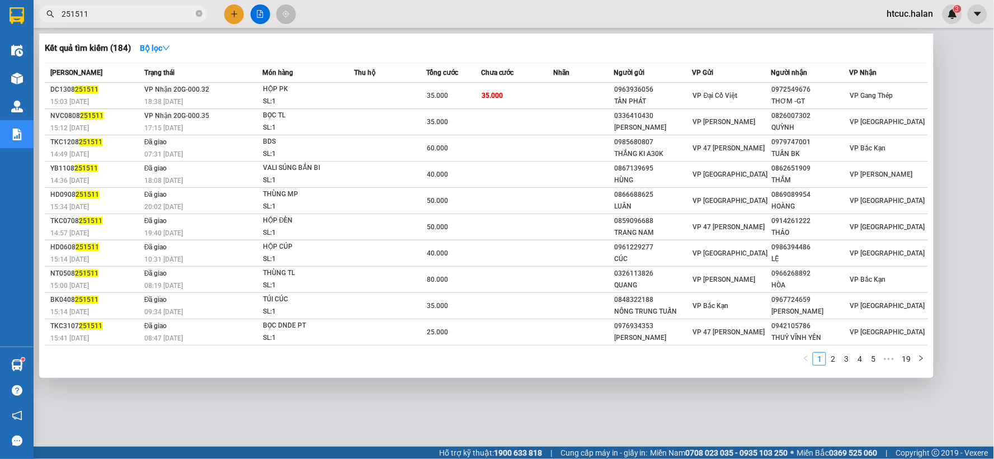
type input "251511"
click at [521, 92] on td "35.000" at bounding box center [517, 96] width 73 height 26
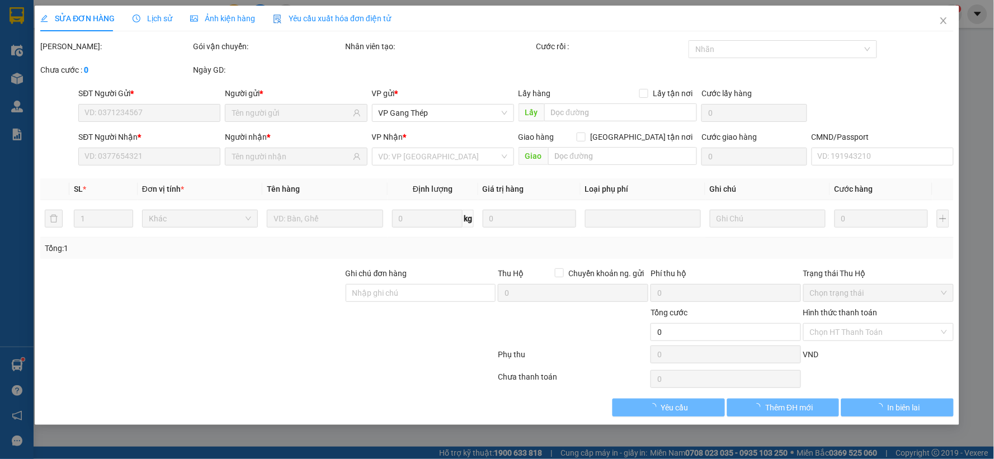
type input "0963936056"
type input "TÂN PHÁT"
type input "0972549676"
type input "THƠM -GT"
type input "35.000"
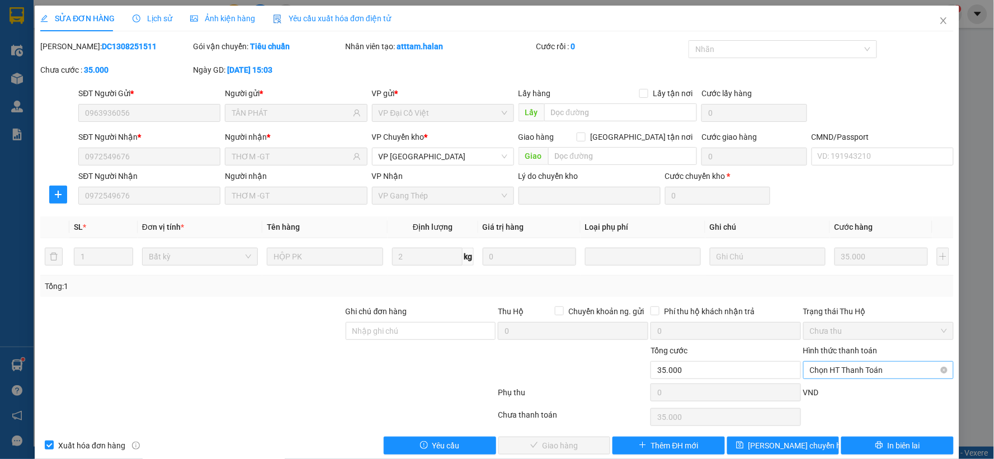
click at [873, 367] on span "Chọn HT Thanh Toán" at bounding box center [878, 370] width 137 height 17
click at [841, 270] on div "Tại văn phòng" at bounding box center [870, 276] width 135 height 12
type input "0"
click at [545, 454] on button "Giao hàng" at bounding box center [554, 446] width 112 height 18
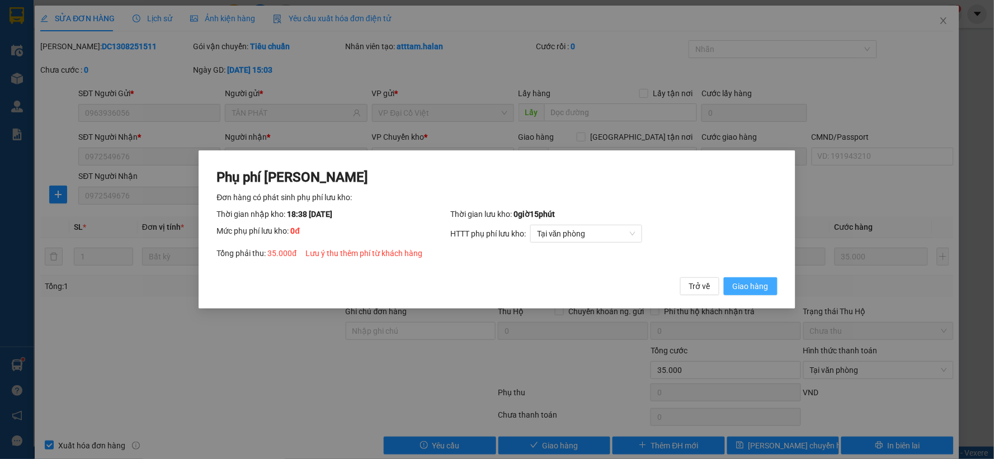
click at [755, 287] on span "Giao hàng" at bounding box center [751, 286] width 36 height 12
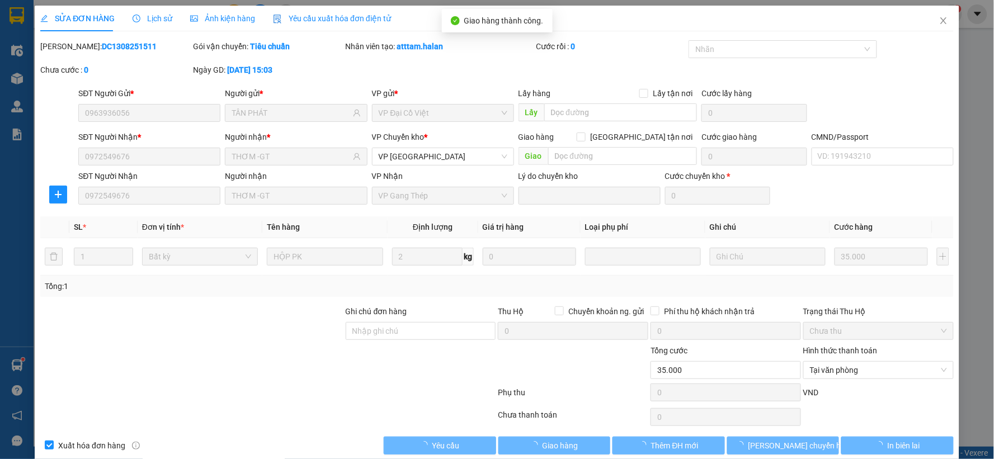
click at [939, 19] on span "Close" at bounding box center [943, 21] width 31 height 31
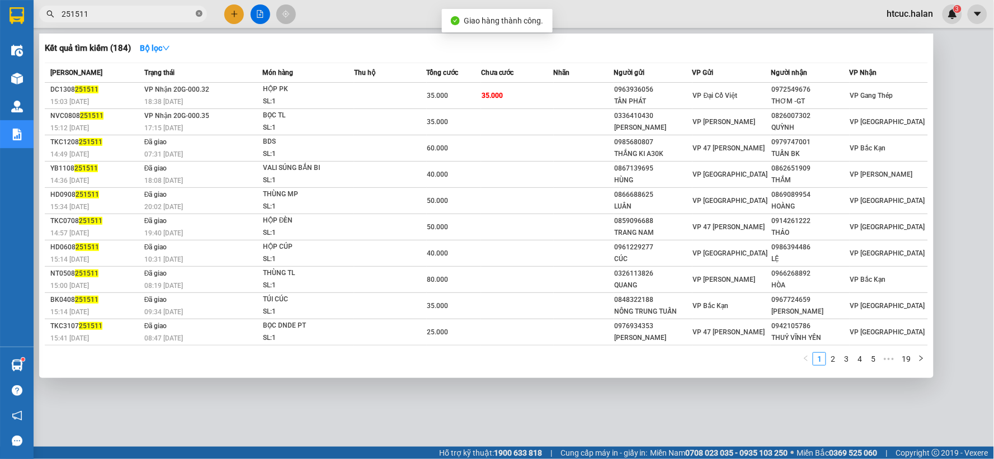
click at [198, 13] on icon "close-circle" at bounding box center [199, 13] width 7 height 7
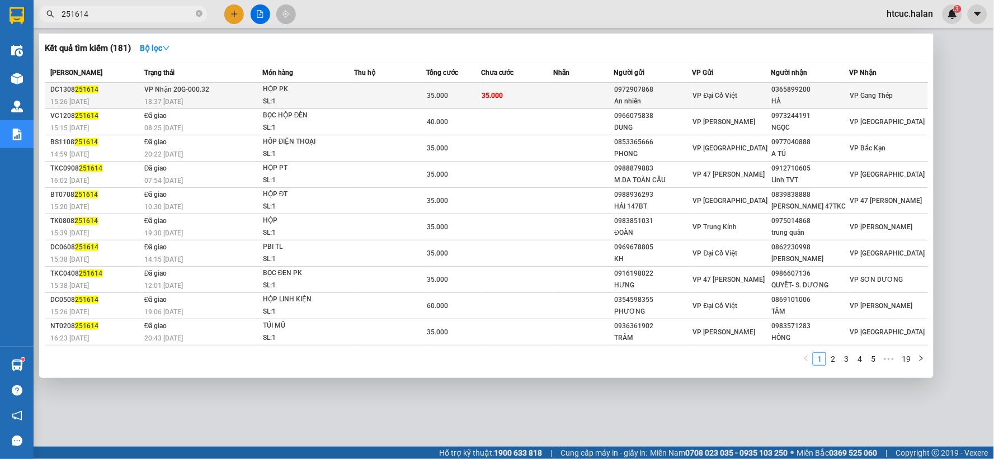
type input "251614"
click at [575, 91] on td at bounding box center [584, 96] width 60 height 26
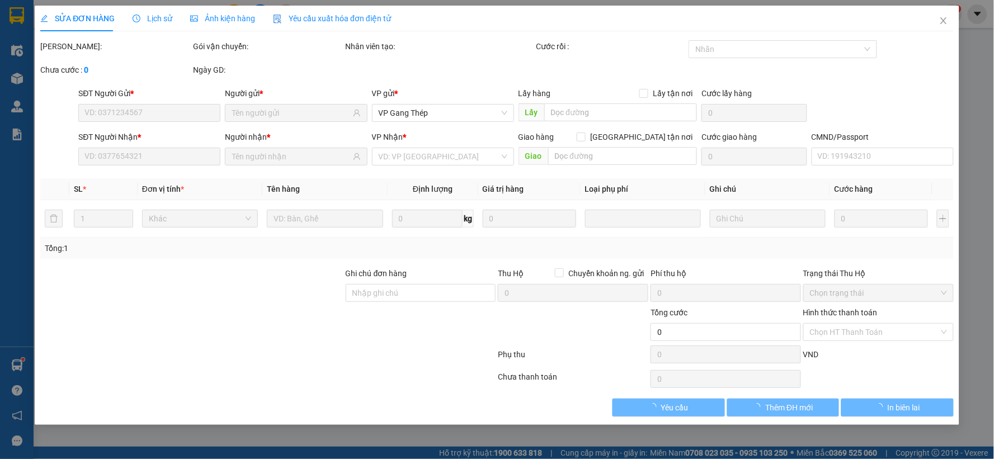
type input "0972907868"
type input "An nhiên"
type input "0365899200"
type input "HÀ"
type input "35.000"
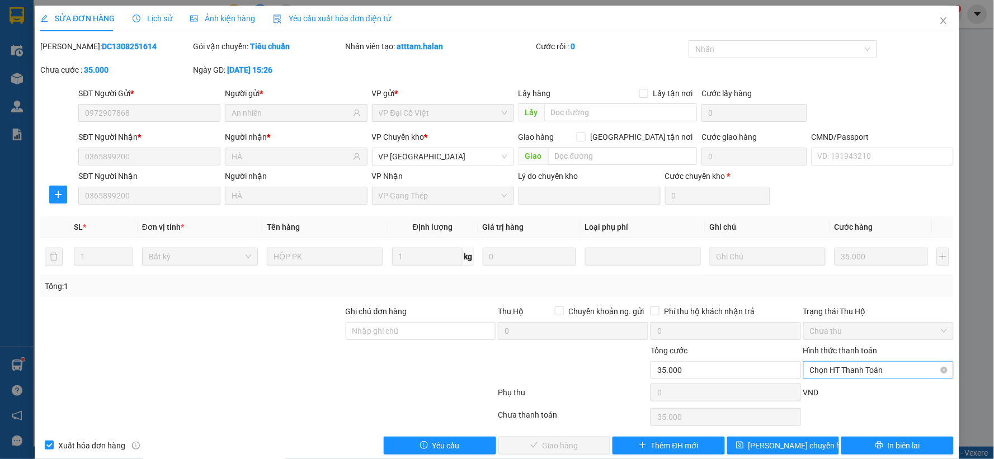
click at [854, 367] on span "Chọn HT Thanh Toán" at bounding box center [878, 370] width 137 height 17
click at [824, 271] on div "Tại văn phòng" at bounding box center [870, 276] width 135 height 12
type input "0"
click at [553, 446] on span "Giao hàng" at bounding box center [560, 446] width 36 height 12
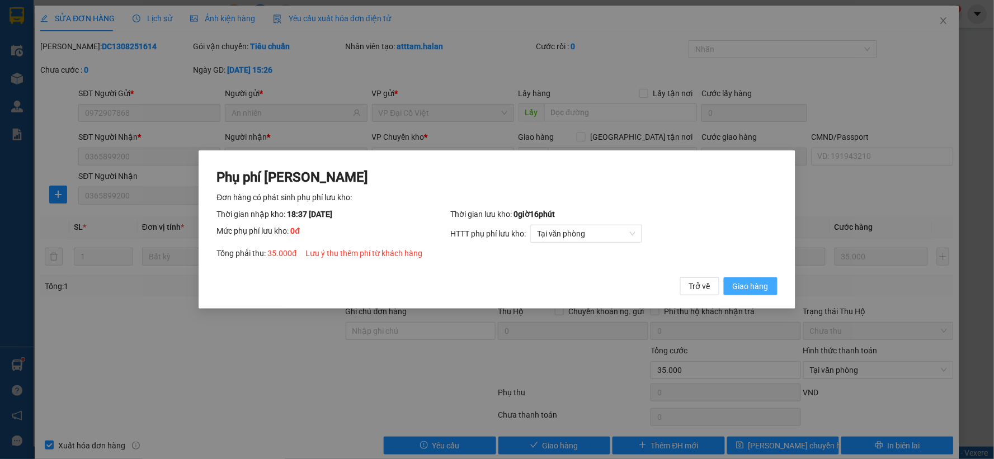
click at [755, 286] on span "Giao hàng" at bounding box center [751, 286] width 36 height 12
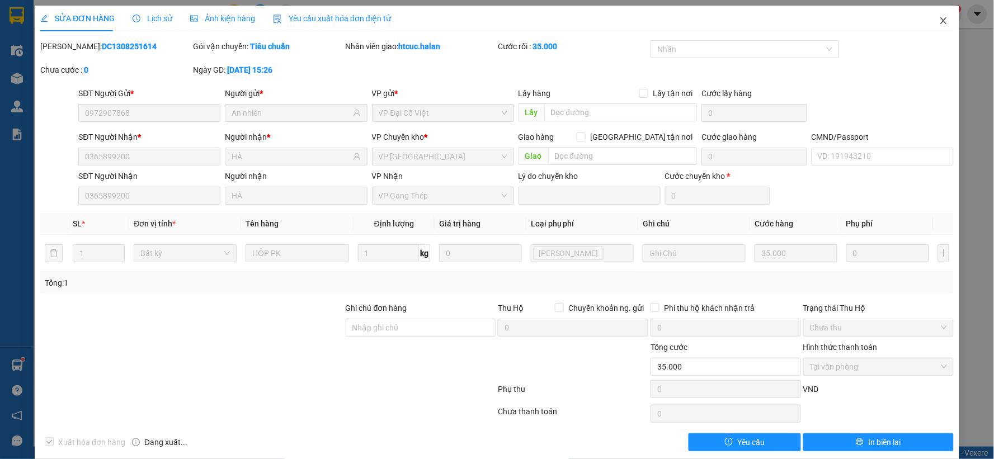
click at [935, 15] on span "Close" at bounding box center [943, 21] width 31 height 31
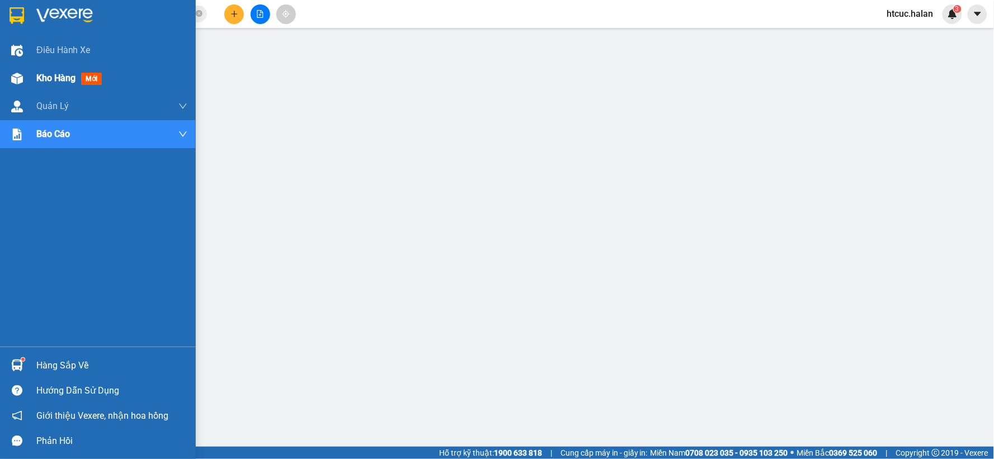
click at [14, 79] on img at bounding box center [17, 79] width 12 height 12
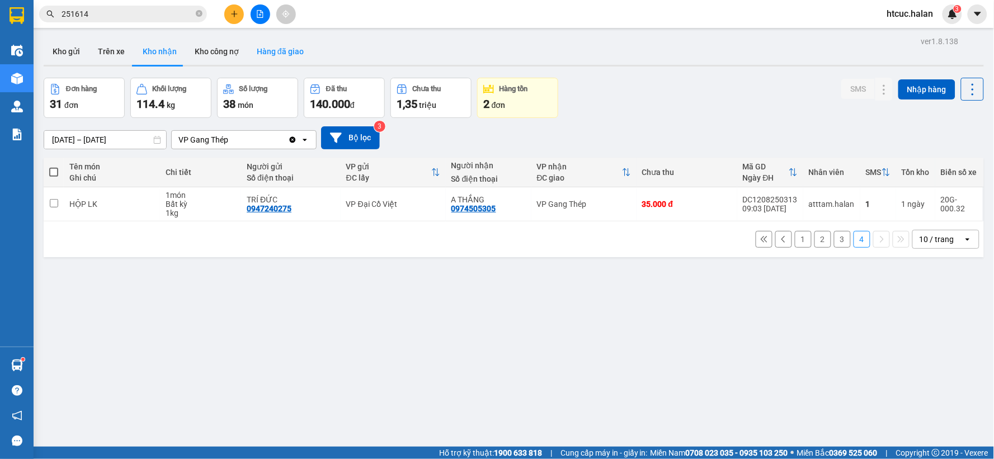
click at [280, 56] on button "Hàng đã giao" at bounding box center [280, 51] width 65 height 27
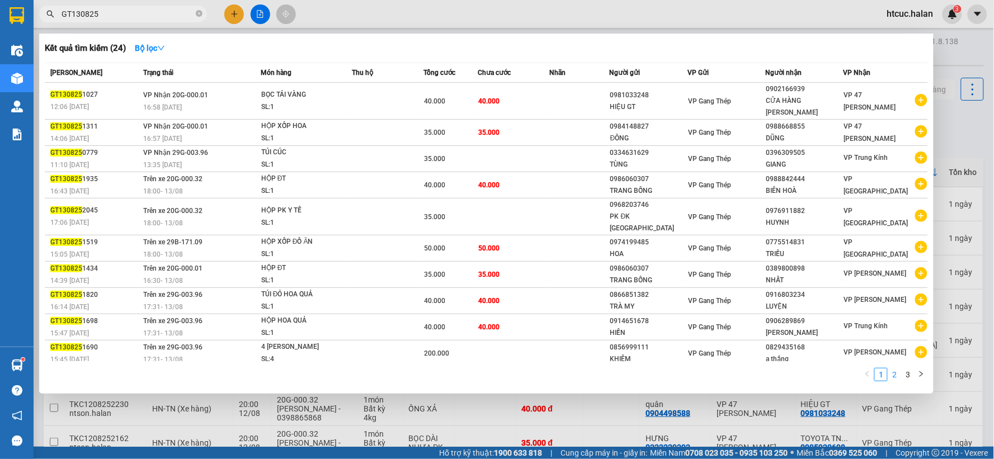
click at [891, 369] on link "2" at bounding box center [894, 375] width 12 height 12
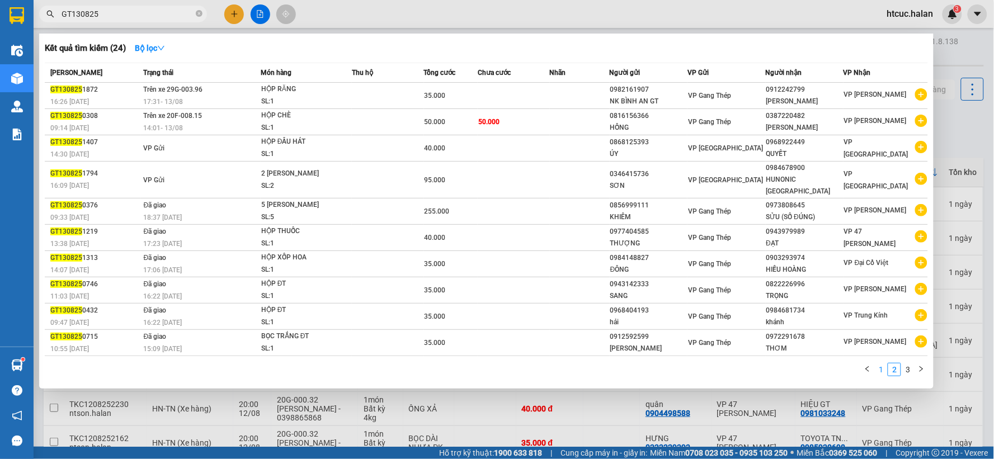
click at [884, 363] on link "1" at bounding box center [881, 369] width 12 height 12
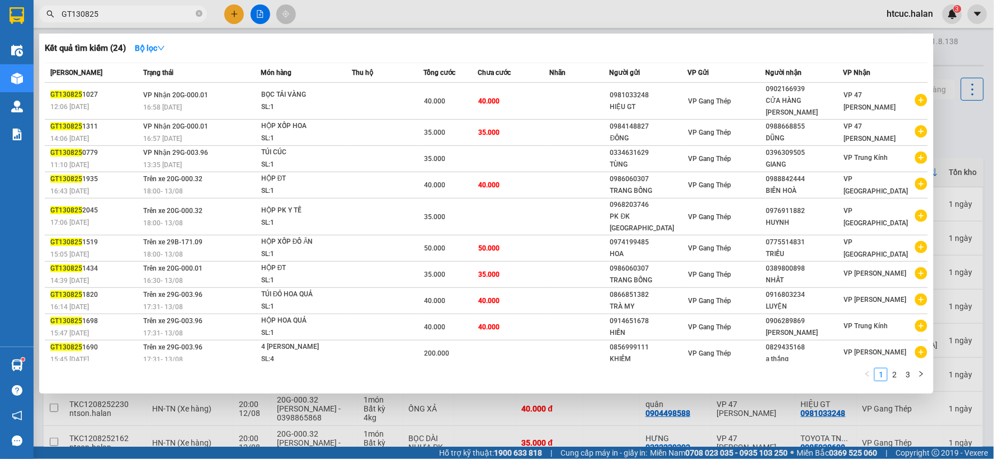
drag, startPoint x: 617, startPoint y: 425, endPoint x: 343, endPoint y: 229, distance: 336.7
click at [615, 425] on div at bounding box center [497, 229] width 994 height 459
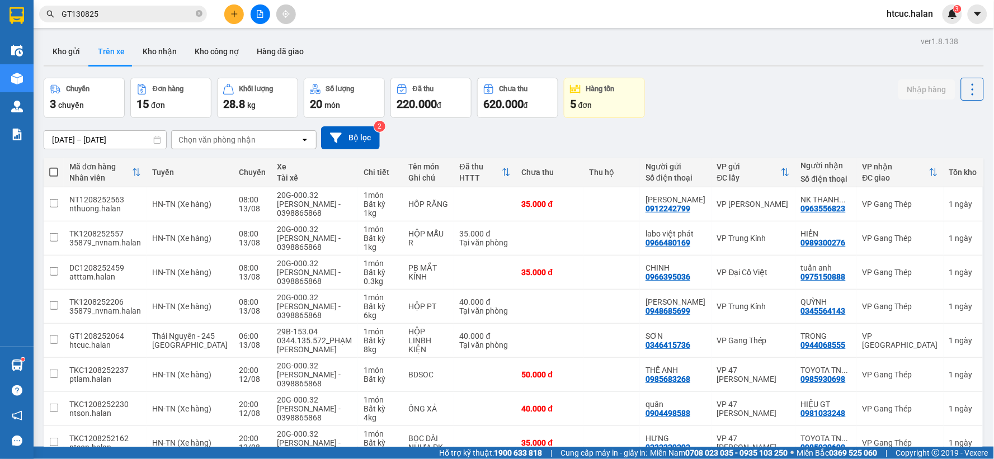
click at [136, 2] on div "Kết quả tìm kiếm ( 24 ) Bộ lọc Mã ĐH Trạng thái Món hàng Thu hộ Tổng cước Chưa …" at bounding box center [497, 14] width 994 height 28
click at [138, 6] on span "GT130825" at bounding box center [123, 14] width 168 height 17
